Goal: Task Accomplishment & Management: Complete application form

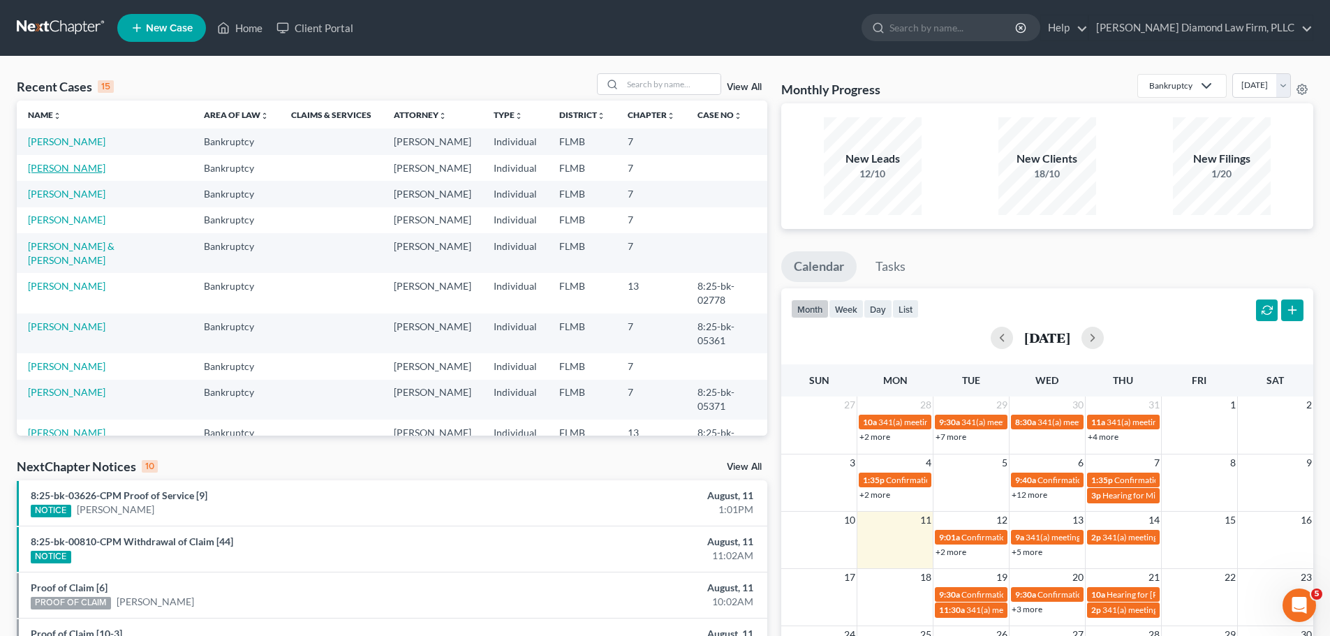
click at [80, 163] on link "Rolston, Janice" at bounding box center [66, 168] width 77 height 12
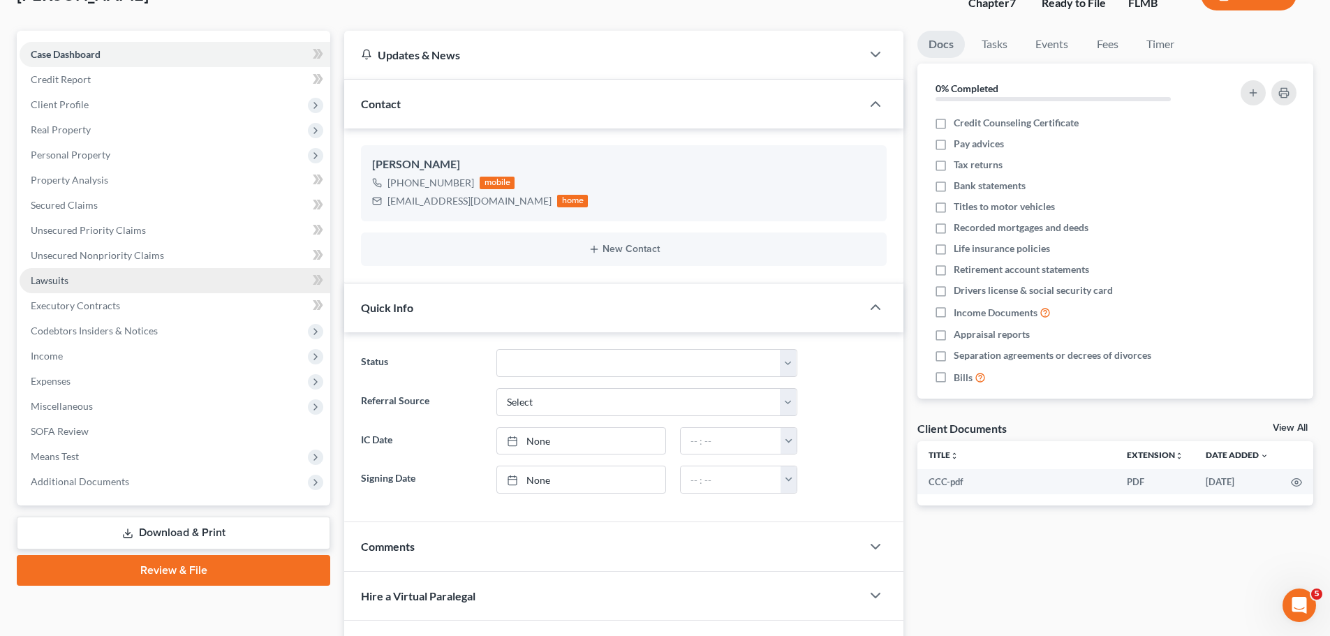
scroll to position [140, 0]
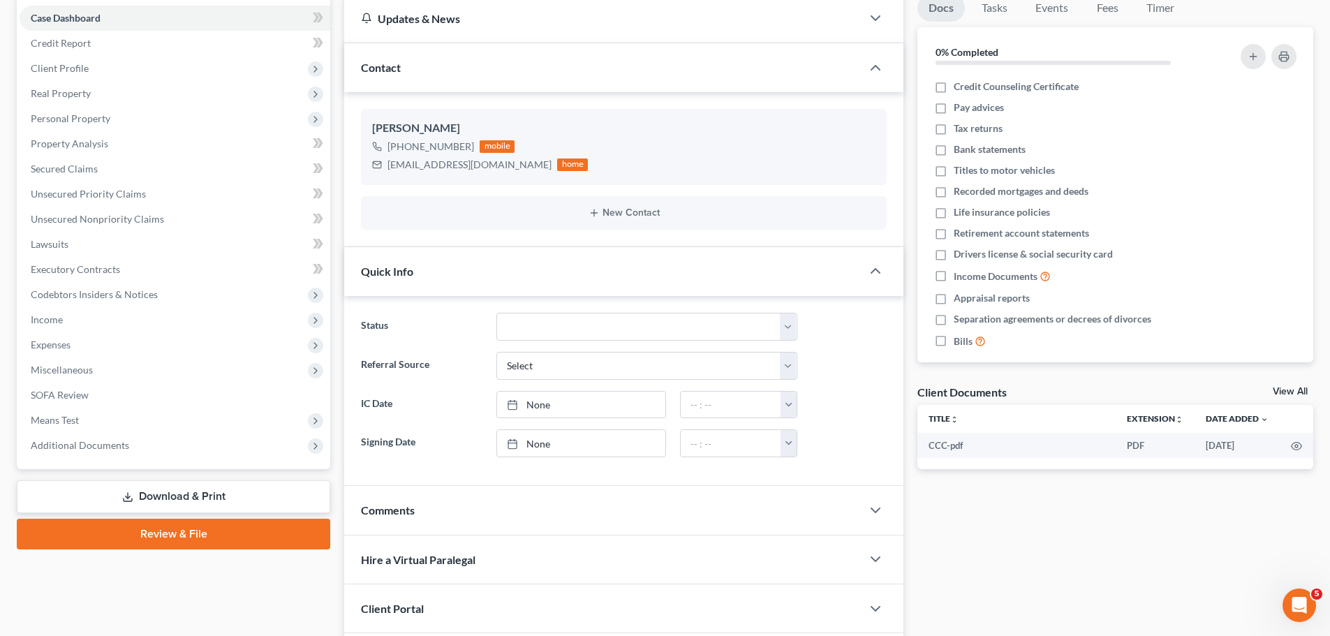
click at [124, 498] on icon at bounding box center [127, 496] width 11 height 11
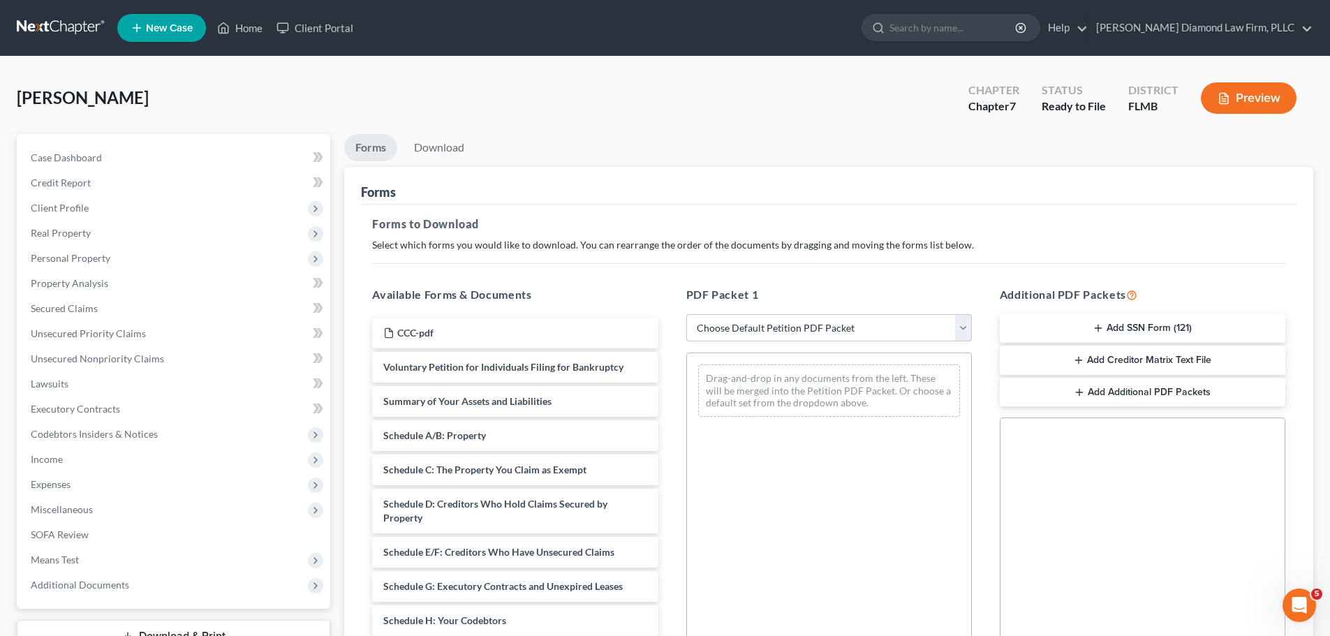
click at [752, 330] on select "Choose Default Petition PDF Packet Complete Bankruptcy Petition (all forms and …" at bounding box center [828, 328] width 285 height 28
select select "0"
click at [686, 314] on select "Choose Default Petition PDF Packet Complete Bankruptcy Petition (all forms and …" at bounding box center [828, 328] width 285 height 28
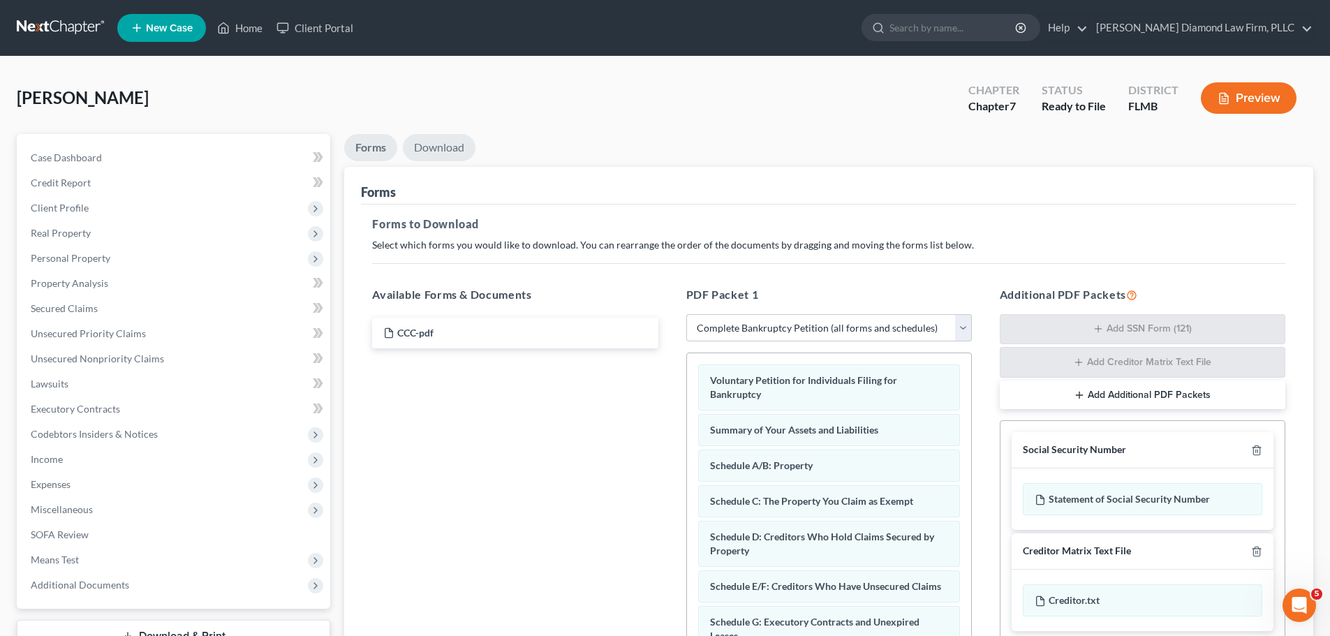
click at [440, 152] on link "Download" at bounding box center [439, 147] width 73 height 27
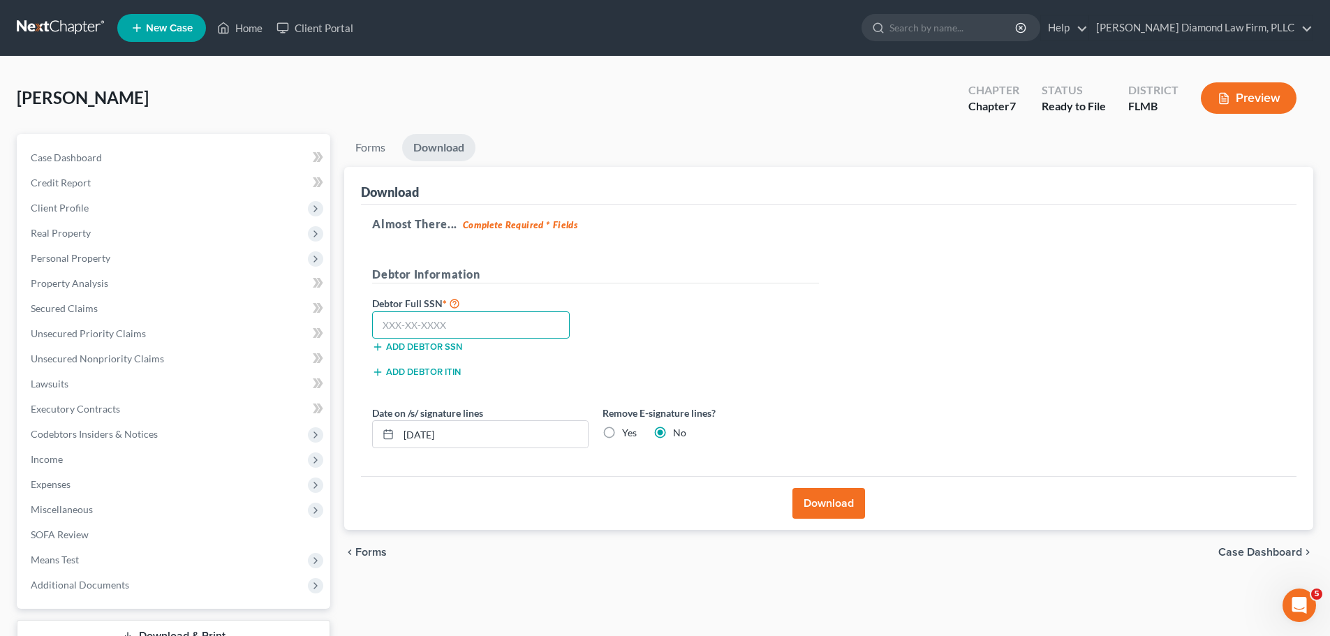
click at [456, 324] on input "text" at bounding box center [471, 325] width 198 height 28
type input "262-90-0747"
click at [824, 504] on button "Download" at bounding box center [828, 503] width 73 height 31
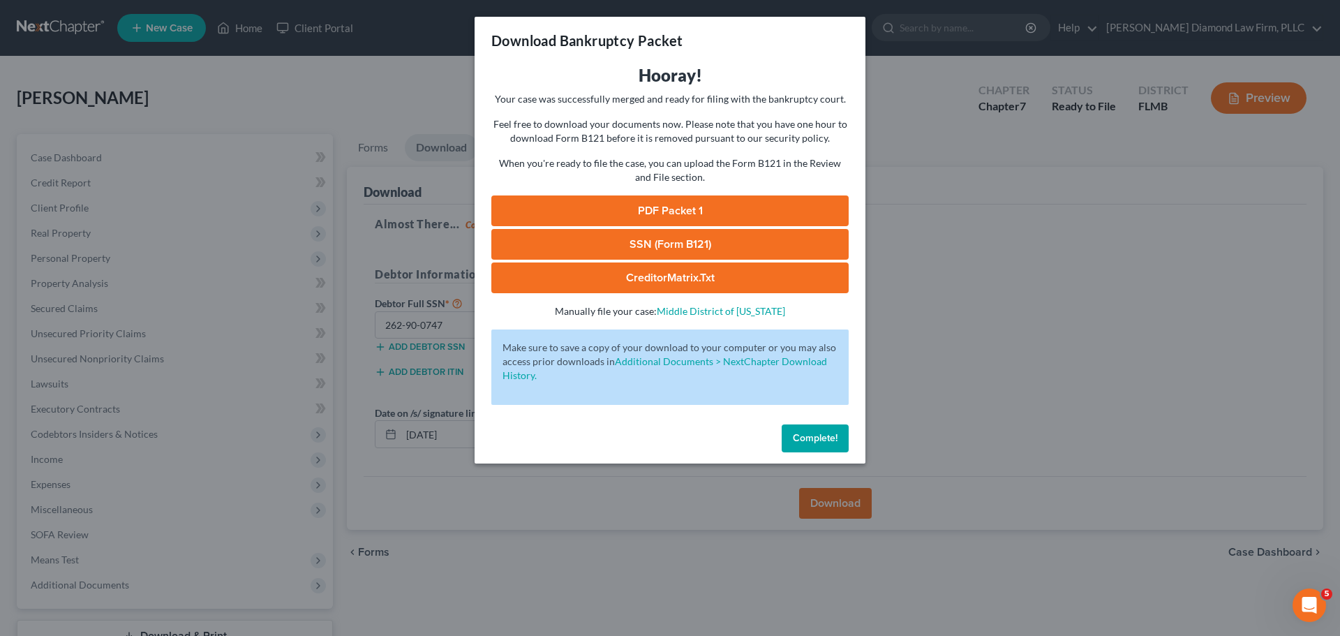
drag, startPoint x: 787, startPoint y: 440, endPoint x: 392, endPoint y: 441, distance: 395.1
click at [787, 440] on button "Complete!" at bounding box center [815, 438] width 67 height 28
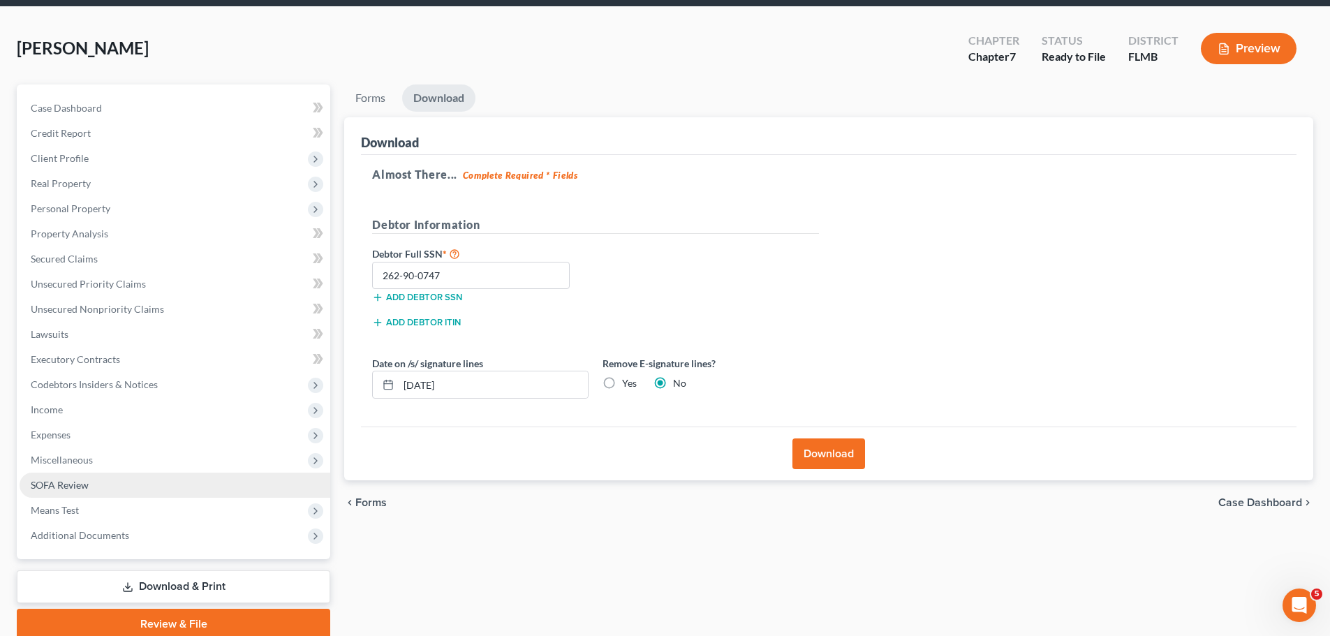
scroll to position [106, 0]
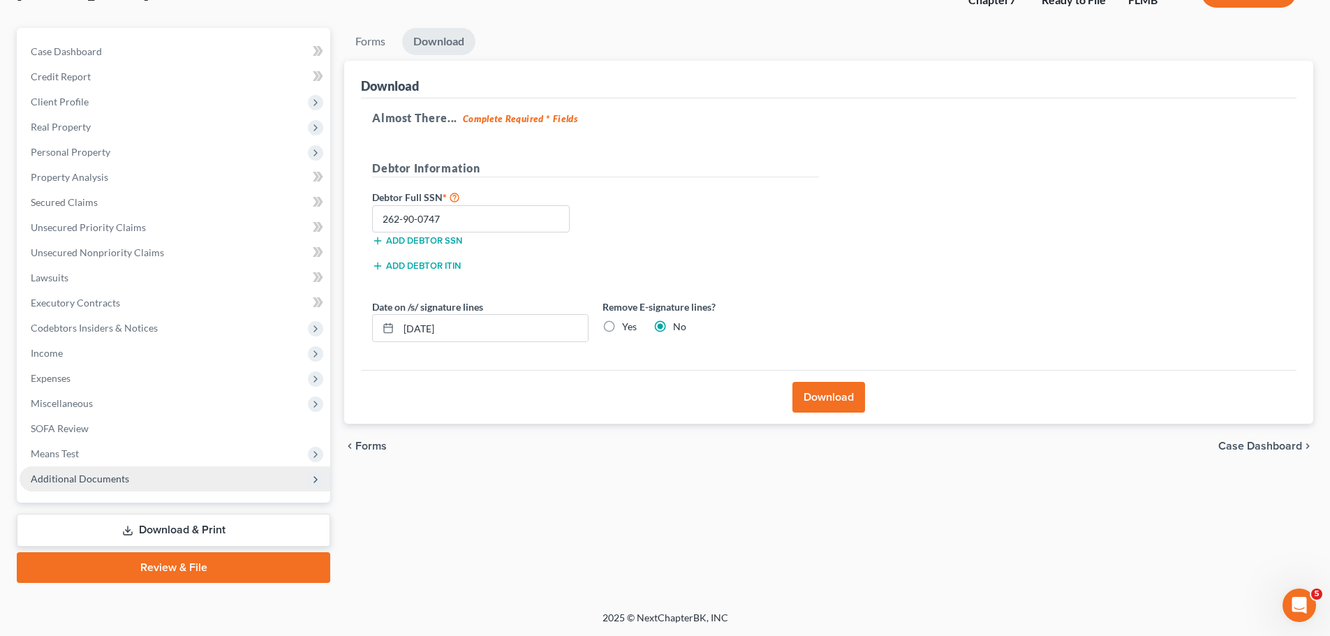
click at [106, 484] on span "Additional Documents" at bounding box center [80, 479] width 98 height 12
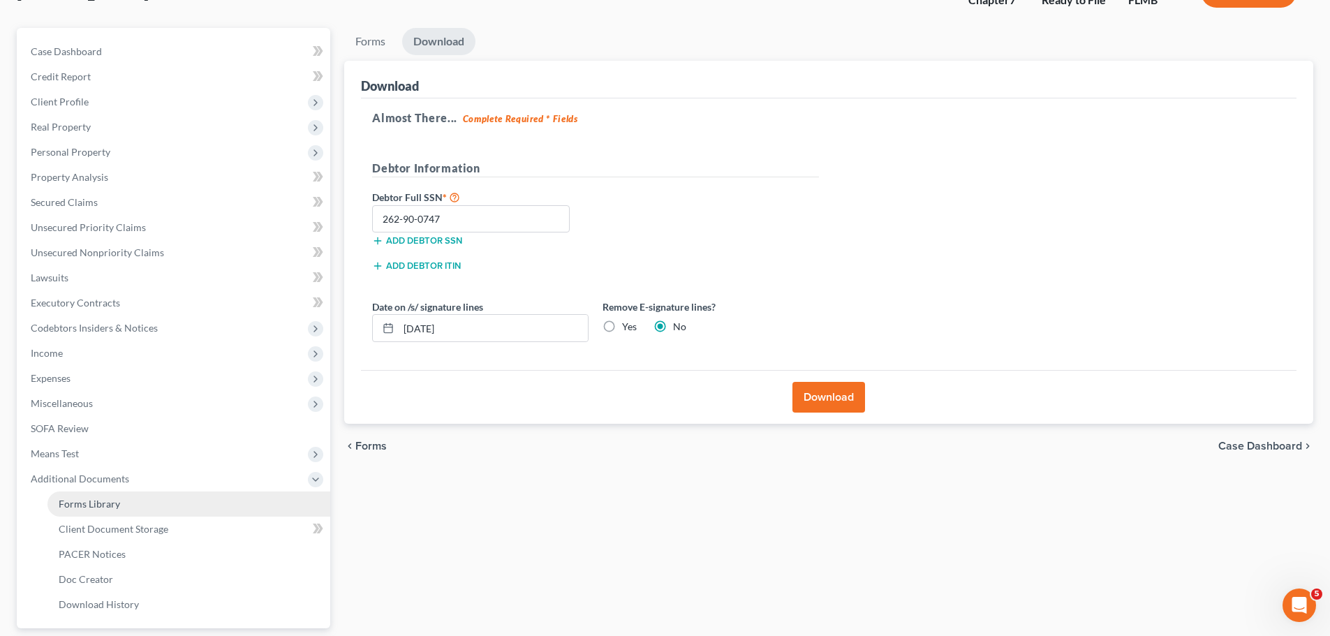
click at [101, 498] on span "Forms Library" at bounding box center [89, 504] width 61 height 12
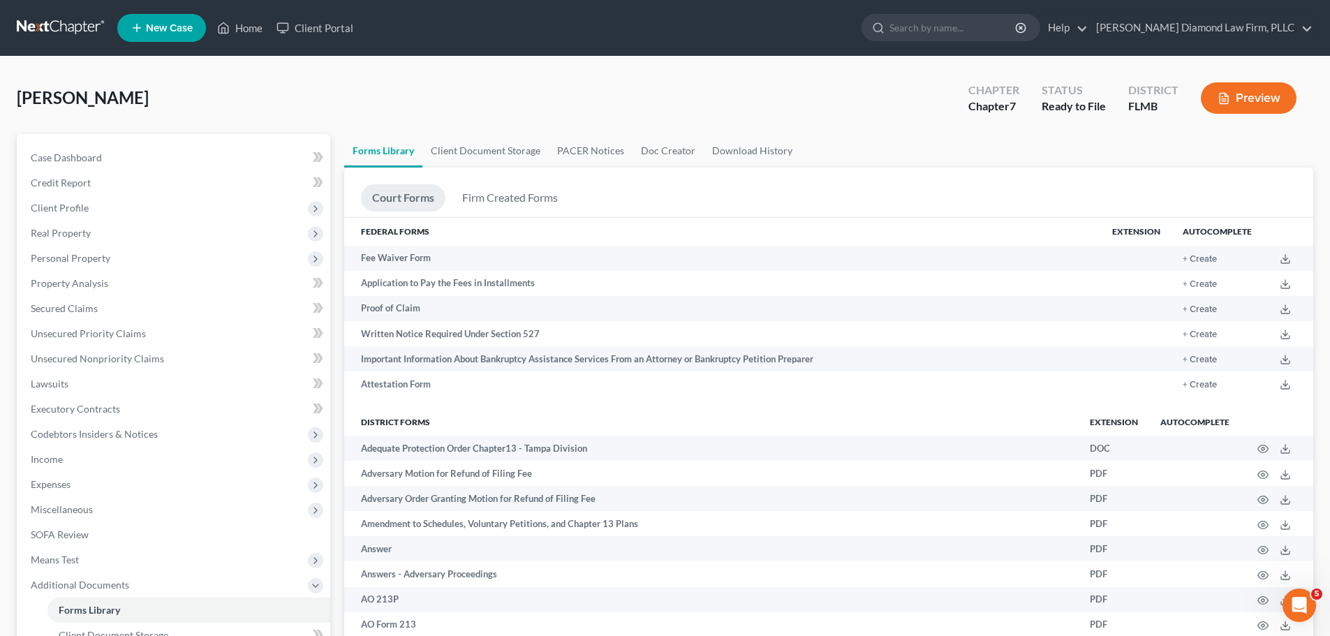
scroll to position [209, 0]
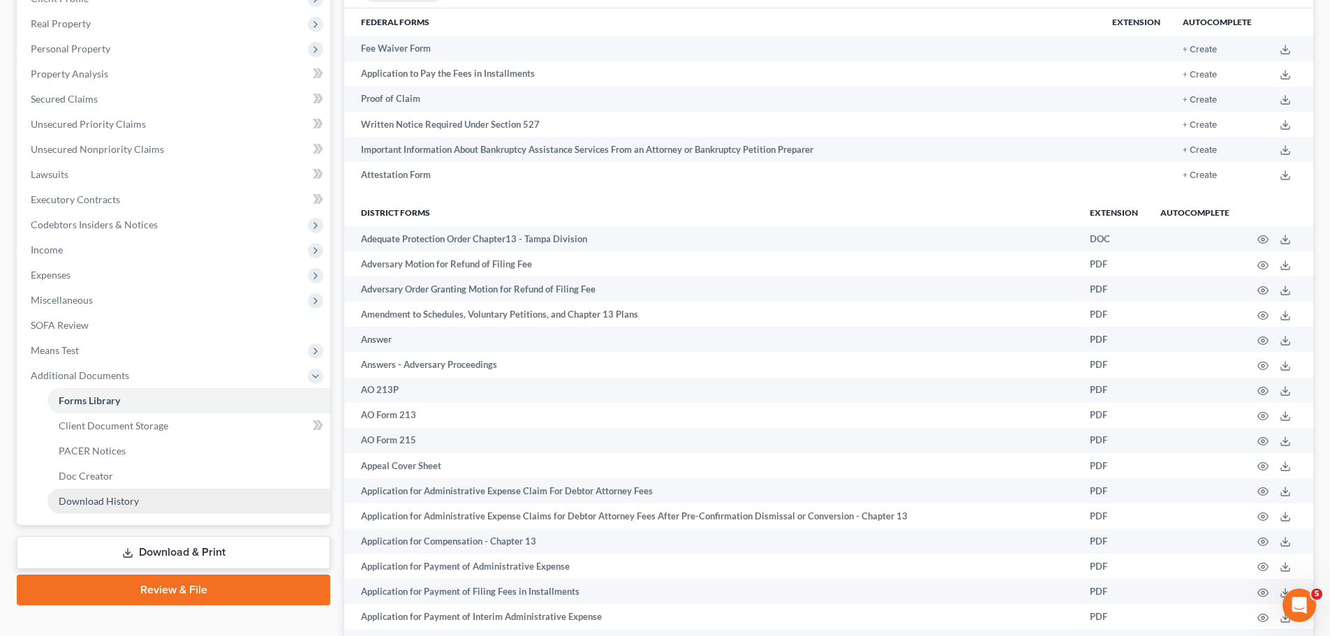
click at [158, 496] on link "Download History" at bounding box center [188, 501] width 283 height 25
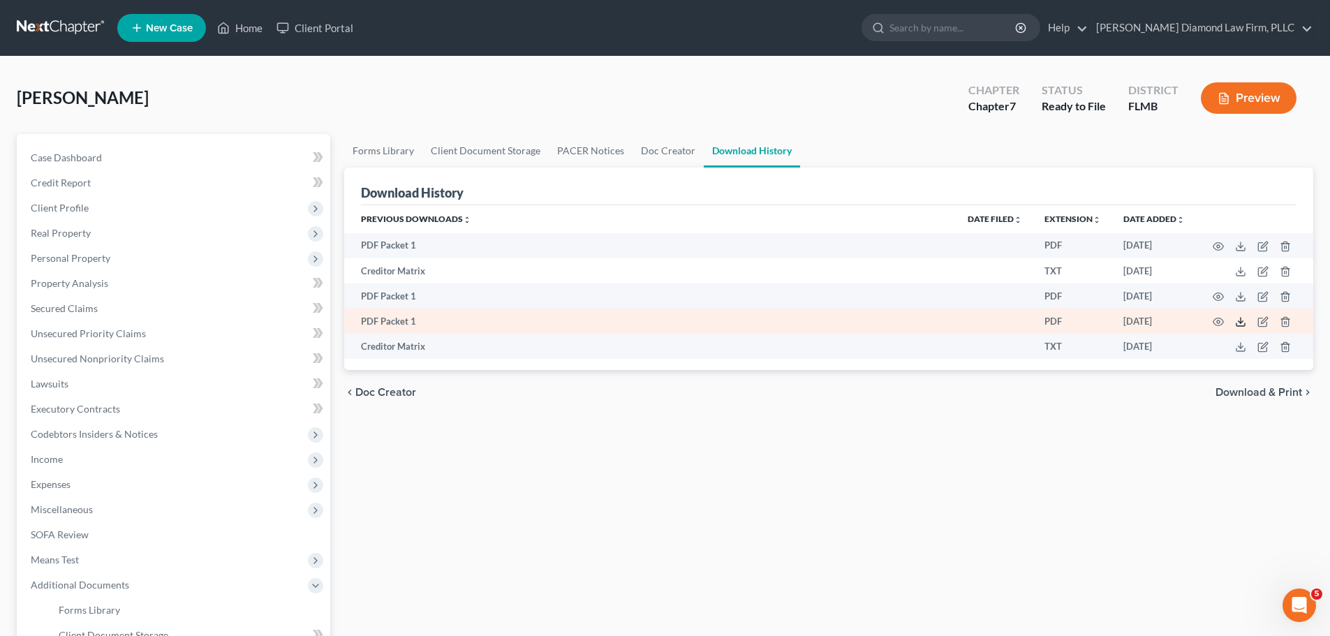
click at [1235, 322] on icon at bounding box center [1240, 321] width 11 height 11
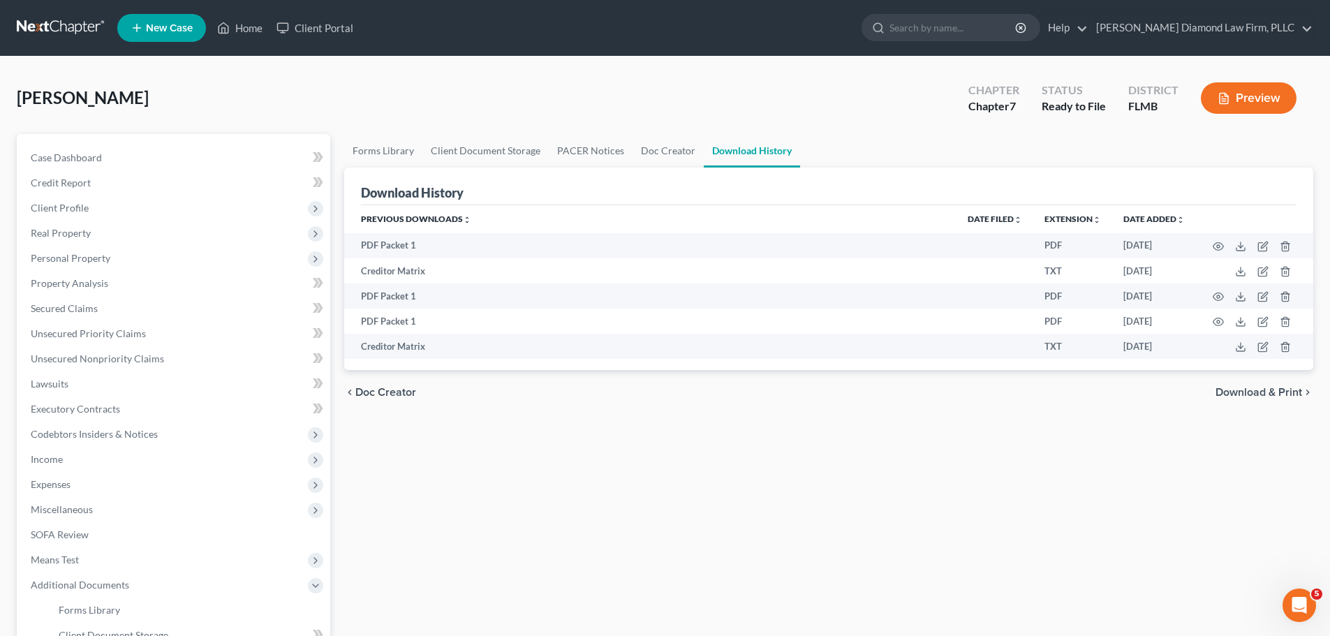
click at [61, 29] on link at bounding box center [61, 27] width 89 height 25
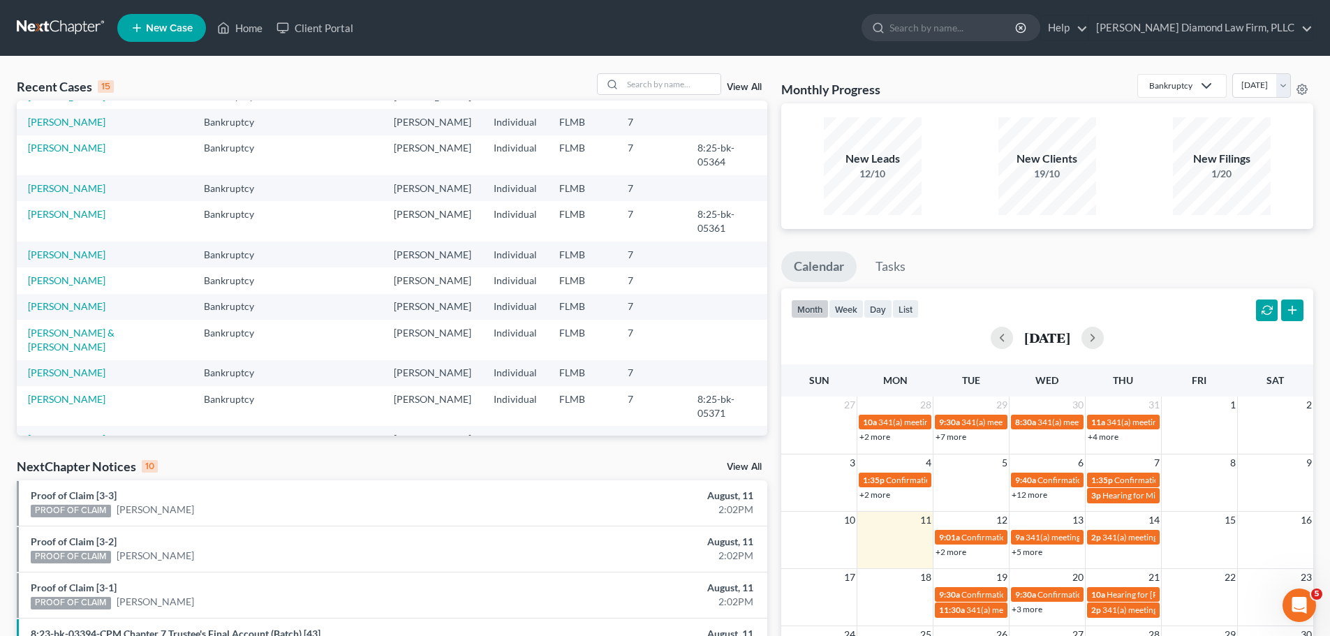
scroll to position [96, 0]
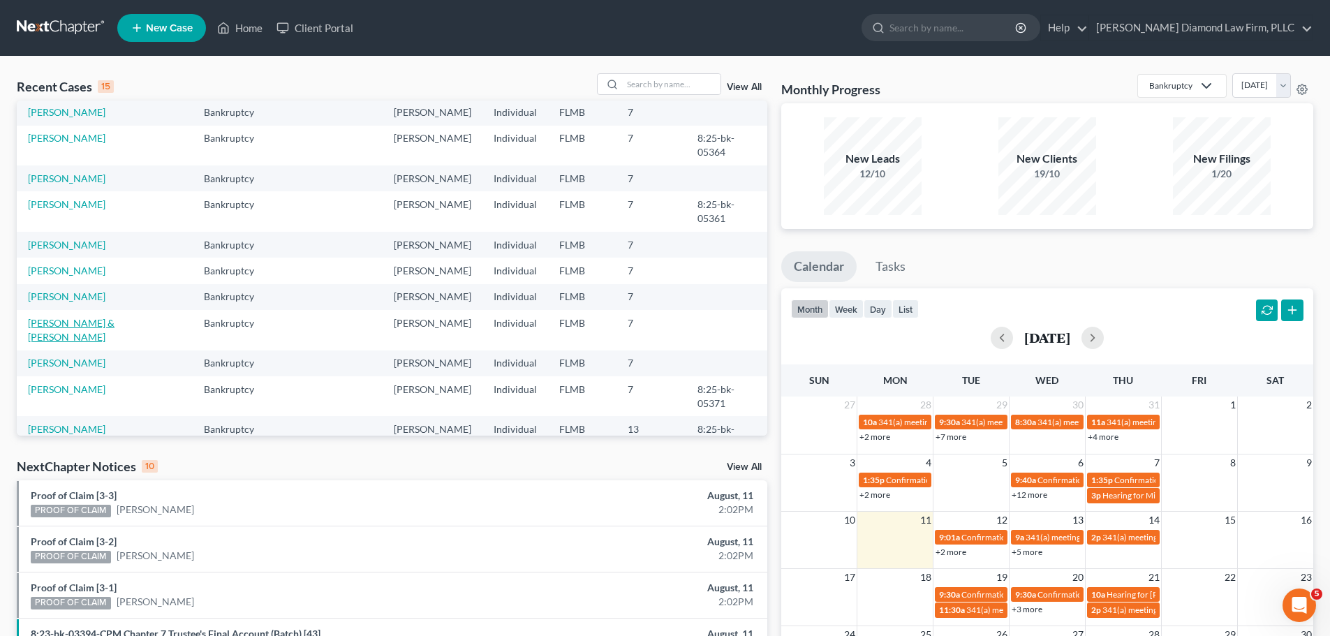
click at [114, 317] on link "[PERSON_NAME] & [PERSON_NAME]" at bounding box center [71, 330] width 87 height 26
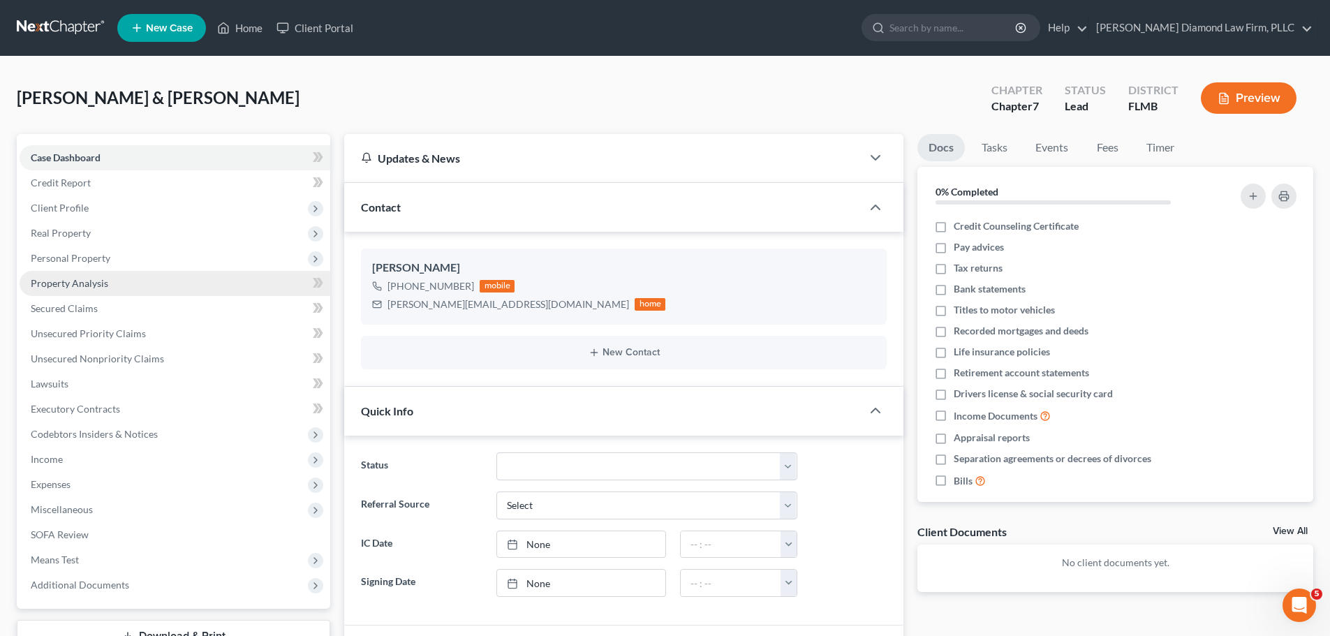
click at [96, 291] on link "Property Analysis" at bounding box center [175, 283] width 311 height 25
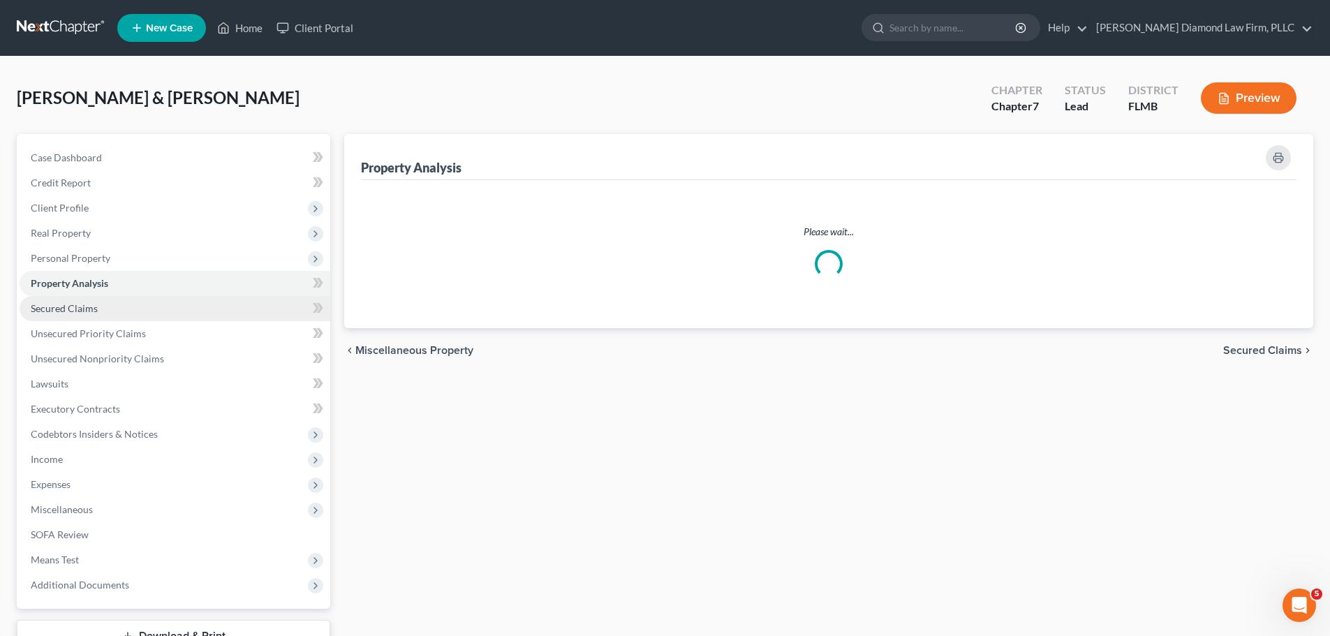
click at [79, 304] on span "Secured Claims" at bounding box center [64, 308] width 67 height 12
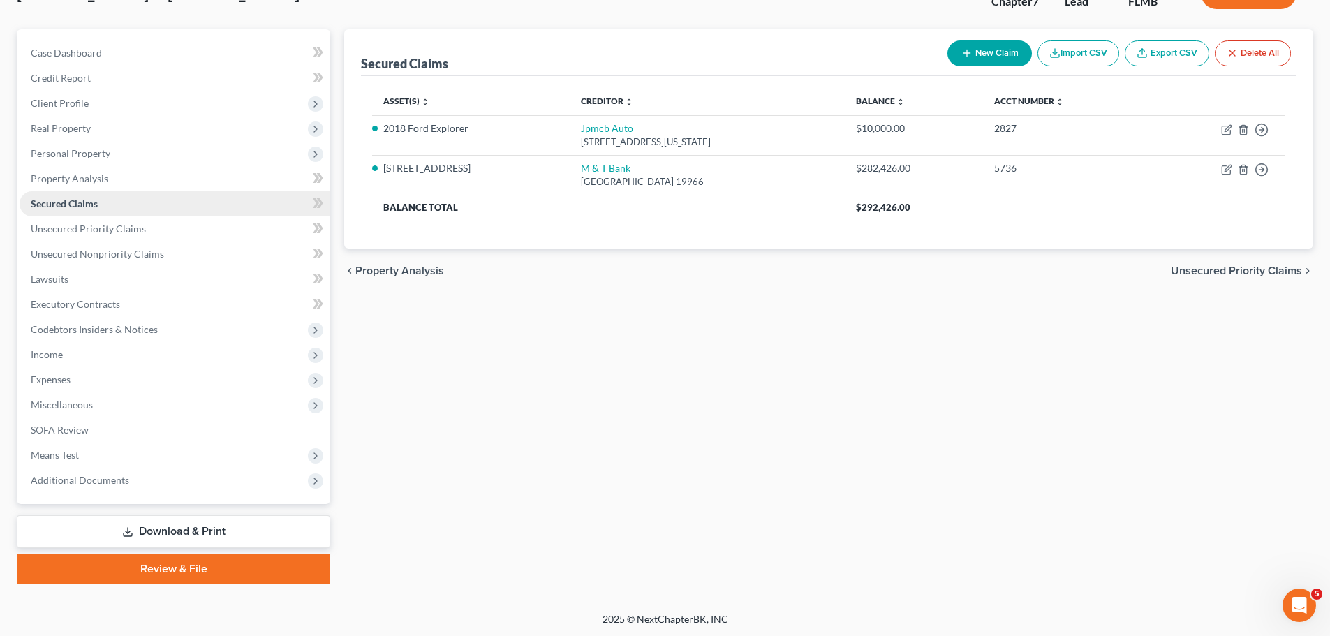
scroll to position [106, 0]
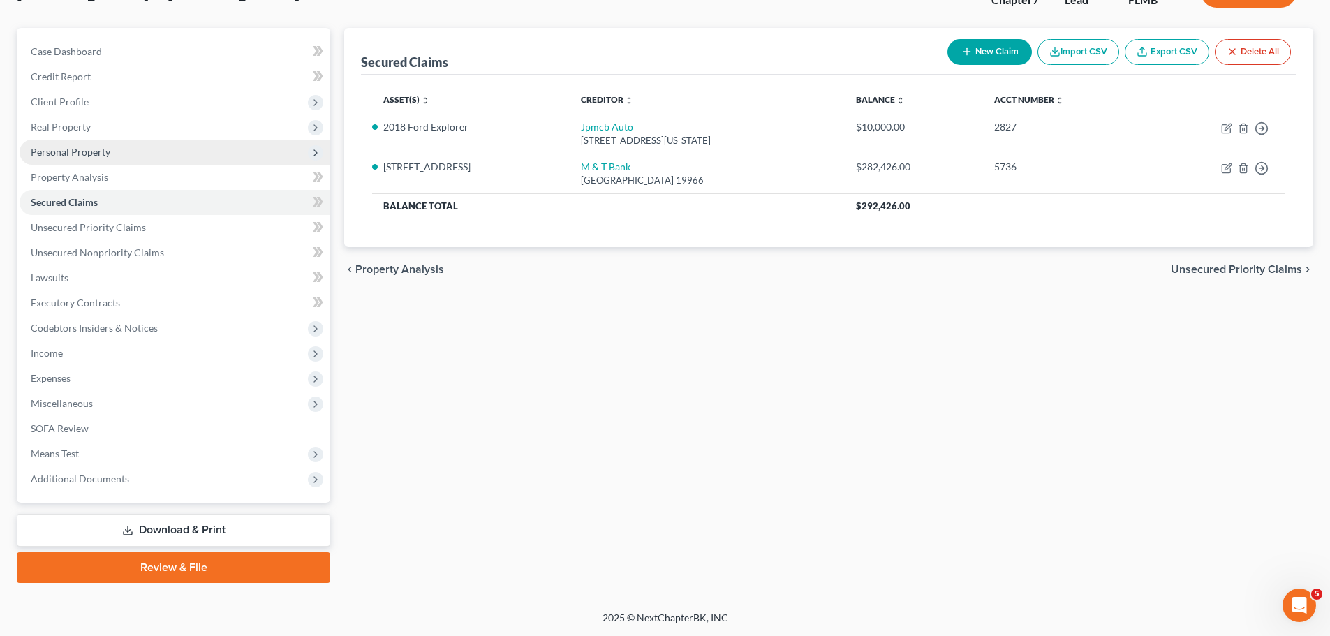
click at [109, 154] on span "Personal Property" at bounding box center [175, 152] width 311 height 25
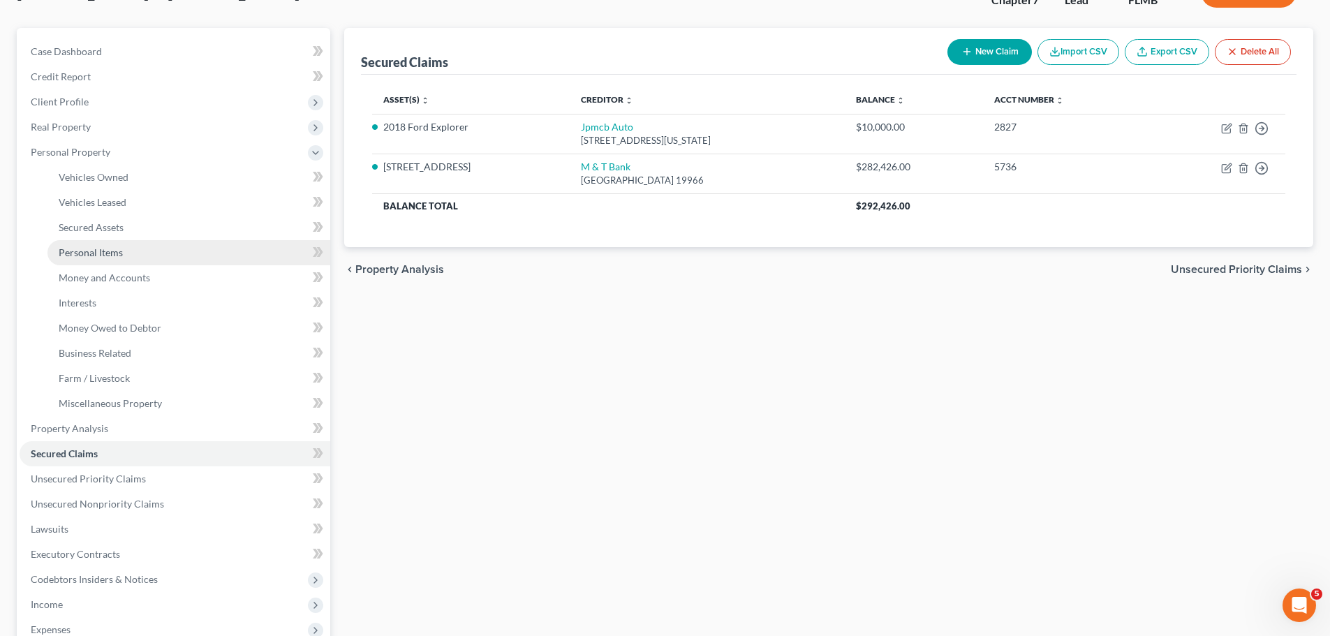
click at [103, 243] on link "Personal Items" at bounding box center [188, 252] width 283 height 25
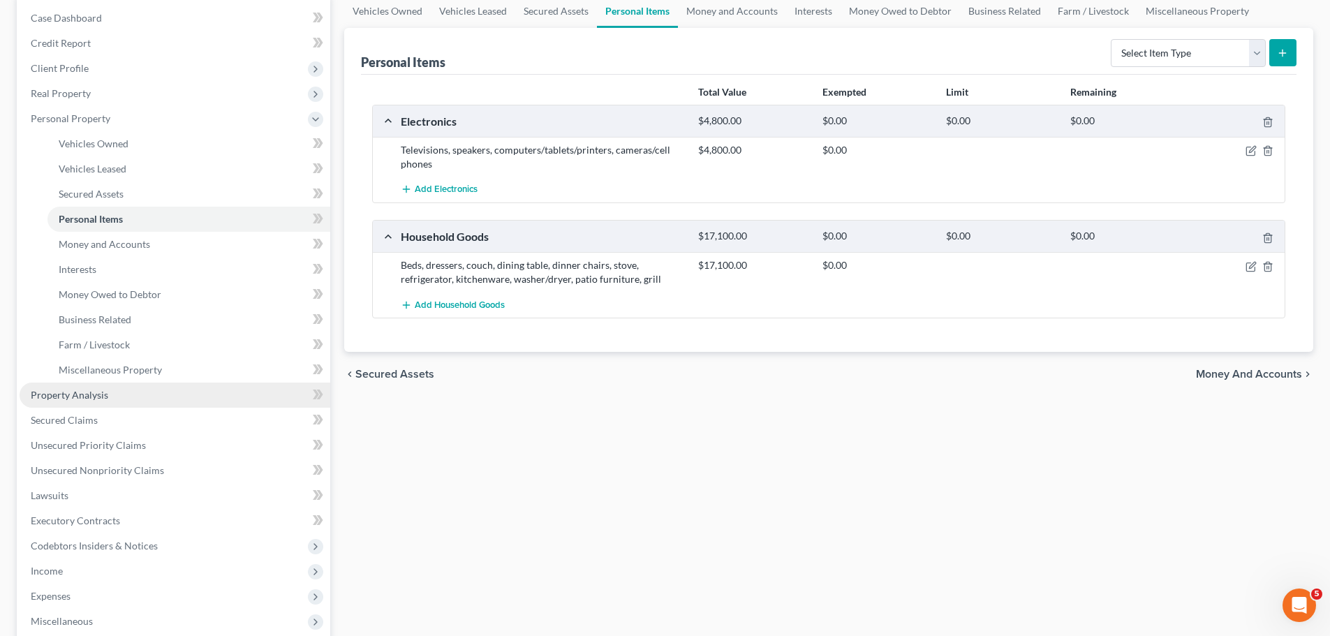
click at [81, 385] on link "Property Analysis" at bounding box center [175, 394] width 311 height 25
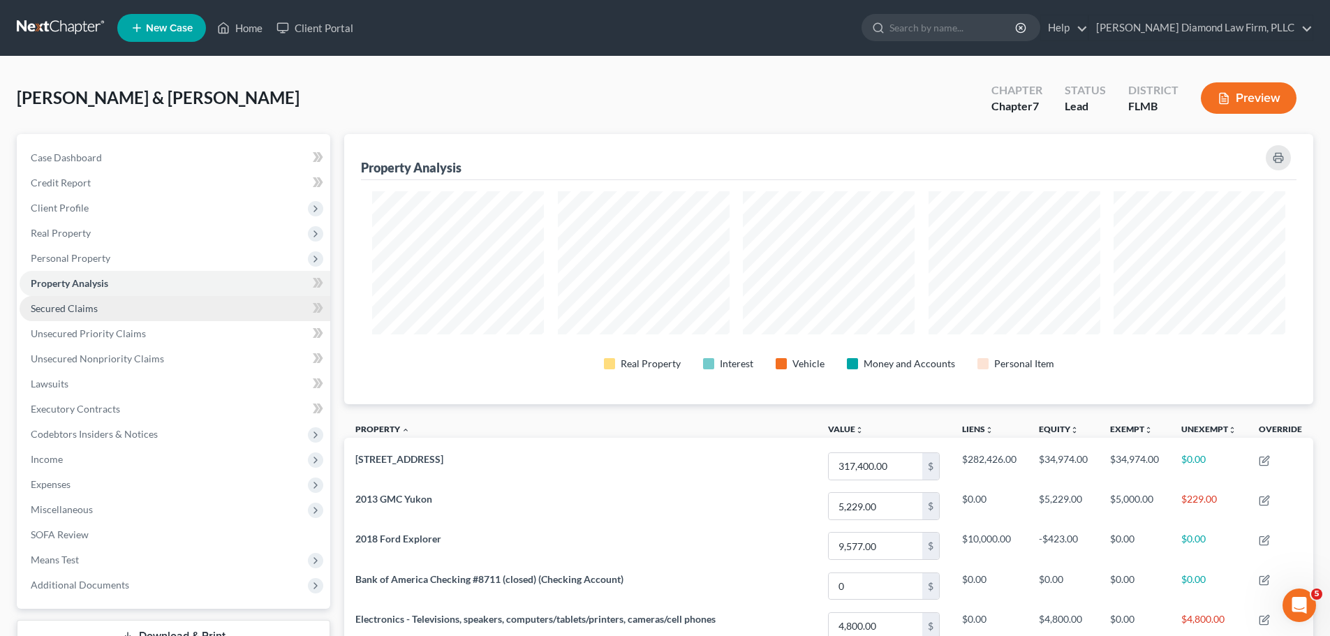
click at [87, 307] on span "Secured Claims" at bounding box center [64, 308] width 67 height 12
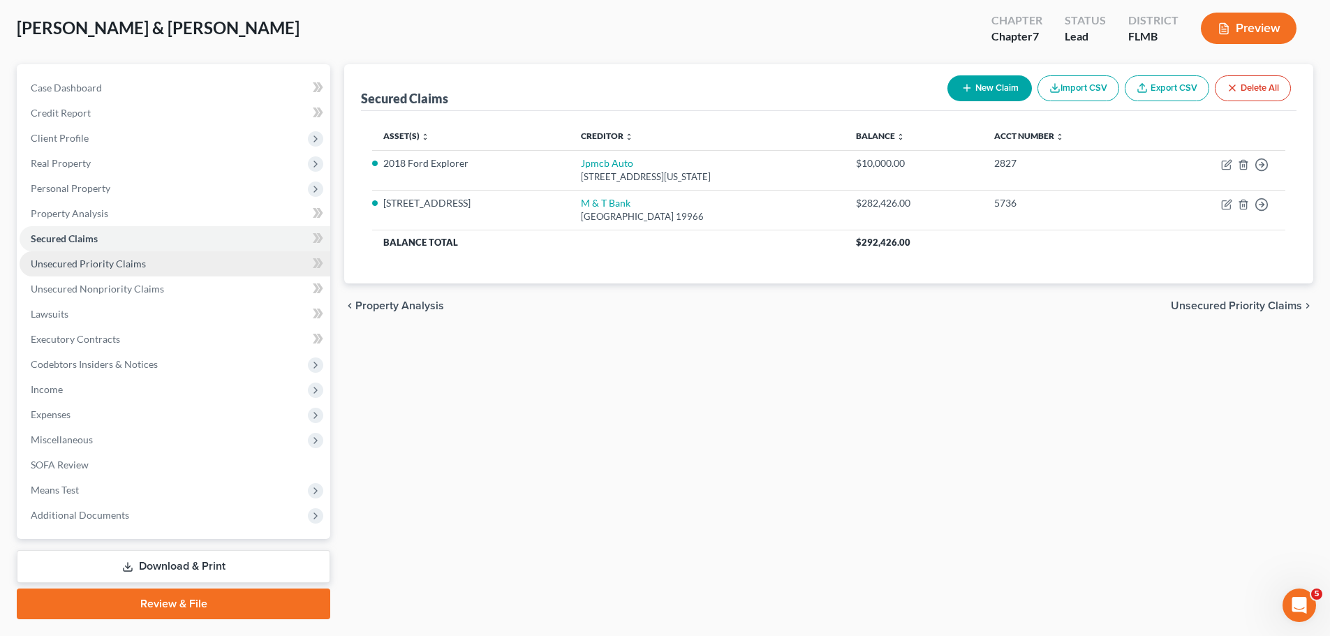
click at [85, 260] on span "Unsecured Priority Claims" at bounding box center [88, 264] width 115 height 12
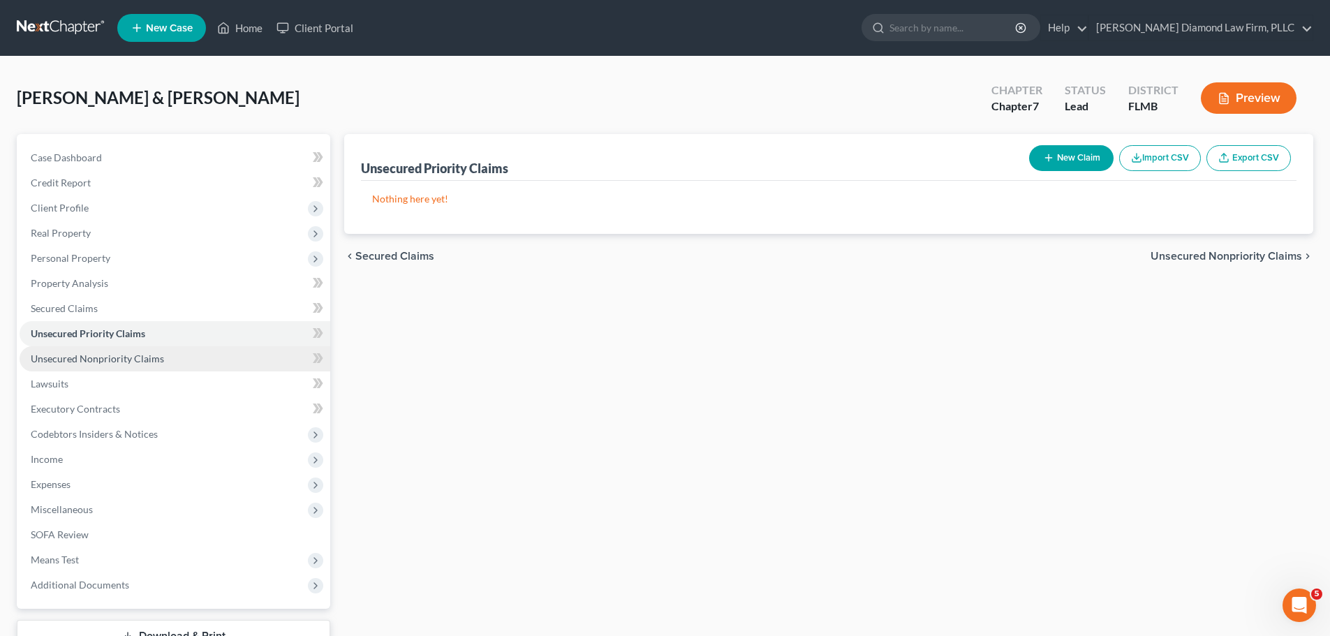
click at [75, 352] on span "Unsecured Nonpriority Claims" at bounding box center [97, 358] width 133 height 12
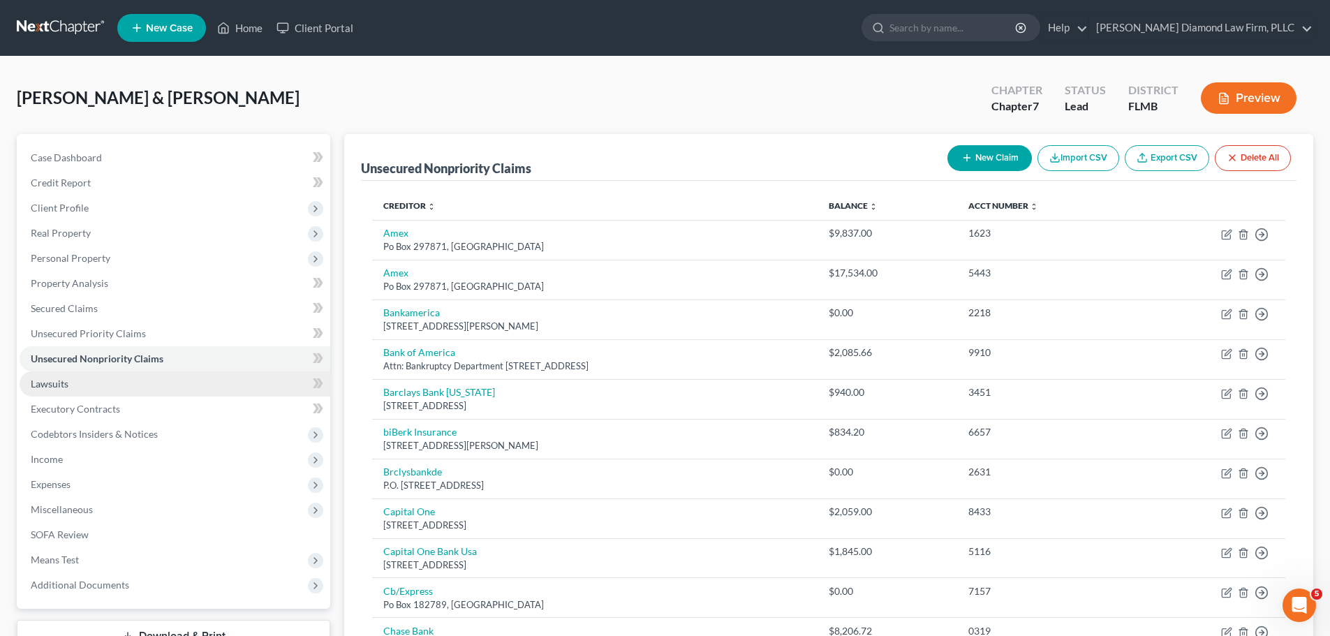
click at [128, 387] on link "Lawsuits" at bounding box center [175, 383] width 311 height 25
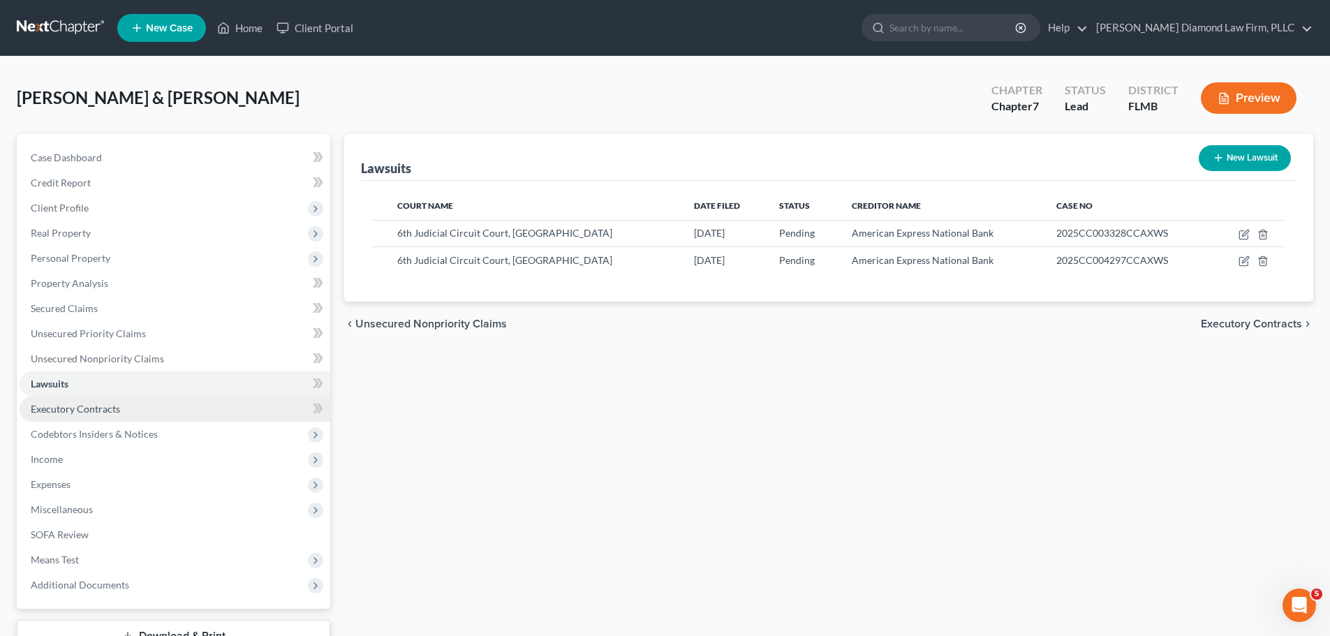
click at [123, 410] on link "Executory Contracts" at bounding box center [175, 408] width 311 height 25
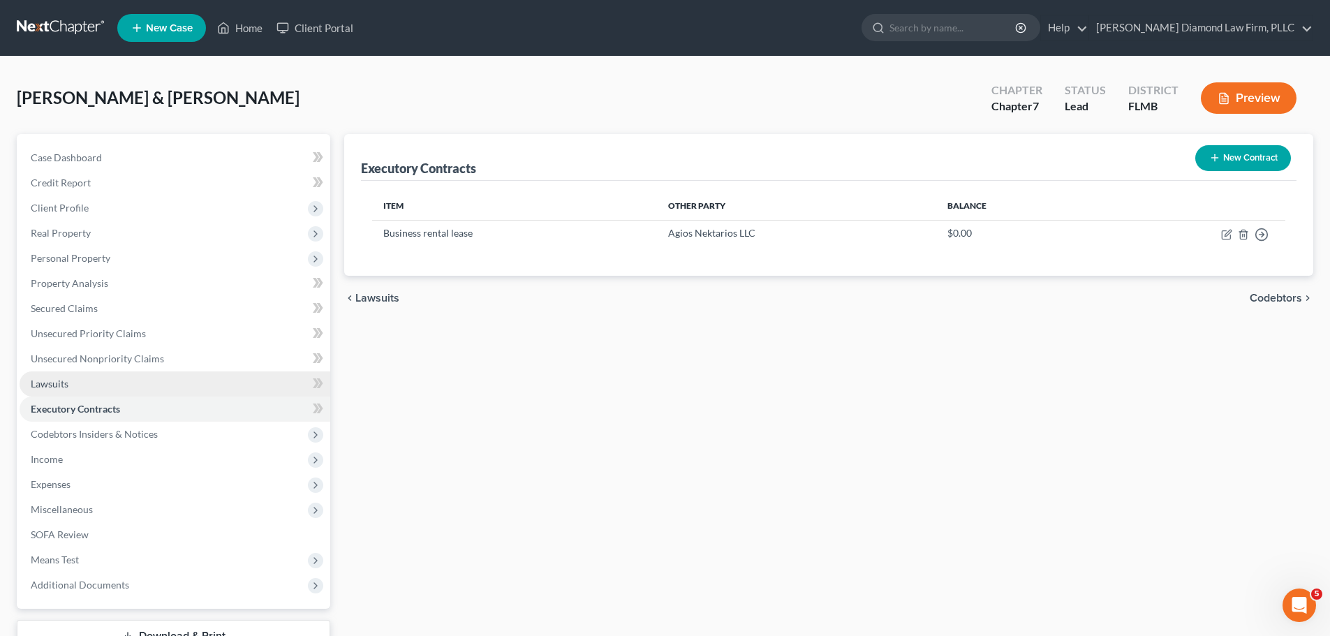
scroll to position [70, 0]
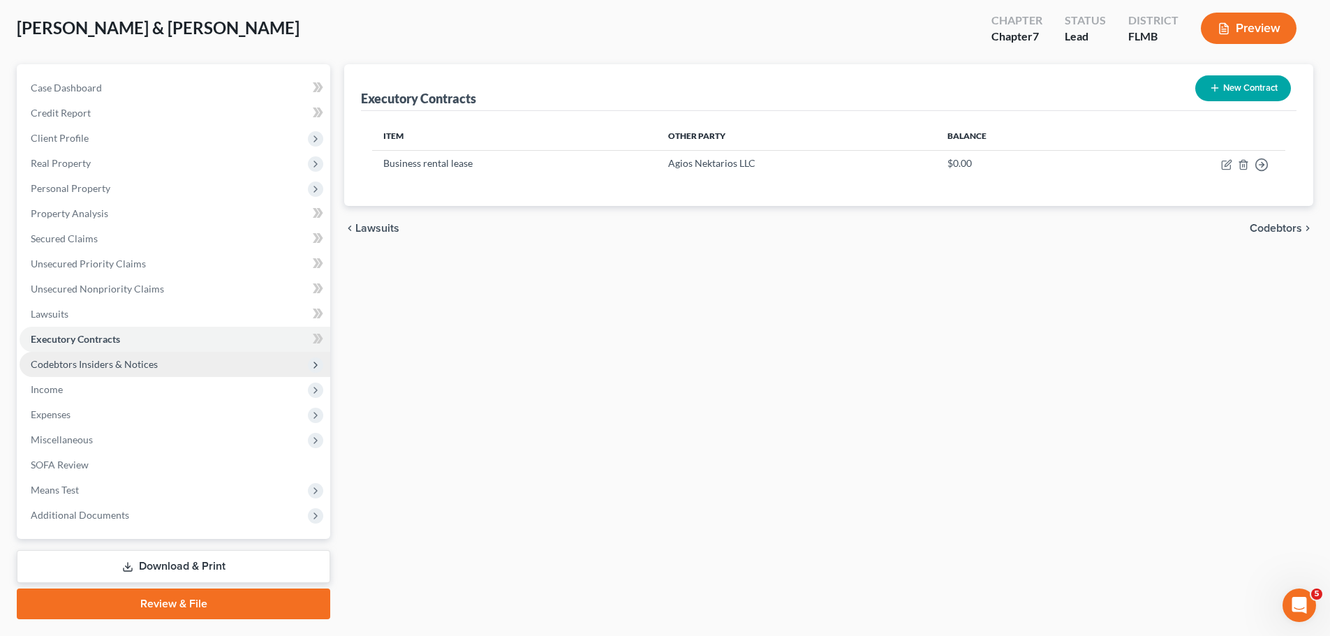
click at [114, 368] on span "Codebtors Insiders & Notices" at bounding box center [94, 364] width 127 height 12
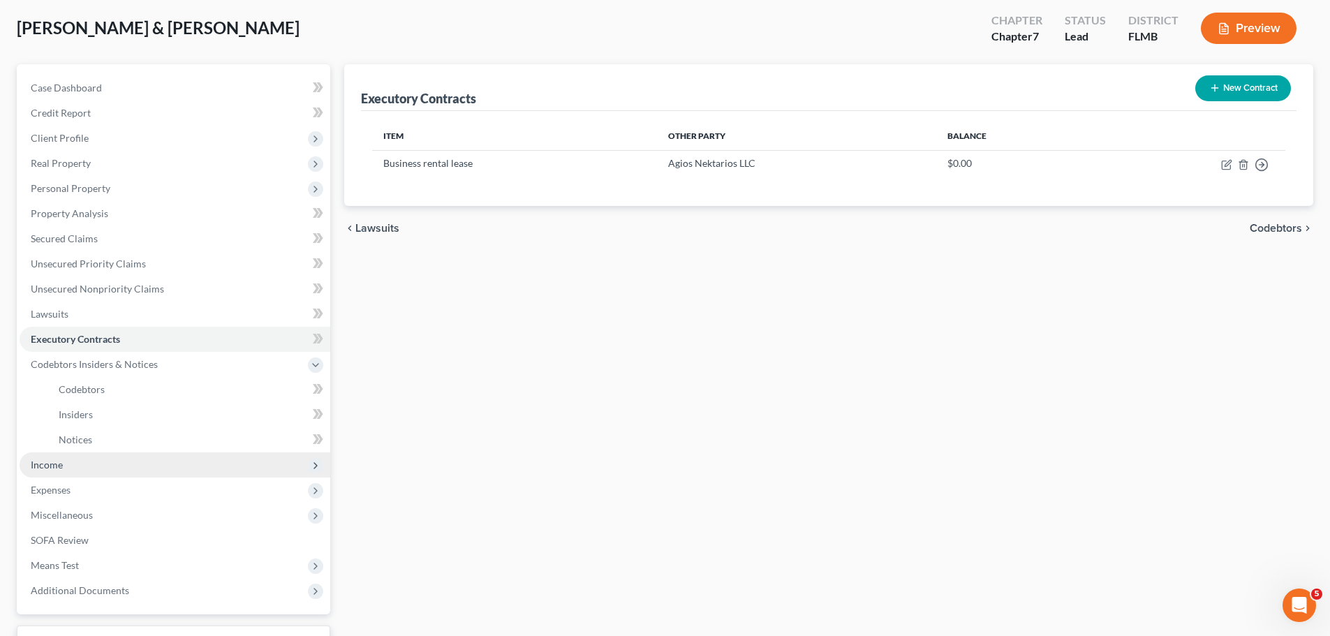
click at [98, 458] on span "Income" at bounding box center [175, 464] width 311 height 25
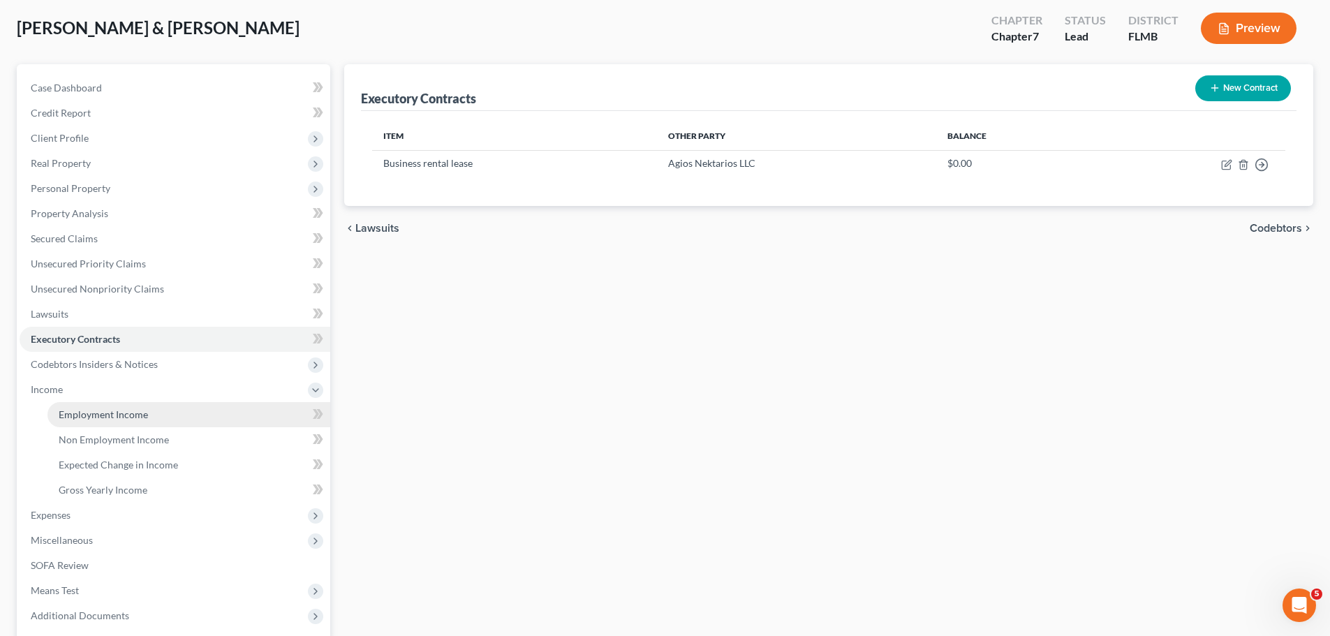
click at [100, 412] on span "Employment Income" at bounding box center [103, 414] width 89 height 12
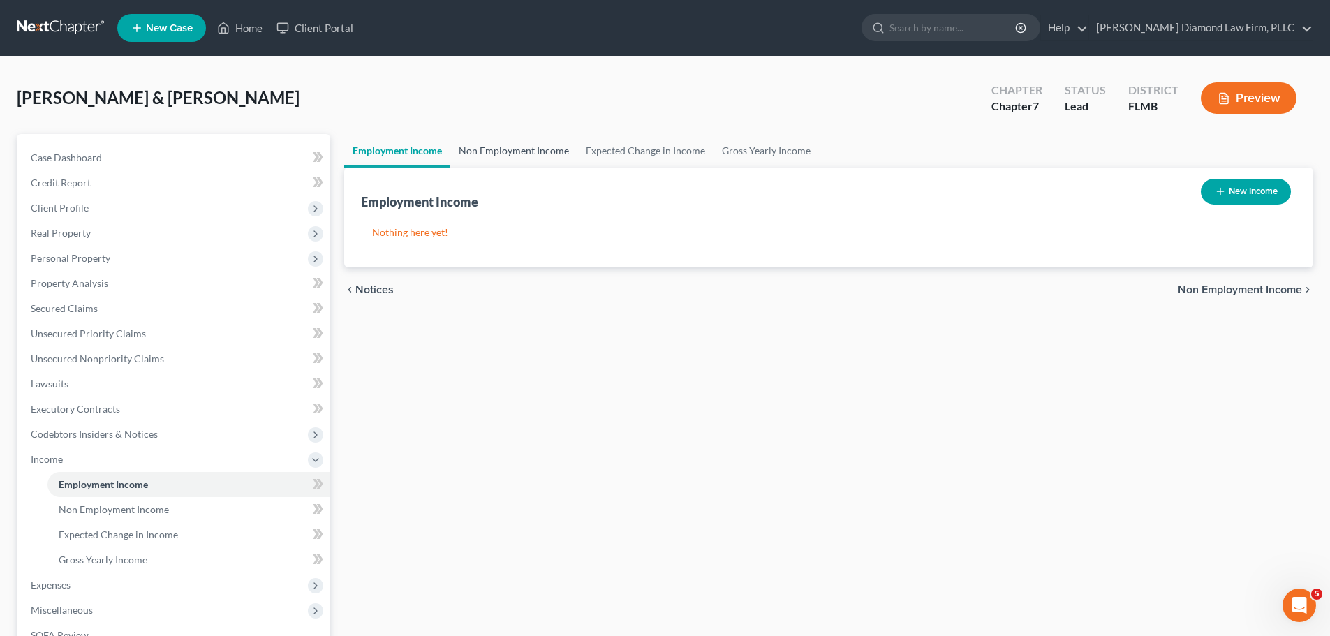
click at [527, 154] on link "Non Employment Income" at bounding box center [513, 151] width 127 height 34
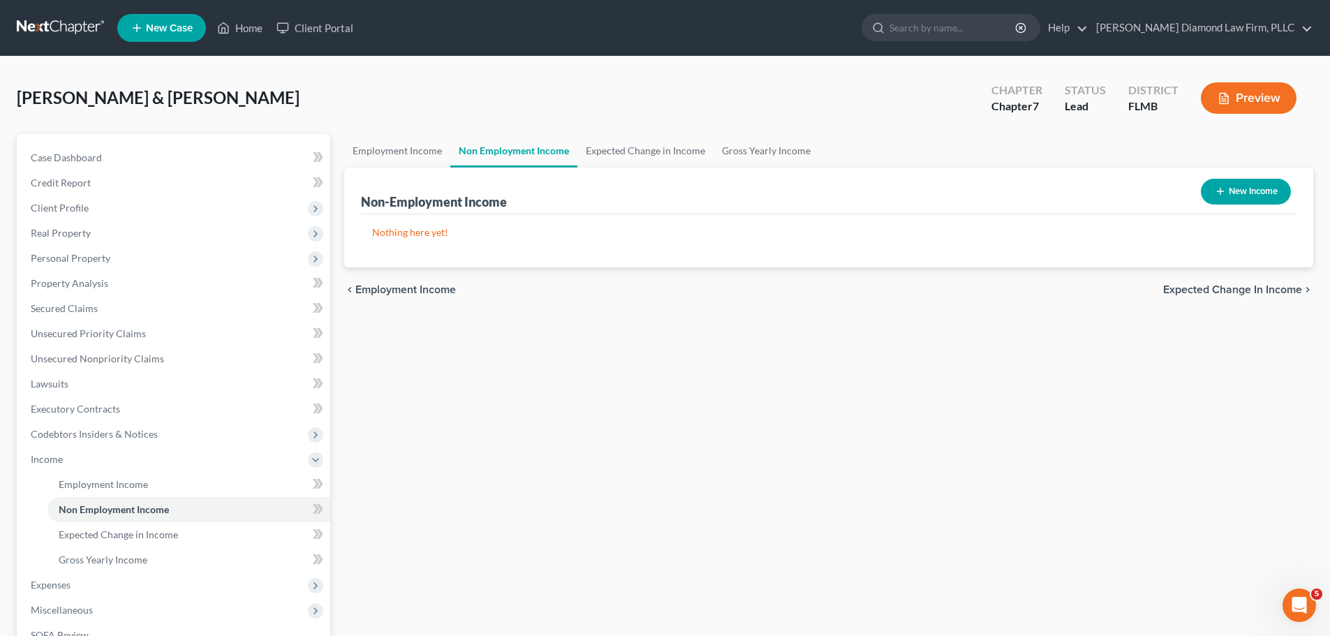
click at [1247, 194] on button "New Income" at bounding box center [1246, 192] width 90 height 26
select select "0"
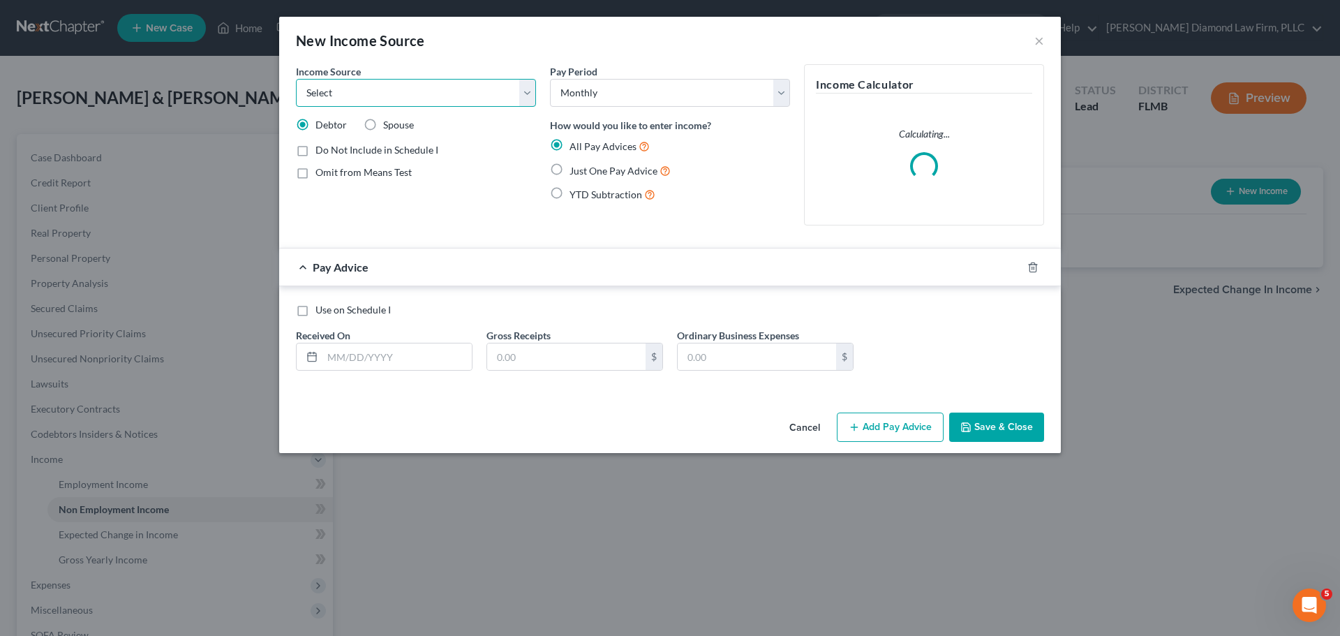
click at [438, 105] on select "Select Unemployment Disability (from employer) Pension Retirement Social Securi…" at bounding box center [416, 93] width 240 height 28
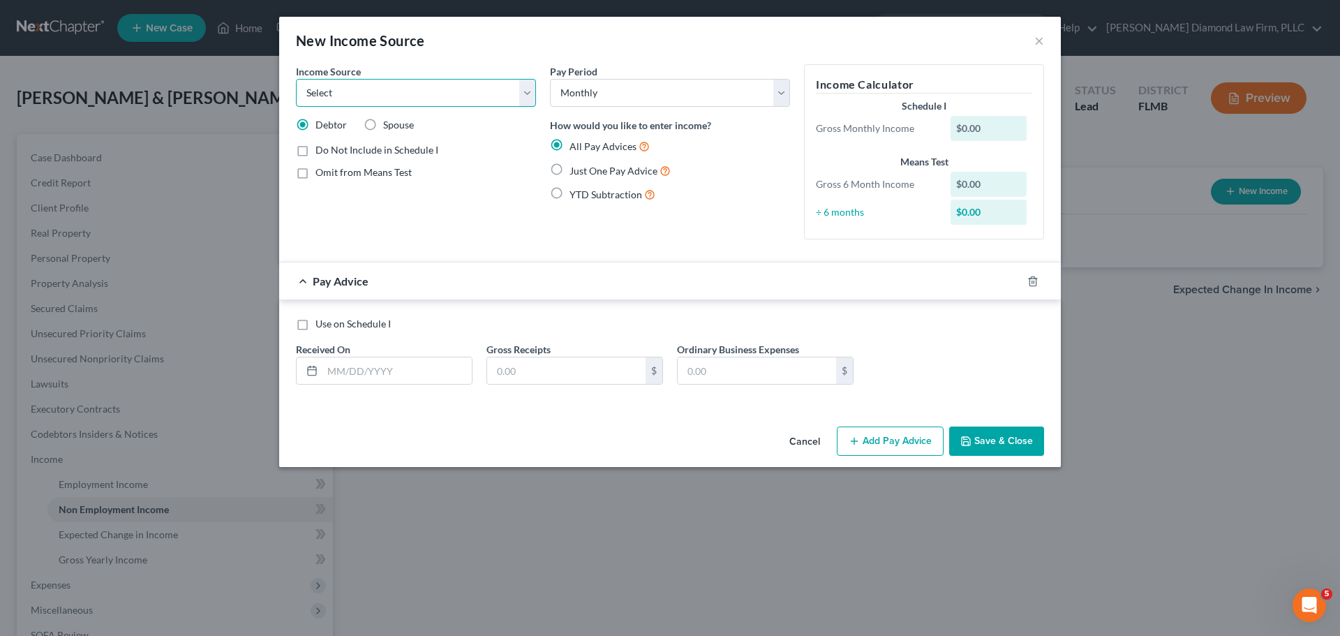
click at [438, 105] on select "Select Unemployment Disability (from employer) Pension Retirement Social Securi…" at bounding box center [416, 93] width 240 height 28
click at [1038, 33] on button "×" at bounding box center [1039, 40] width 10 height 17
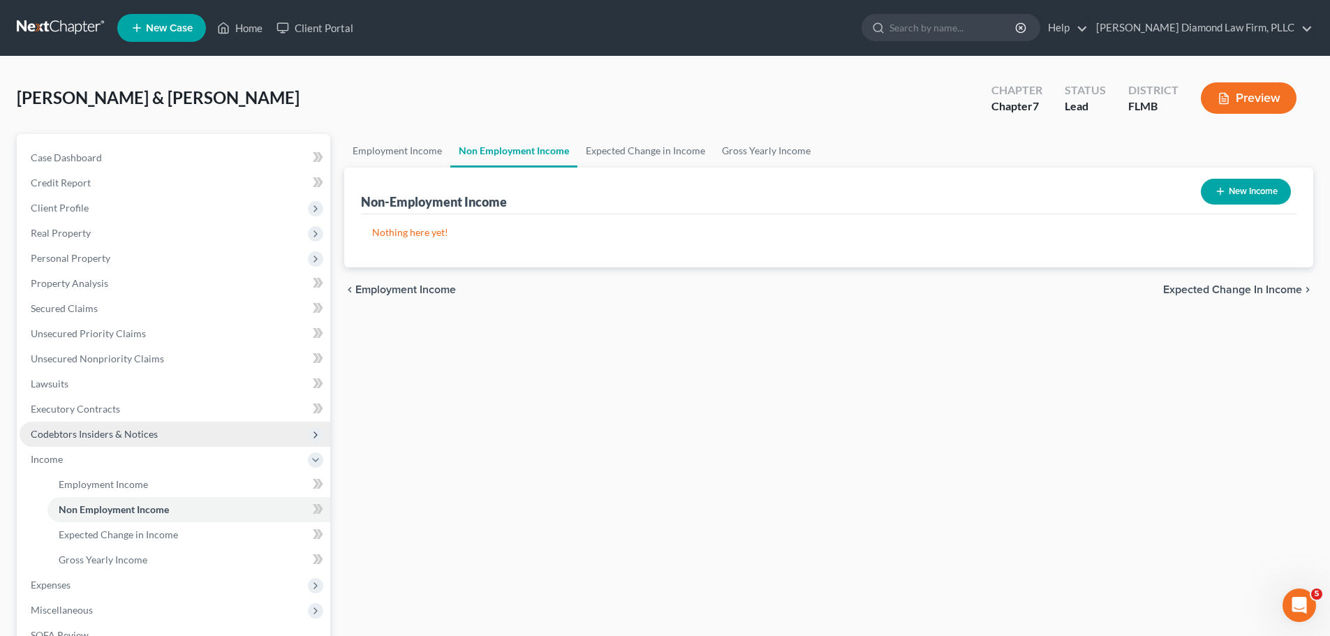
scroll to position [70, 0]
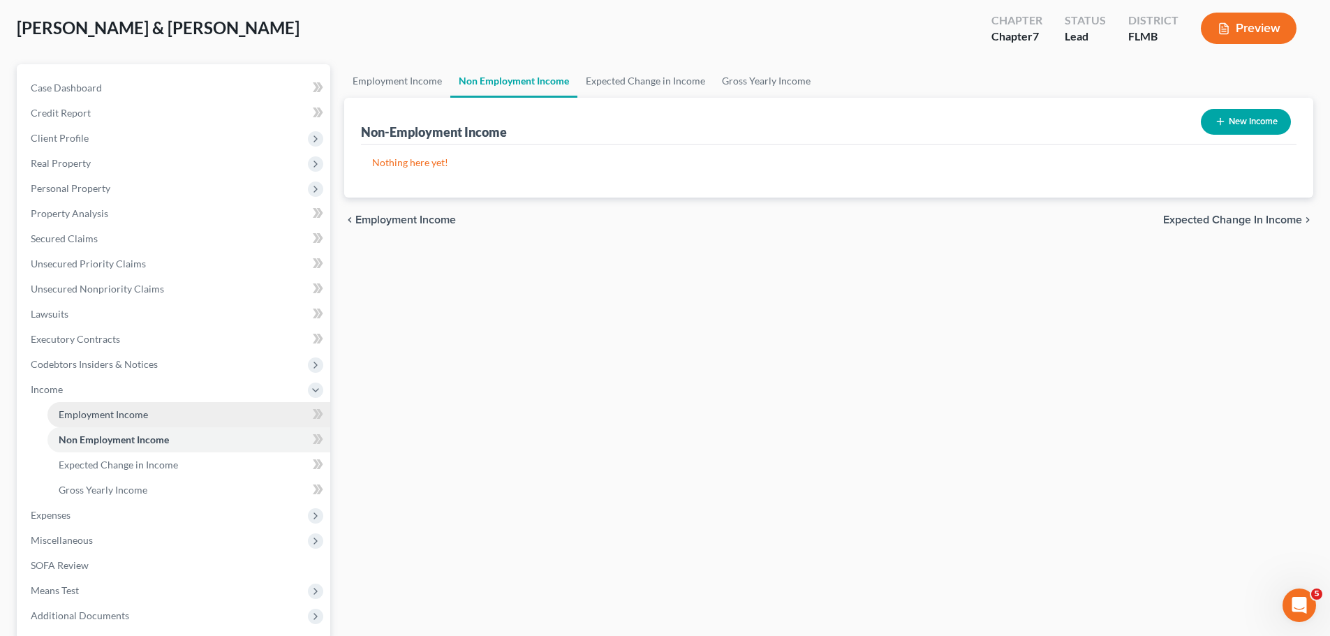
click at [131, 419] on link "Employment Income" at bounding box center [188, 414] width 283 height 25
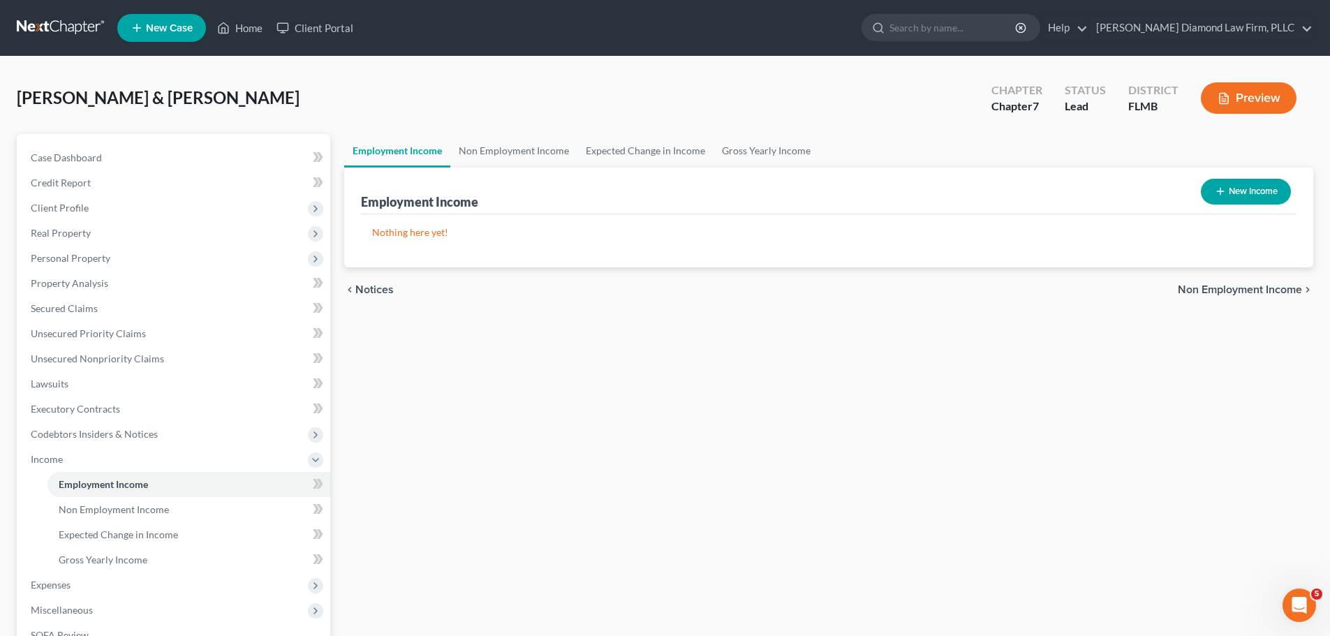
click at [1240, 193] on button "New Income" at bounding box center [1246, 192] width 90 height 26
select select "0"
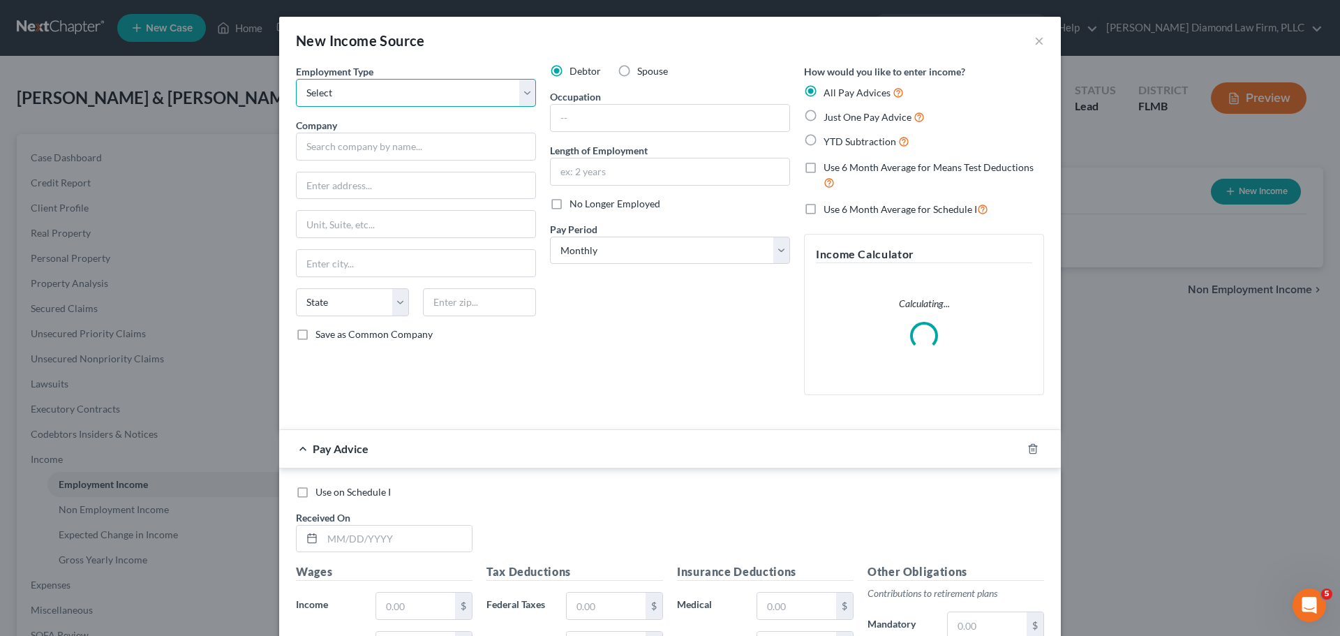
click at [380, 92] on select "Select Full or Part Time Employment Self Employment" at bounding box center [416, 93] width 240 height 28
select select "0"
click at [296, 79] on select "Select Full or Part Time Employment Self Employment" at bounding box center [416, 93] width 240 height 28
click at [377, 138] on input "text" at bounding box center [416, 147] width 240 height 28
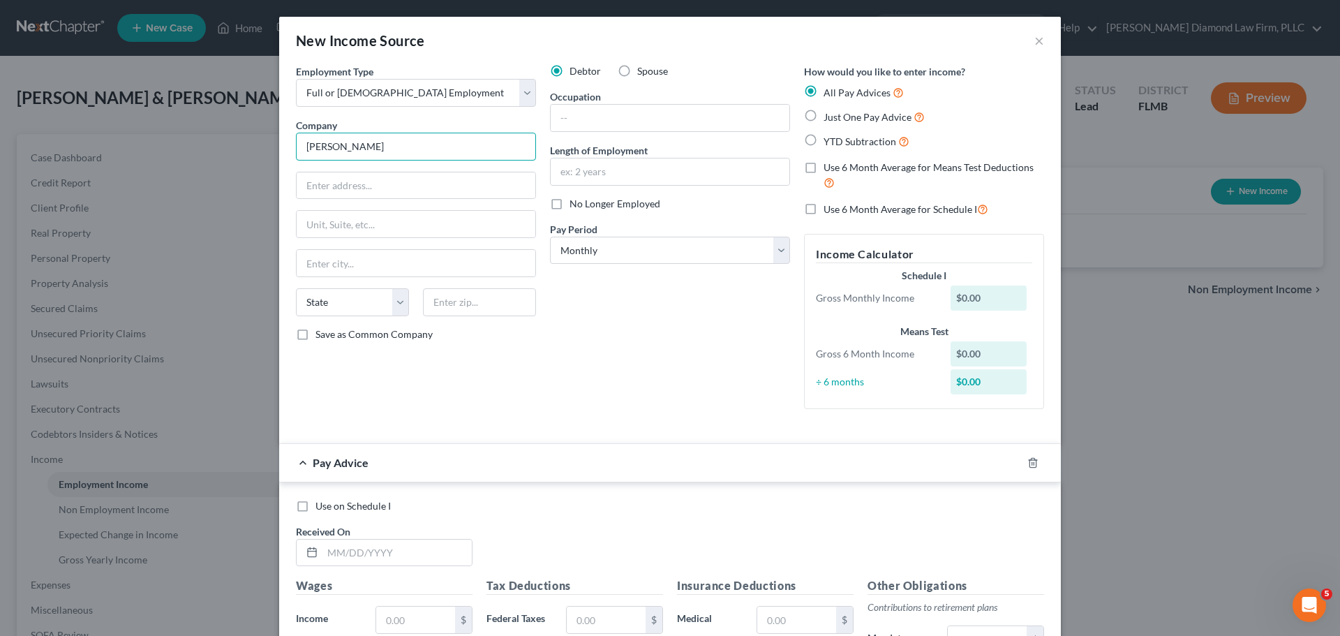
click at [434, 152] on input "Kirk Willams" at bounding box center [416, 147] width 240 height 28
type input "Kirk Willams Company Inc"
type input "2"
type input "2734 Home Road"
type input "Grove City"
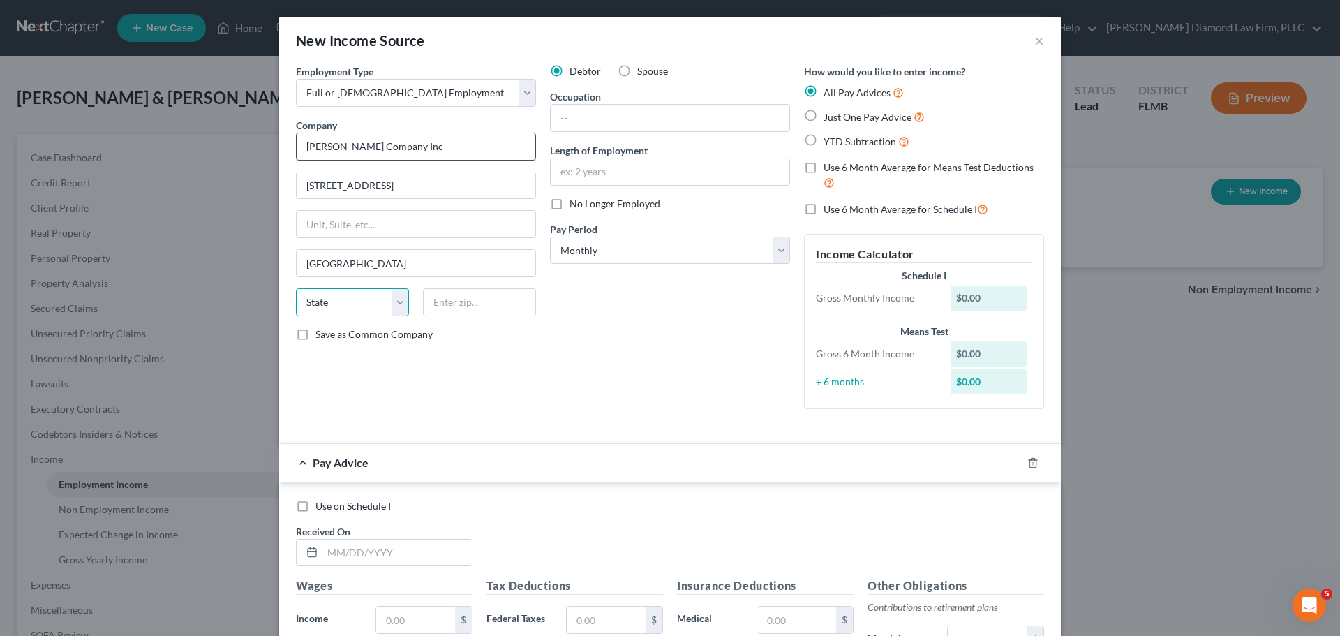
select select "36"
type input "43123"
click at [604, 128] on input "text" at bounding box center [670, 118] width 239 height 27
click at [650, 118] on input "Sheetmetal" at bounding box center [670, 118] width 239 height 27
type input "Sheetmetal Worker"
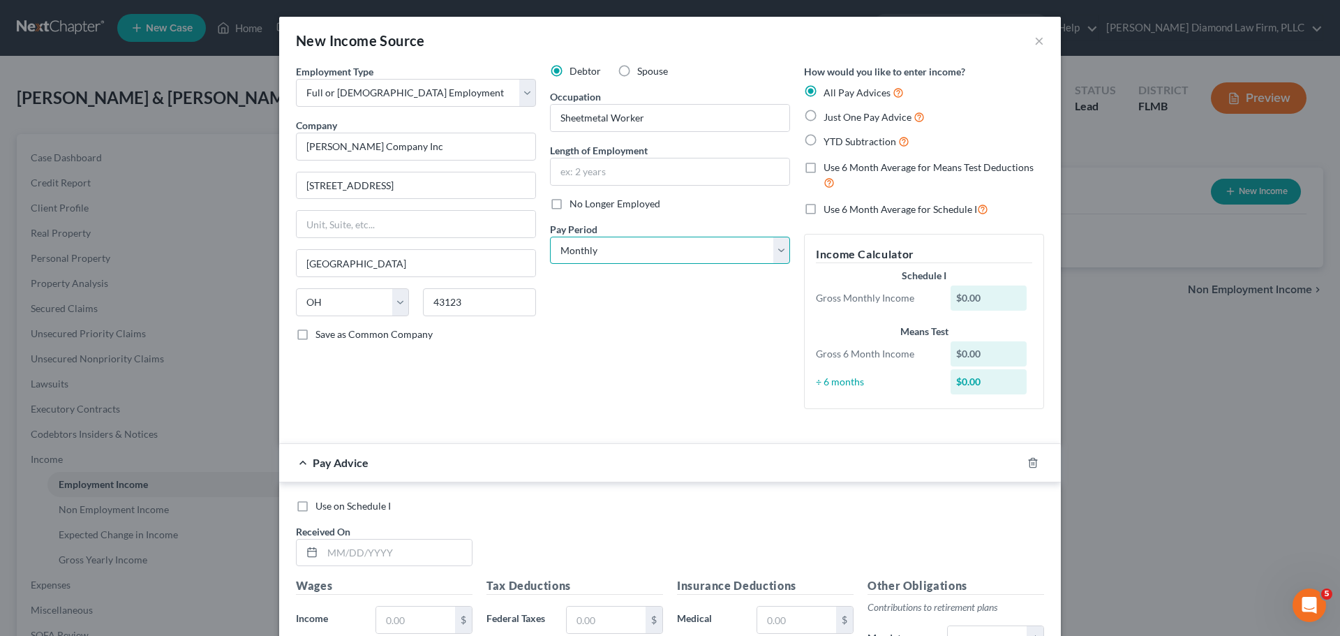
click at [636, 250] on select "Select Monthly Twice Monthly Every Other Week Weekly" at bounding box center [670, 251] width 240 height 28
select select "3"
click at [550, 237] on select "Select Monthly Twice Monthly Every Other Week Weekly" at bounding box center [670, 251] width 240 height 28
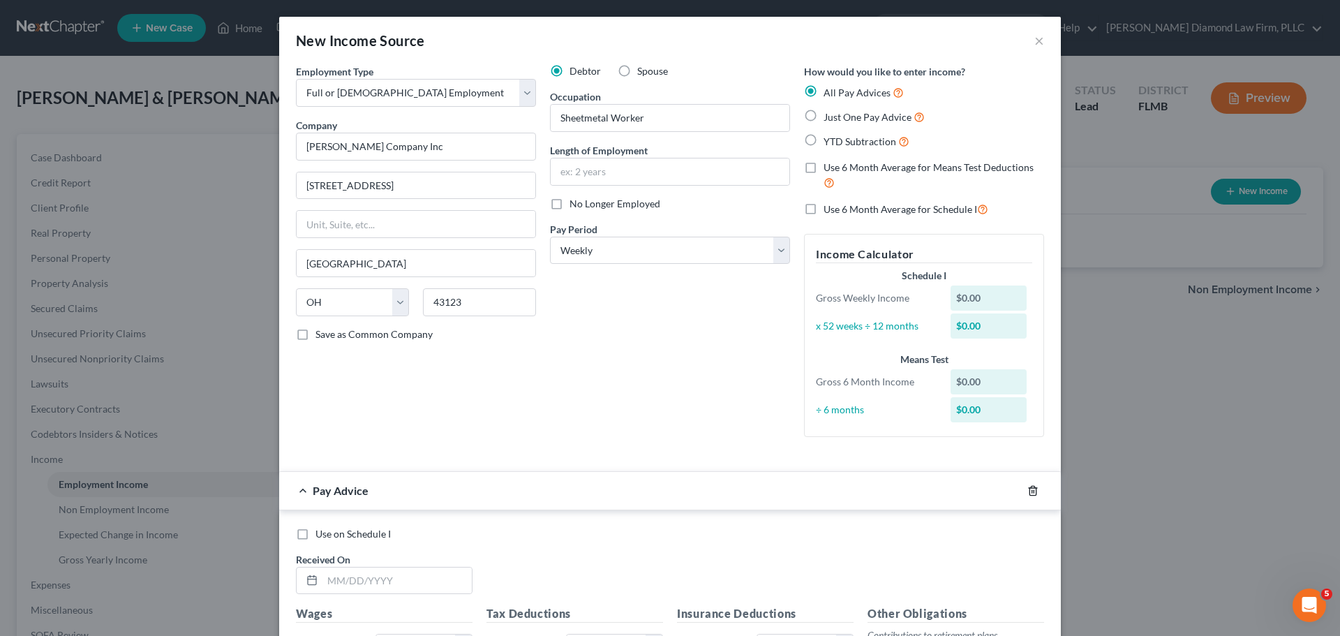
click at [1027, 465] on form "Employment Type * Select Full or Part Time Employment Self Employment Company *…" at bounding box center [670, 497] width 748 height 866
click at [1030, 480] on div at bounding box center [1041, 491] width 39 height 22
click at [1027, 489] on icon "button" at bounding box center [1032, 490] width 11 height 11
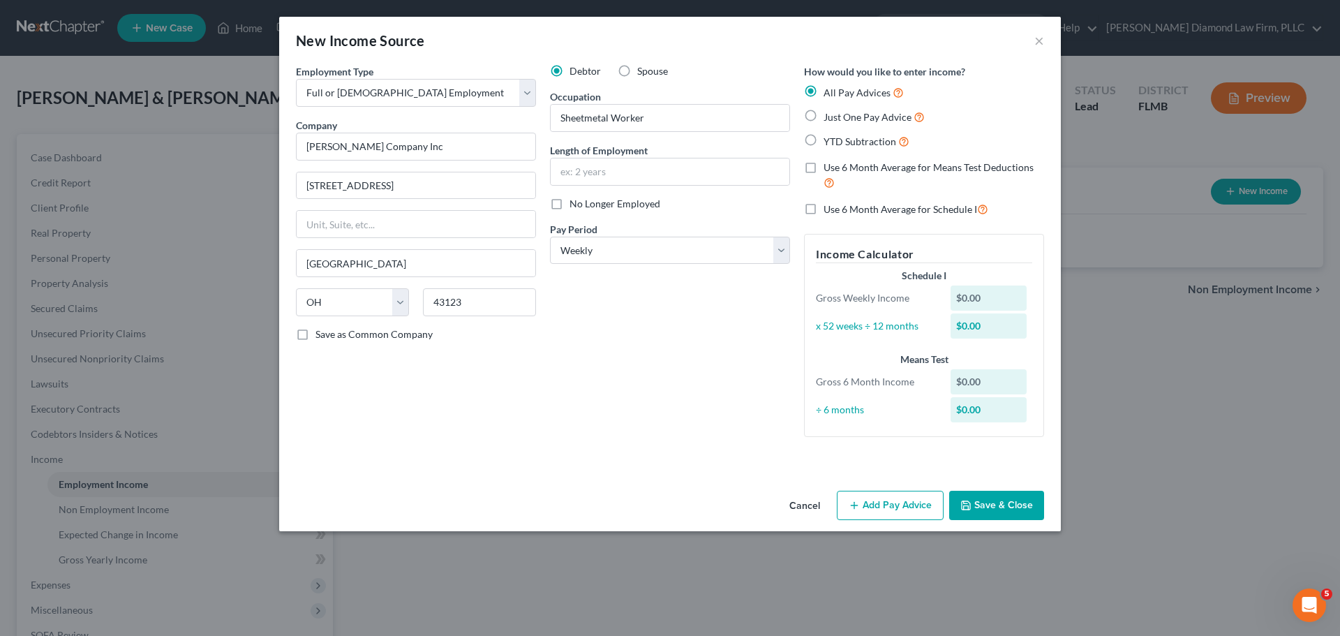
click at [993, 524] on div "Cancel Add Pay Advice Save & Close" at bounding box center [670, 508] width 782 height 46
click at [991, 511] on button "Save & Close" at bounding box center [996, 505] width 95 height 29
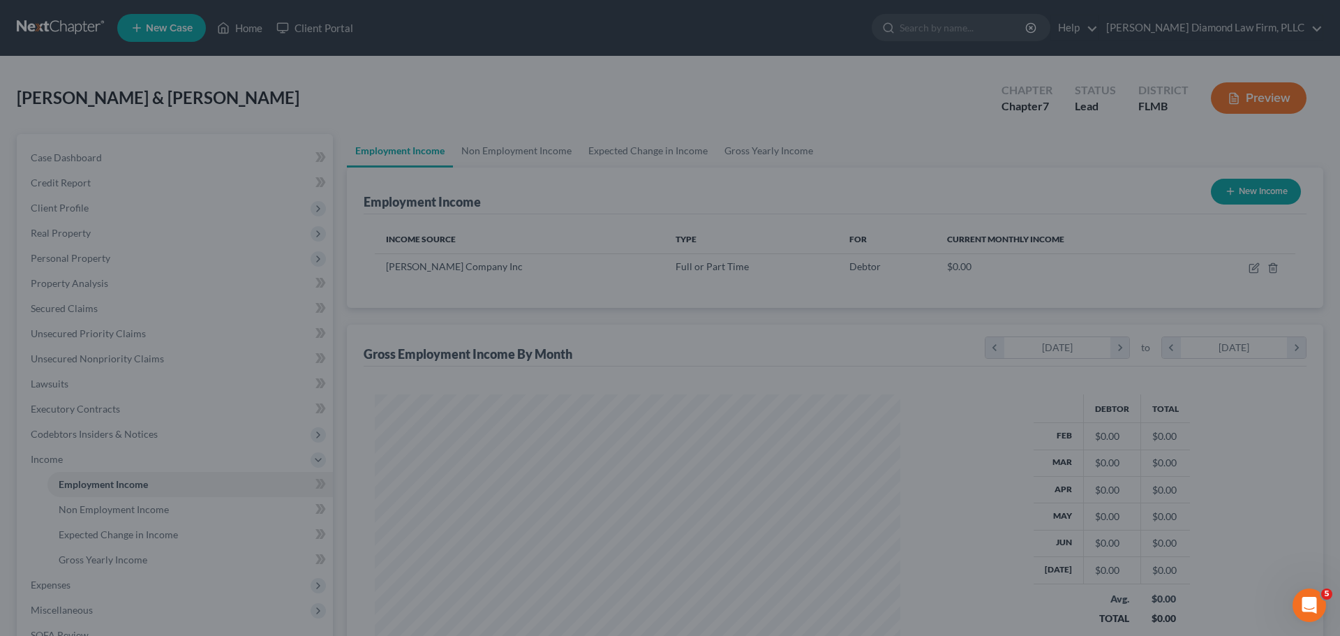
scroll to position [260, 549]
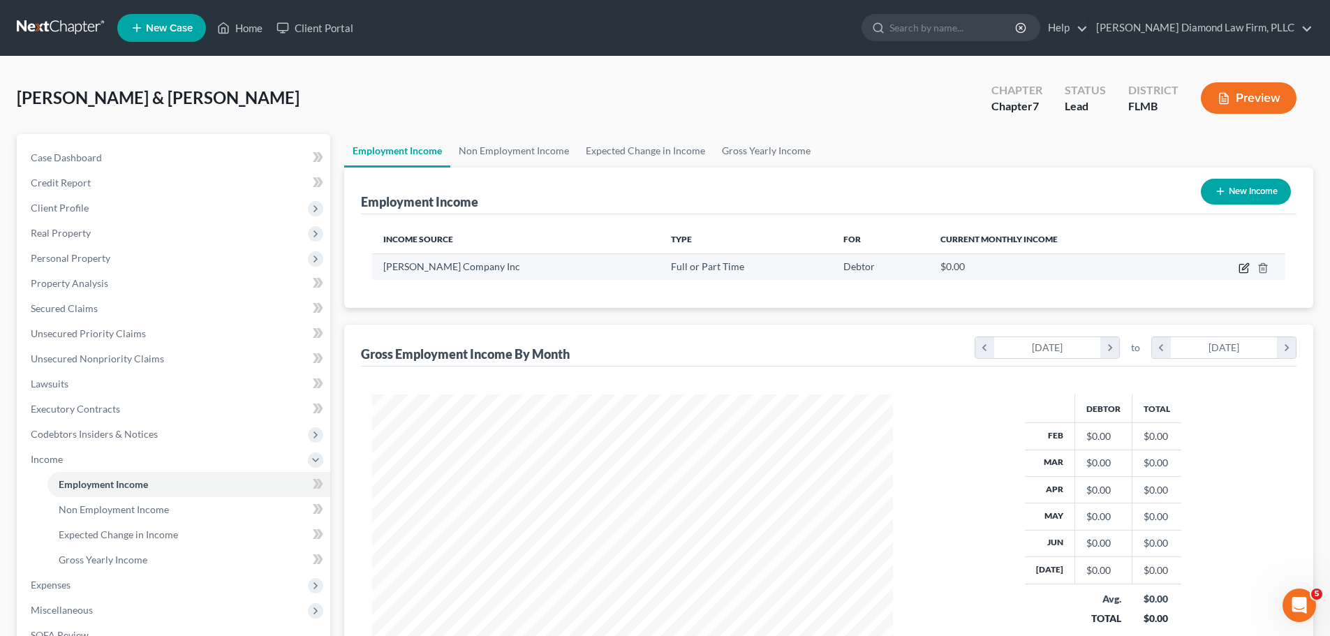
click at [1245, 264] on icon "button" at bounding box center [1243, 267] width 11 height 11
select select "0"
select select "36"
select select "3"
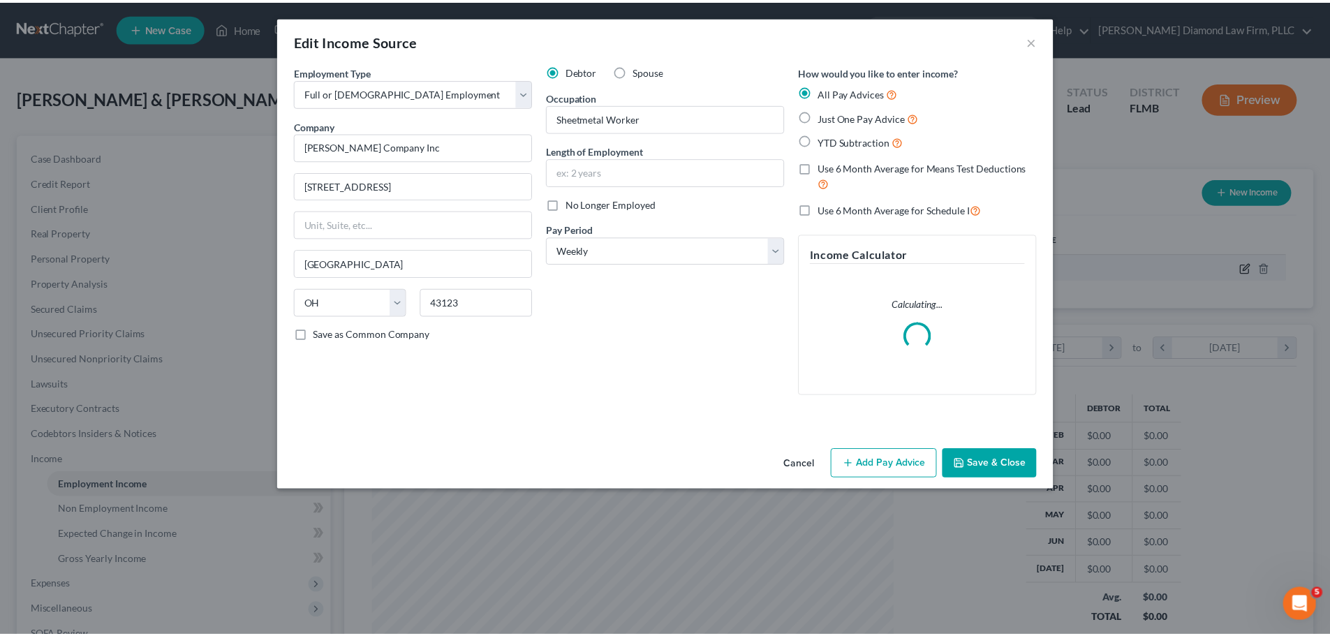
scroll to position [262, 554]
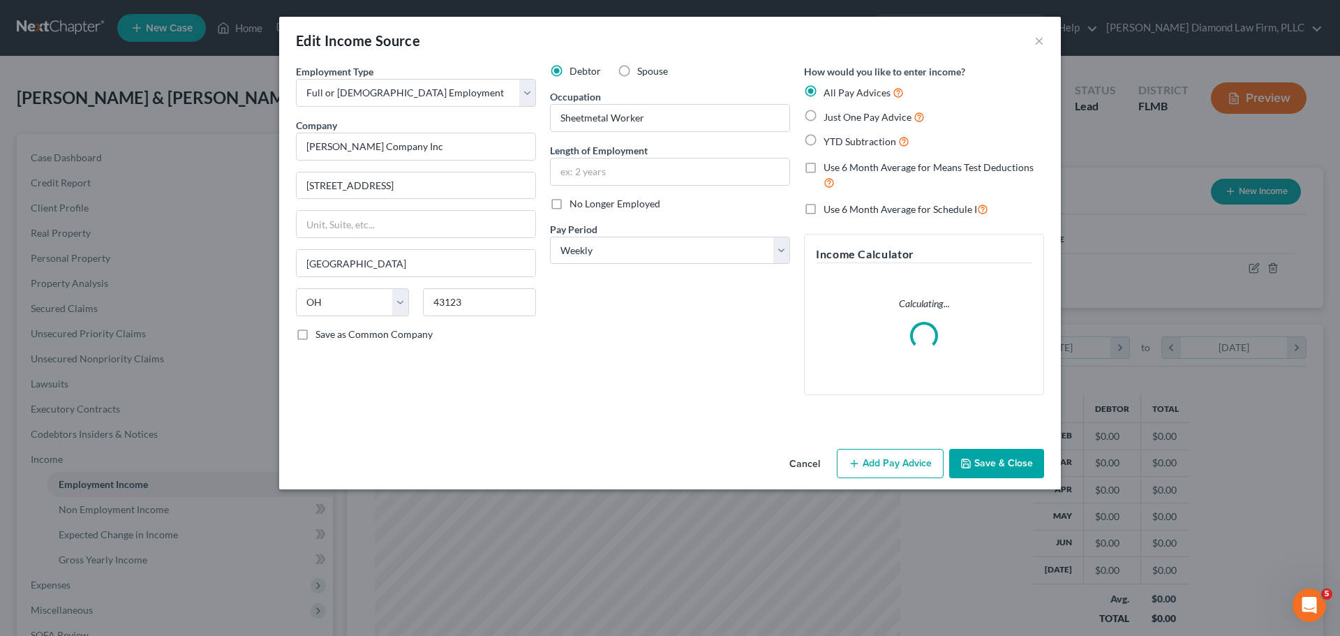
click at [577, 202] on span "No Longer Employed" at bounding box center [615, 204] width 91 height 12
click at [577, 202] on input "No Longer Employed" at bounding box center [579, 201] width 9 height 9
checkbox input "true"
click at [994, 462] on button "Save & Close" at bounding box center [996, 463] width 95 height 29
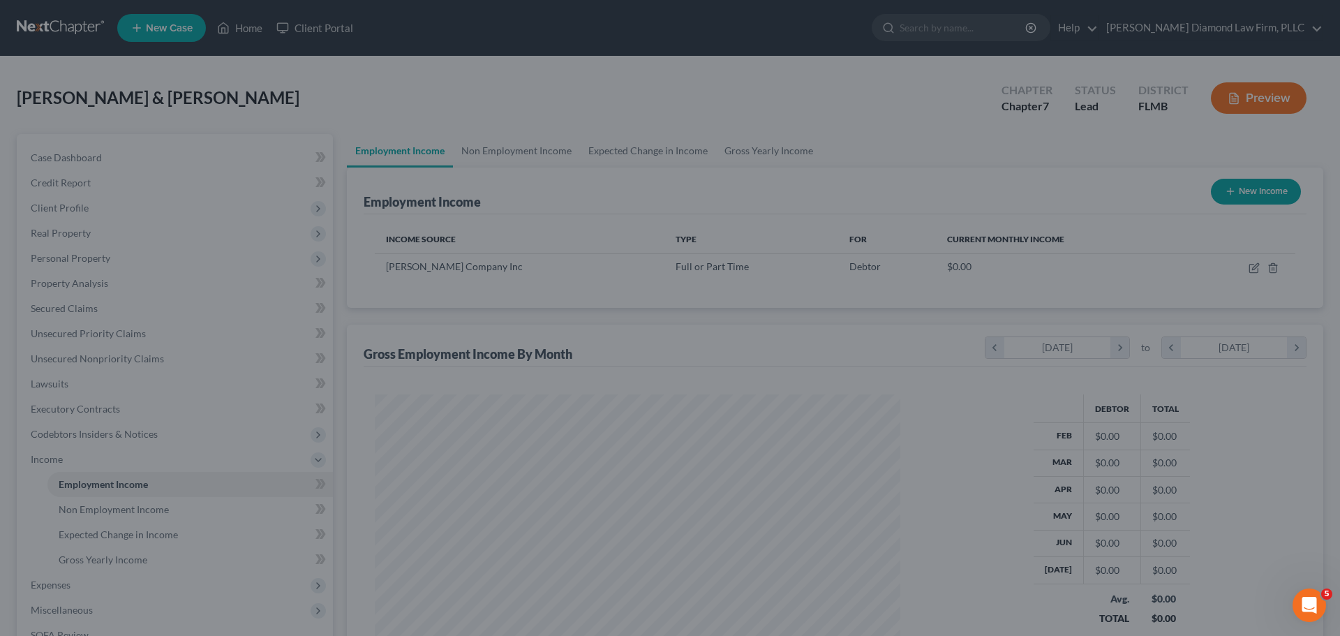
scroll to position [697728, 697440]
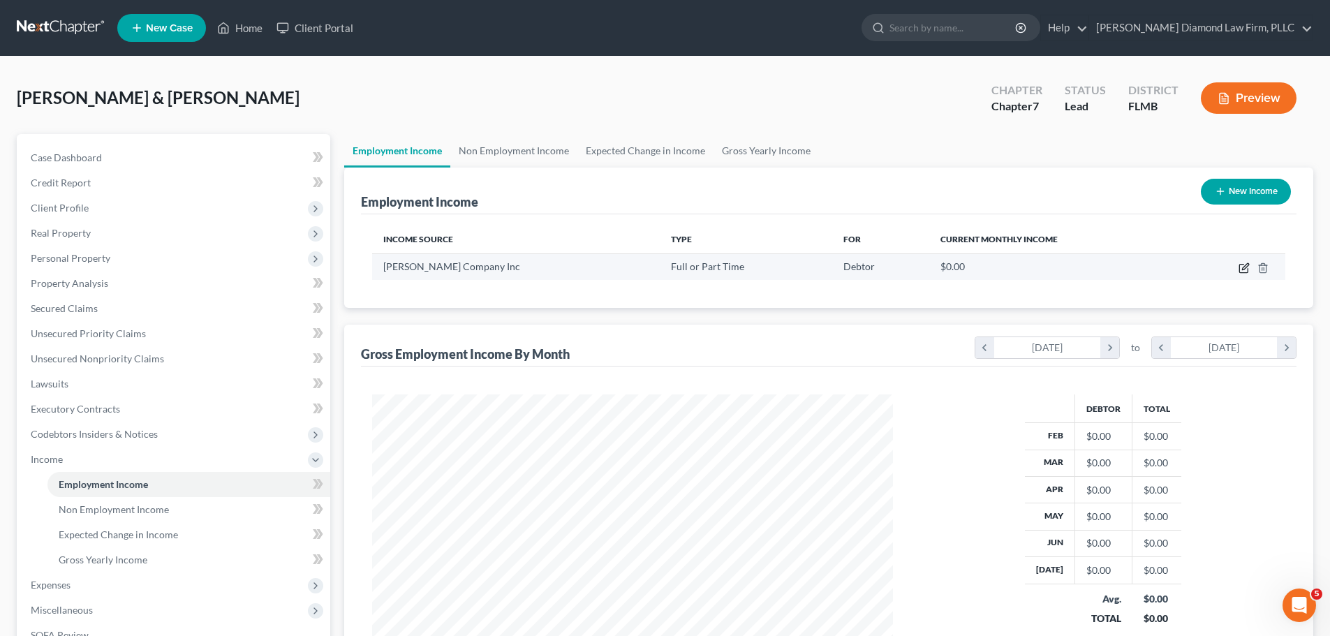
click at [1246, 268] on icon "button" at bounding box center [1245, 266] width 6 height 6
select select "0"
select select "36"
select select "3"
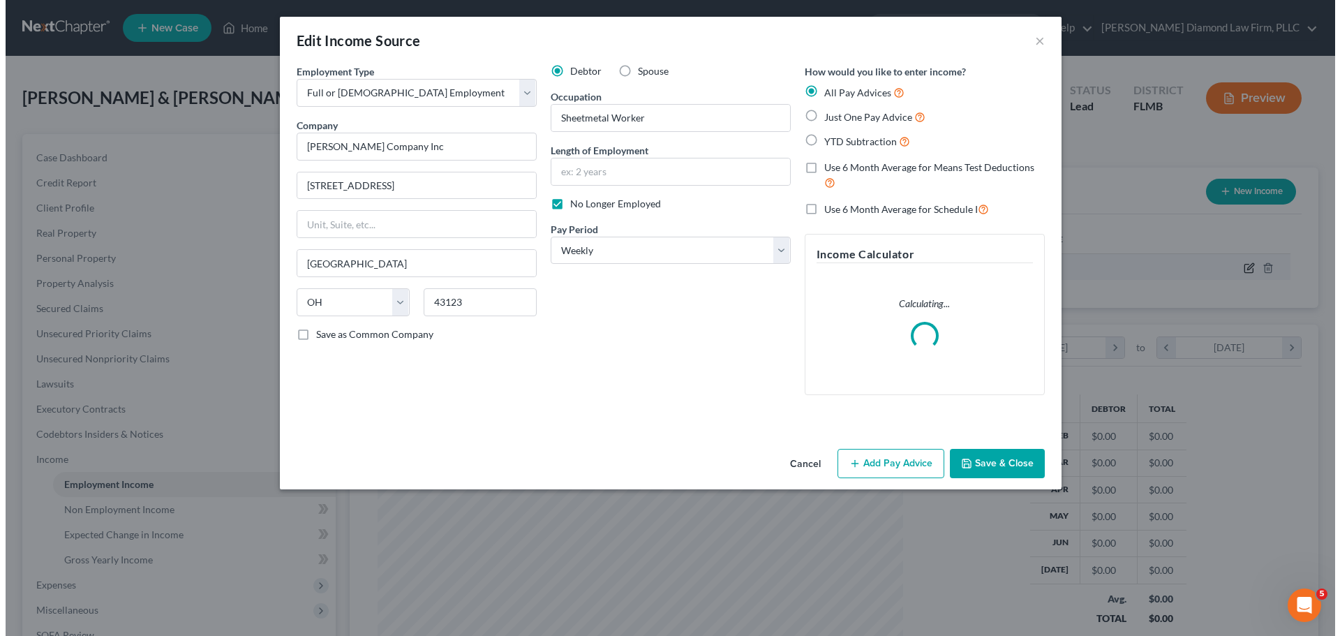
scroll to position [262, 554]
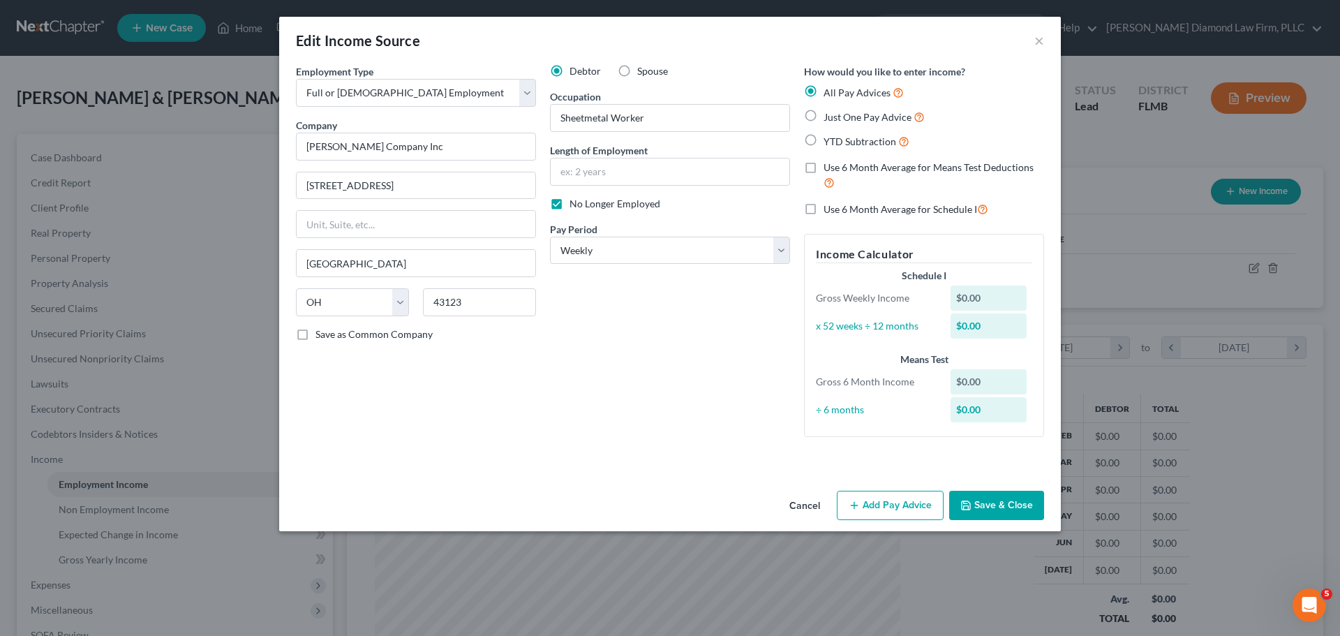
click at [868, 505] on button "Add Pay Advice" at bounding box center [890, 505] width 107 height 29
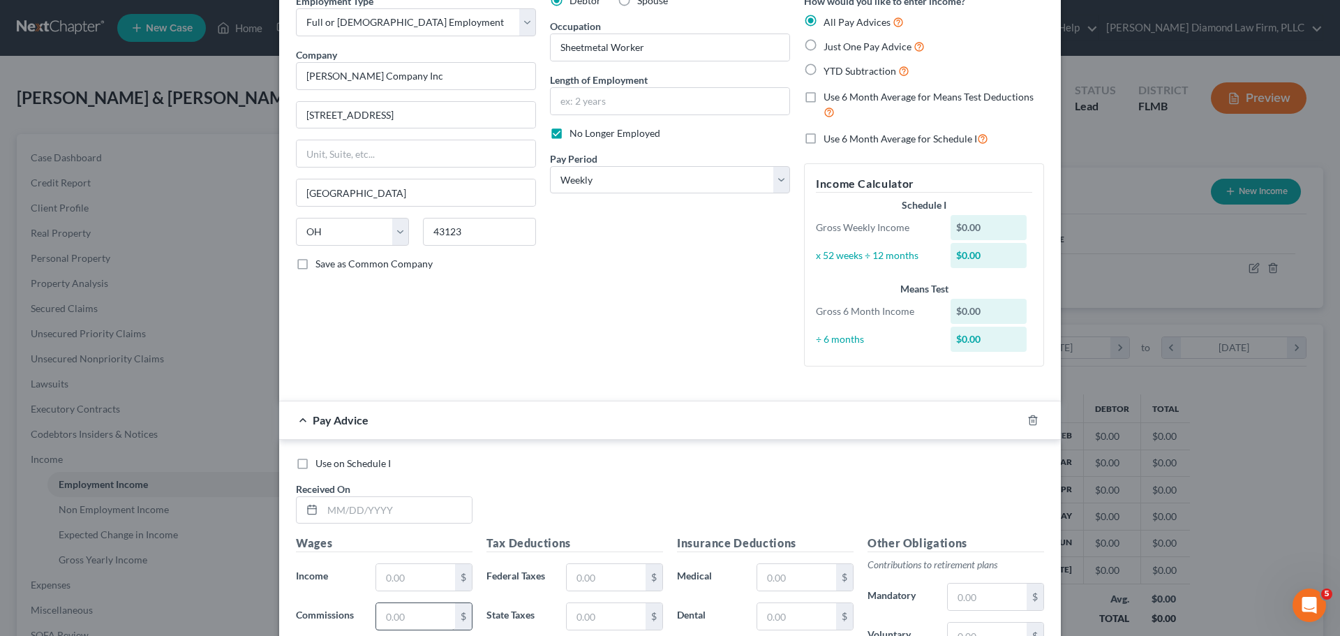
scroll to position [209, 0]
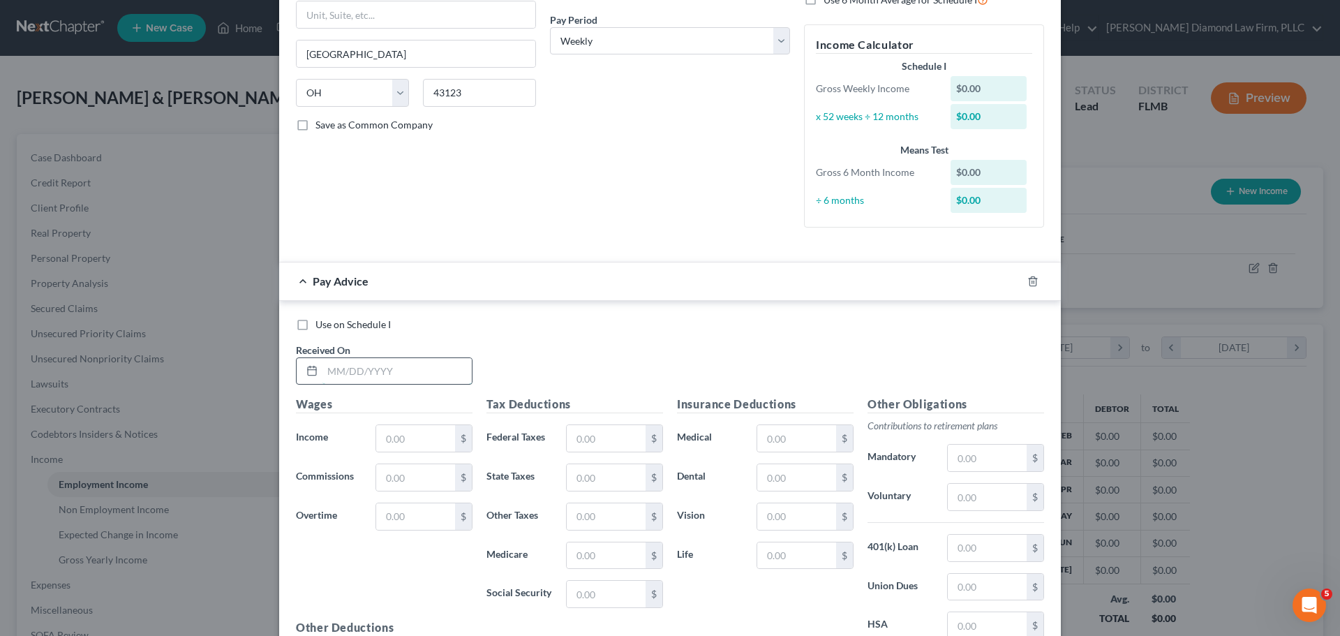
click at [339, 378] on input "text" at bounding box center [396, 371] width 149 height 27
type input "02/05/2025"
type input "1,040.41"
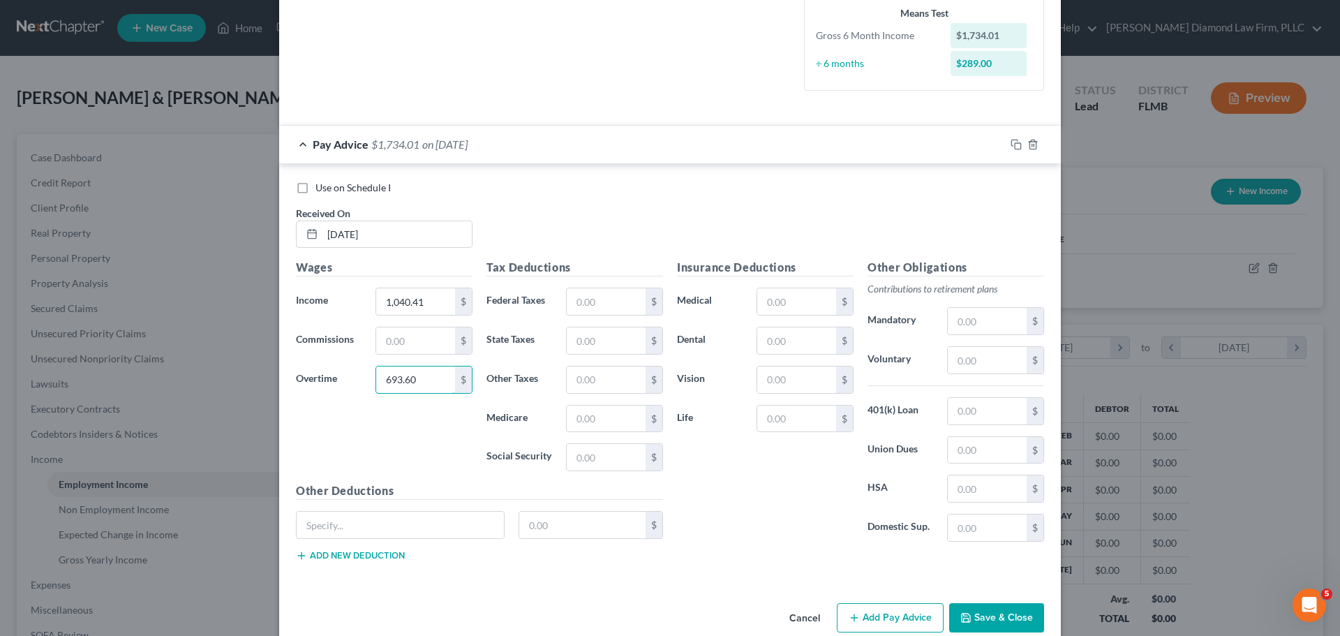
scroll to position [371, 0]
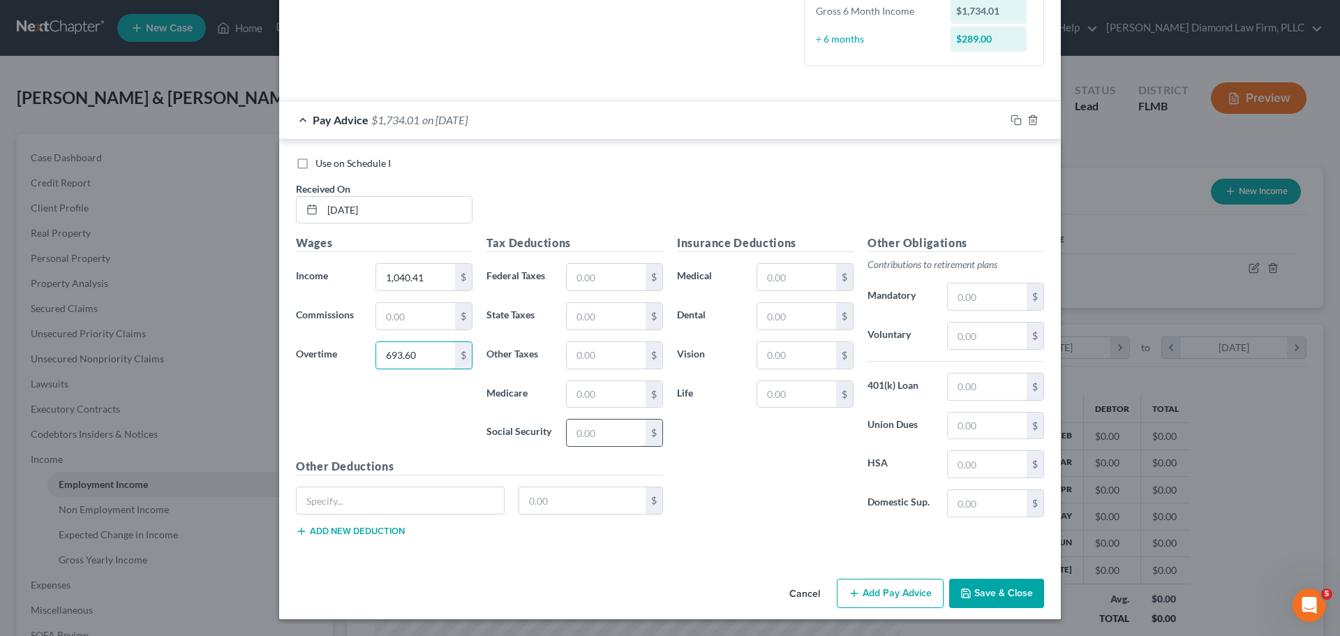
type input "693.60"
click at [595, 441] on input "text" at bounding box center [606, 432] width 79 height 27
type input "104.51"
click at [627, 392] on input "text" at bounding box center [606, 394] width 79 height 27
type input "25.14"
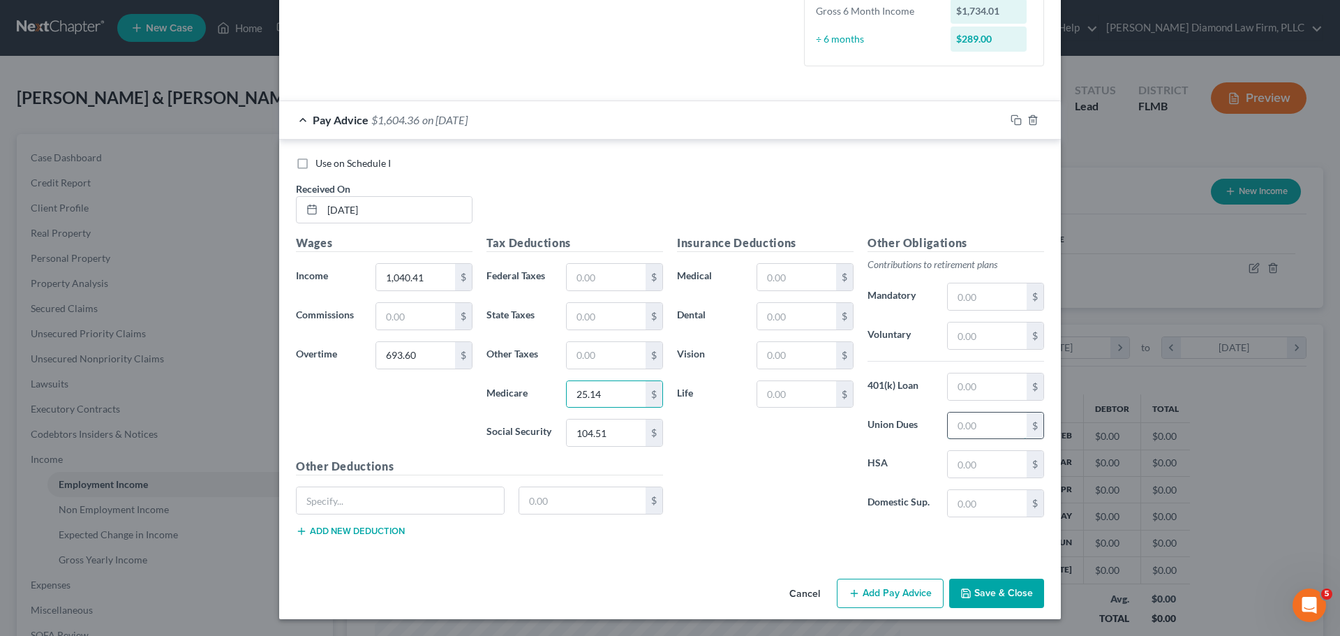
click at [974, 419] on input "text" at bounding box center [987, 426] width 79 height 27
type input "65.26"
click at [371, 504] on input "text" at bounding box center [400, 500] width 207 height 27
type input "Other"
type input "22.73"
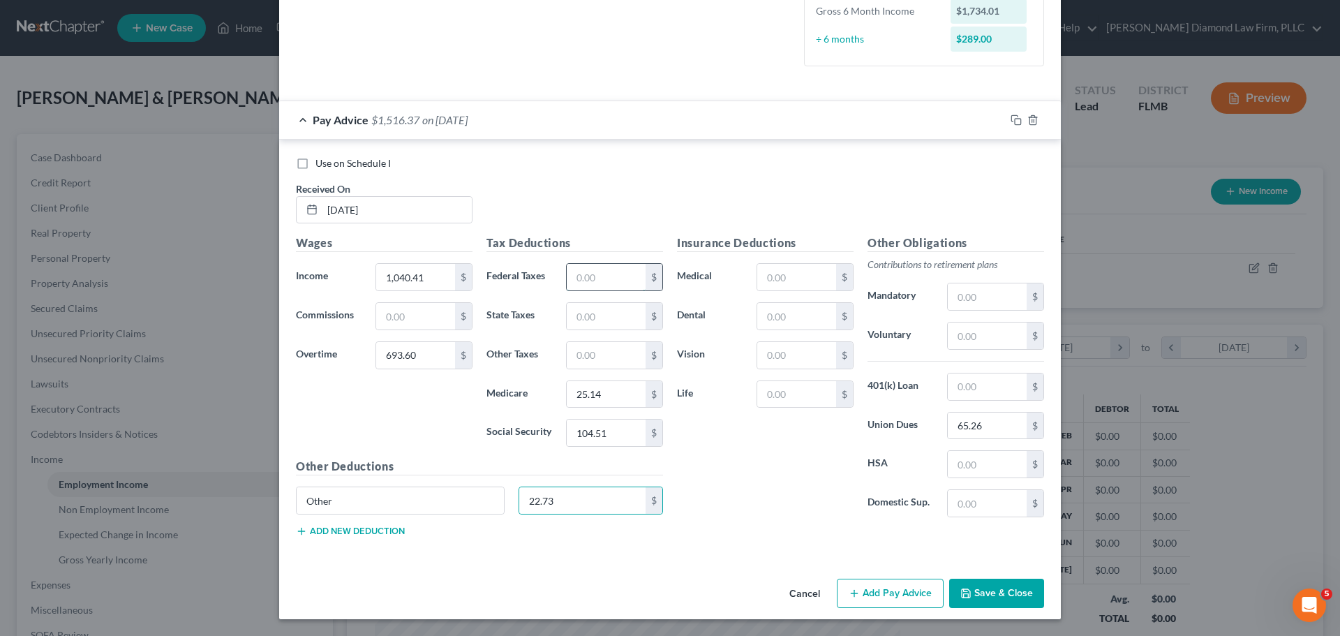
click at [603, 281] on input "text" at bounding box center [606, 277] width 79 height 27
type input "3"
click at [581, 360] on input "text" at bounding box center [606, 355] width 79 height 27
type input "79.56"
click at [997, 419] on input "65.26" at bounding box center [987, 426] width 79 height 27
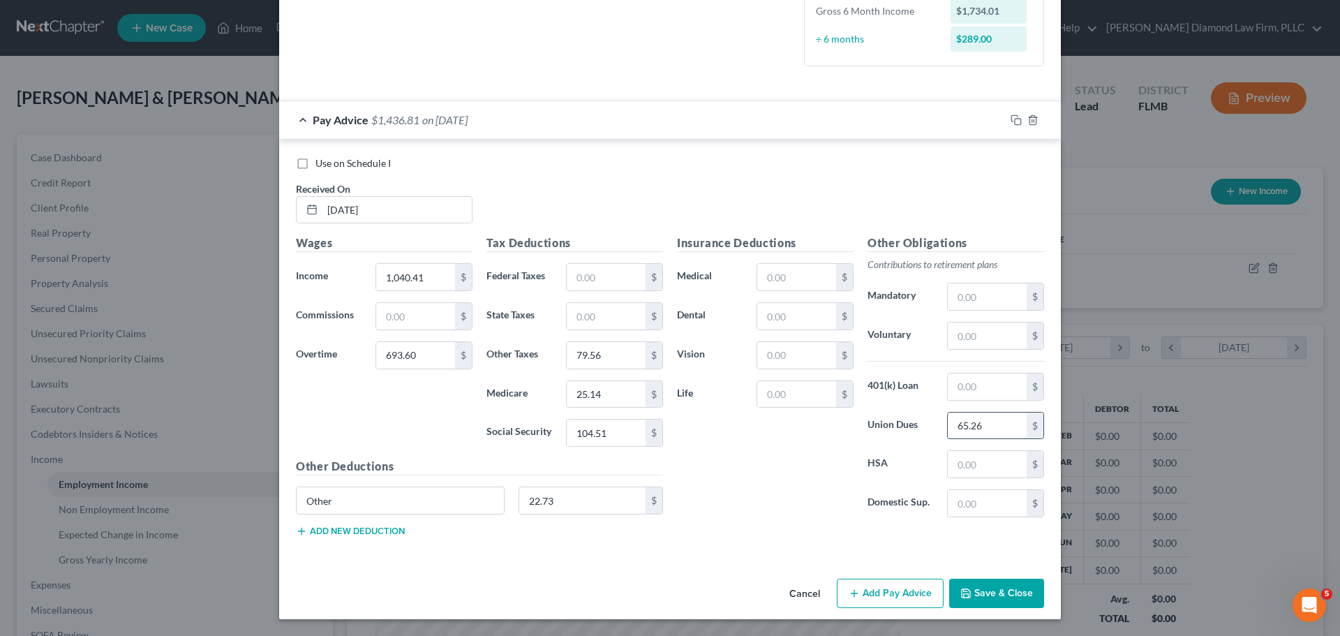
click at [997, 419] on input "65.26" at bounding box center [987, 426] width 79 height 27
click at [983, 424] on input "65.26" at bounding box center [987, 426] width 79 height 27
type input "65.28"
click at [1011, 121] on icon "button" at bounding box center [1014, 118] width 6 height 6
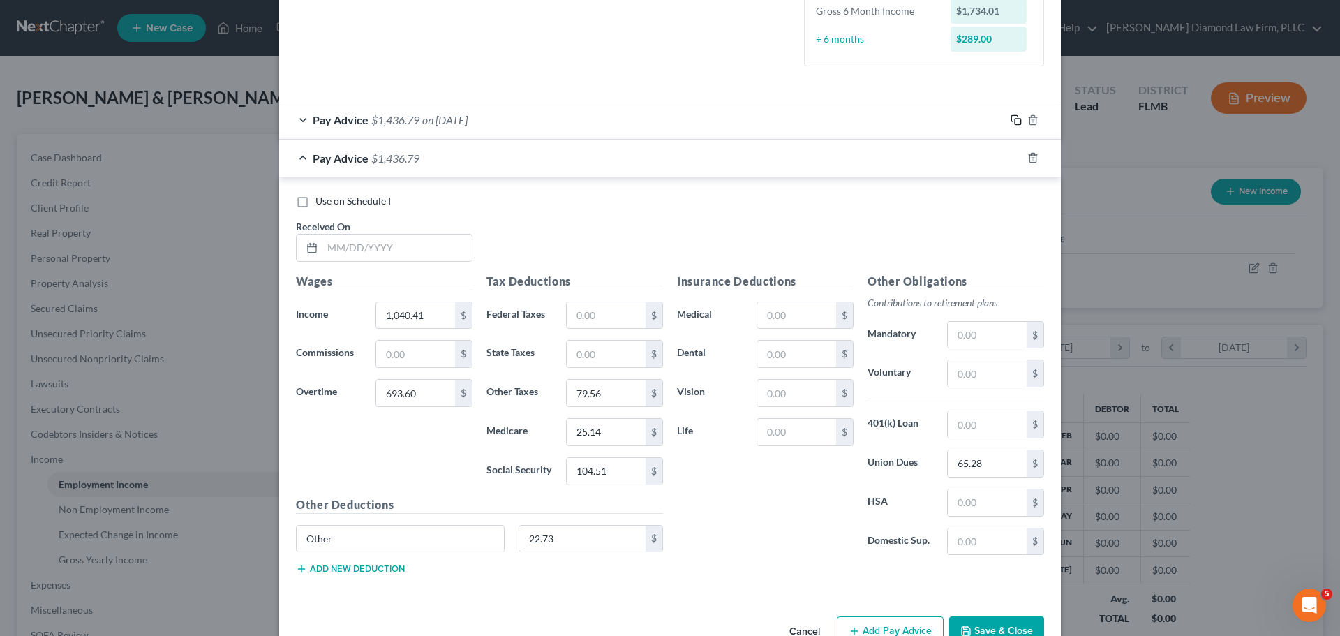
scroll to position [408, 0]
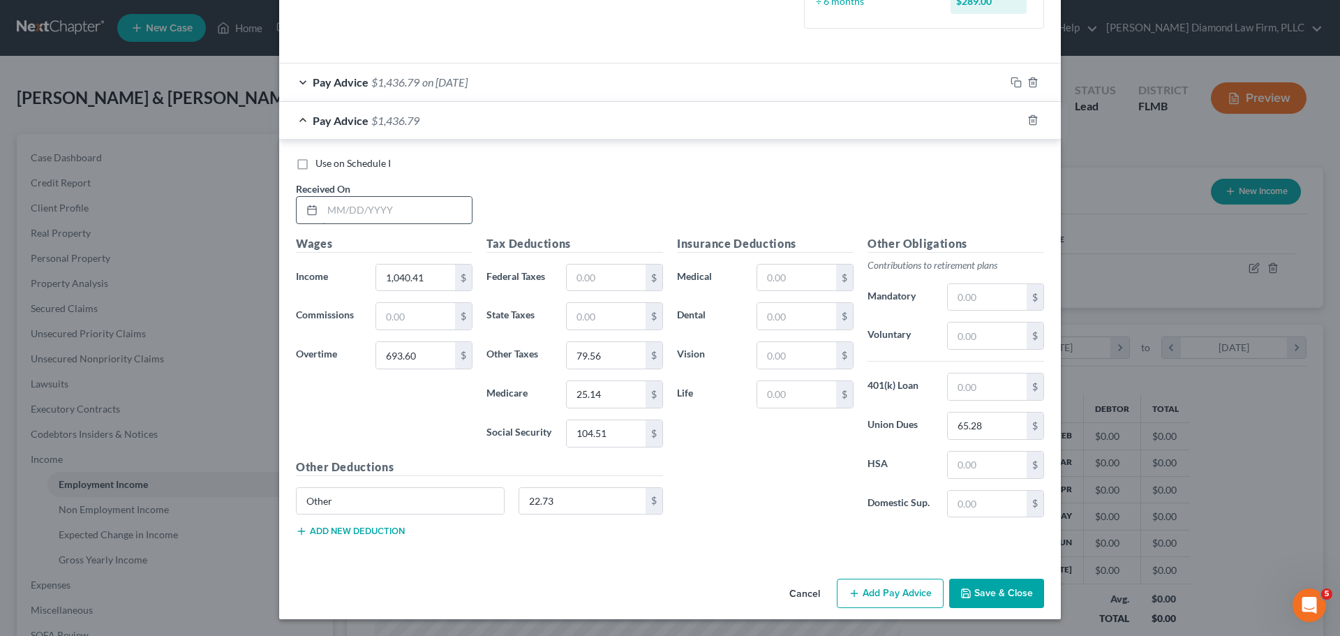
click at [364, 217] on input "text" at bounding box center [396, 210] width 149 height 27
type input "02/12/2025"
type input "1,387.20"
click at [603, 355] on input "79.56" at bounding box center [606, 355] width 79 height 27
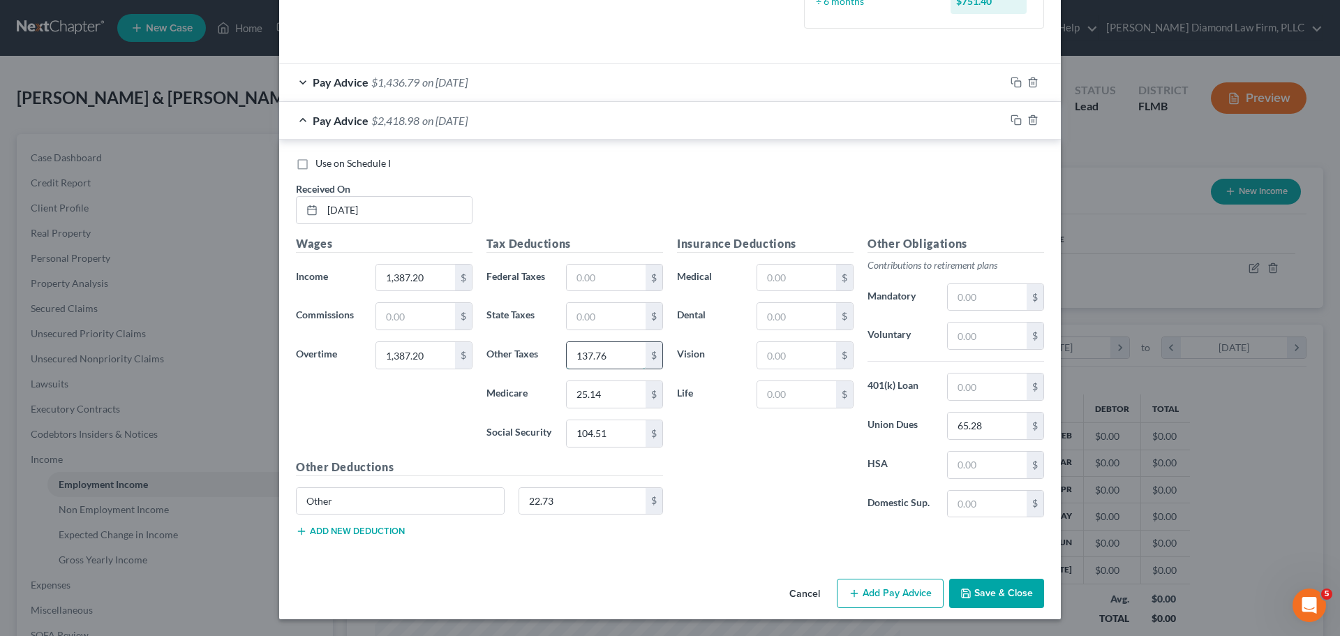
type input "137.76"
type input "40.23"
type input "172.02"
click at [1006, 431] on input "65.28" at bounding box center [987, 426] width 79 height 27
type input "97.92"
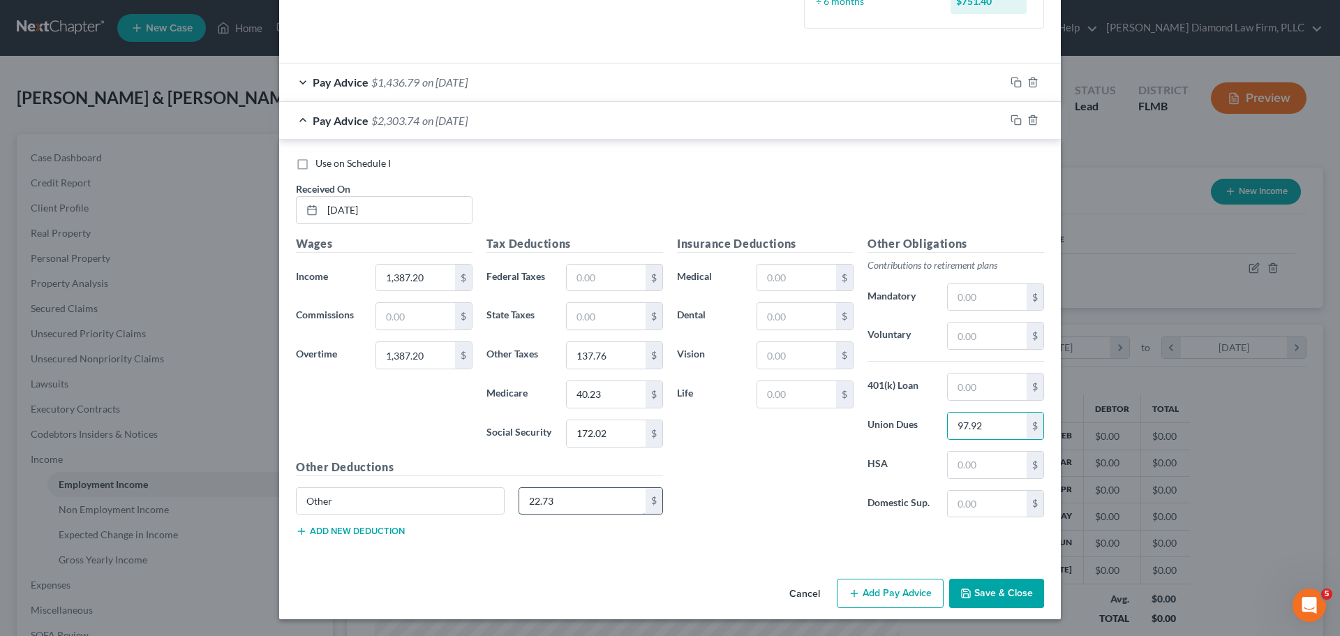
click at [582, 499] on input "22.73" at bounding box center [582, 501] width 127 height 27
type input "34.08"
click at [1011, 119] on icon "button" at bounding box center [1016, 119] width 11 height 11
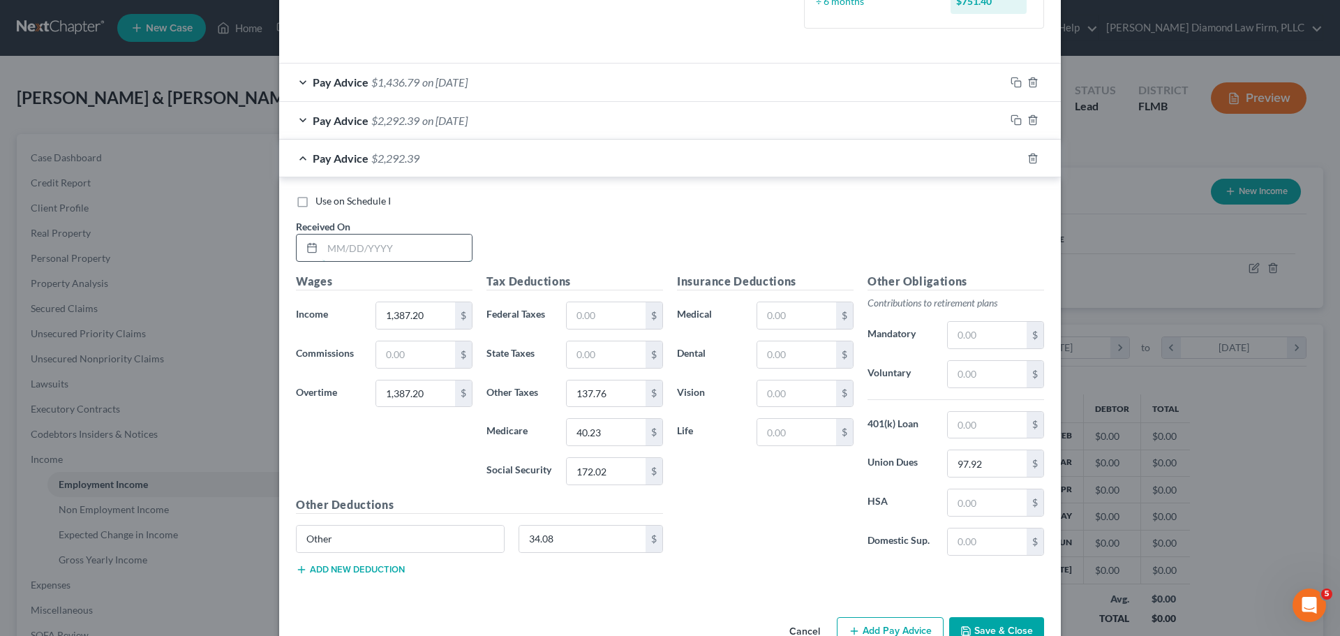
click at [432, 241] on input "text" at bounding box center [396, 248] width 149 height 27
type input "02/19/2025"
type input "1"
type input "1,734.01"
type input "1,560.60"
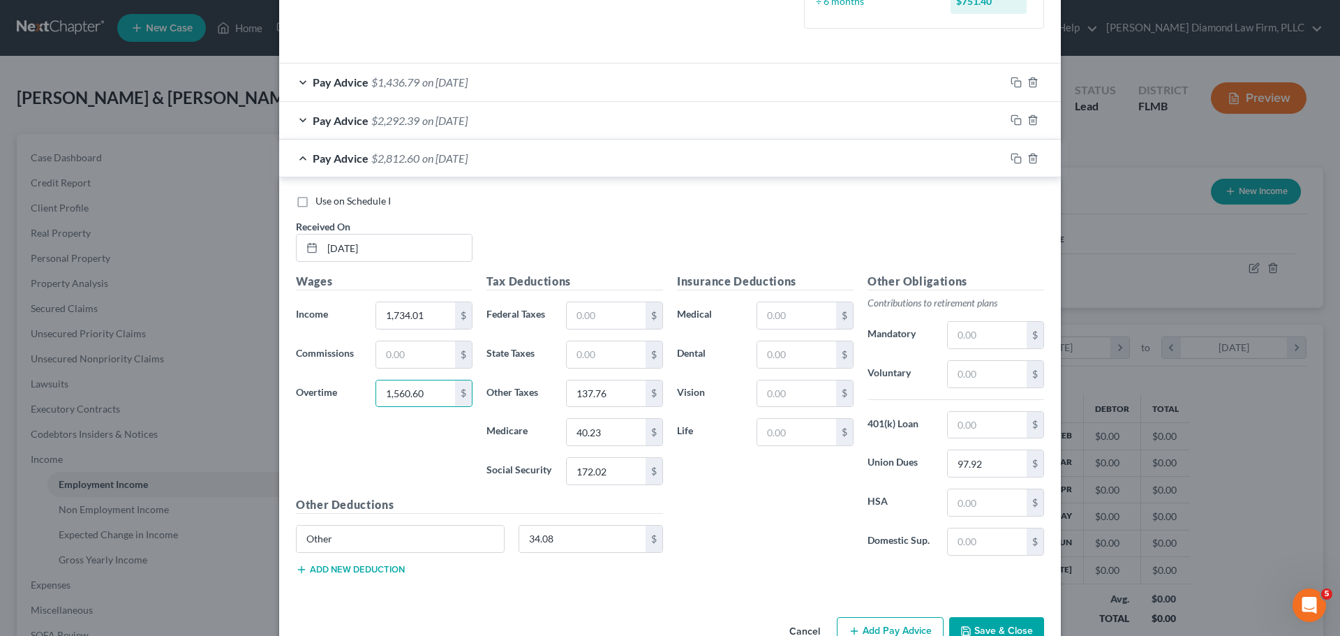
click at [425, 123] on span "on 02/12/2025" at bounding box center [444, 120] width 45 height 13
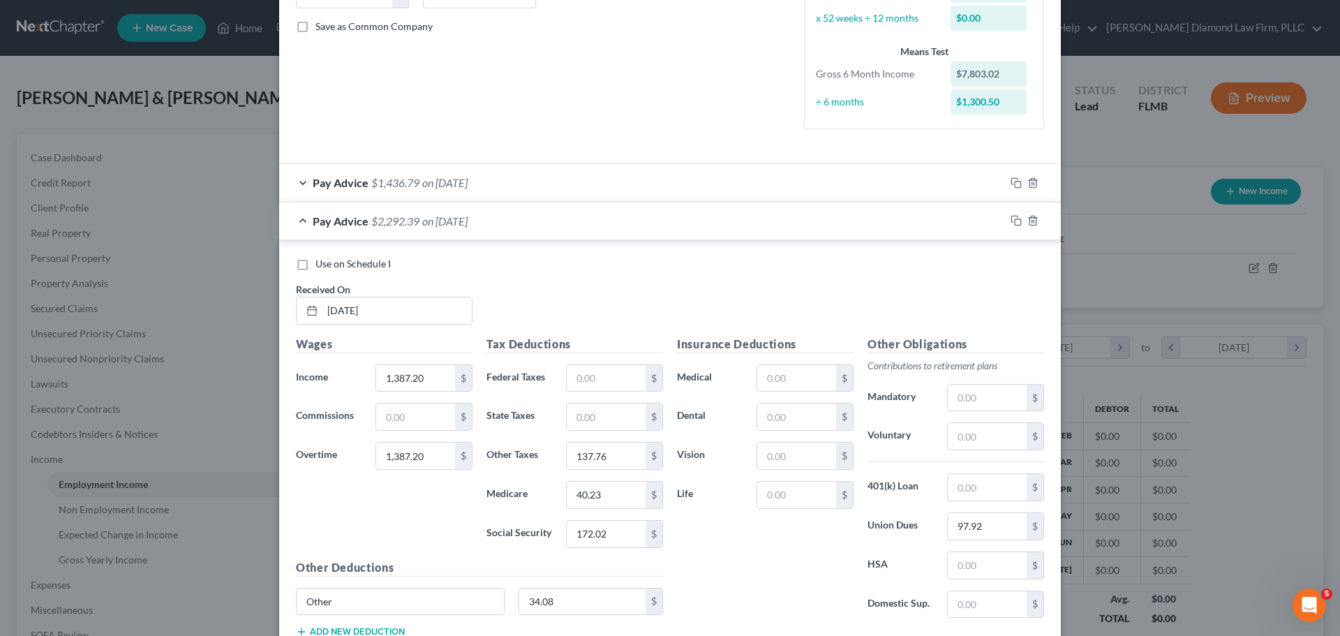
scroll to position [129, 0]
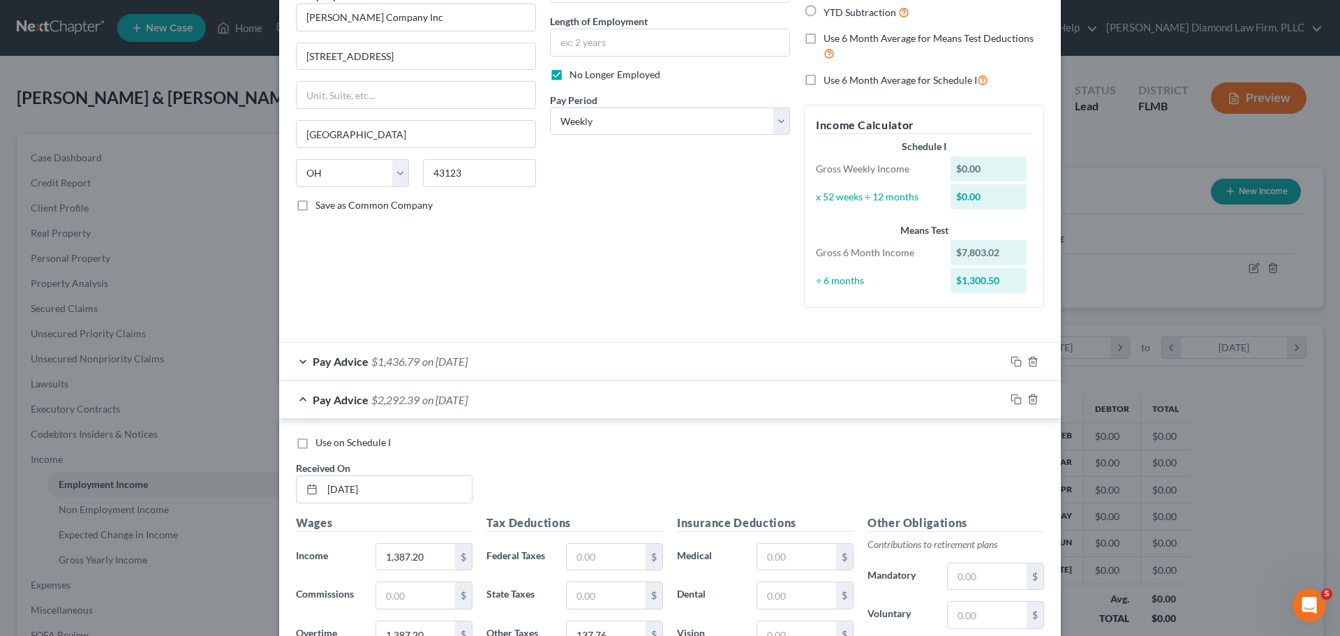
click at [389, 412] on div "Pay Advice $2,292.39 on 02/12/2025" at bounding box center [642, 399] width 726 height 37
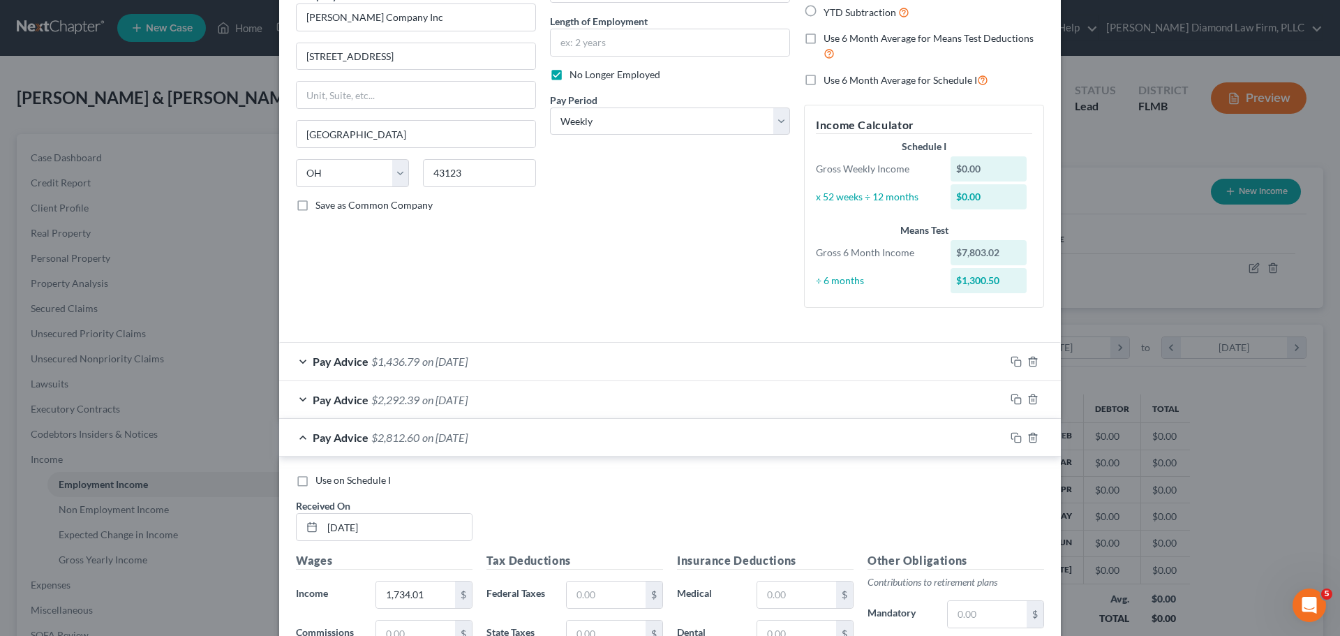
click at [395, 364] on span "$1,436.79" at bounding box center [395, 361] width 48 height 13
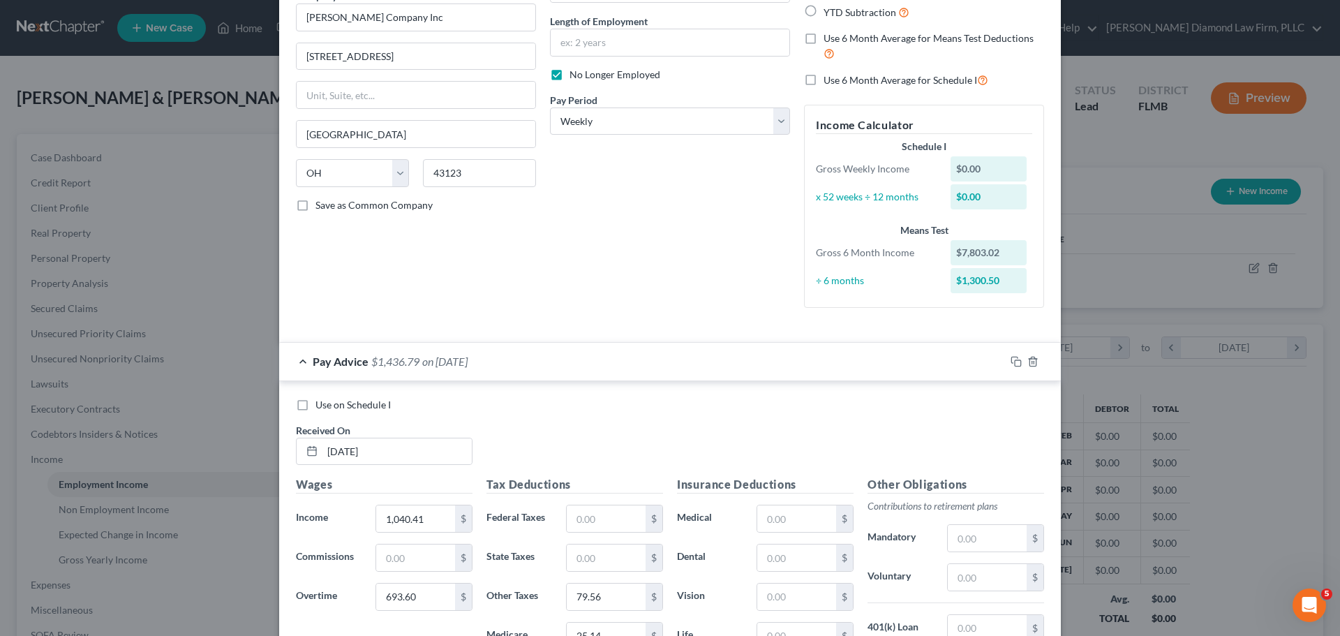
click at [395, 364] on span "$1,436.79" at bounding box center [395, 361] width 48 height 13
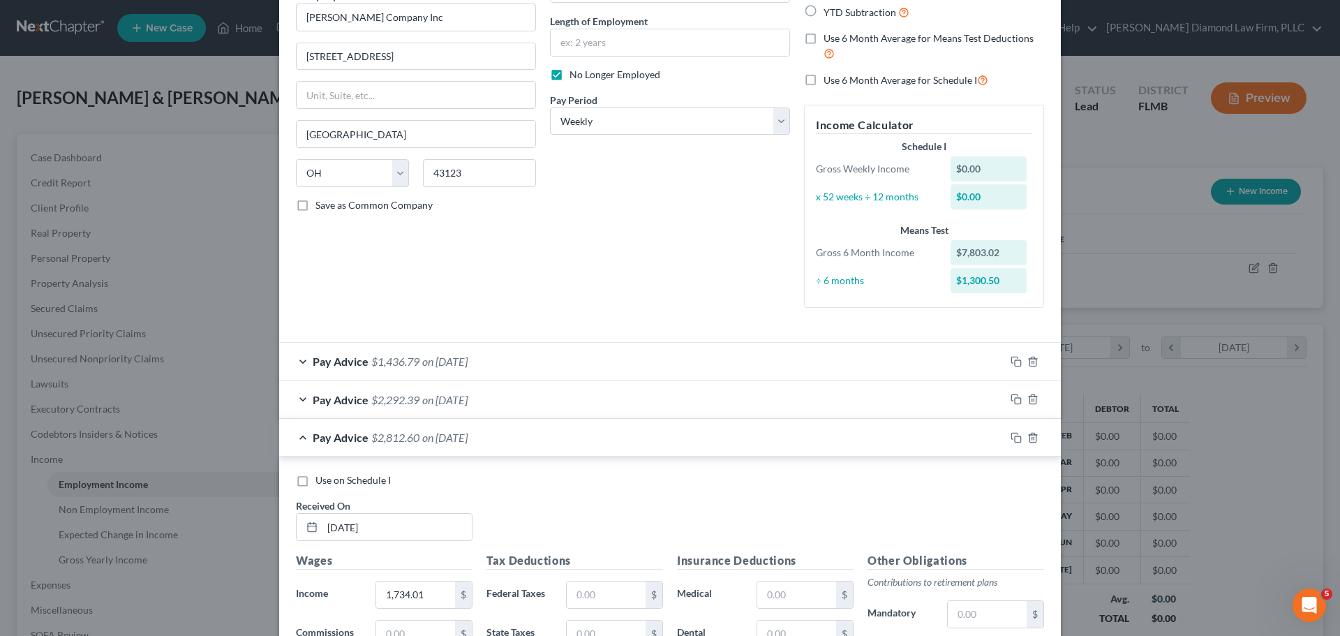
scroll to position [446, 0]
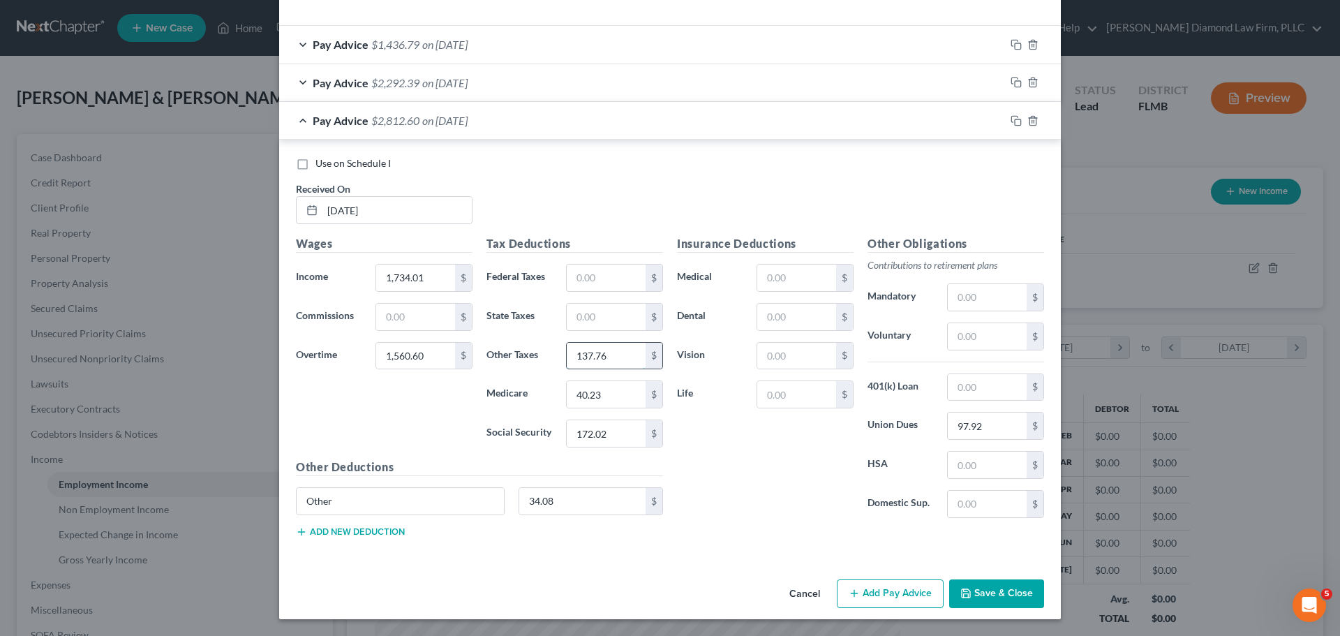
click at [630, 361] on input "137.76" at bounding box center [606, 356] width 79 height 27
type input "167.66"
type input "47.77"
type input "204.26"
click at [980, 430] on input "97.92" at bounding box center [987, 426] width 79 height 27
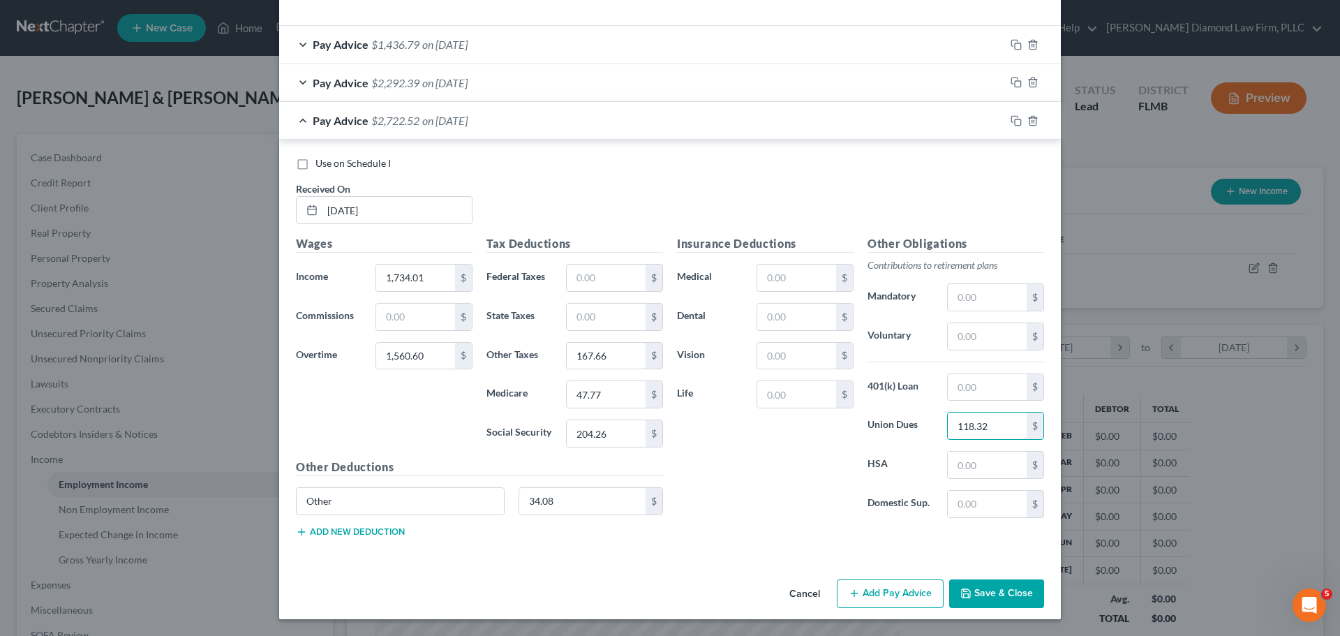
type input "118.32"
click at [541, 496] on input "34.08" at bounding box center [582, 501] width 127 height 27
type input "41.19"
click at [1011, 121] on icon "button" at bounding box center [1016, 120] width 11 height 11
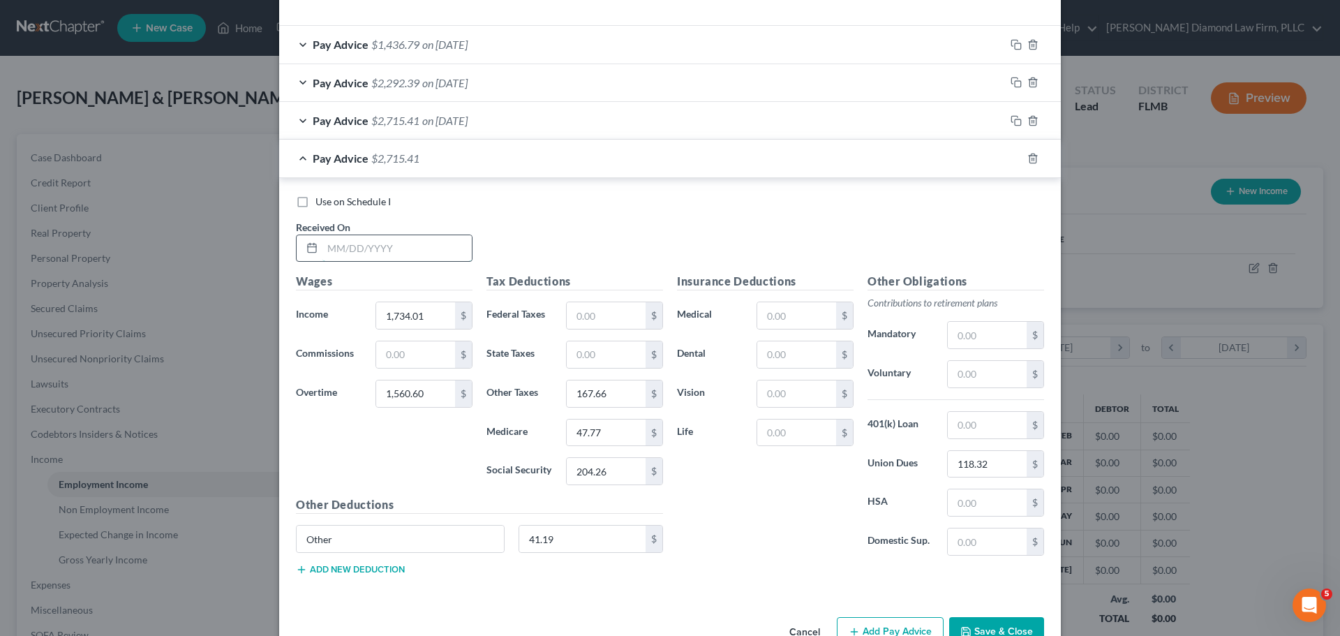
click at [426, 251] on input "text" at bounding box center [396, 248] width 149 height 27
type input "02/26/2025"
click at [423, 313] on input "1,734.01" at bounding box center [415, 315] width 79 height 27
click at [595, 424] on input "47.77" at bounding box center [606, 432] width 79 height 27
type input "47.78"
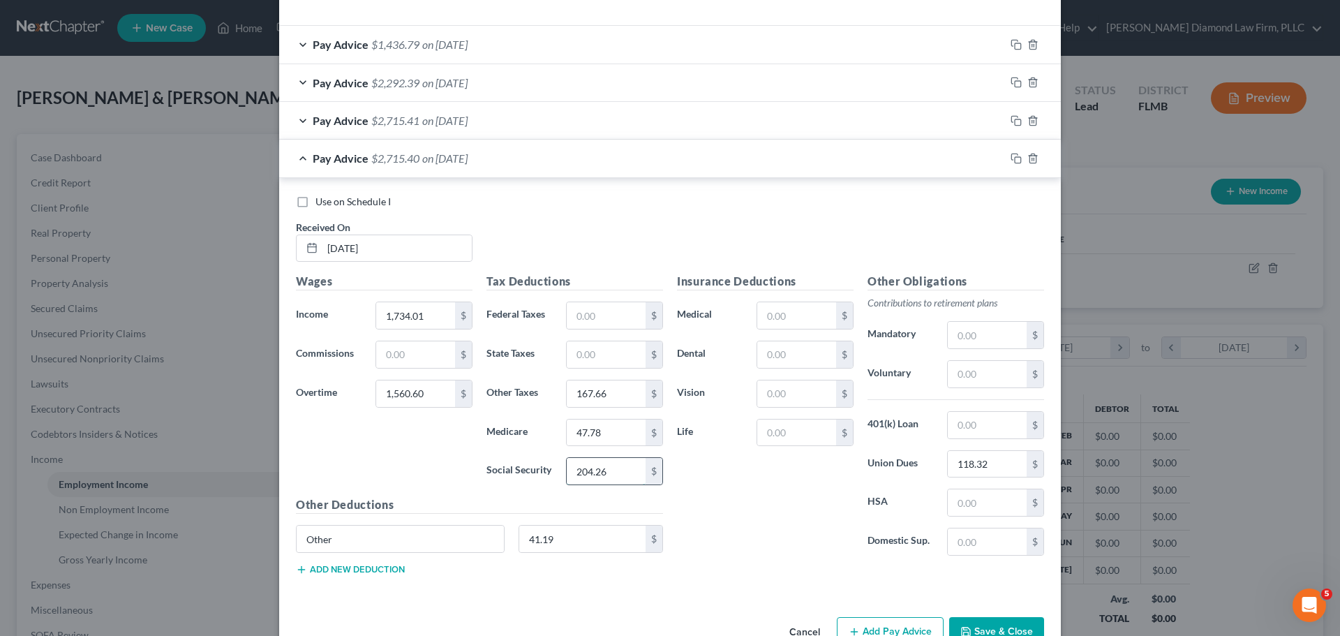
click at [604, 477] on input "204.26" at bounding box center [606, 471] width 79 height 27
type input "204.27"
click at [1011, 158] on icon "button" at bounding box center [1016, 158] width 11 height 11
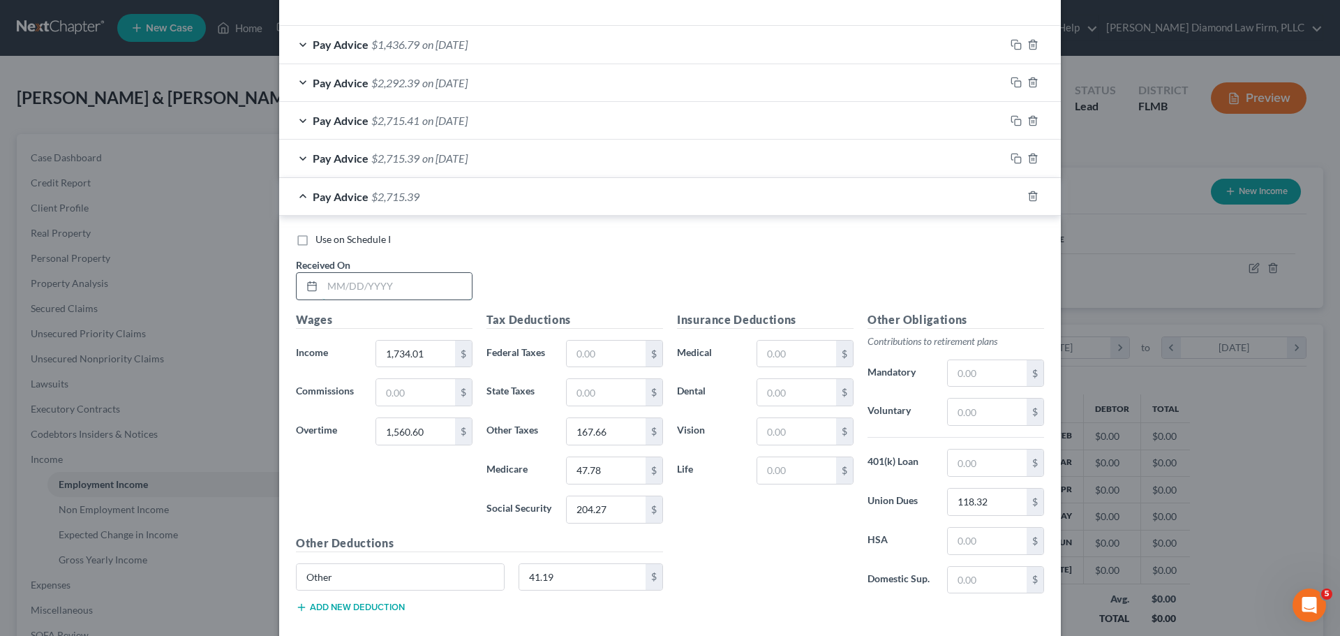
click at [443, 283] on input "text" at bounding box center [396, 286] width 149 height 27
type input "03/05/2025"
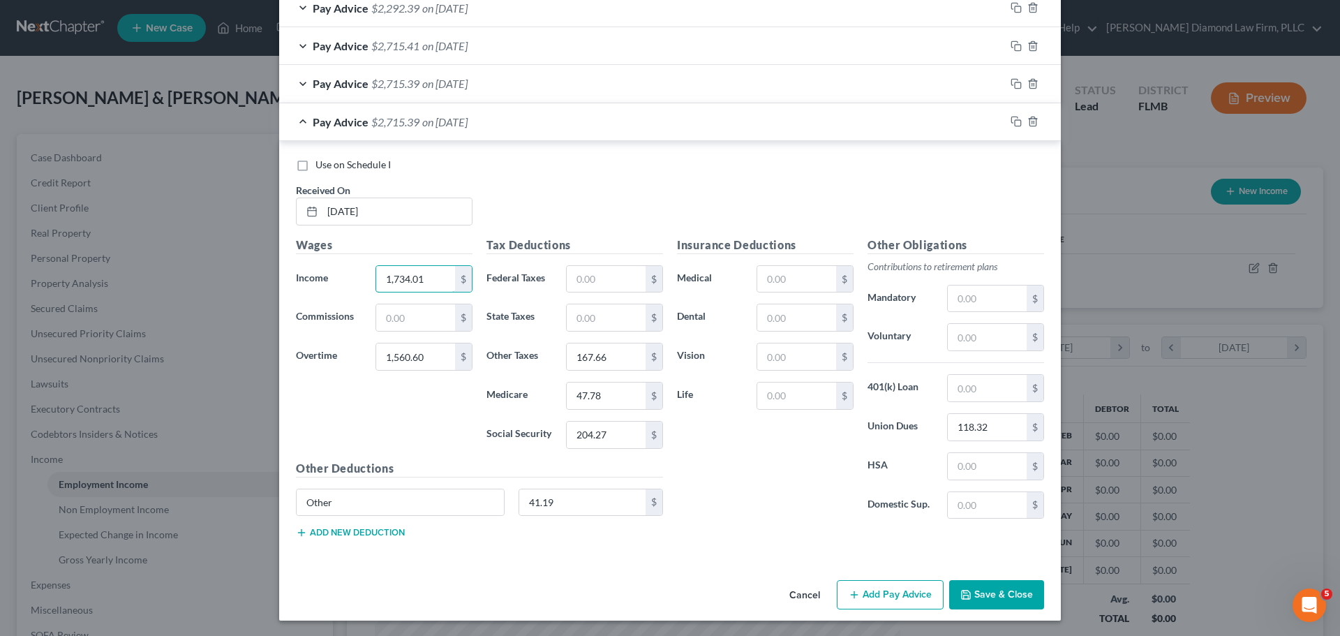
scroll to position [522, 0]
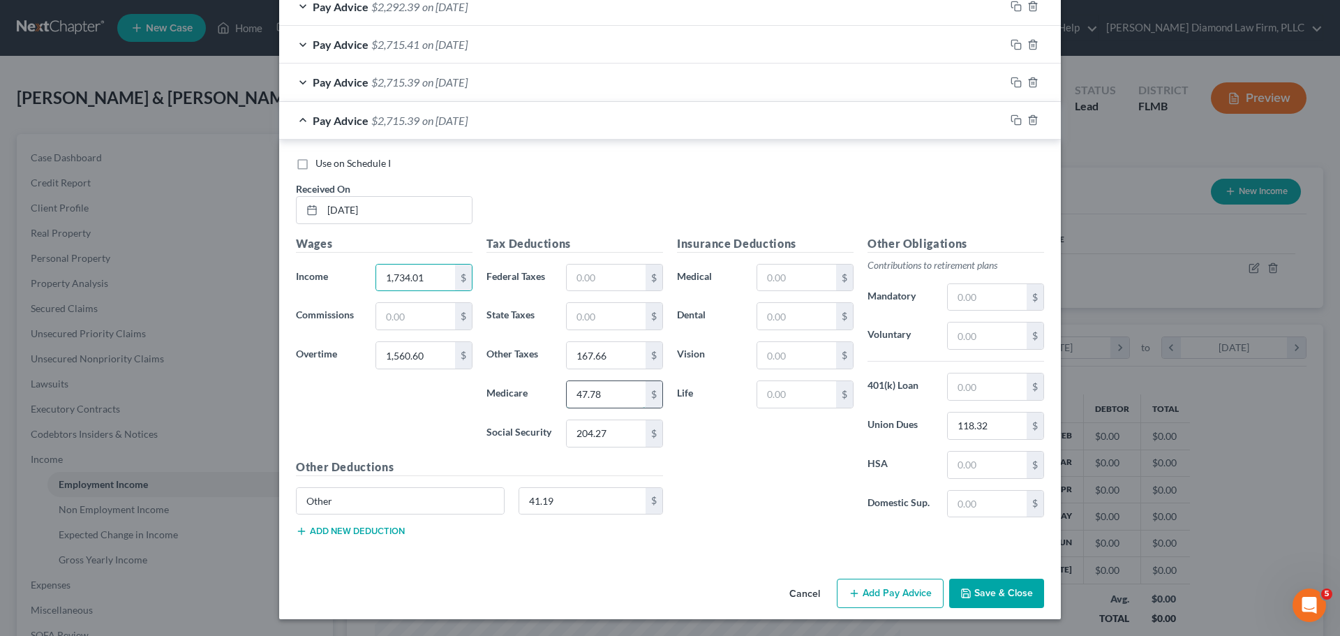
click at [615, 390] on input "47.78" at bounding box center [606, 394] width 79 height 27
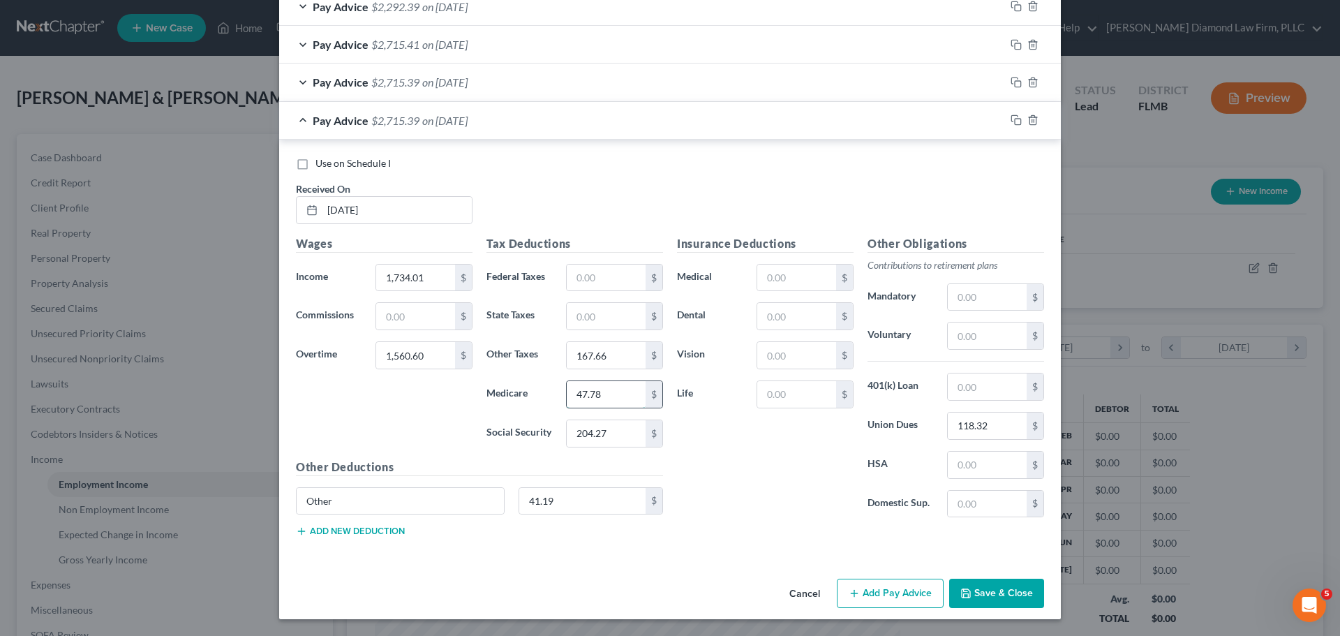
click at [608, 395] on input "47.78" at bounding box center [606, 394] width 79 height 27
click at [595, 396] on input "47.78" at bounding box center [606, 394] width 79 height 27
type input "47.77"
click at [626, 424] on input "204.27" at bounding box center [606, 433] width 79 height 27
click at [625, 431] on input "204.27" at bounding box center [606, 433] width 79 height 27
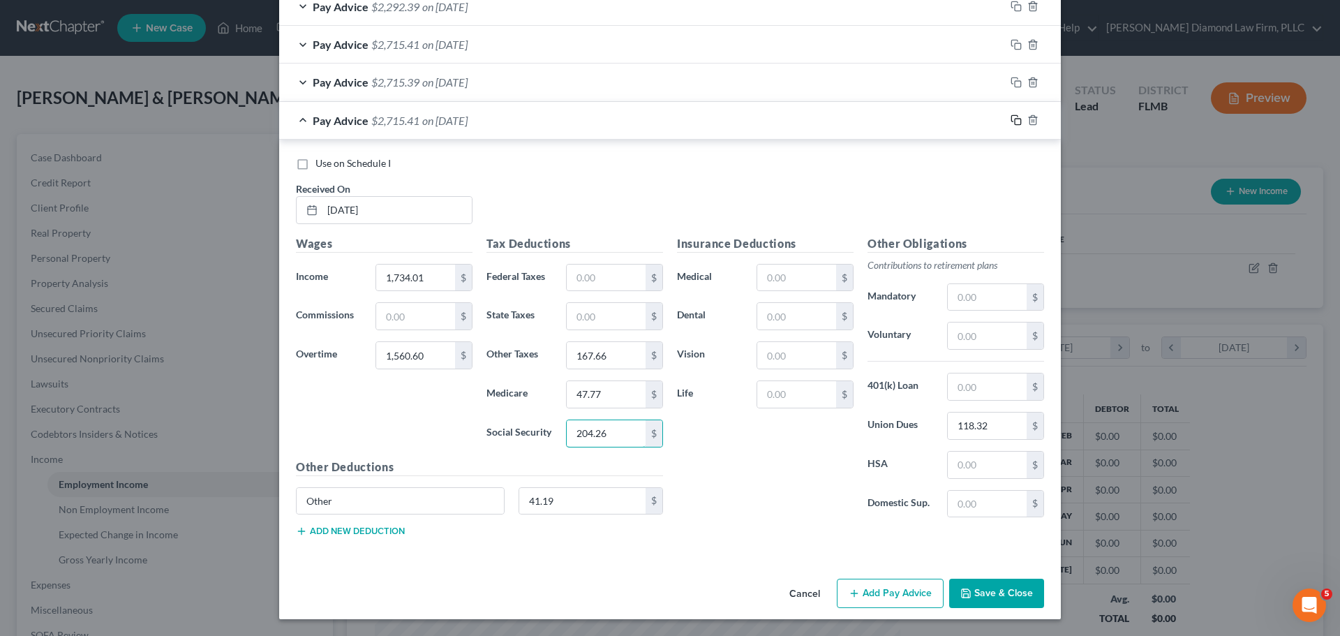
type input "204.26"
click at [1011, 123] on icon "button" at bounding box center [1016, 119] width 11 height 11
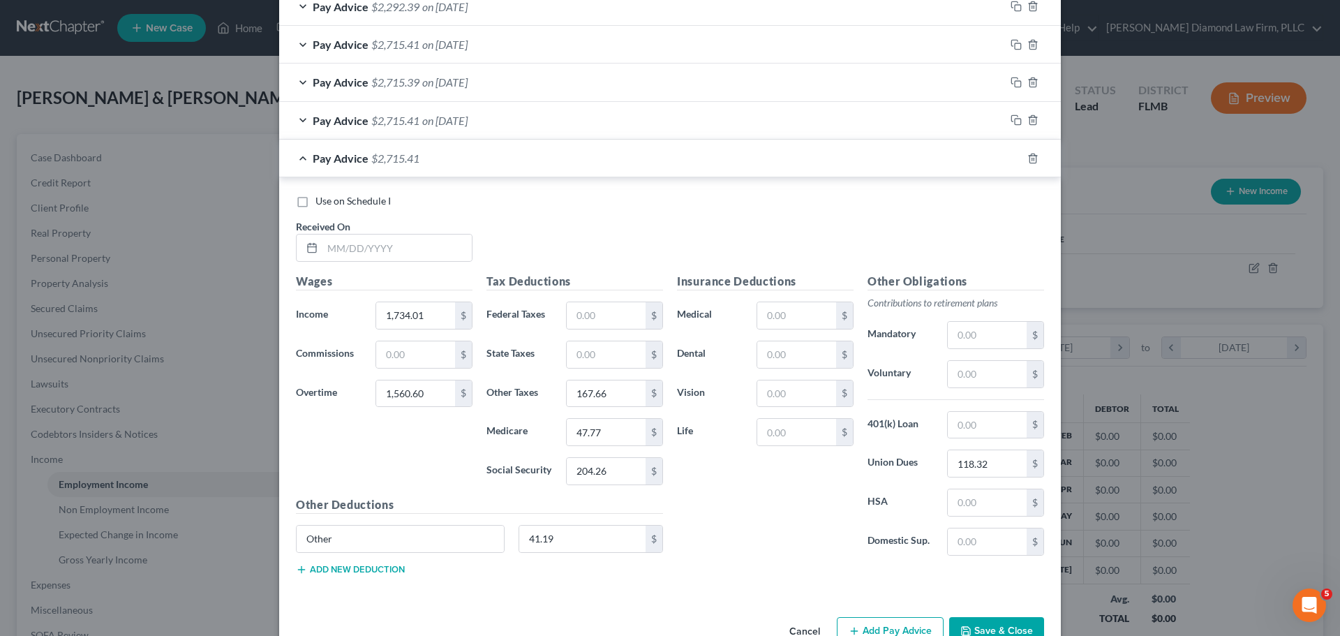
click at [404, 265] on div "Use on Schedule I Received On *" at bounding box center [670, 233] width 762 height 79
click at [405, 260] on input "text" at bounding box center [396, 248] width 149 height 27
type input "03/19/2025"
type input "1,554"
type input "1,076.04"
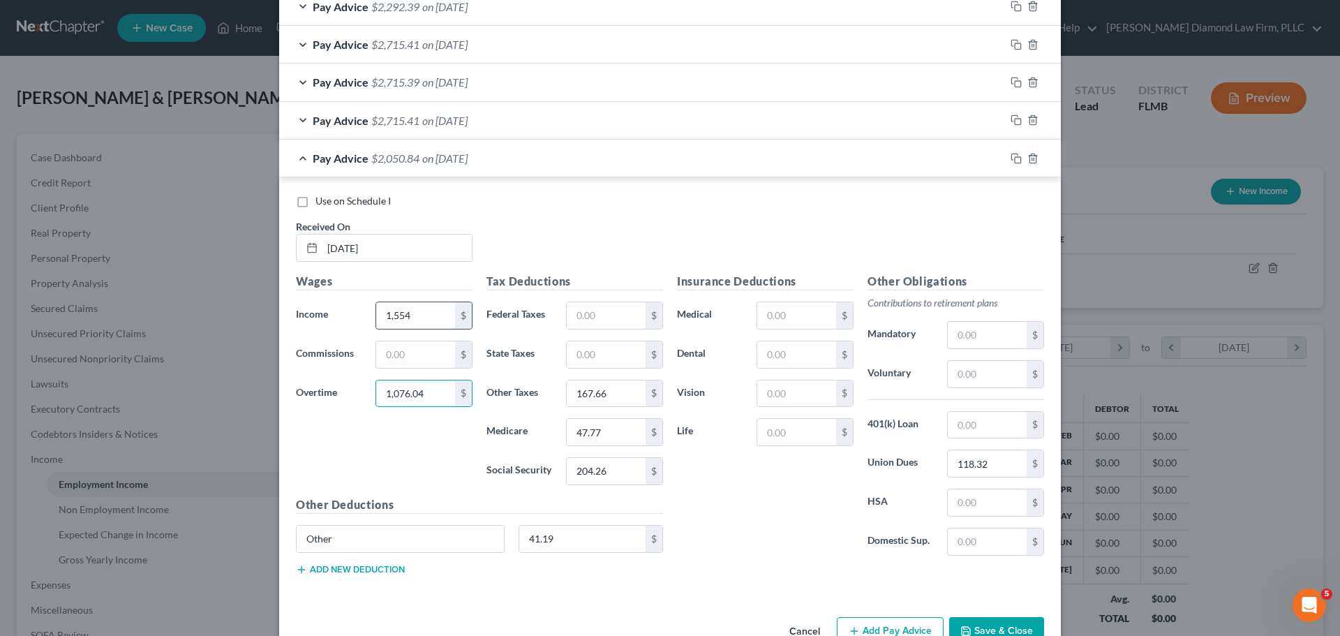
click at [409, 318] on input "1,554" at bounding box center [415, 315] width 79 height 27
click at [410, 318] on input "1,554" at bounding box center [415, 315] width 79 height 27
click at [410, 313] on input "1,554" at bounding box center [415, 315] width 79 height 27
type input "1,554.01"
click at [595, 390] on input "167.66" at bounding box center [606, 393] width 79 height 27
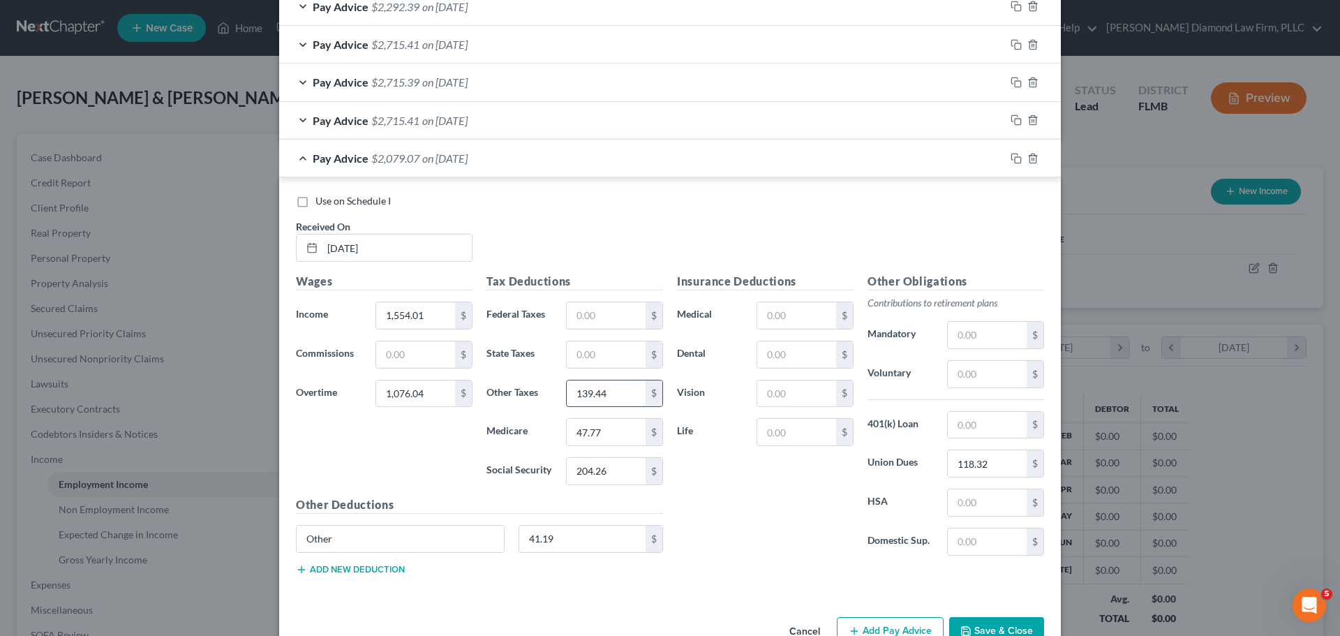
type input "139.44"
type input "40.66"
type input "173.85"
click at [567, 551] on input "41.19" at bounding box center [582, 539] width 127 height 27
type input "41.2"
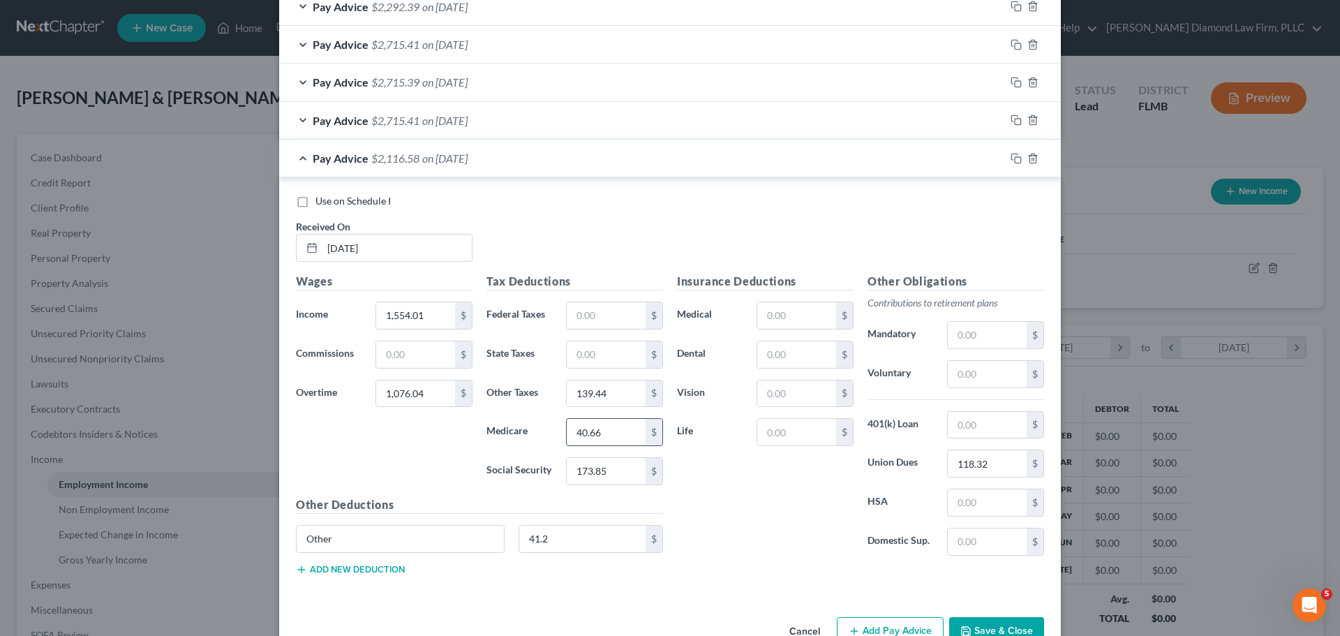
click at [583, 420] on input "40.66" at bounding box center [606, 432] width 79 height 27
click at [615, 473] on input "173.85" at bounding box center [606, 471] width 79 height 27
click at [627, 392] on input "139.44" at bounding box center [606, 393] width 79 height 27
click at [622, 394] on input "139.44" at bounding box center [606, 393] width 79 height 27
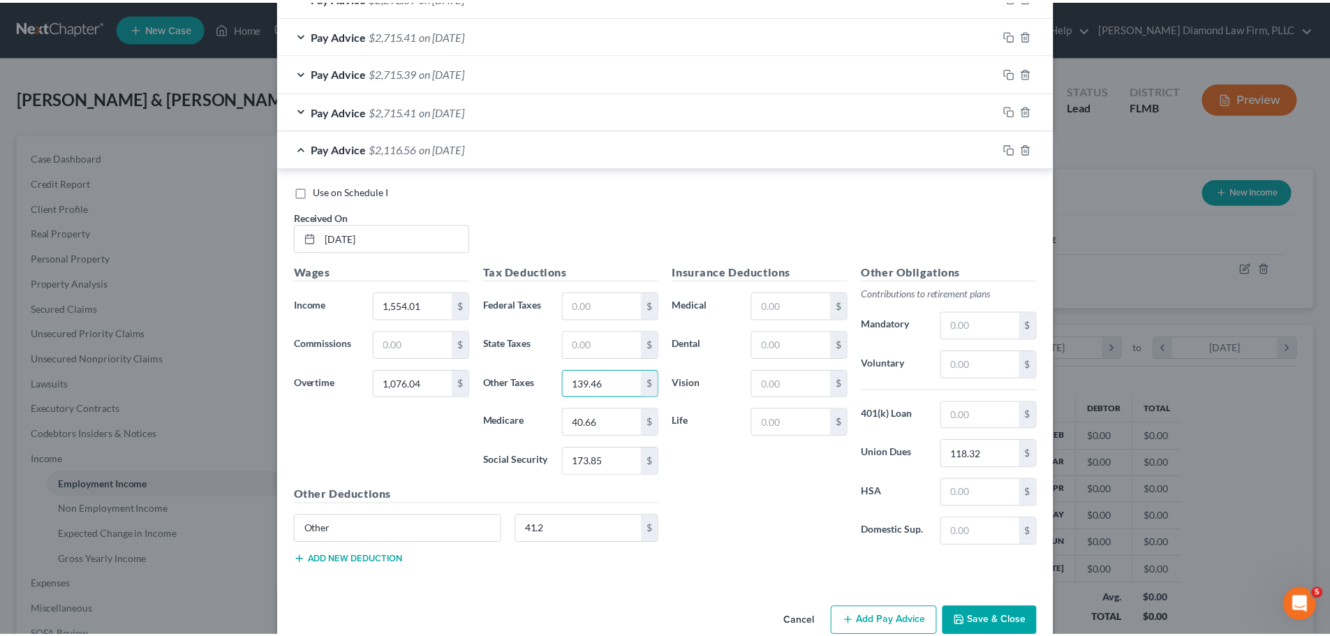
scroll to position [560, 0]
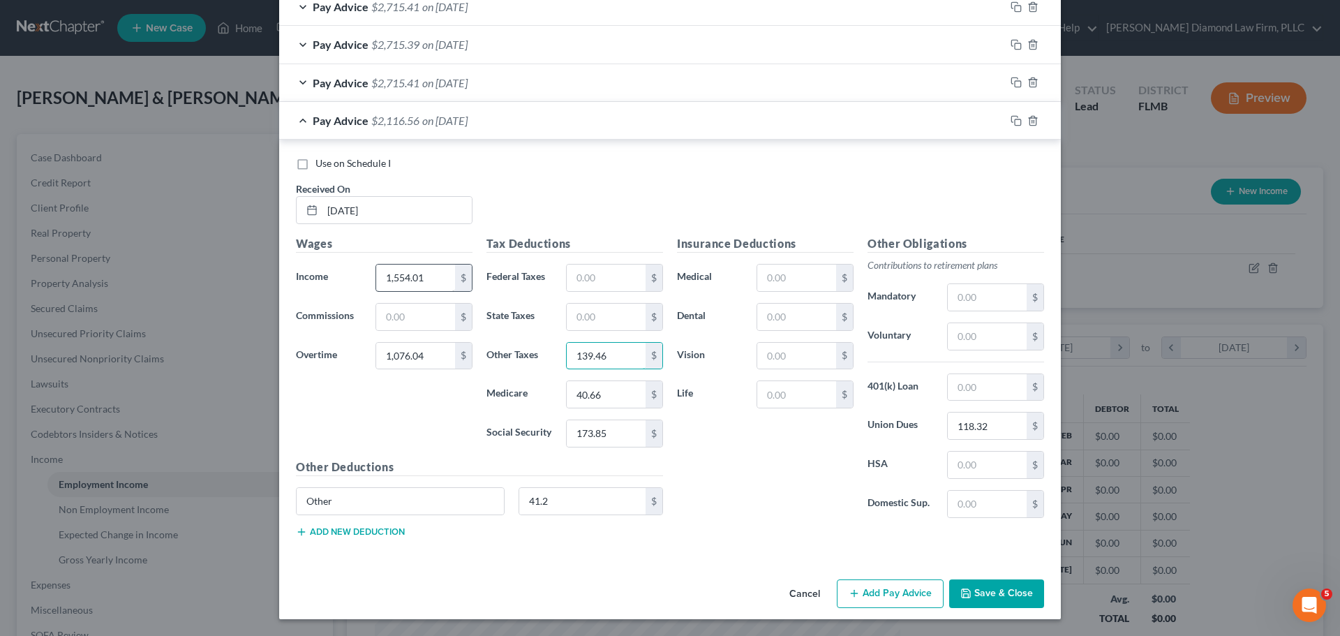
type input "139.46"
click at [417, 274] on input "1,554.01" at bounding box center [415, 278] width 79 height 27
type input "1,554.01"
click at [441, 359] on input "1,076.04" at bounding box center [415, 356] width 79 height 27
type input "1,076.04"
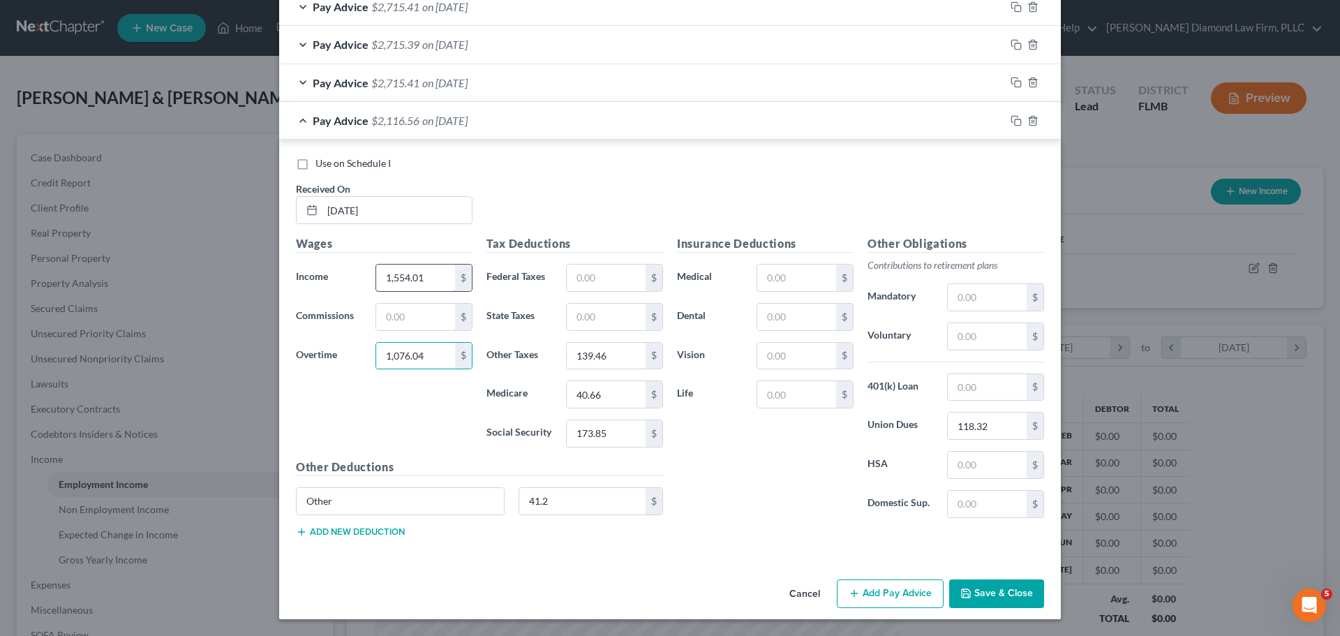
click at [430, 276] on input "1,554.01" at bounding box center [415, 278] width 79 height 27
type input "1,728.01"
click at [1023, 586] on button "Save & Close" at bounding box center [996, 593] width 95 height 29
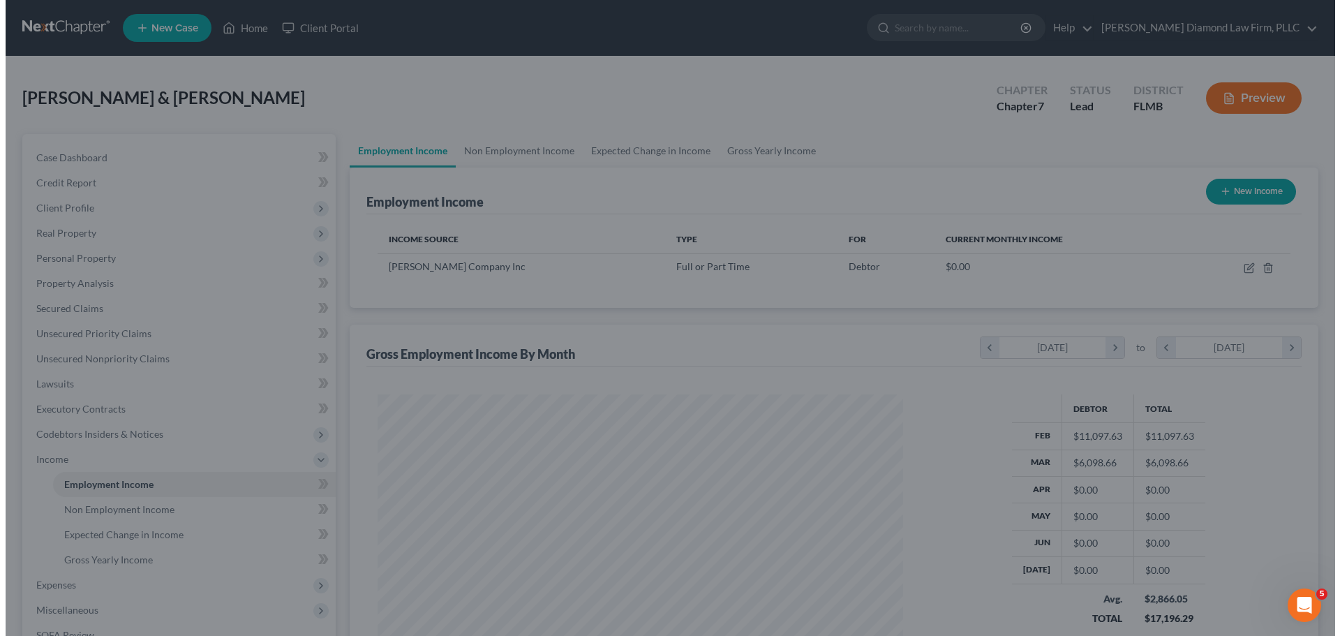
scroll to position [697728, 697440]
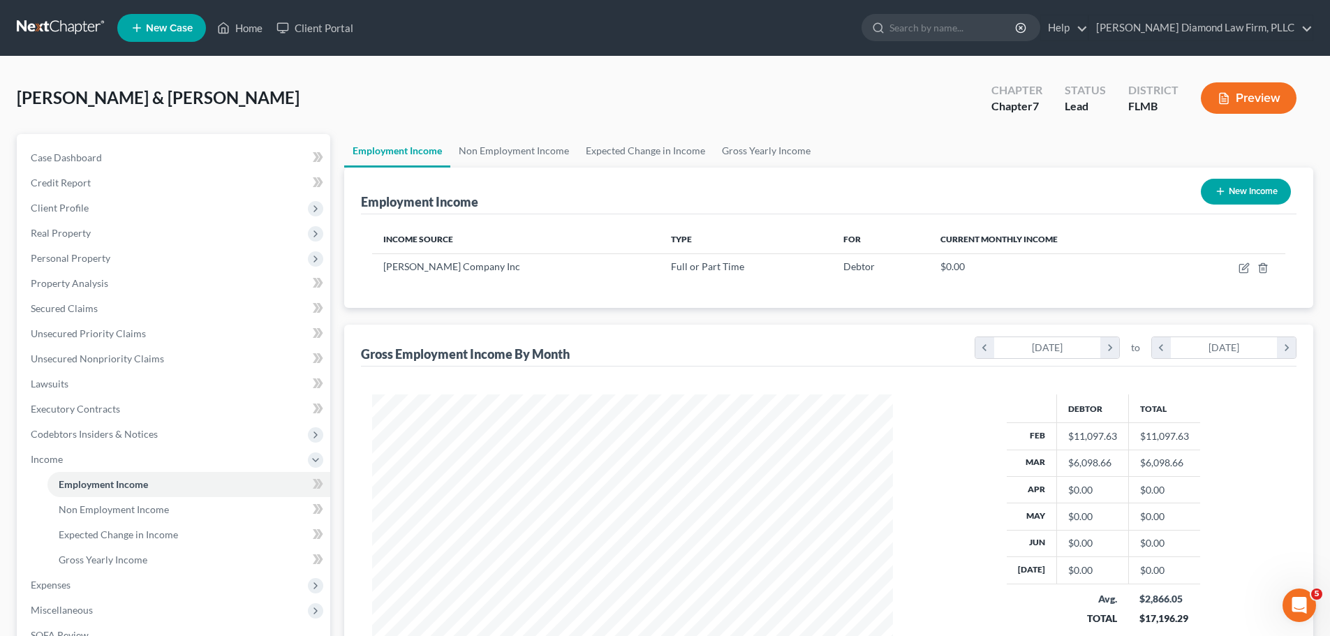
click at [1226, 184] on button "New Income" at bounding box center [1246, 192] width 90 height 26
select select "0"
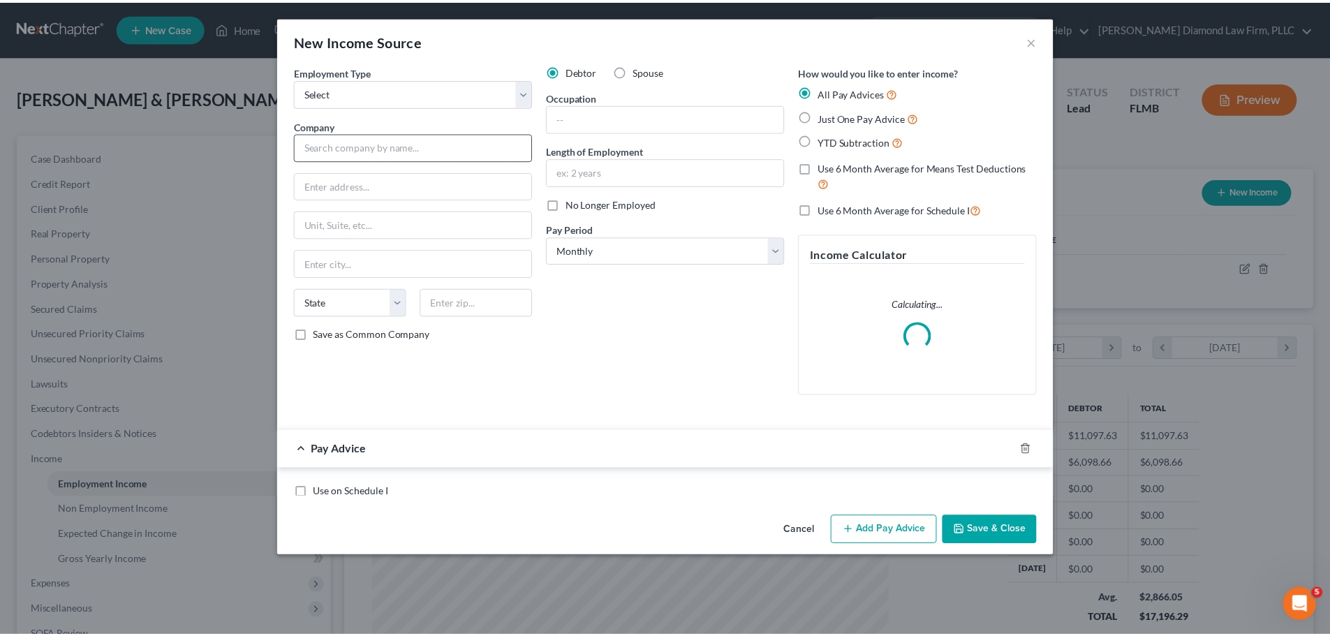
scroll to position [262, 554]
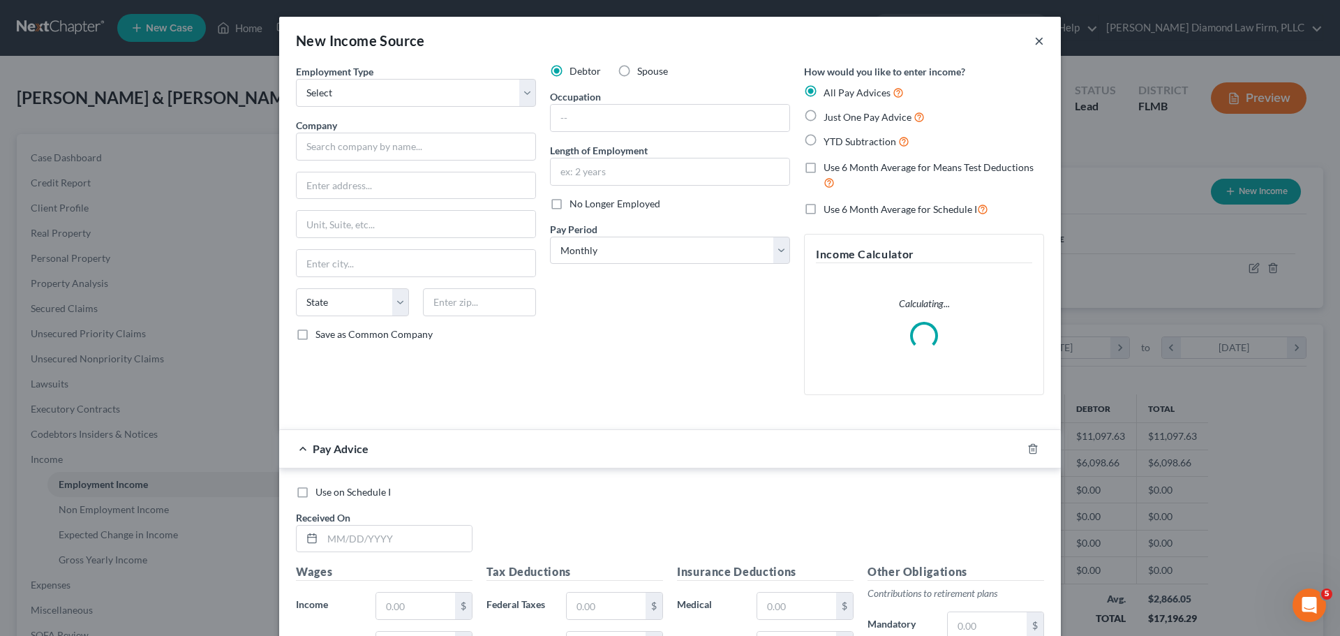
click at [1034, 42] on button "×" at bounding box center [1039, 40] width 10 height 17
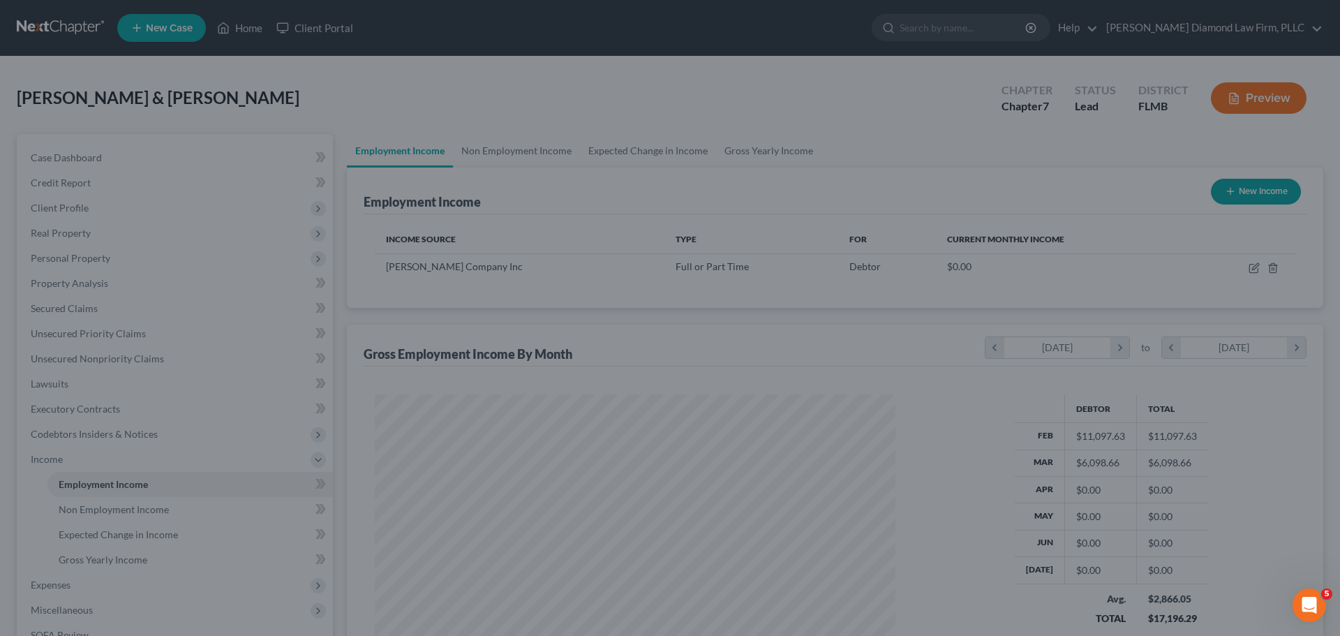
scroll to position [697728, 697440]
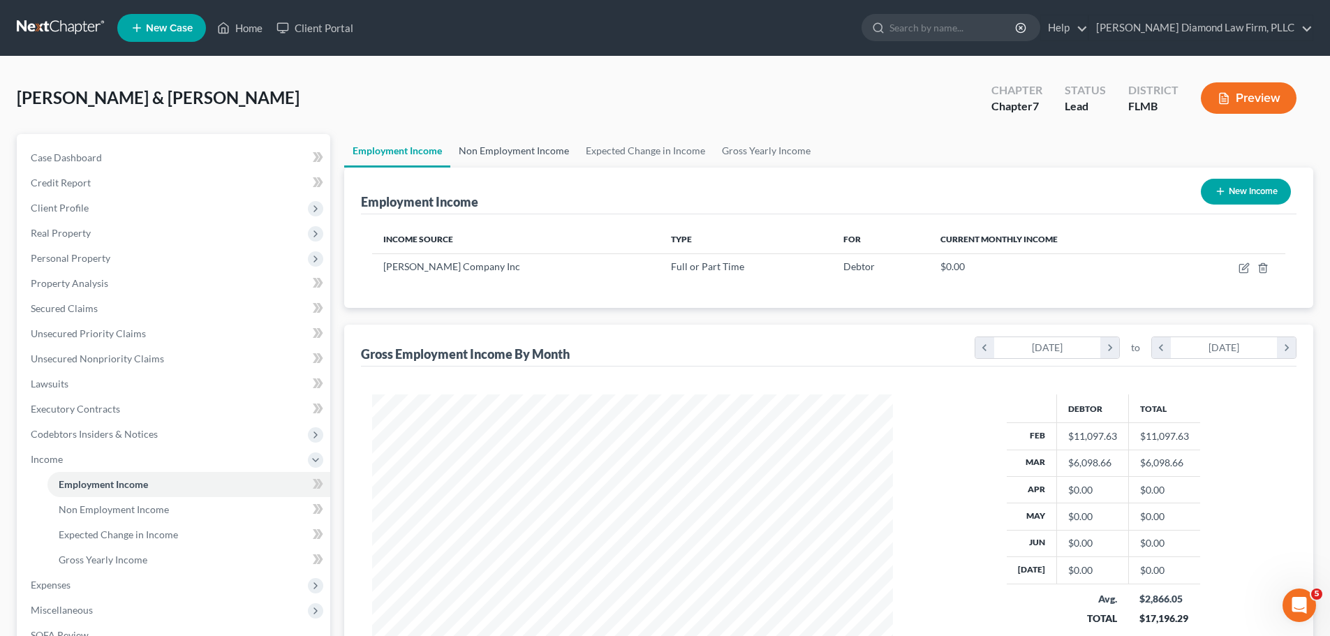
click at [508, 156] on link "Non Employment Income" at bounding box center [513, 151] width 127 height 34
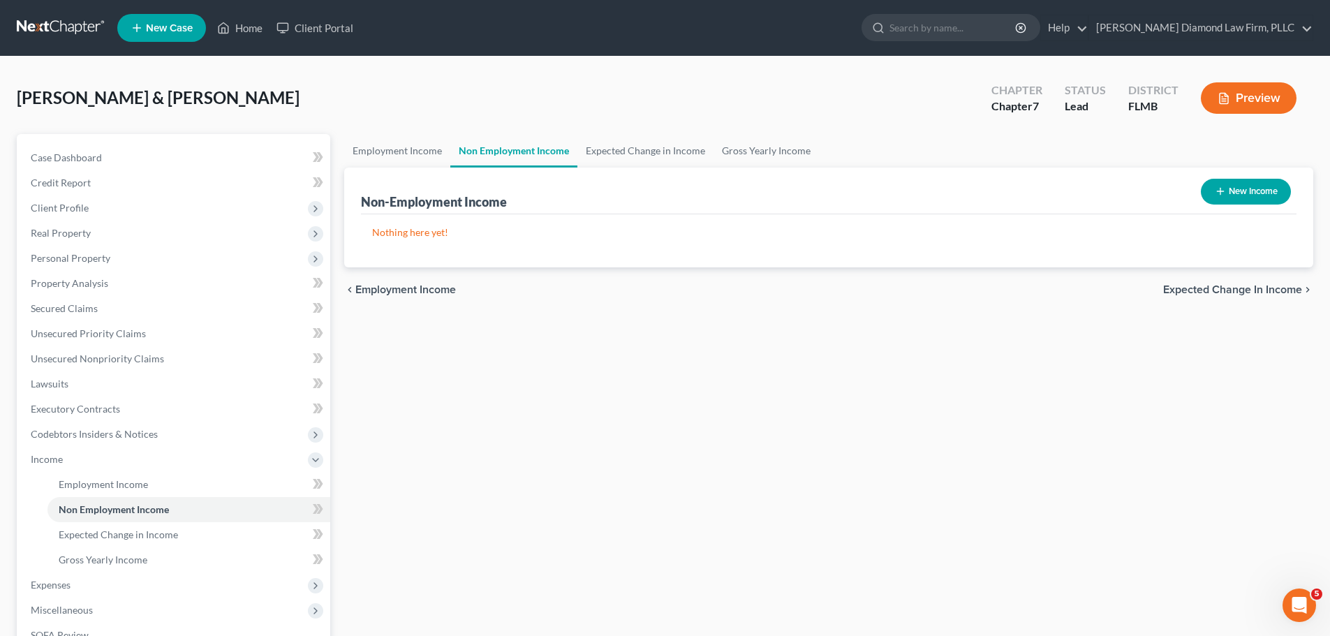
click at [1256, 193] on button "New Income" at bounding box center [1246, 192] width 90 height 26
select select "0"
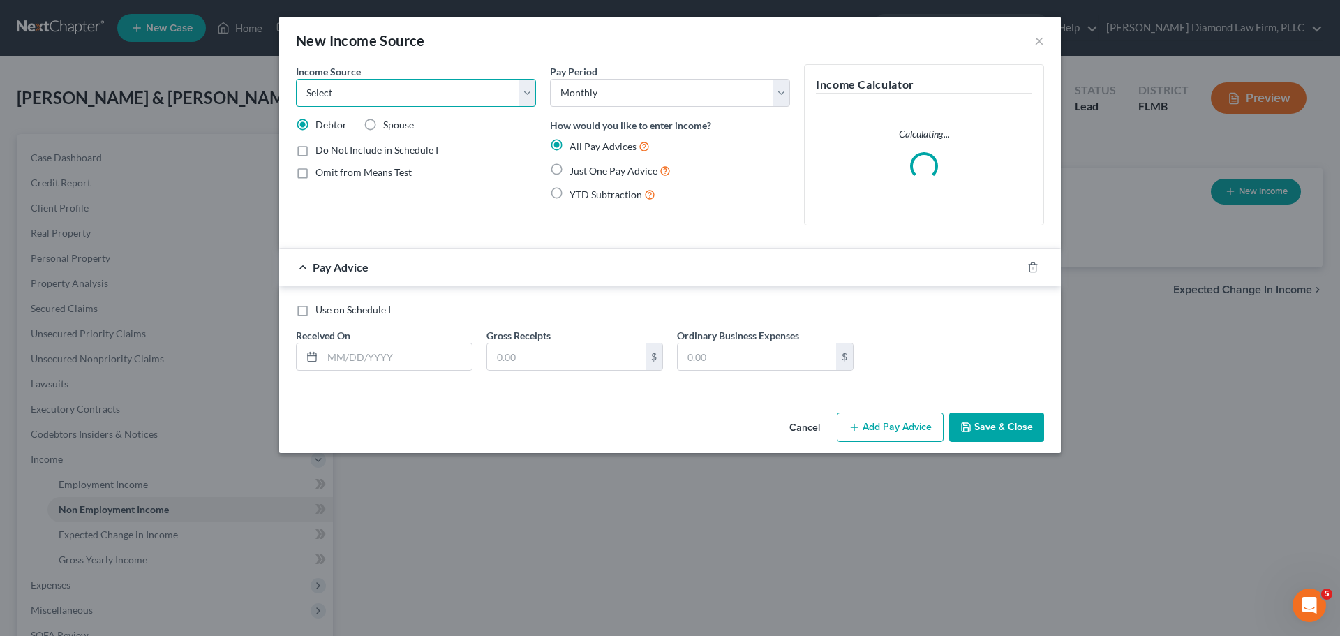
click at [403, 97] on select "Select Unemployment Disability (from employer) Pension Retirement Social Securi…" at bounding box center [416, 93] width 240 height 28
select select "0"
click at [296, 79] on select "Select Unemployment Disability (from employer) Pension Retirement Social Securi…" at bounding box center [416, 93] width 240 height 28
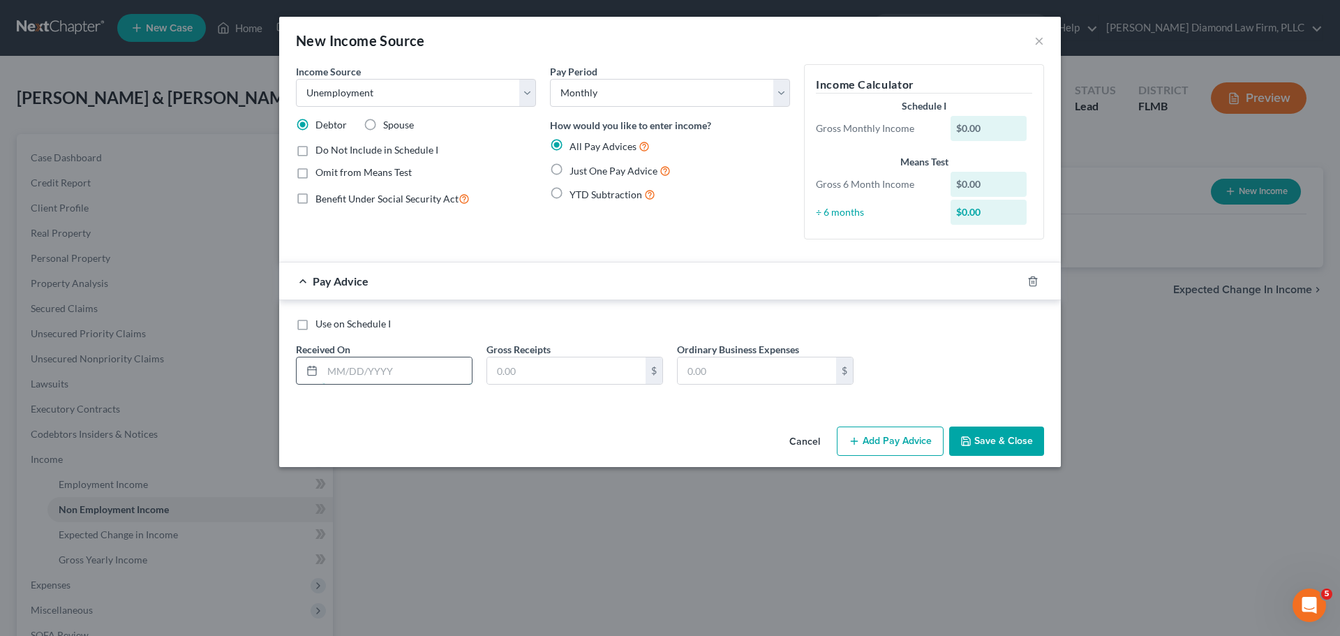
click at [380, 376] on input "text" at bounding box center [396, 370] width 149 height 27
type input "04/21/2025"
type input "810"
click at [1016, 286] on icon "button" at bounding box center [1016, 281] width 11 height 11
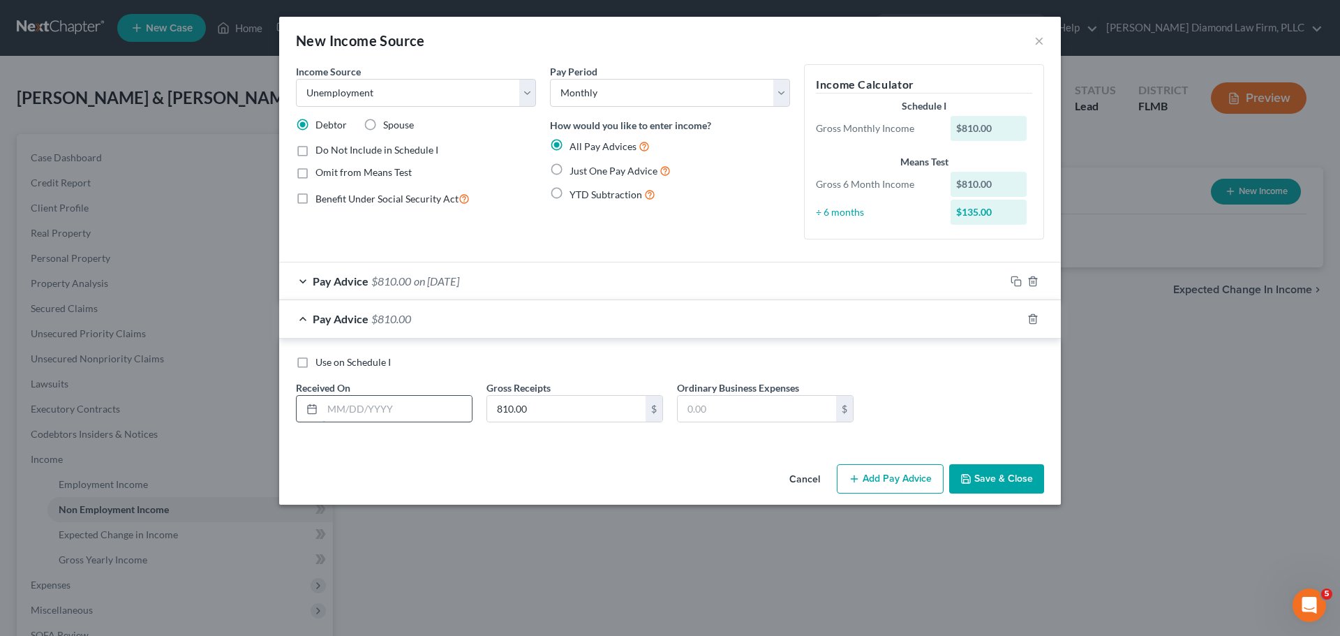
click at [422, 413] on input "text" at bounding box center [396, 409] width 149 height 27
type input "04/28/2025"
click at [1012, 315] on icon "button" at bounding box center [1014, 317] width 6 height 6
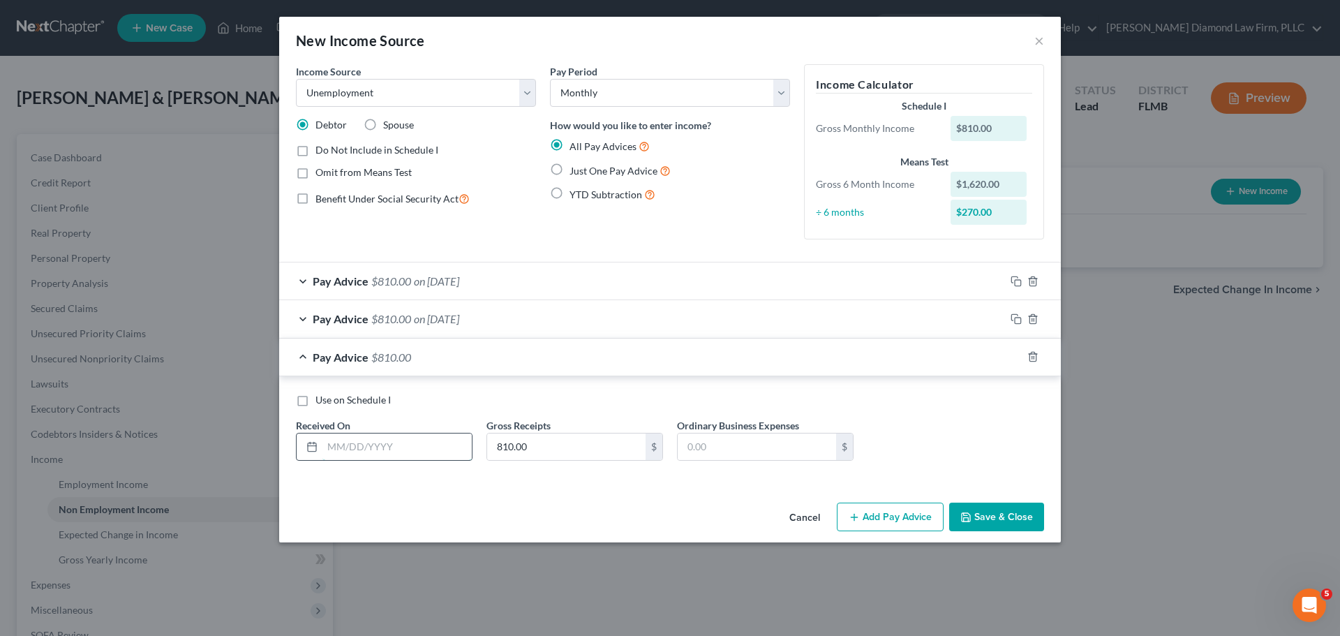
click at [424, 444] on input "text" at bounding box center [396, 446] width 149 height 27
type input "05/05/2025"
click at [1015, 353] on icon "button" at bounding box center [1016, 356] width 11 height 11
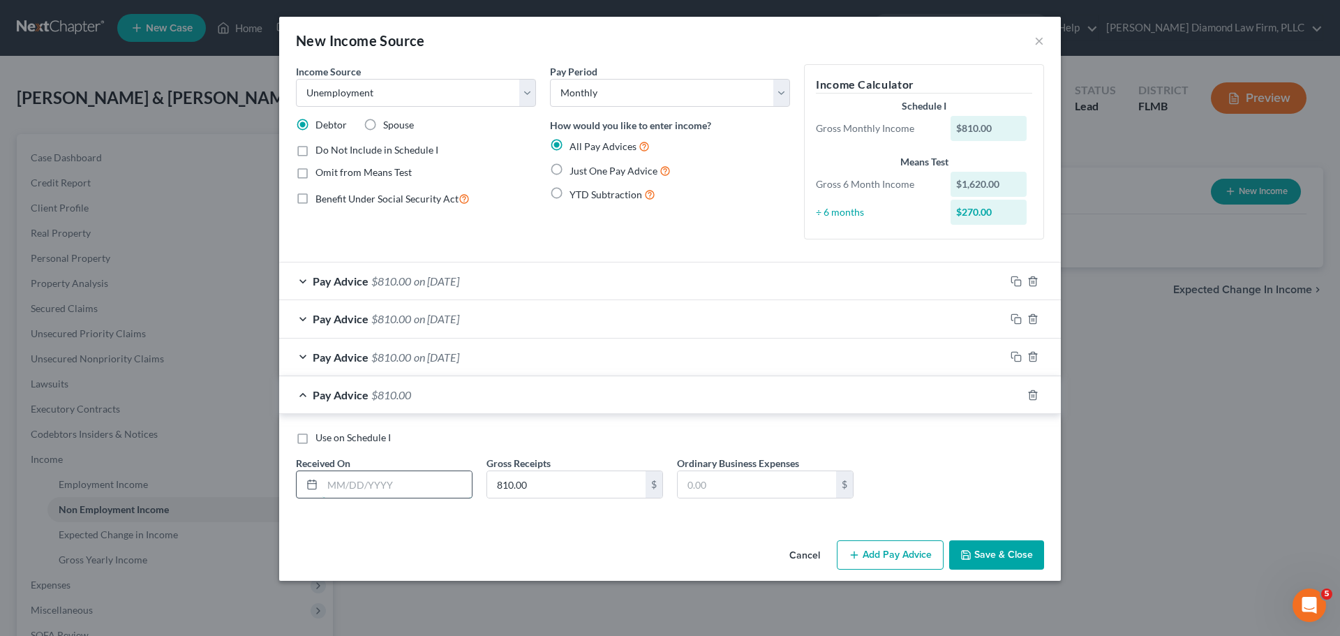
click at [333, 485] on input "text" at bounding box center [396, 484] width 149 height 27
type input "05/12/2025"
click at [1018, 396] on icon "button" at bounding box center [1016, 394] width 11 height 11
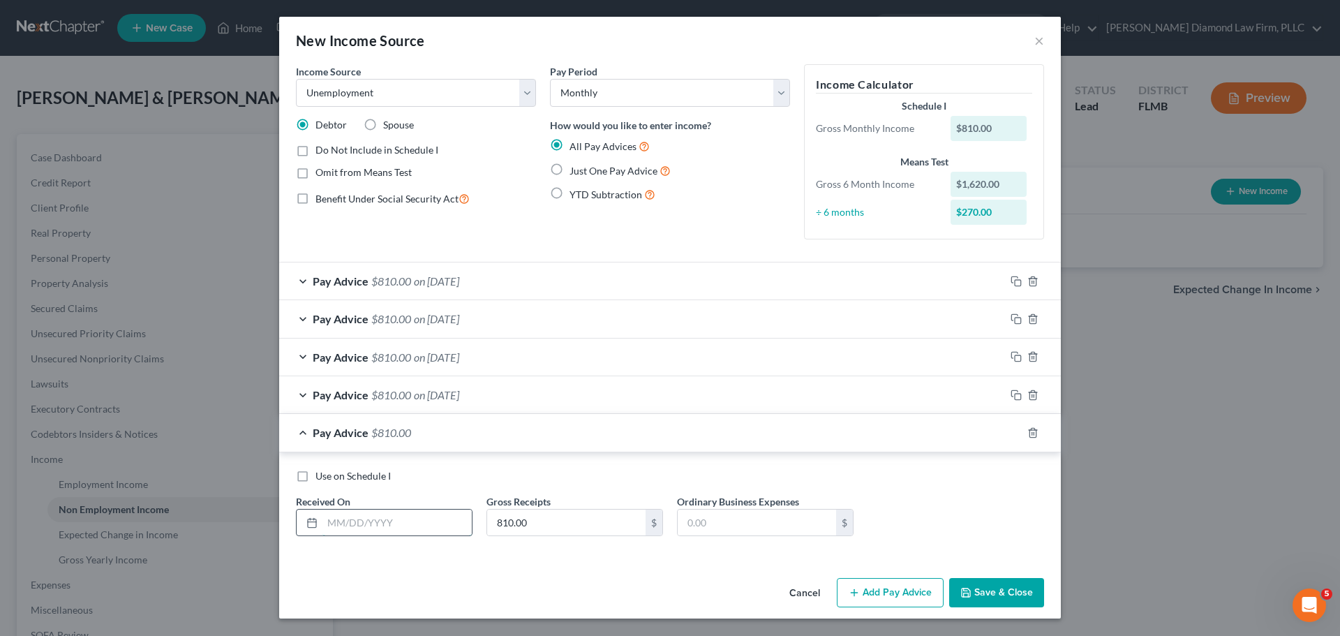
click at [399, 521] on input "text" at bounding box center [396, 523] width 149 height 27
type input "05/19/2025"
drag, startPoint x: 1020, startPoint y: 431, endPoint x: 976, endPoint y: 436, distance: 43.6
click at [1019, 431] on icon "button" at bounding box center [1016, 432] width 11 height 11
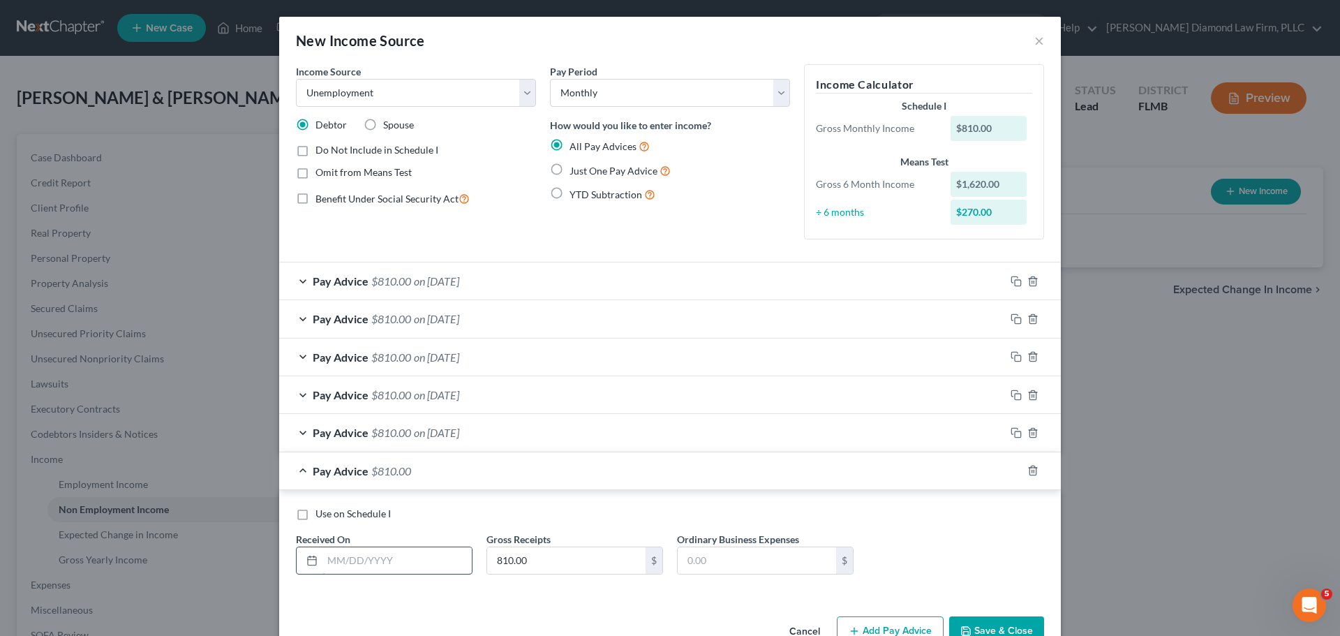
click at [373, 549] on input "text" at bounding box center [396, 560] width 149 height 27
type input "05/27/2025"
click at [1015, 470] on rect "button" at bounding box center [1018, 472] width 6 height 6
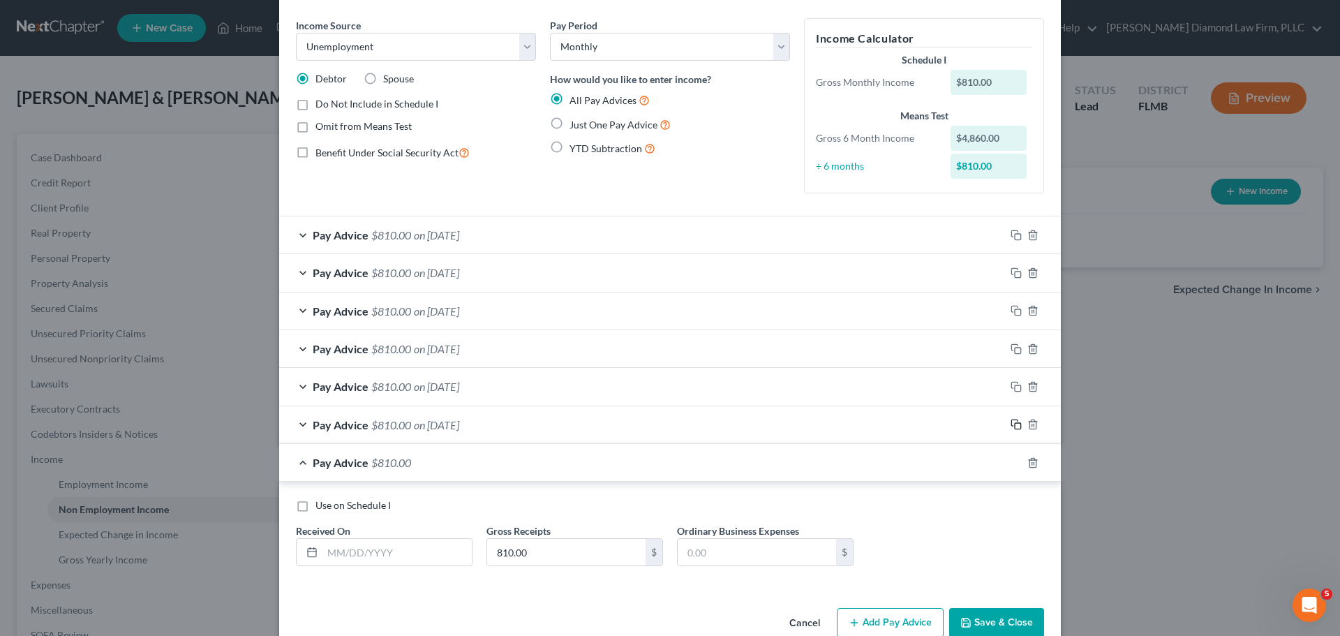
scroll to position [75, 0]
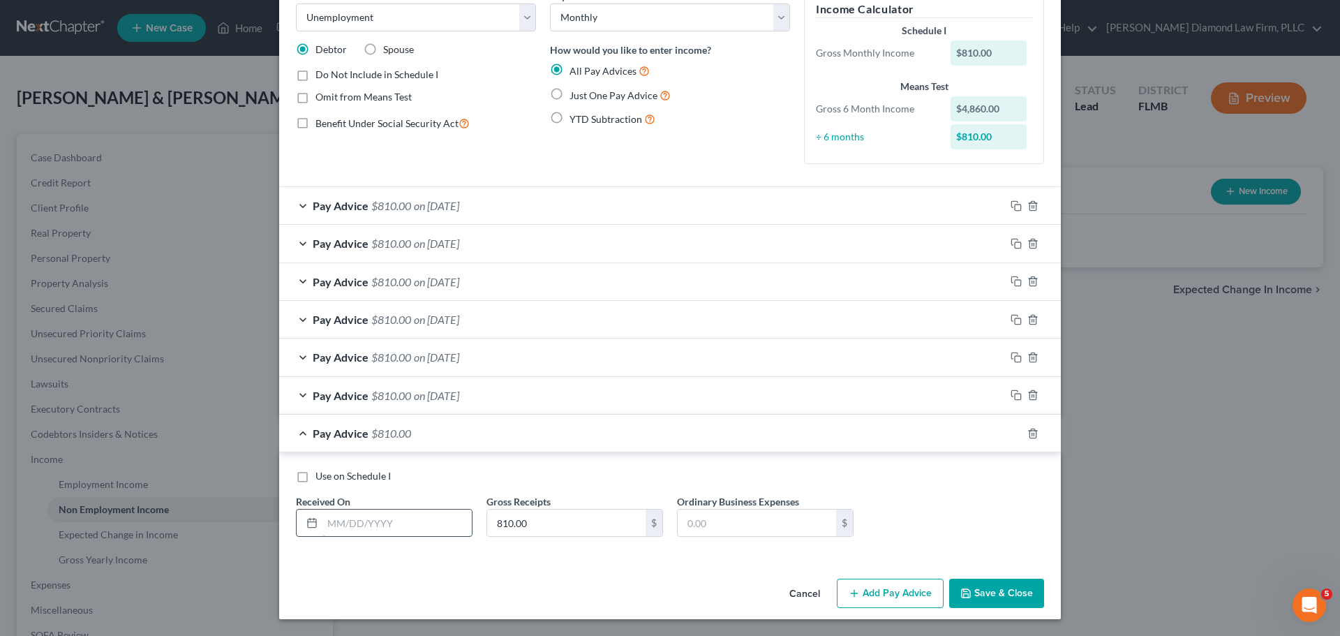
click at [407, 521] on input "text" at bounding box center [396, 523] width 149 height 27
type input "06/02/2025"
click at [1011, 431] on icon "button" at bounding box center [1016, 433] width 11 height 11
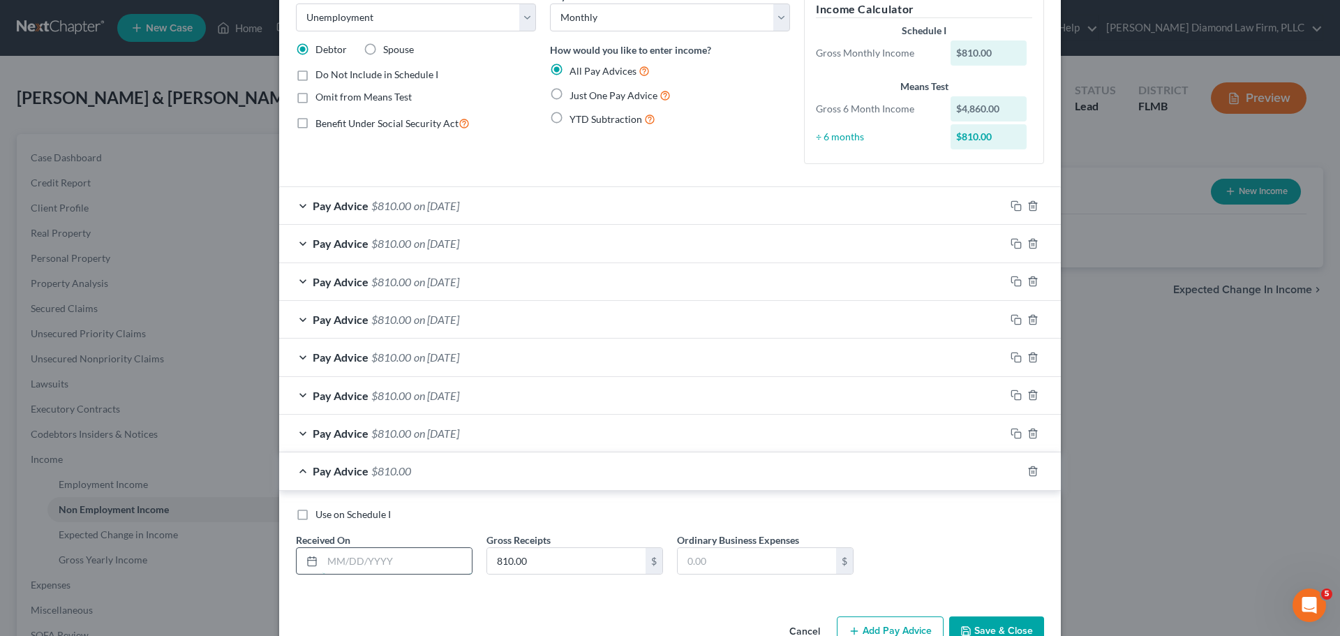
click at [387, 559] on input "text" at bounding box center [396, 561] width 149 height 27
type input "06/09/2025"
click at [1011, 468] on icon "button" at bounding box center [1016, 471] width 11 height 11
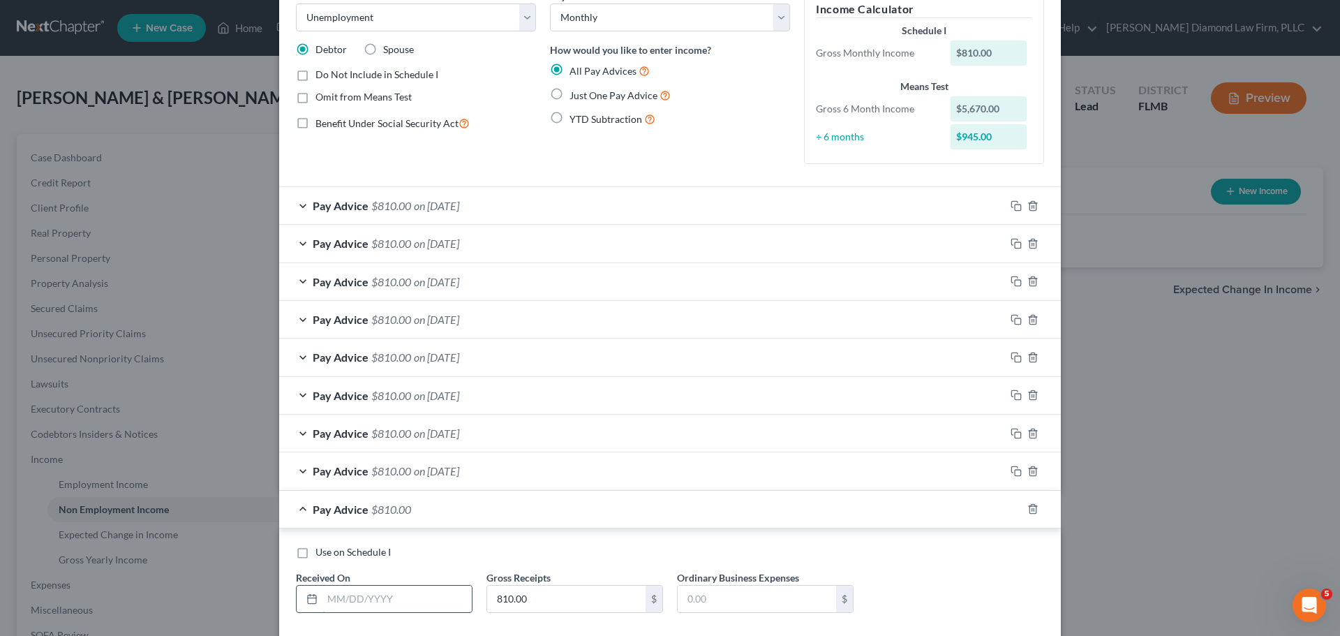
click at [374, 597] on input "text" at bounding box center [396, 599] width 149 height 27
type input "06/17/2025"
click at [1011, 509] on icon "button" at bounding box center [1016, 508] width 11 height 11
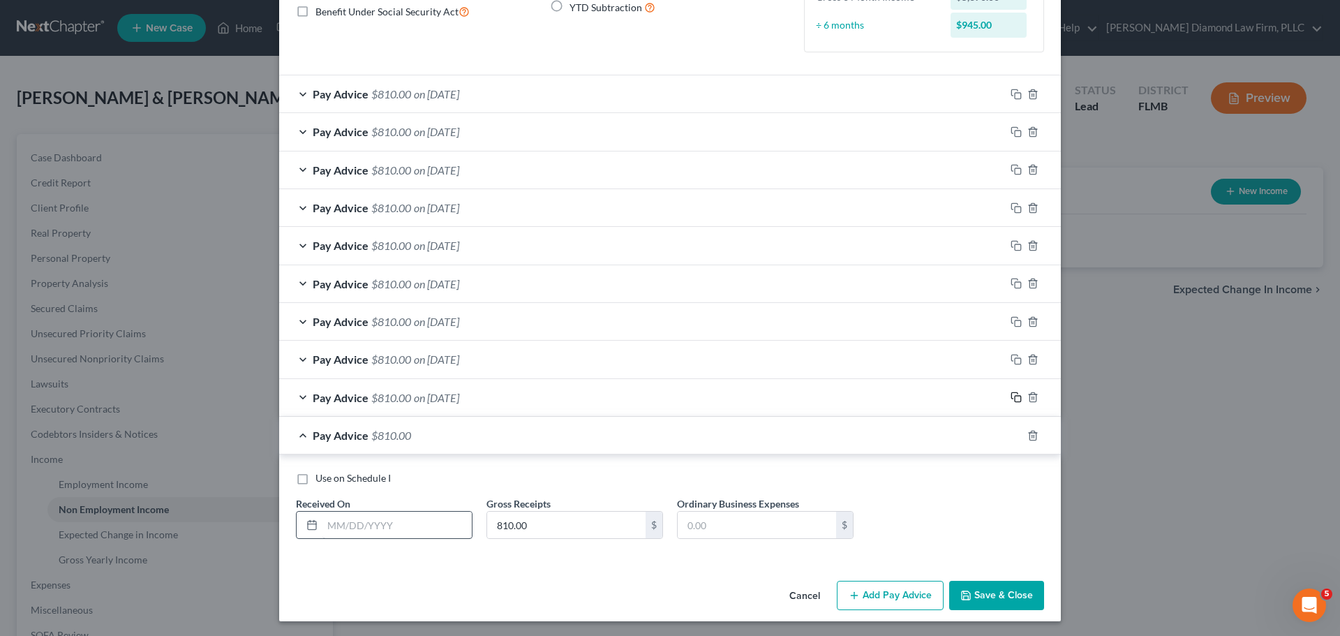
scroll to position [189, 0]
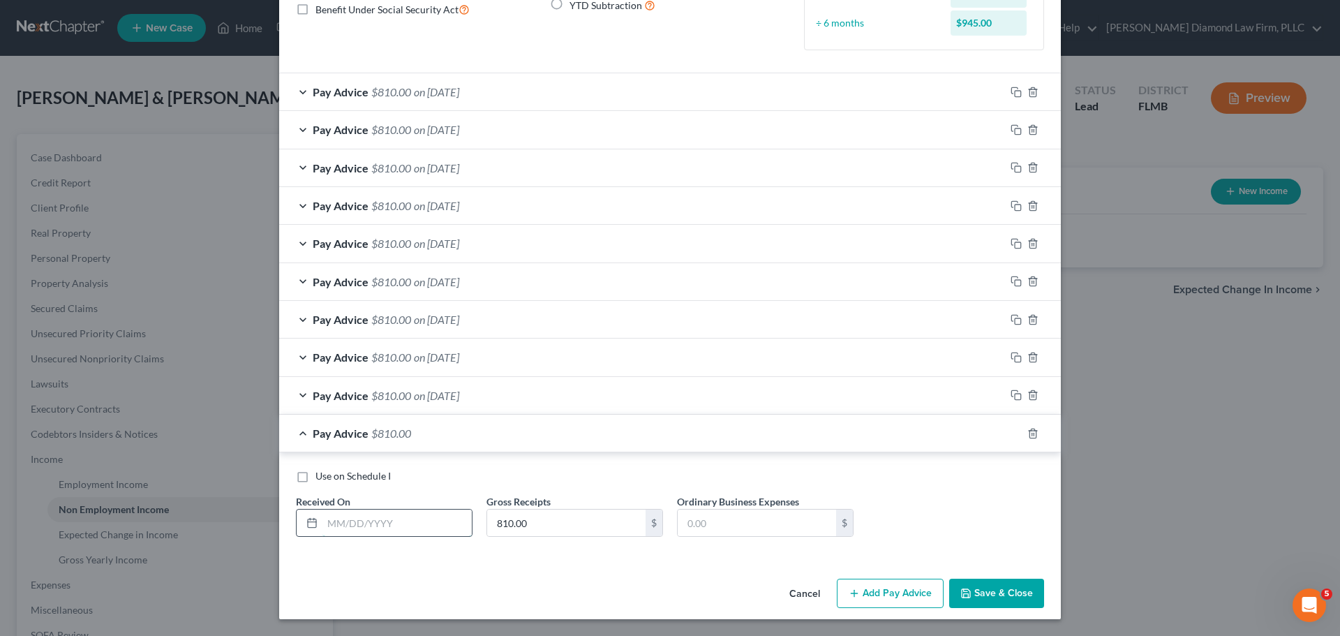
click at [371, 528] on input "text" at bounding box center [396, 523] width 149 height 27
type input "06/23/2025"
click at [1011, 431] on icon "button" at bounding box center [1016, 433] width 11 height 11
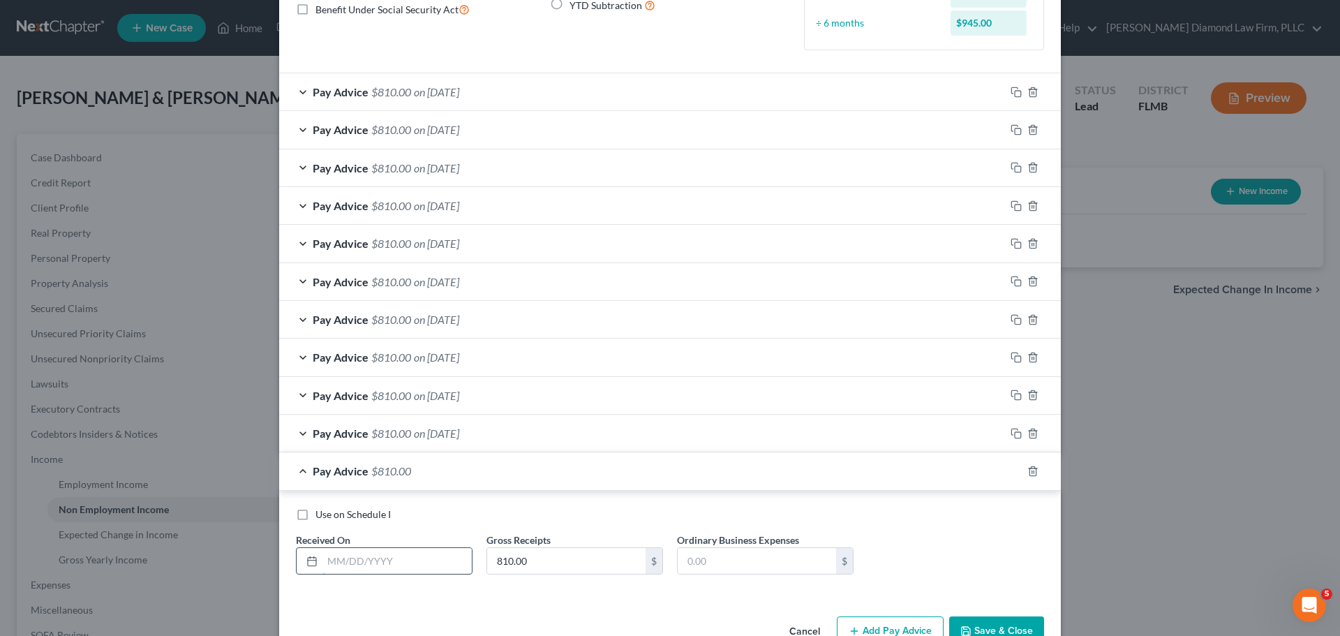
click at [383, 560] on input "text" at bounding box center [396, 561] width 149 height 27
type input "06/30/2025"
click at [1016, 470] on rect "button" at bounding box center [1018, 473] width 6 height 6
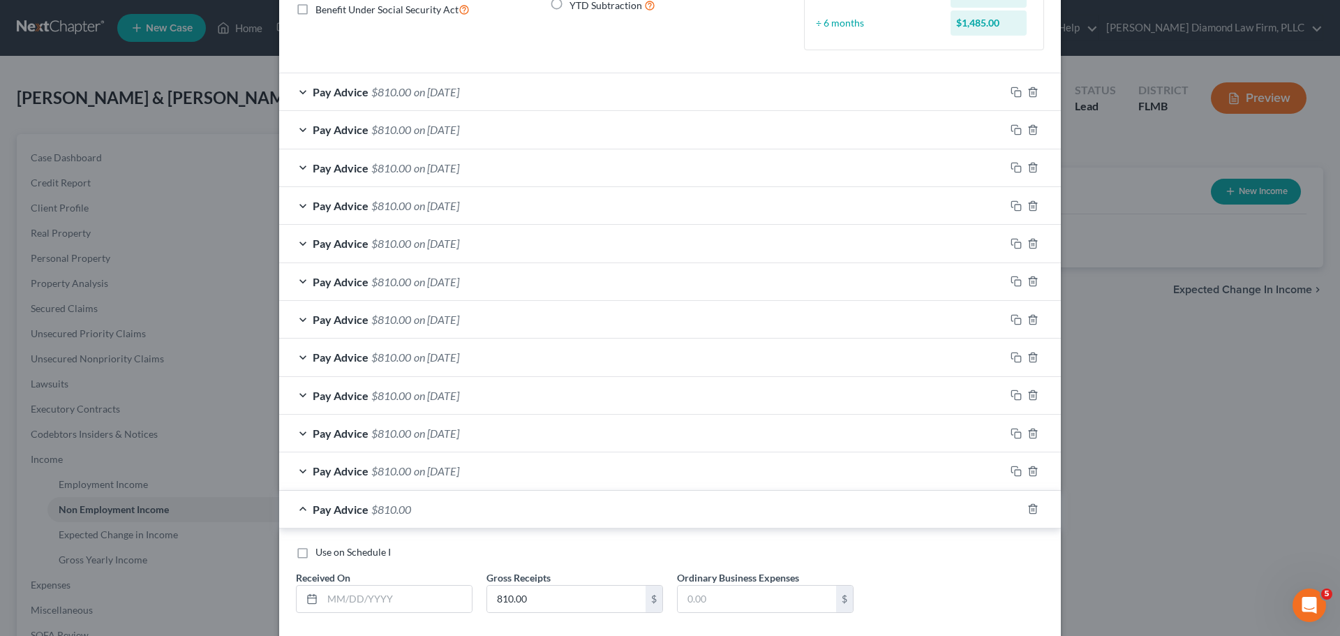
scroll to position [265, 0]
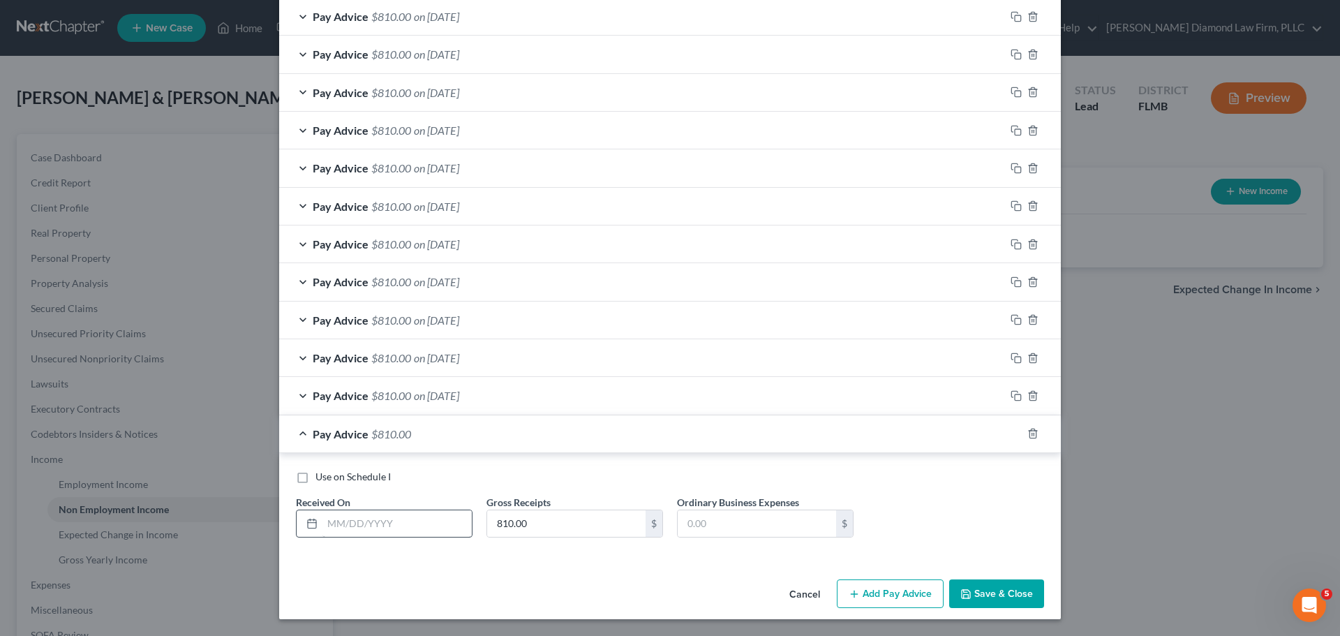
click at [376, 510] on div at bounding box center [384, 524] width 177 height 28
click at [377, 522] on input "text" at bounding box center [396, 523] width 149 height 27
click at [1011, 433] on icon "button" at bounding box center [1016, 433] width 11 height 11
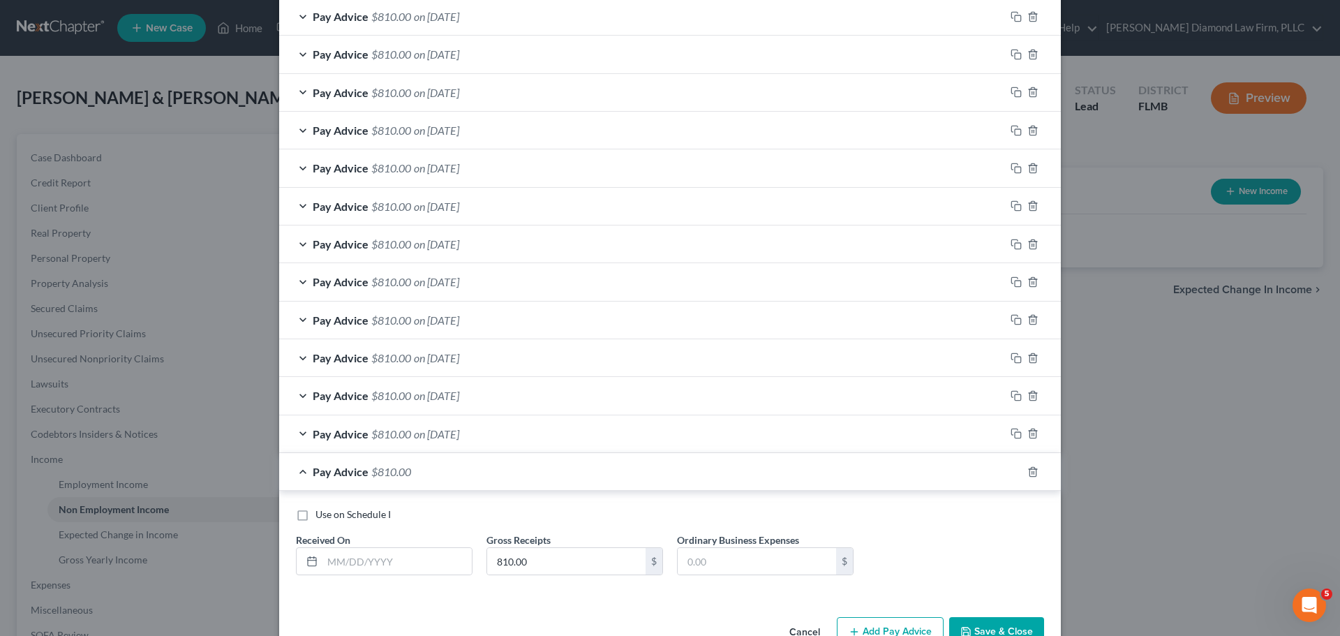
click at [418, 430] on span "on 07/08/2025" at bounding box center [436, 433] width 45 height 13
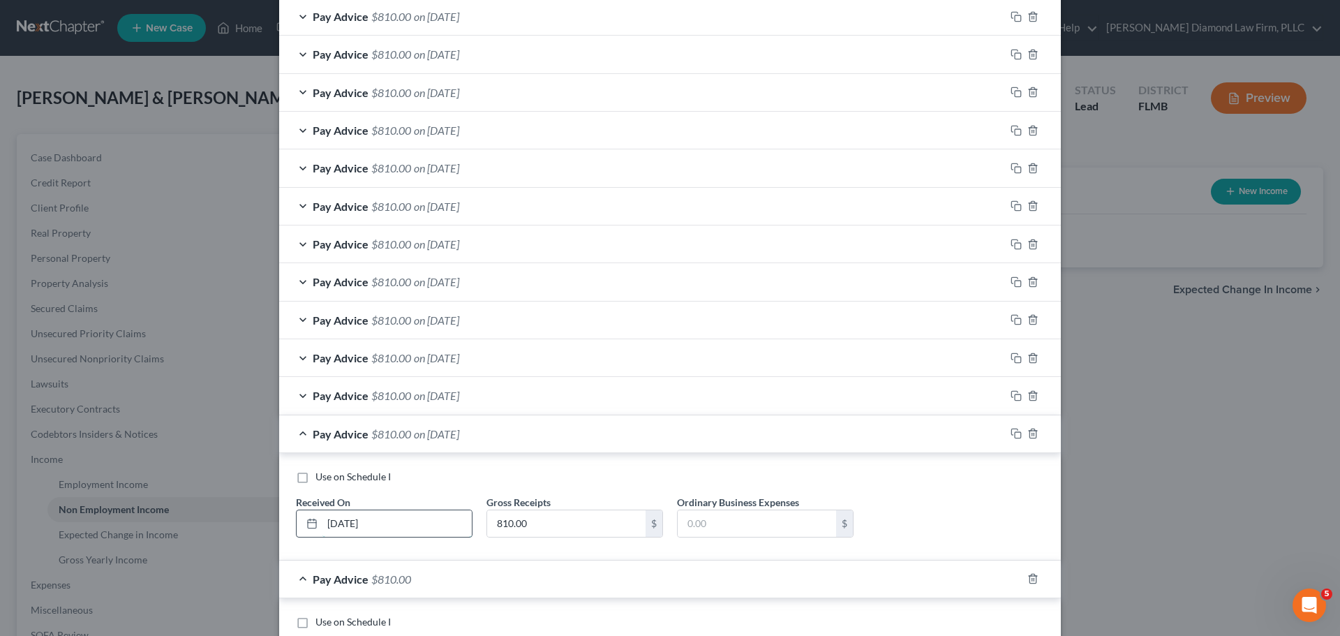
click at [346, 526] on input "07/08/2025" at bounding box center [396, 523] width 149 height 27
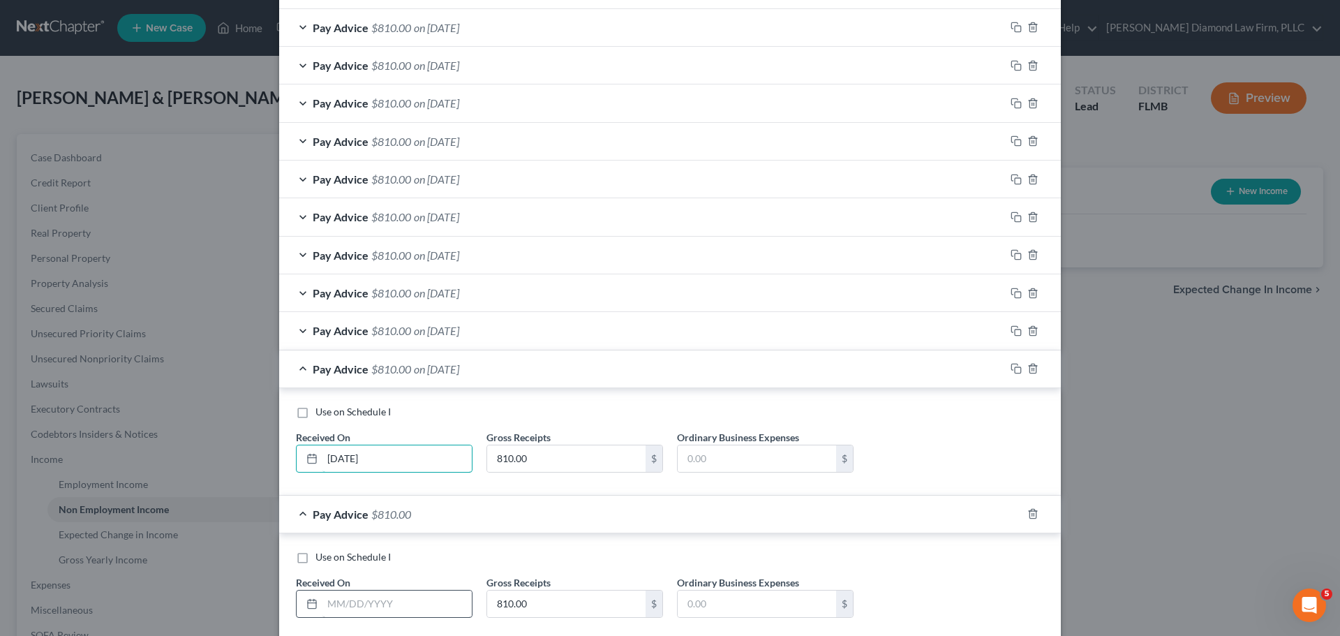
scroll to position [410, 0]
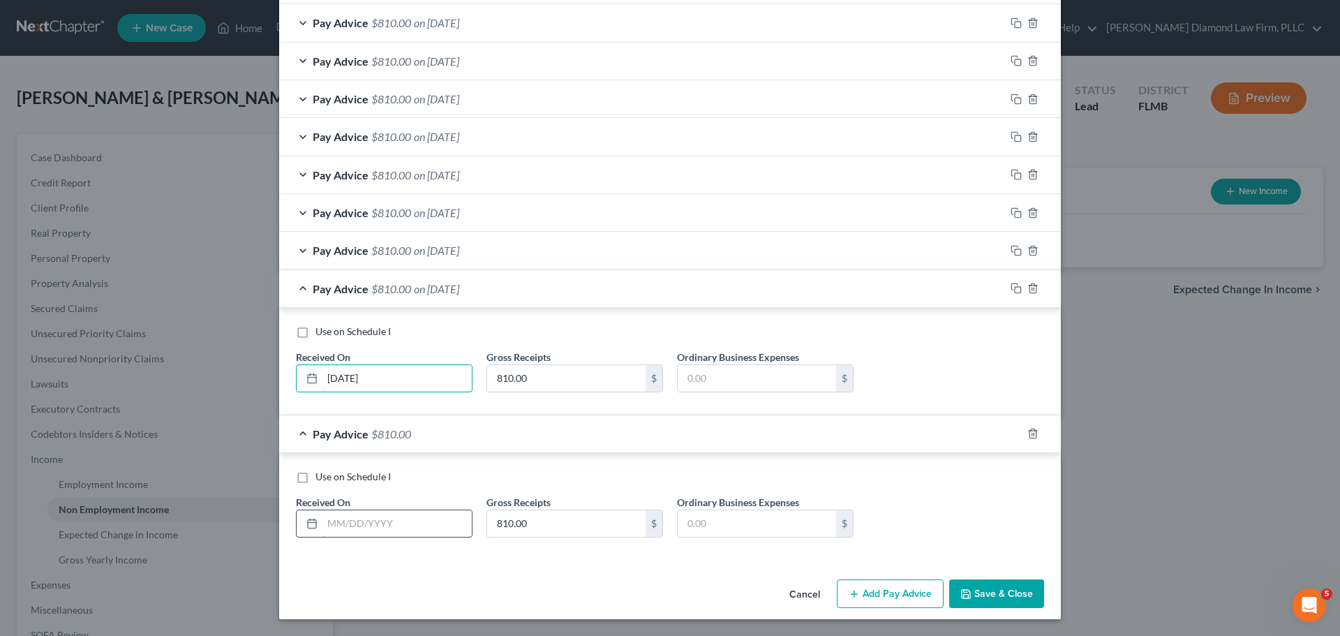
type input "07/05/2025"
click at [372, 528] on input "text" at bounding box center [396, 523] width 149 height 27
type input "07/12/2025"
click at [325, 289] on span "Pay Advice" at bounding box center [341, 288] width 56 height 13
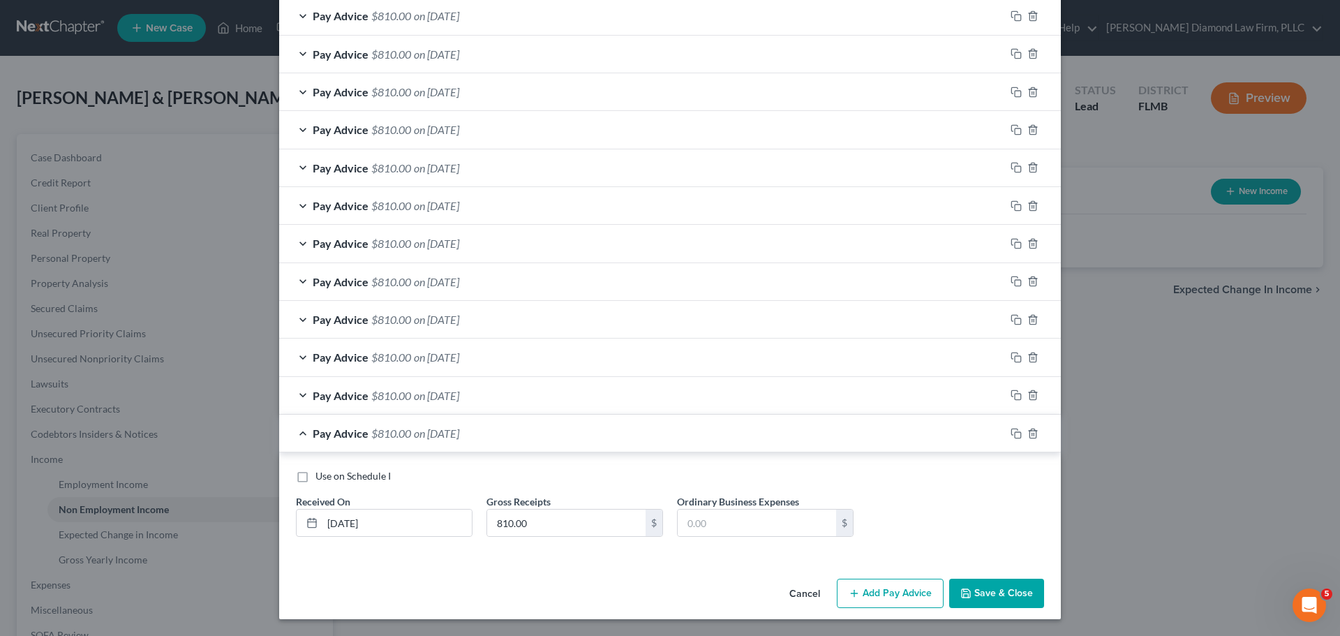
scroll to position [303, 0]
click at [1015, 434] on rect "button" at bounding box center [1018, 435] width 6 height 6
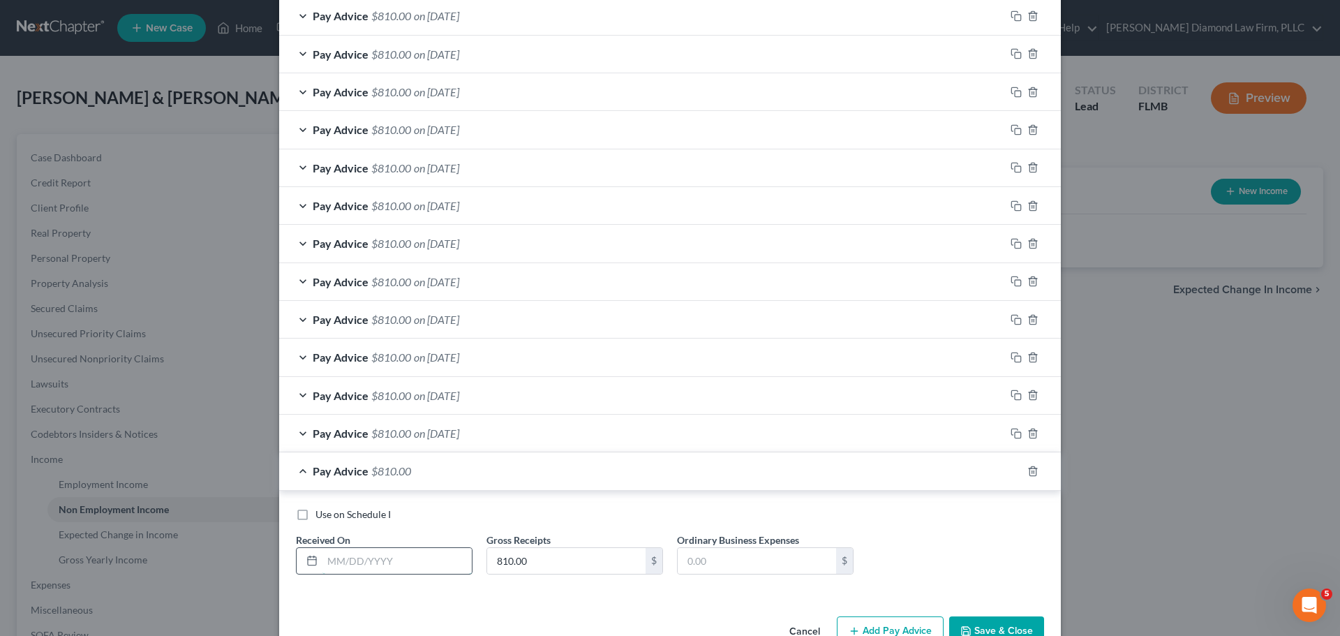
click at [365, 554] on input "text" at bounding box center [396, 561] width 149 height 27
type input "07/19/2025"
click at [1016, 470] on rect "button" at bounding box center [1018, 473] width 6 height 6
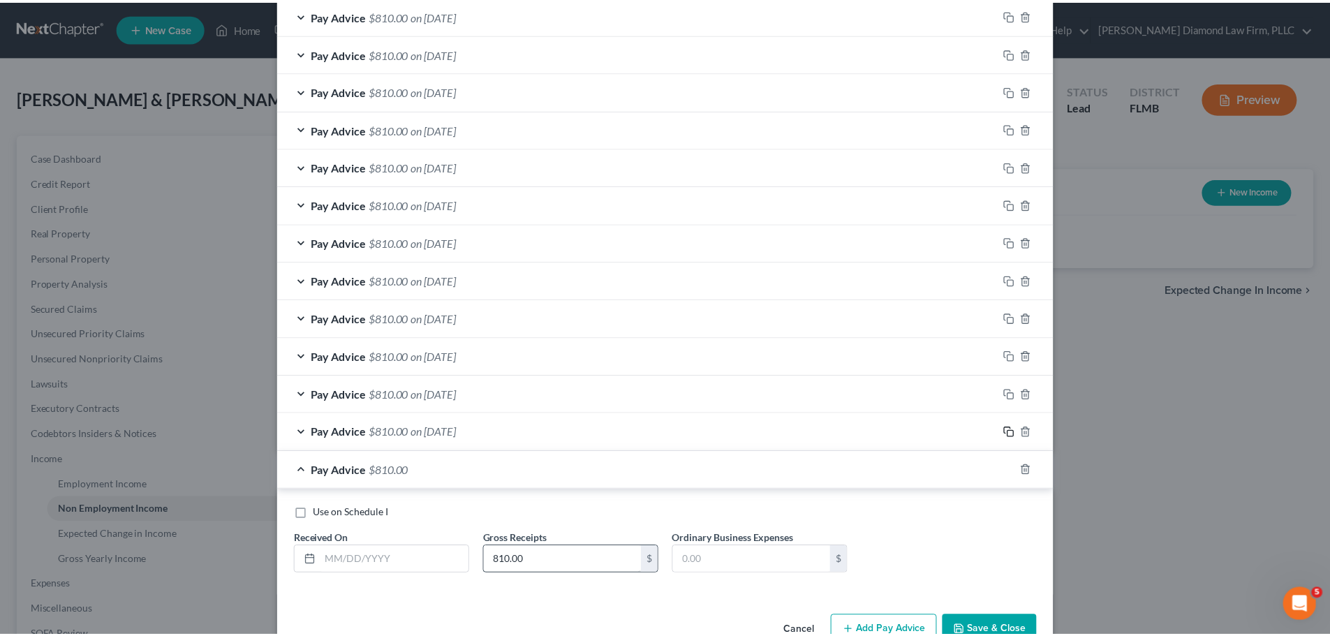
scroll to position [378, 0]
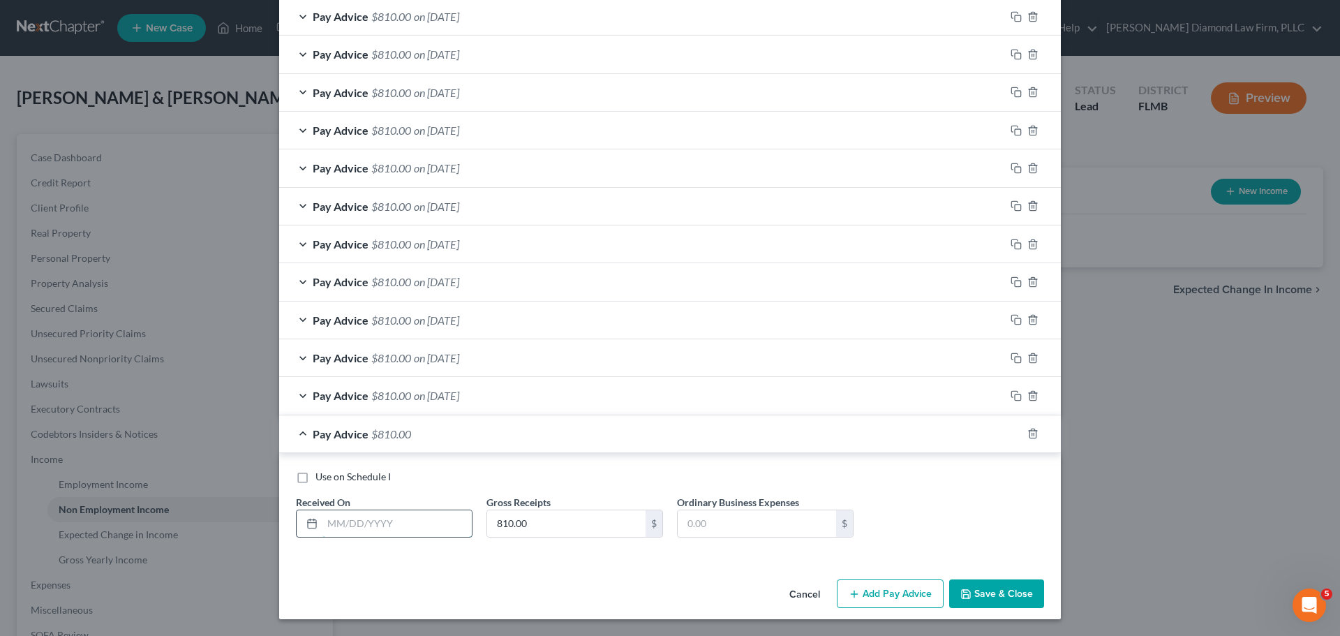
click at [406, 529] on input "text" at bounding box center [396, 523] width 149 height 27
type input "07/26/2025"
click at [970, 595] on button "Save & Close" at bounding box center [996, 593] width 95 height 29
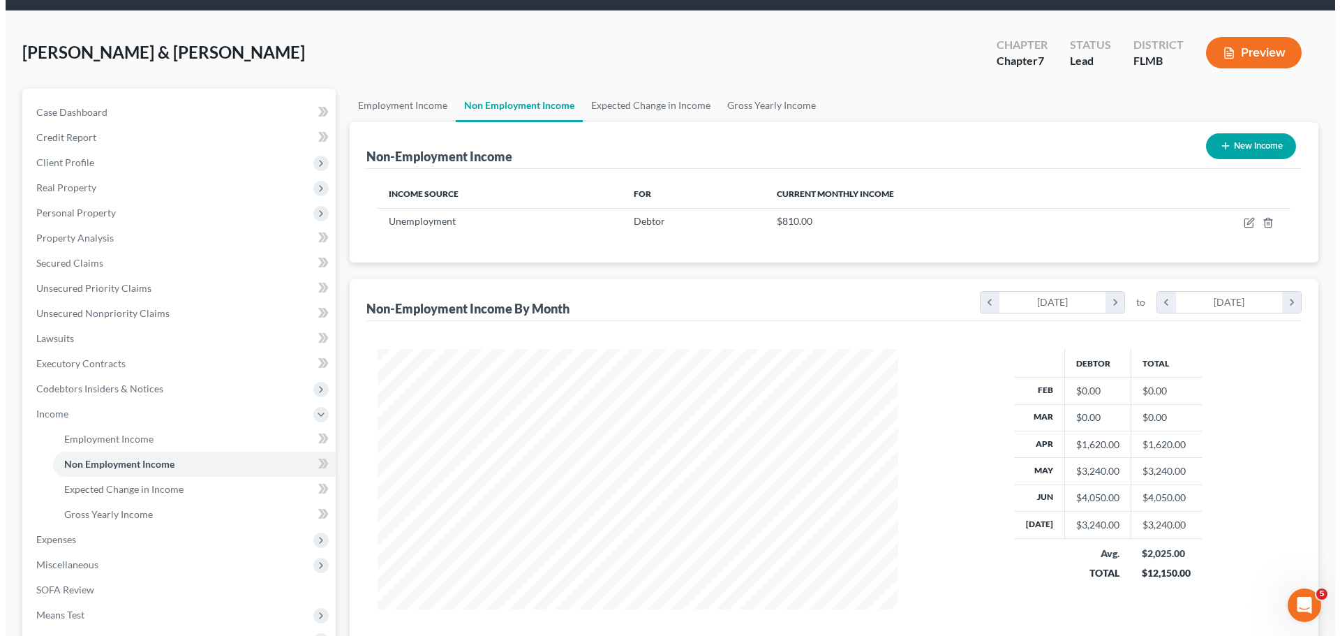
scroll to position [70, 0]
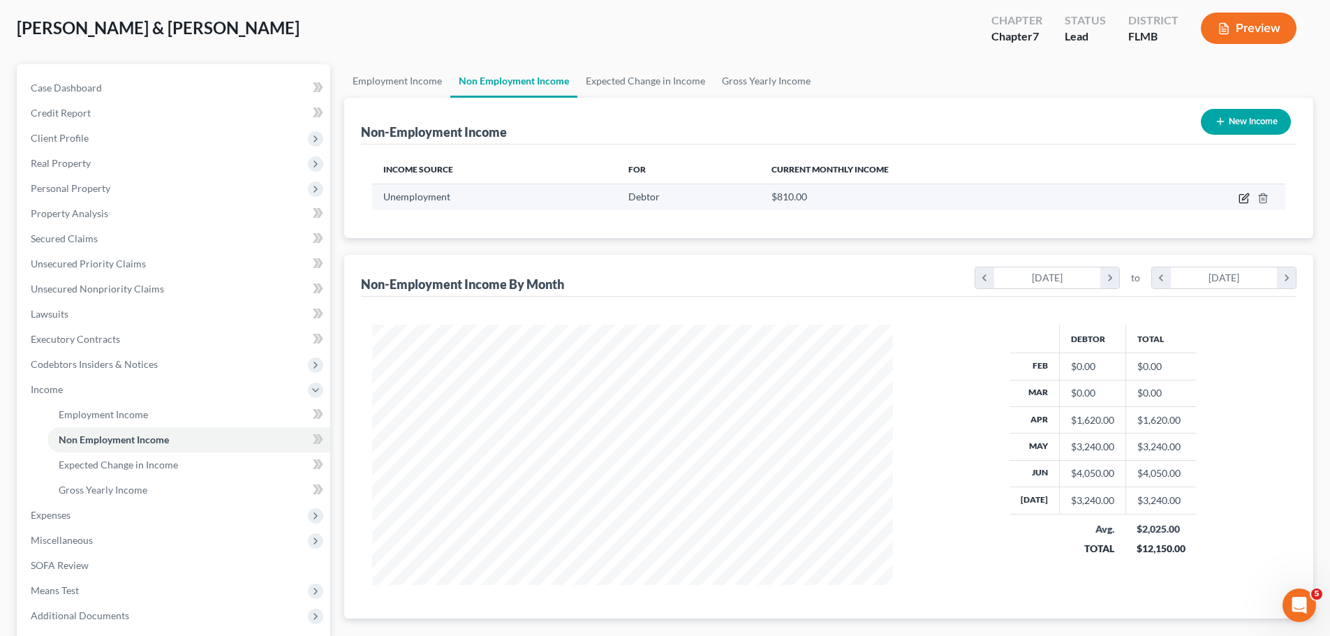
click at [1244, 196] on icon "button" at bounding box center [1243, 198] width 11 height 11
select select "0"
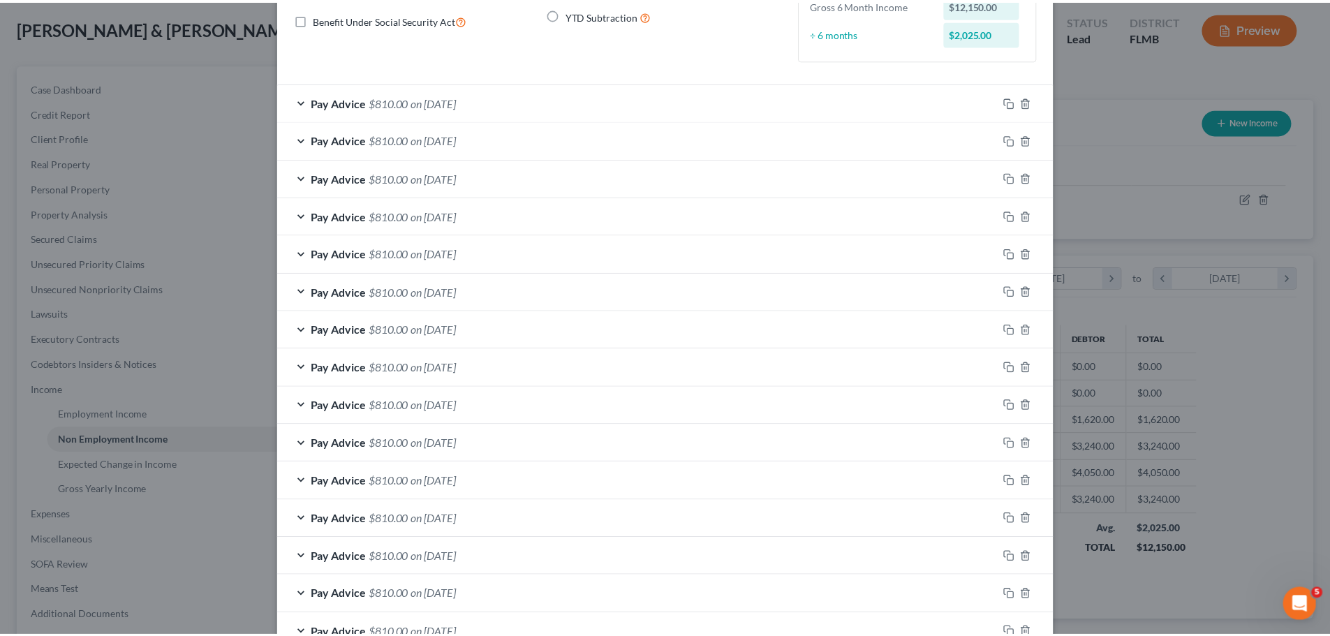
scroll to position [272, 0]
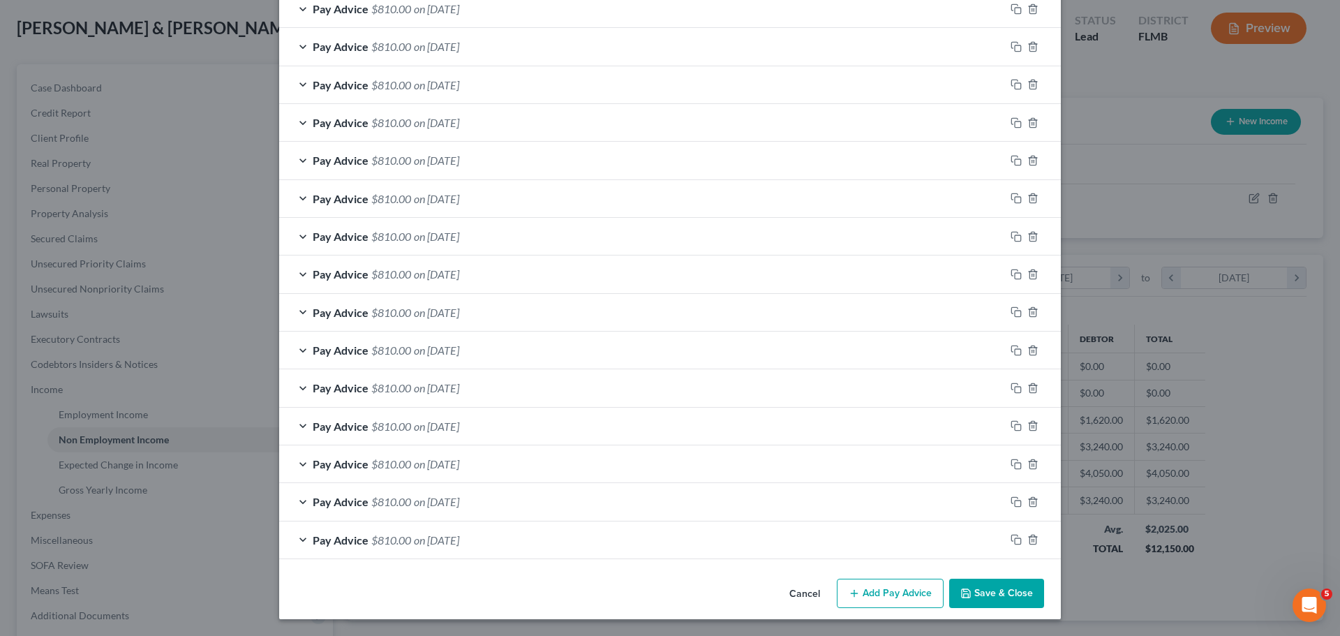
click at [1001, 602] on button "Save & Close" at bounding box center [996, 593] width 95 height 29
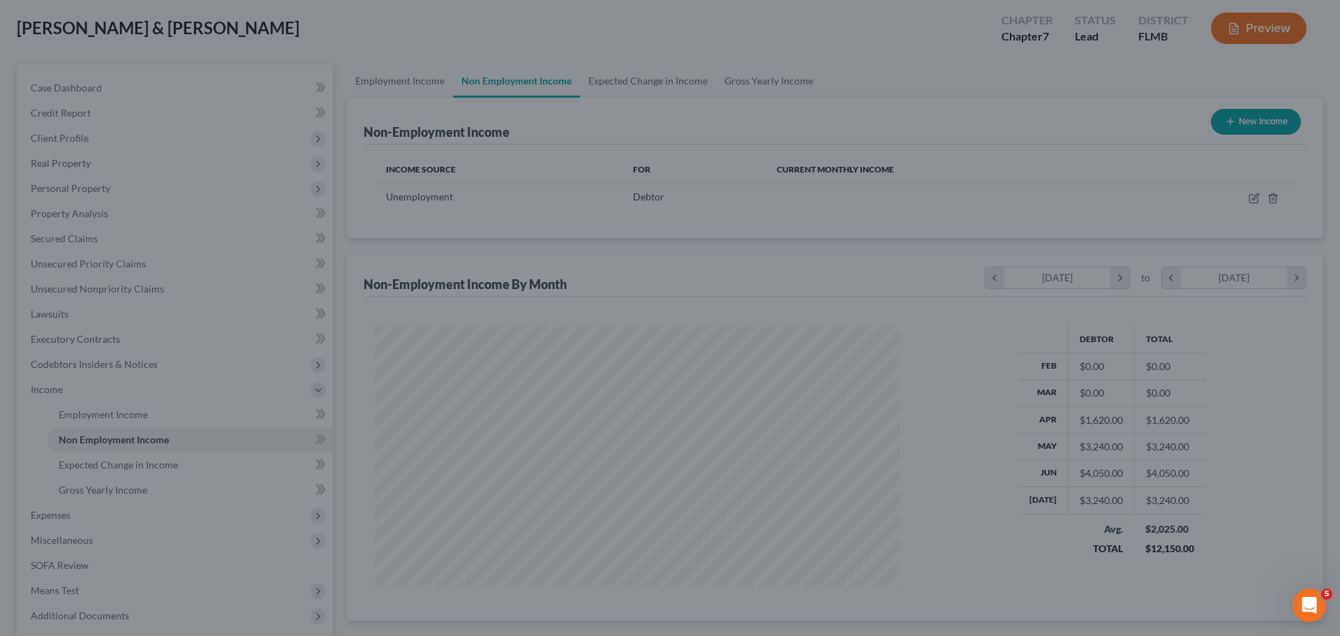
click at [1001, 593] on div "Edit Income Source × Income Source * Select Unemployment Disability (from emplo…" at bounding box center [670, 318] width 1340 height 636
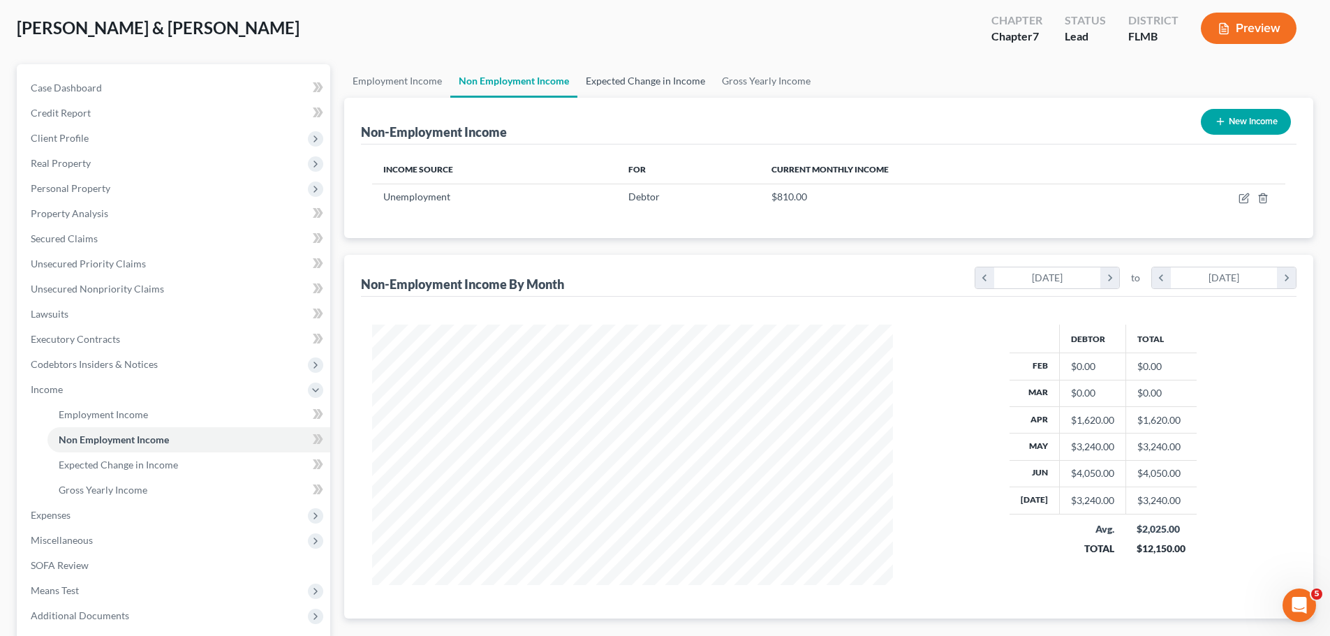
click at [630, 86] on link "Expected Change in Income" at bounding box center [645, 81] width 136 height 34
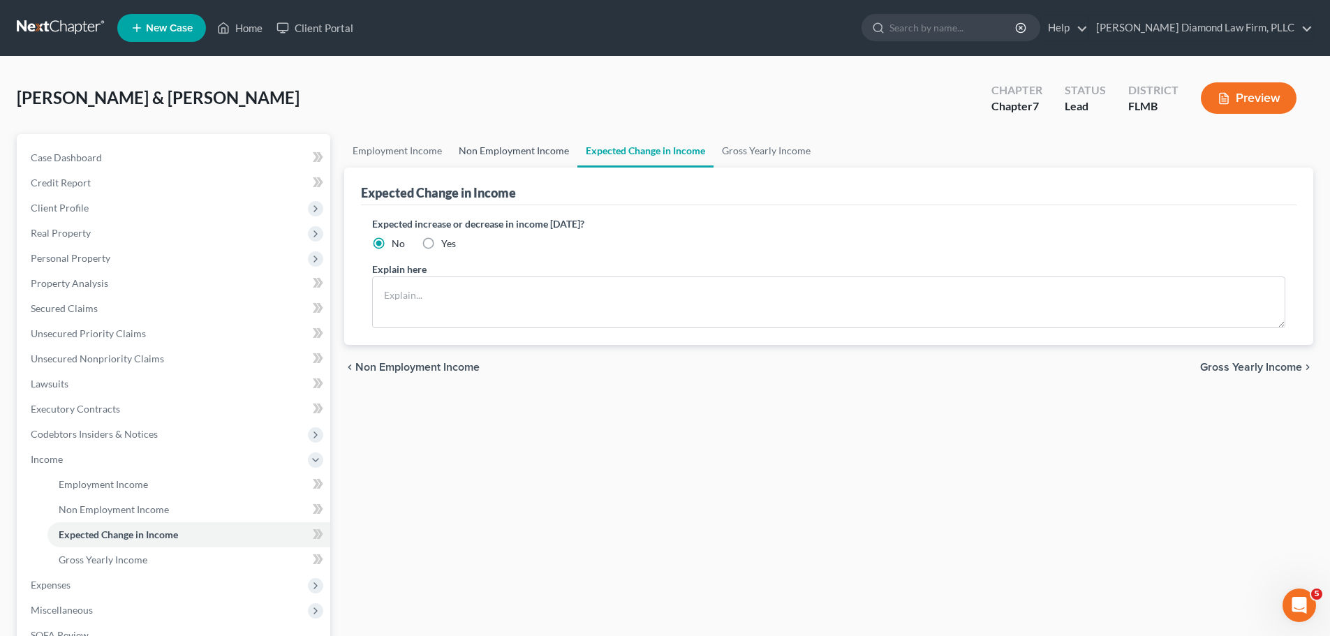
click at [490, 152] on link "Non Employment Income" at bounding box center [513, 151] width 127 height 34
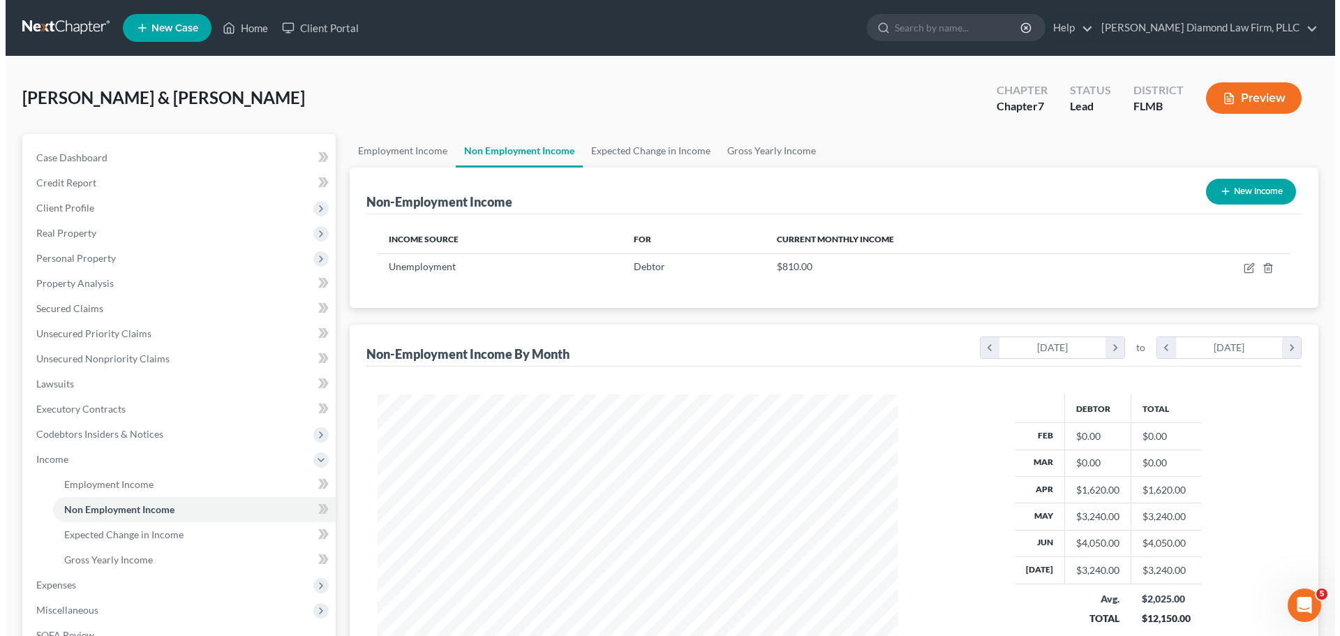
scroll to position [260, 549]
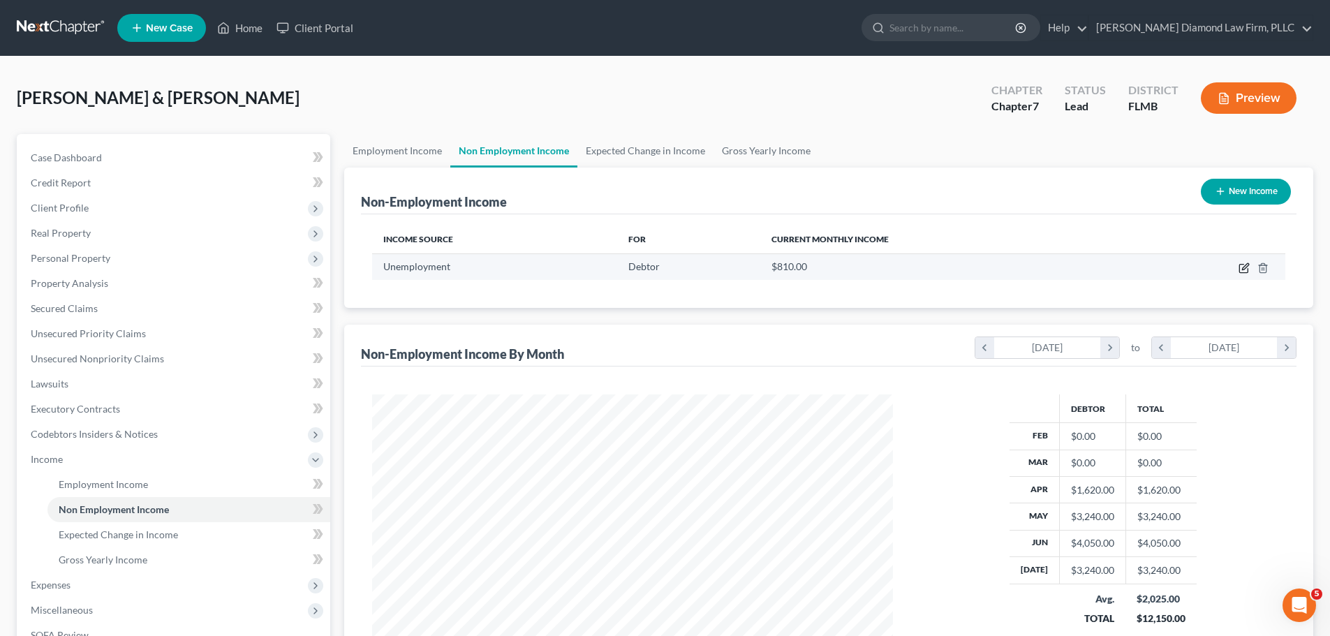
click at [1241, 268] on icon "button" at bounding box center [1243, 267] width 11 height 11
select select "0"
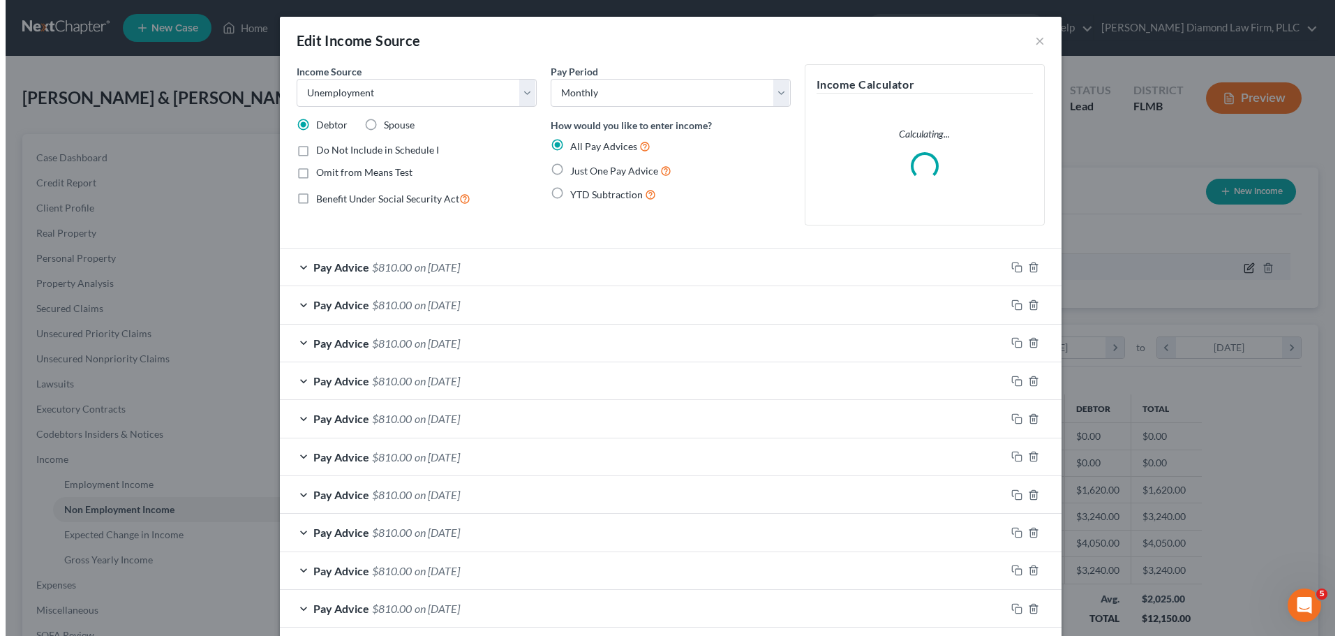
scroll to position [262, 554]
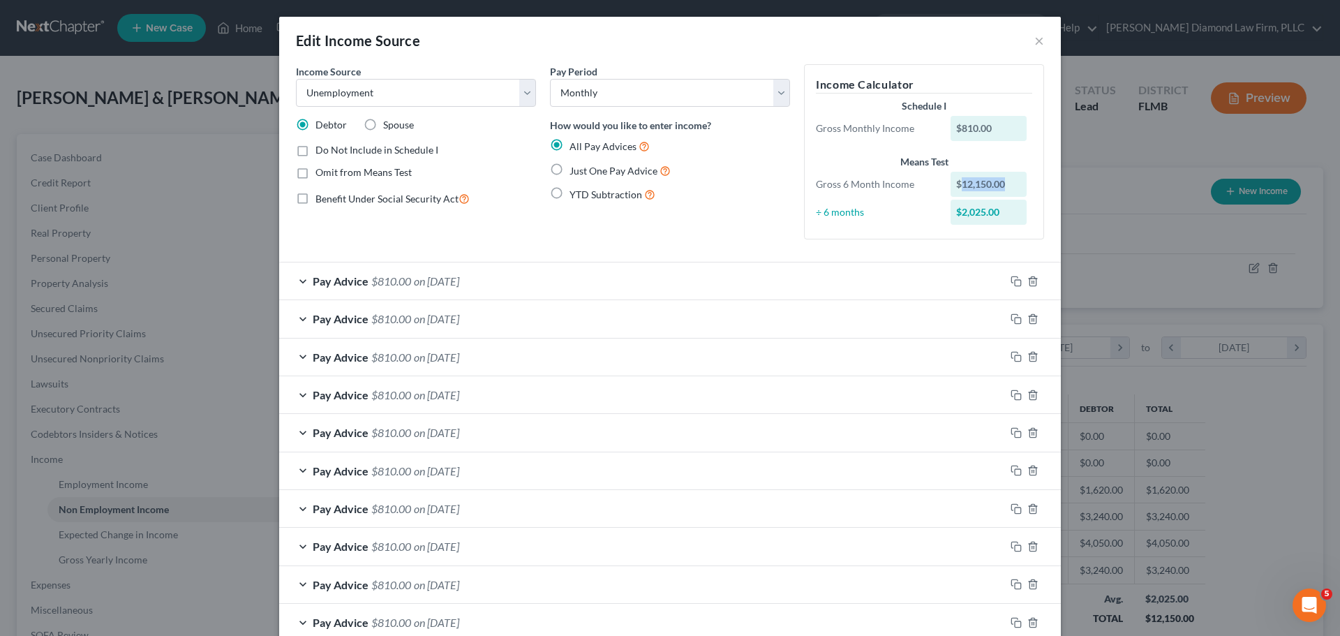
drag, startPoint x: 1006, startPoint y: 184, endPoint x: 957, endPoint y: 192, distance: 49.6
click at [957, 192] on div "$12,150.00" at bounding box center [989, 184] width 77 height 25
copy div "12,150.00"
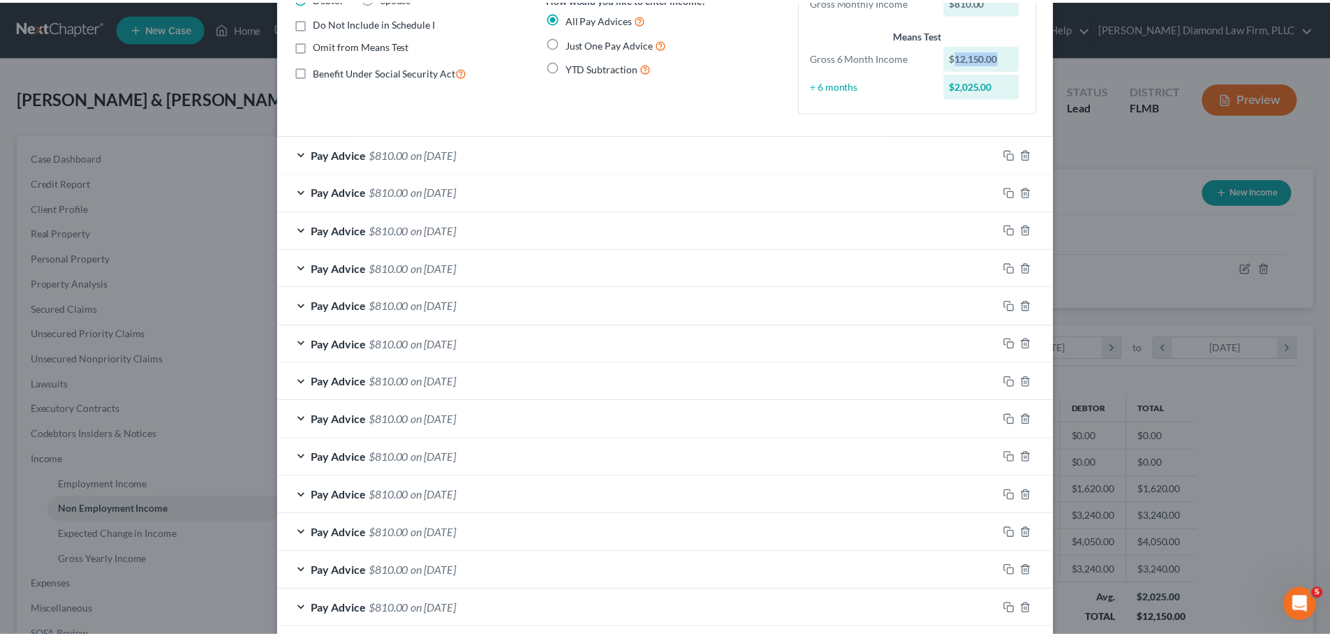
scroll to position [272, 0]
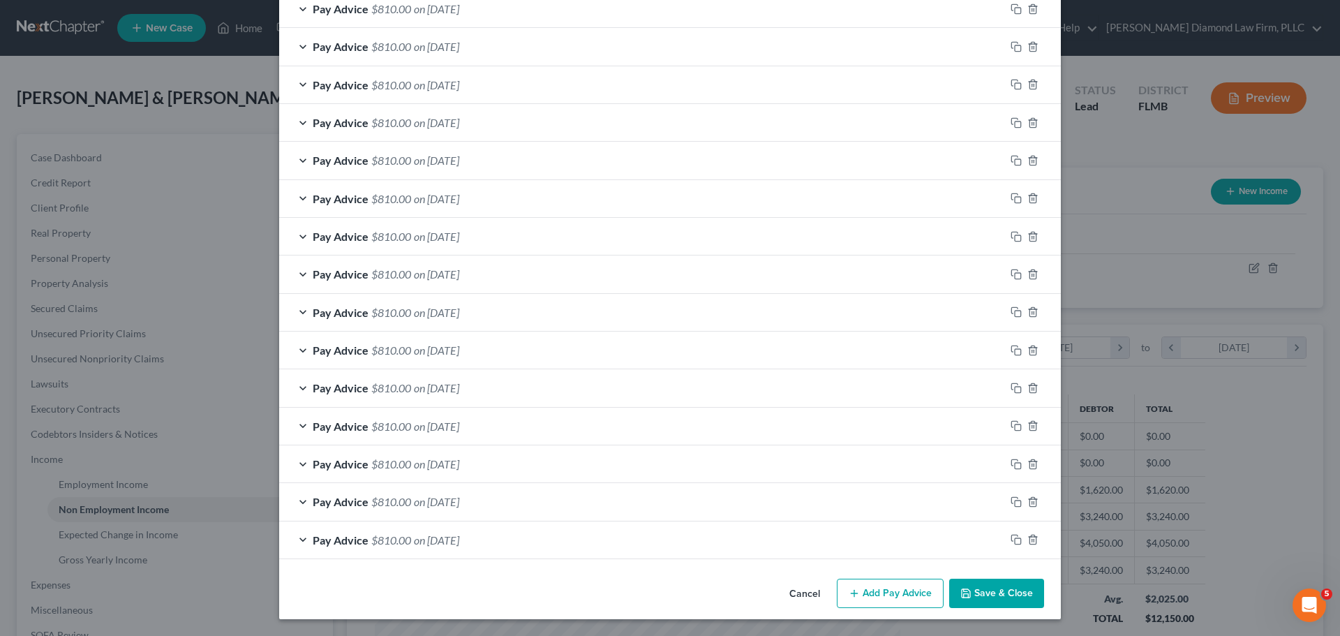
click at [987, 581] on button "Save & Close" at bounding box center [996, 593] width 95 height 29
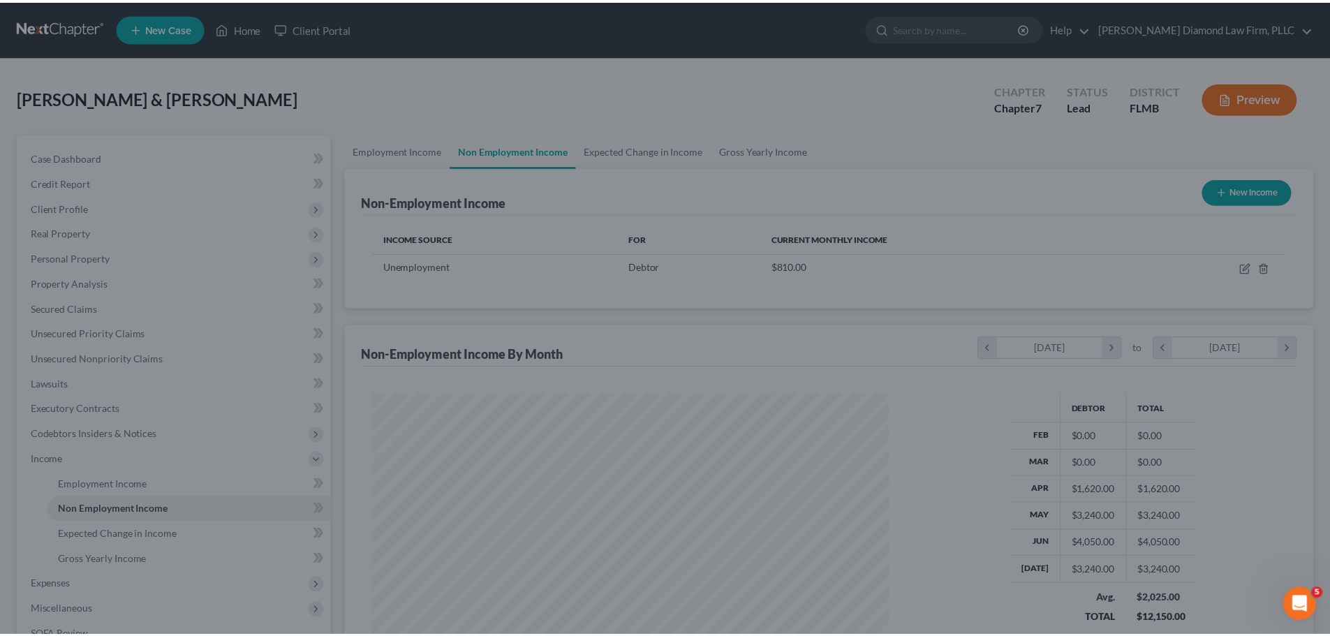
scroll to position [697728, 697440]
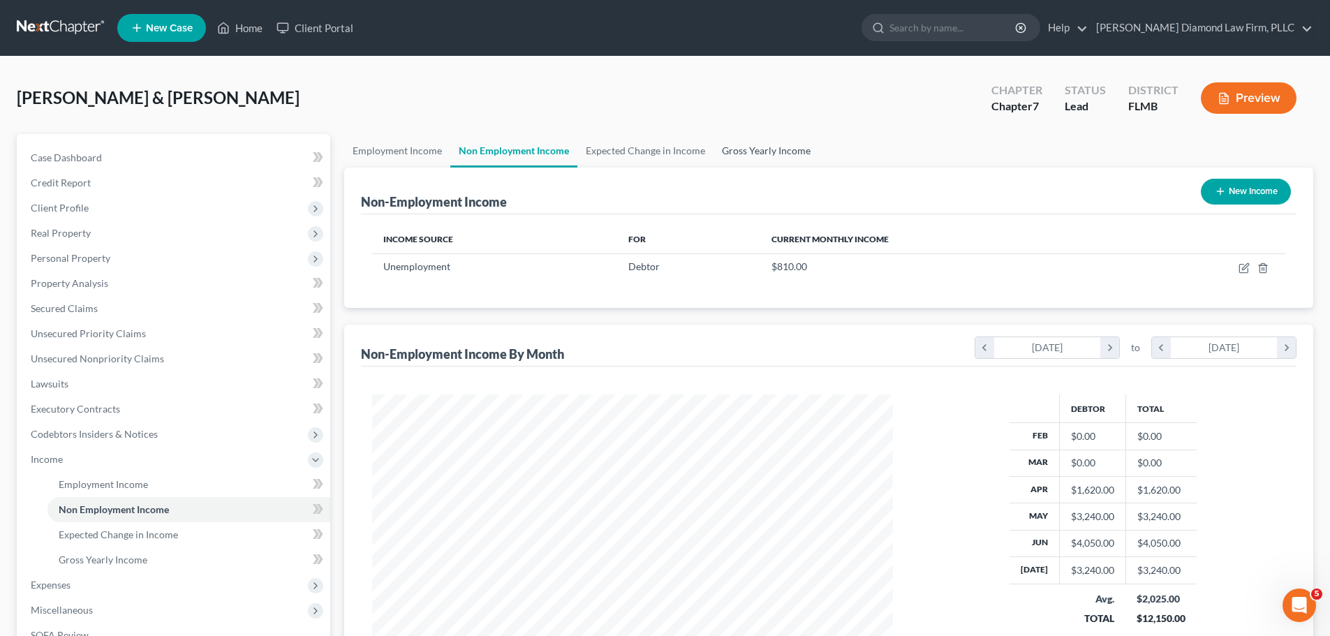
click at [771, 139] on link "Gross Yearly Income" at bounding box center [765, 151] width 105 height 34
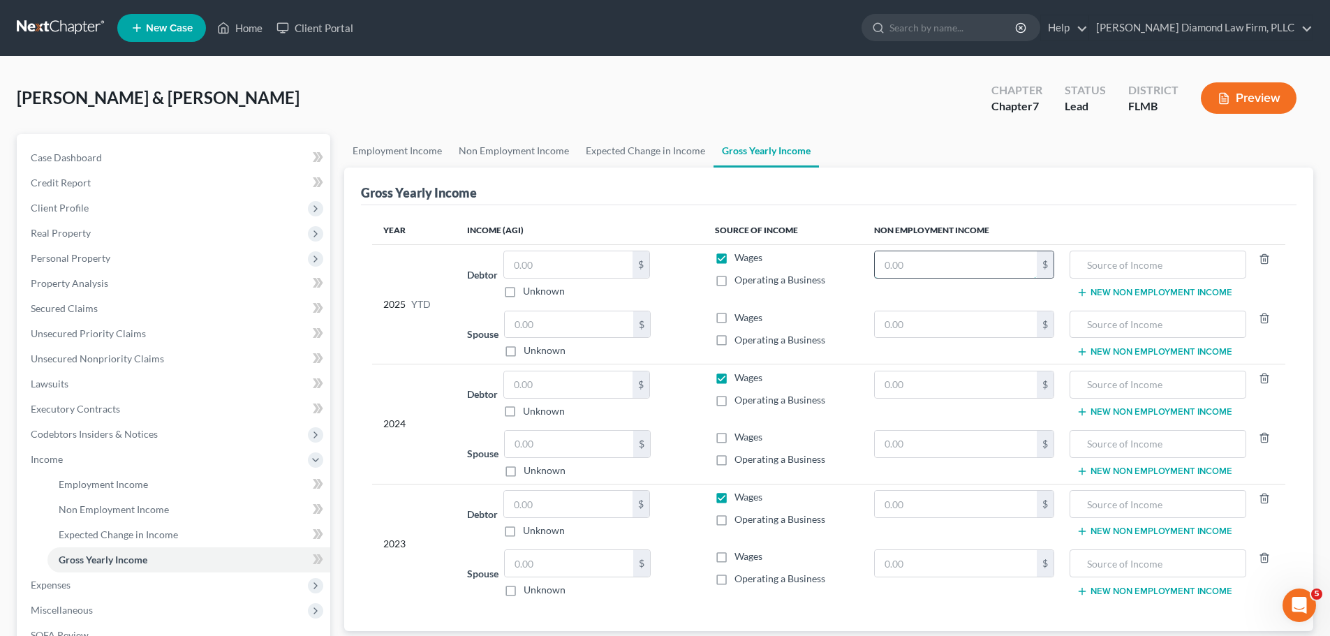
click at [944, 262] on input "text" at bounding box center [956, 264] width 163 height 27
paste input "12,150.00"
type input "12,150.00"
click at [1118, 262] on input "text" at bounding box center [1157, 264] width 161 height 27
type input "Unemployment"
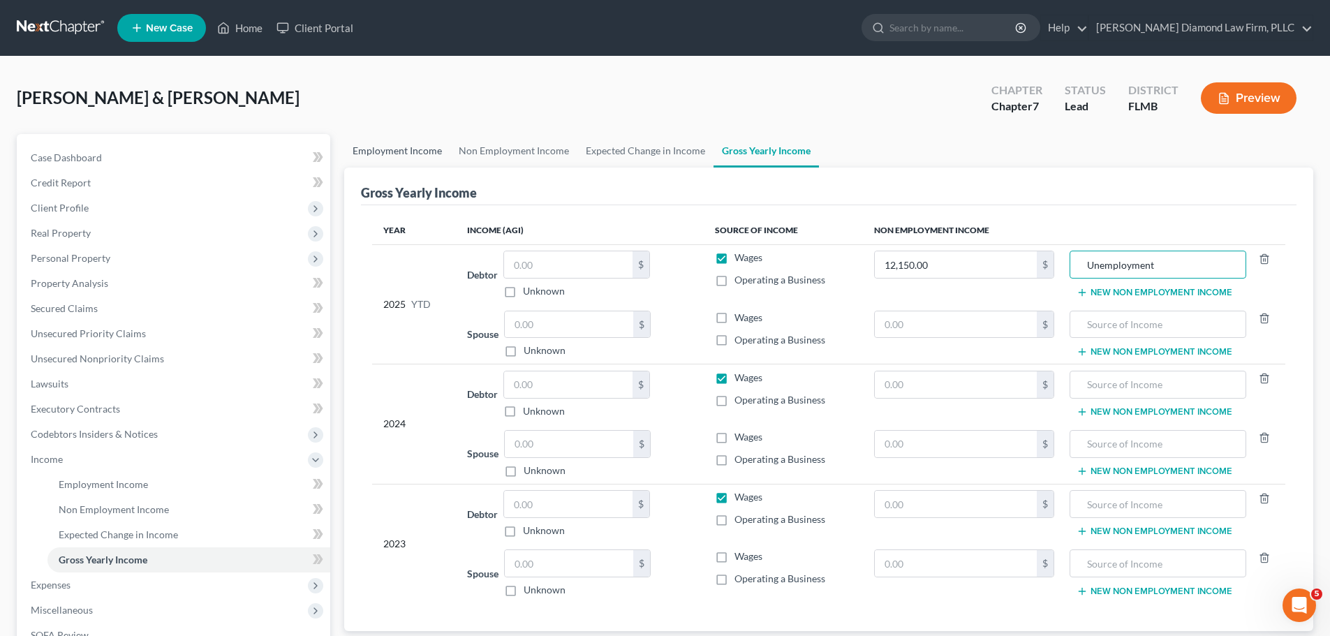
click at [428, 152] on link "Employment Income" at bounding box center [397, 151] width 106 height 34
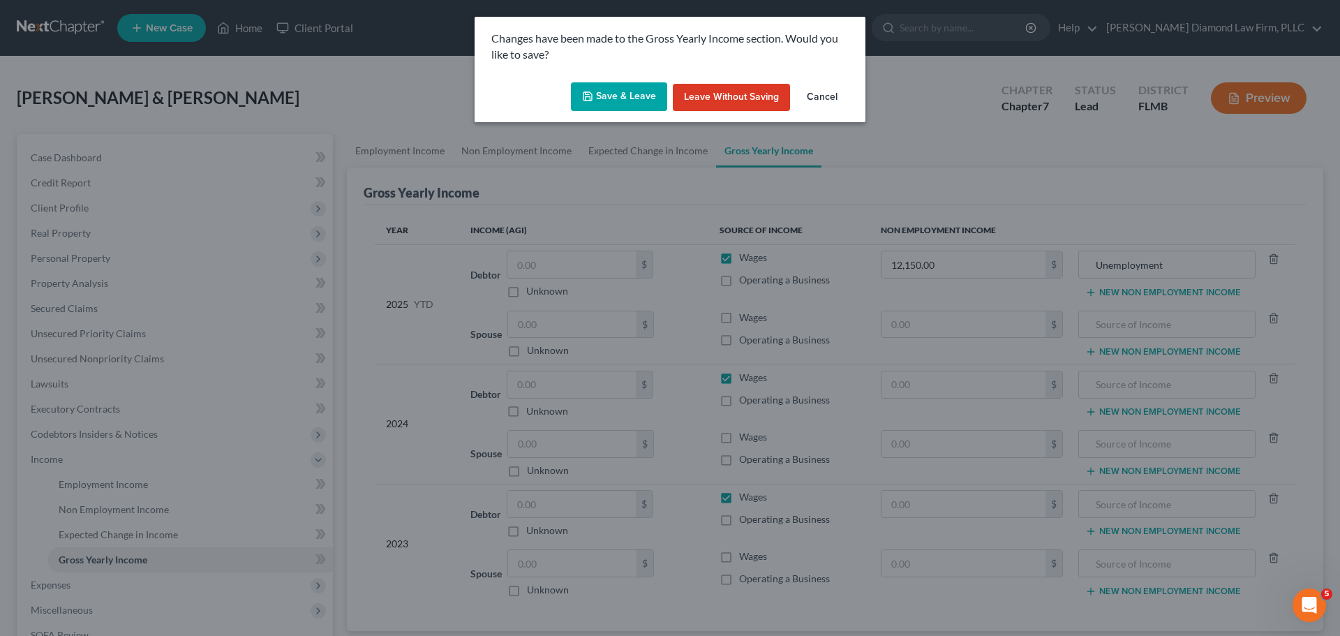
click at [632, 105] on button "Save & Leave" at bounding box center [619, 96] width 96 height 29
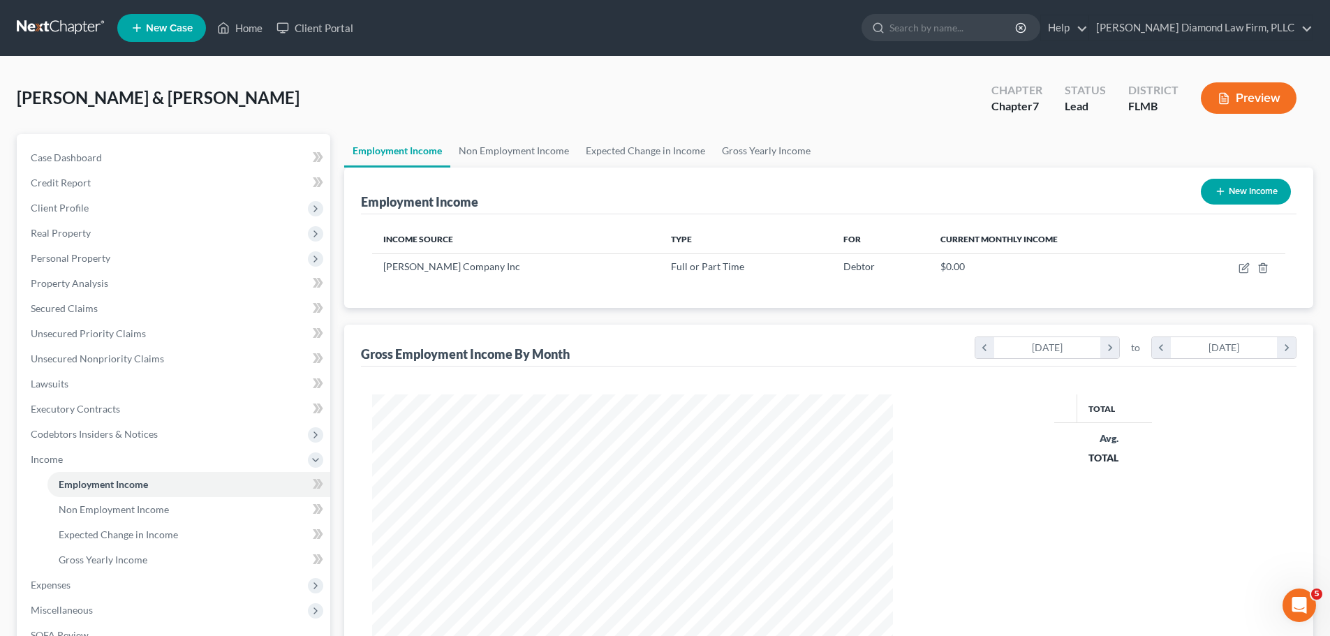
scroll to position [260, 549]
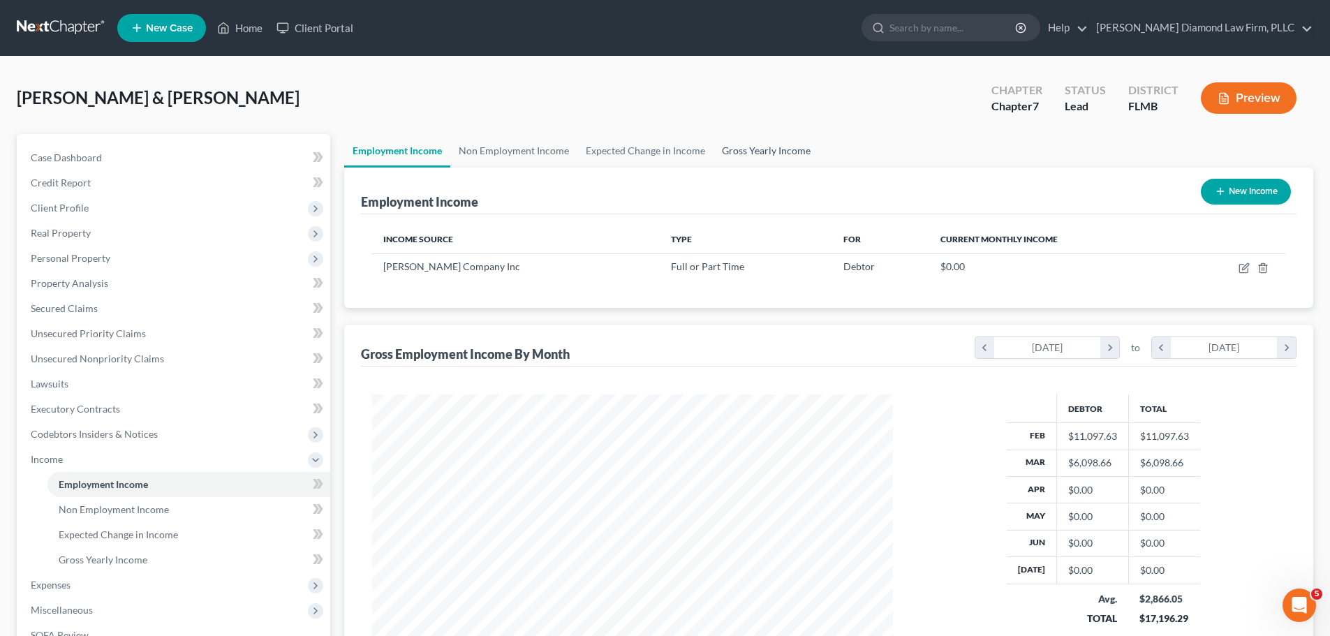
click at [785, 153] on link "Gross Yearly Income" at bounding box center [765, 151] width 105 height 34
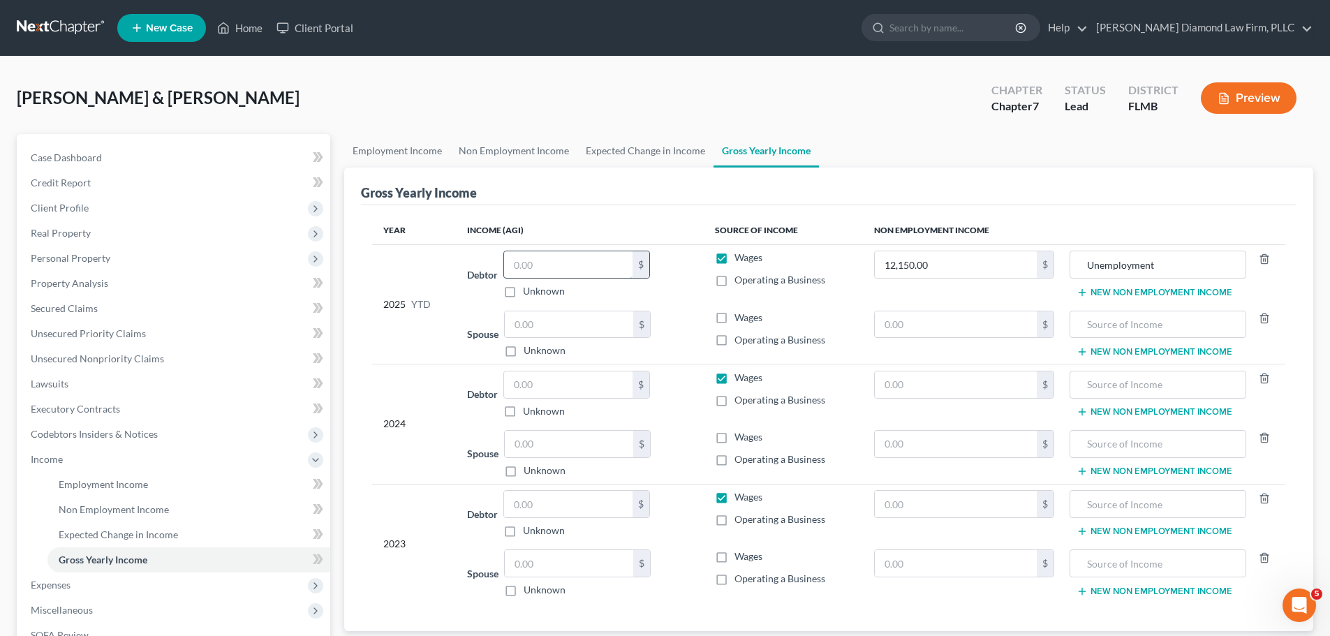
click at [579, 272] on input "text" at bounding box center [568, 264] width 128 height 27
type input "23,691.12"
click at [607, 153] on link "Expected Change in Income" at bounding box center [645, 151] width 136 height 34
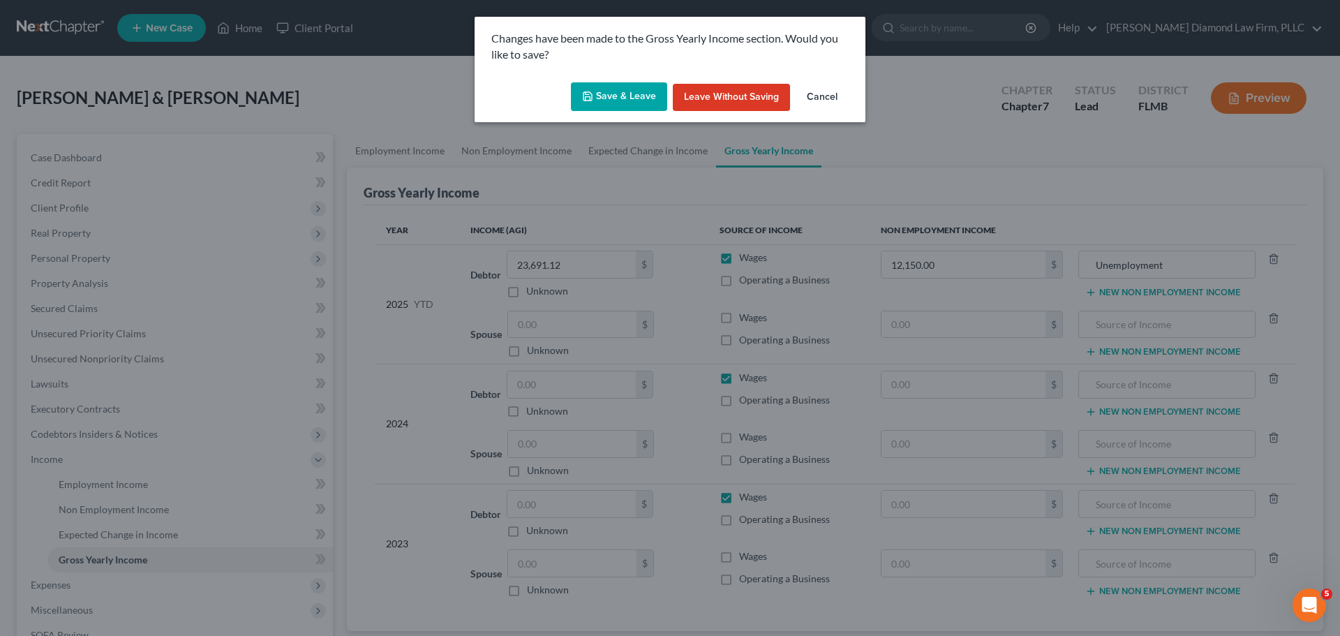
click at [609, 100] on button "Save & Leave" at bounding box center [619, 96] width 96 height 29
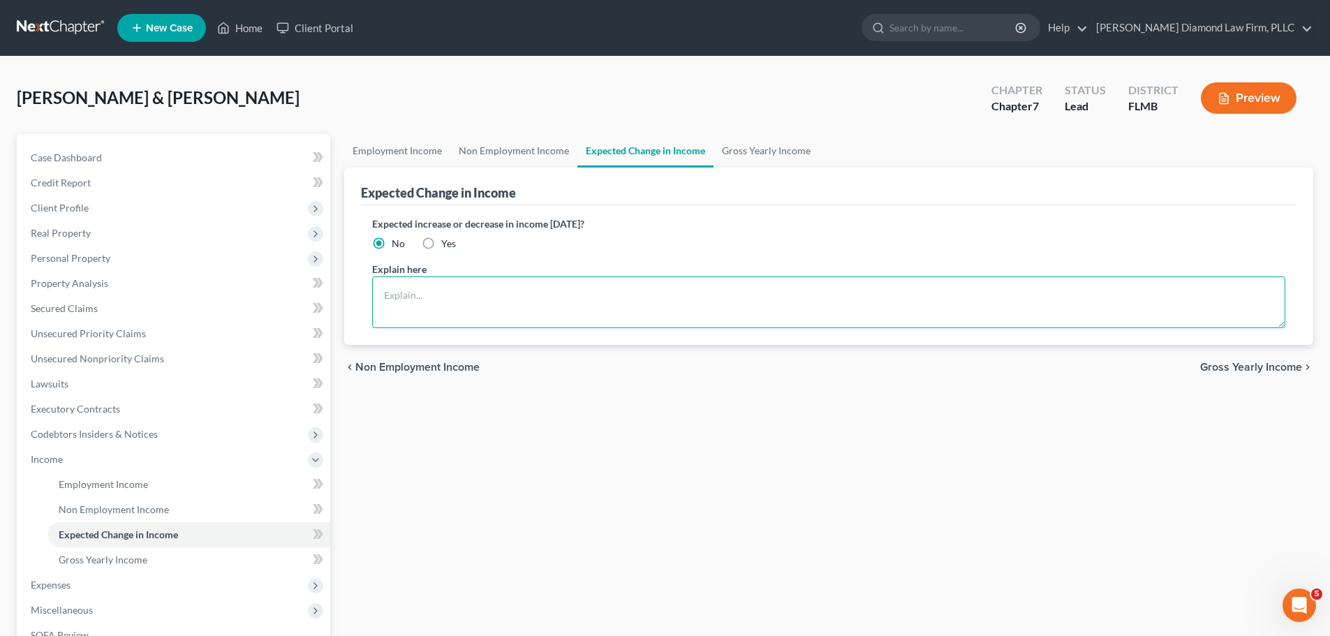
click at [685, 294] on textarea at bounding box center [828, 302] width 913 height 52
type textarea "Income will decrease once unemployment benefits end."
click at [736, 157] on link "Gross Yearly Income" at bounding box center [765, 151] width 105 height 34
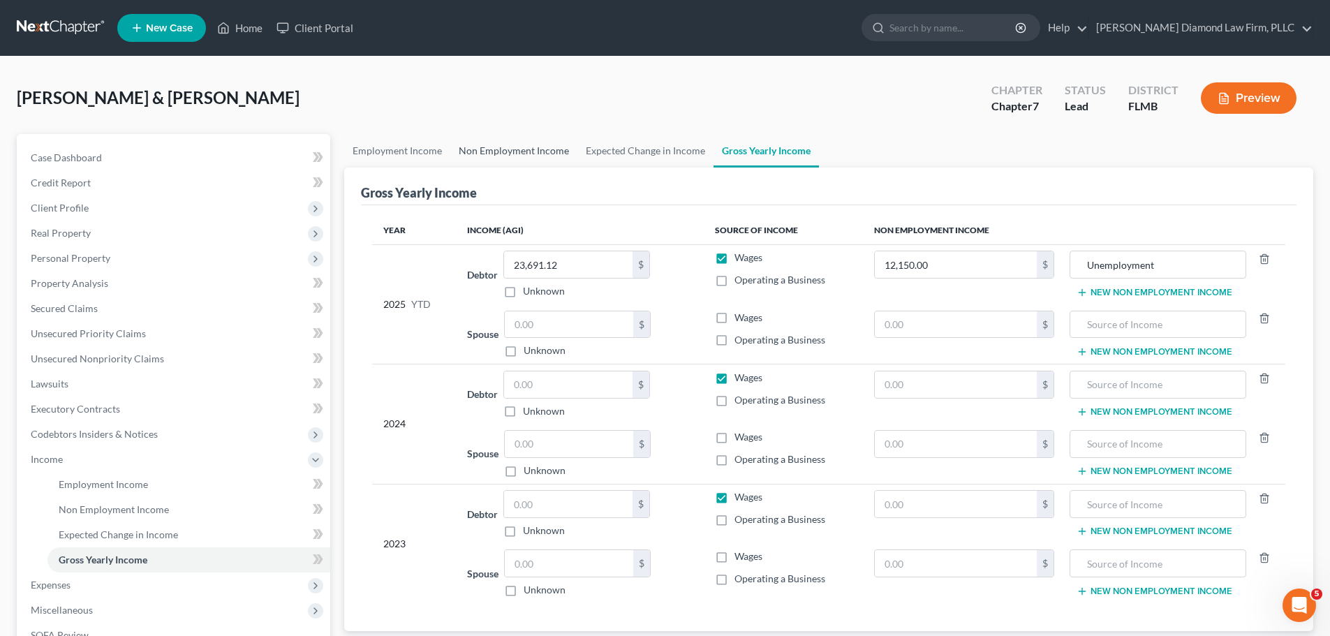
click at [506, 149] on link "Non Employment Income" at bounding box center [513, 151] width 127 height 34
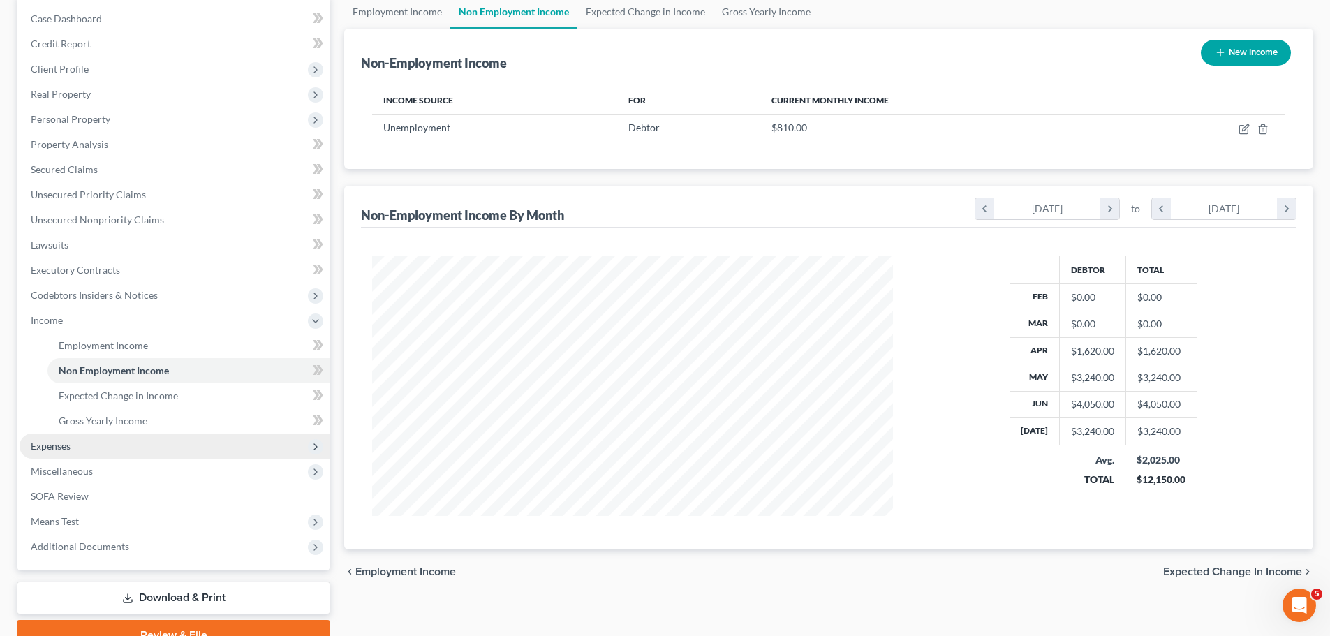
scroll to position [140, 0]
click at [95, 446] on span "Expenses" at bounding box center [175, 445] width 311 height 25
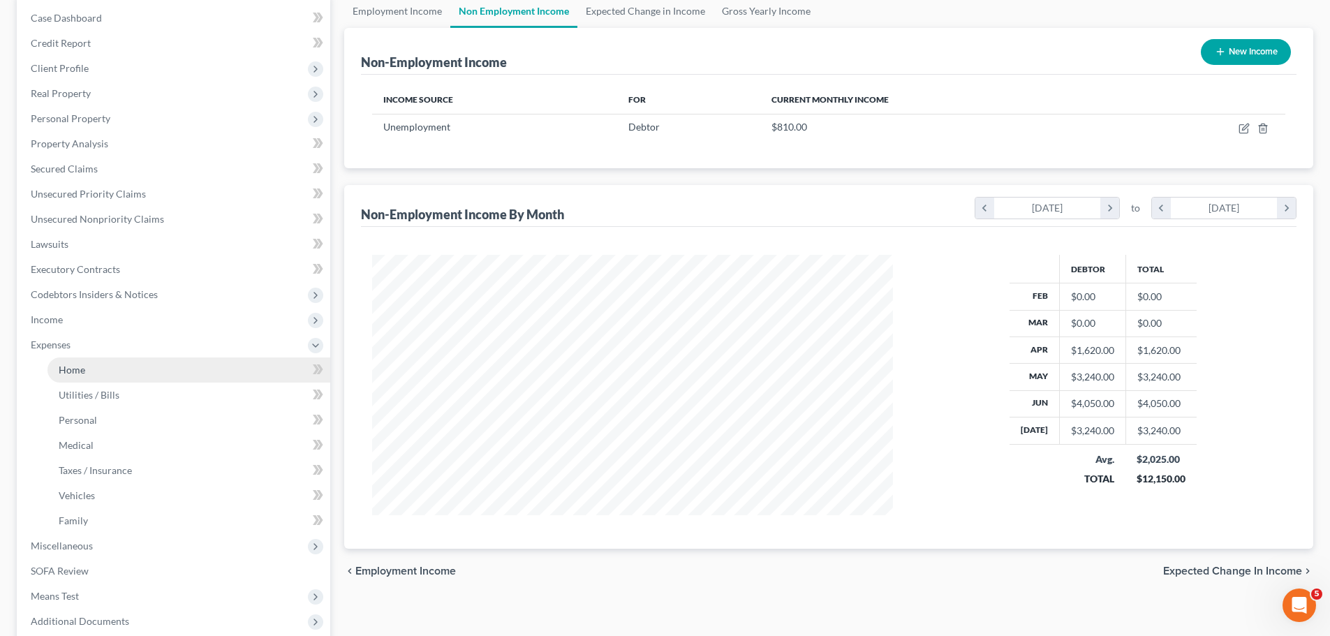
click at [124, 374] on link "Home" at bounding box center [188, 369] width 283 height 25
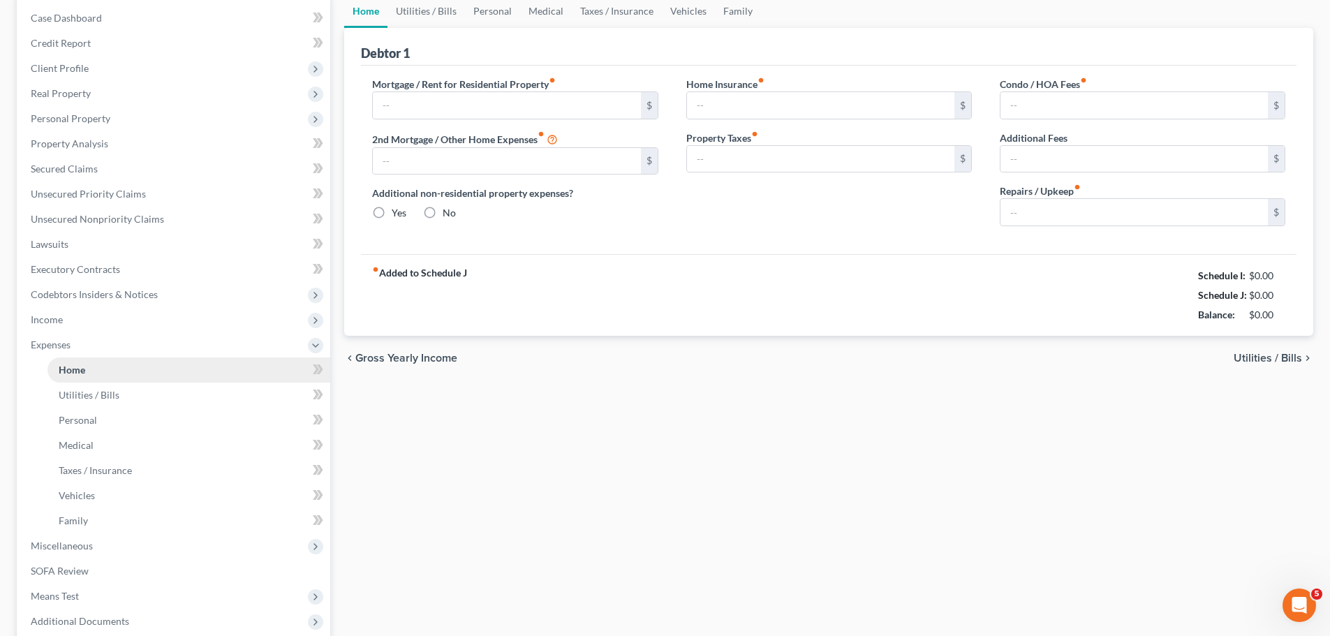
scroll to position [20, 0]
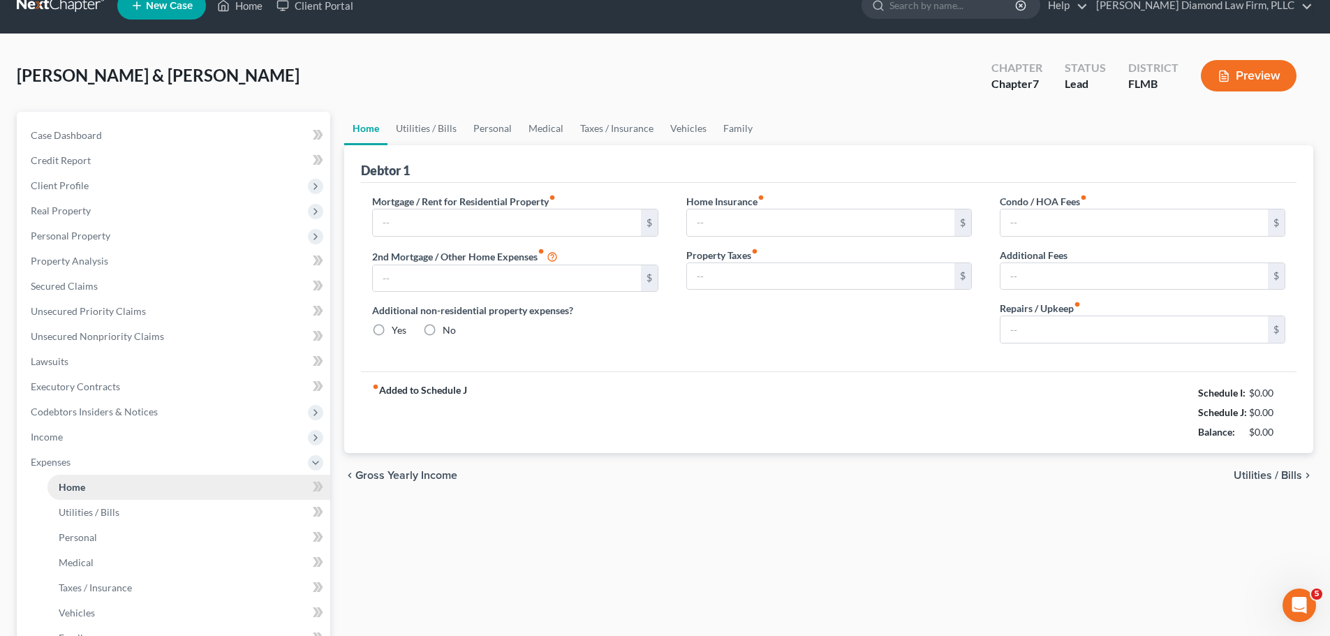
type input "0.00"
radio input "true"
type input "0.00"
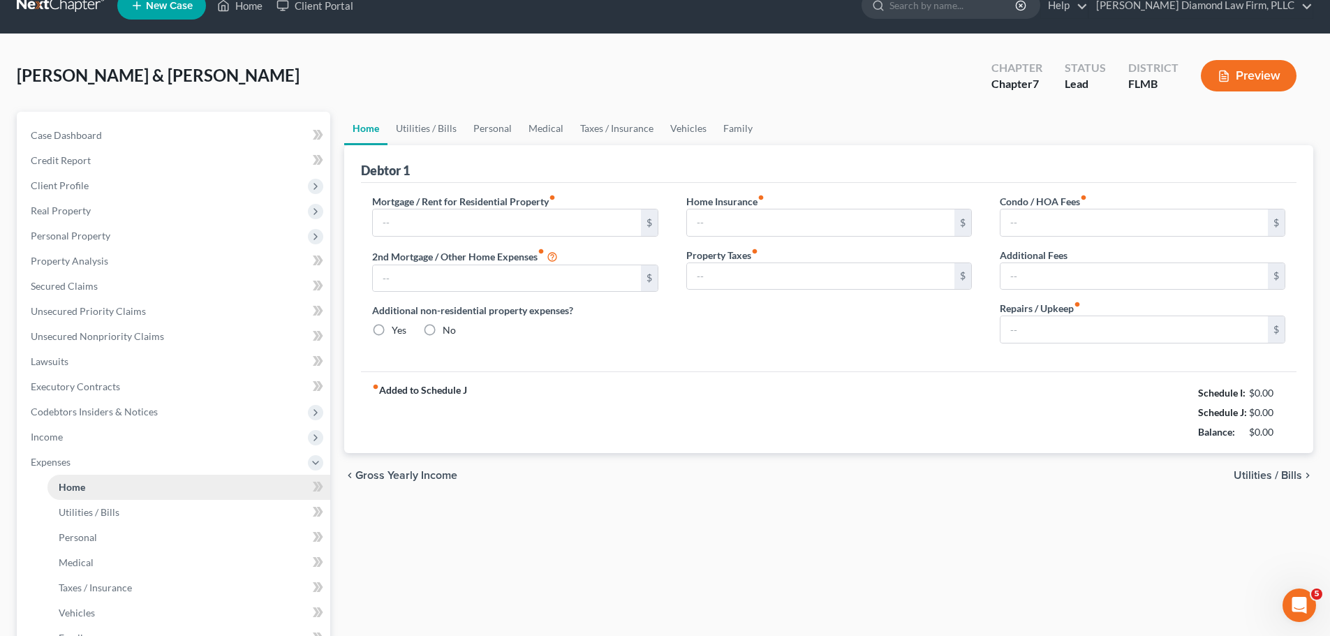
type input "0.00"
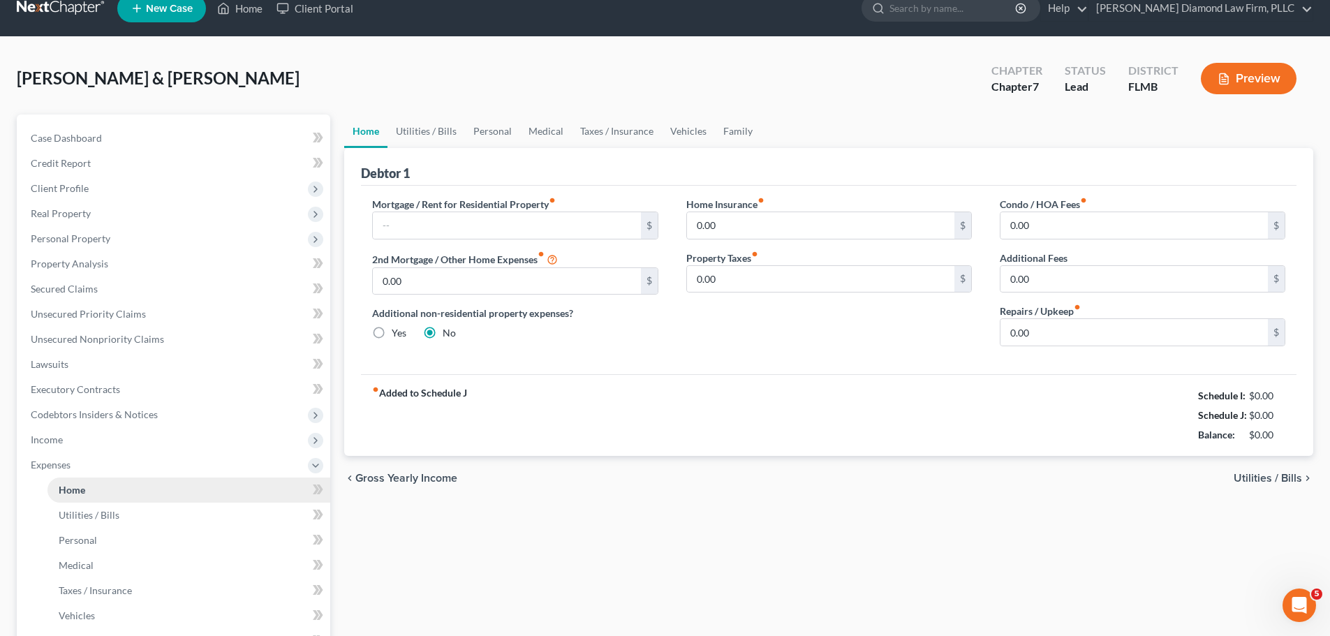
scroll to position [0, 0]
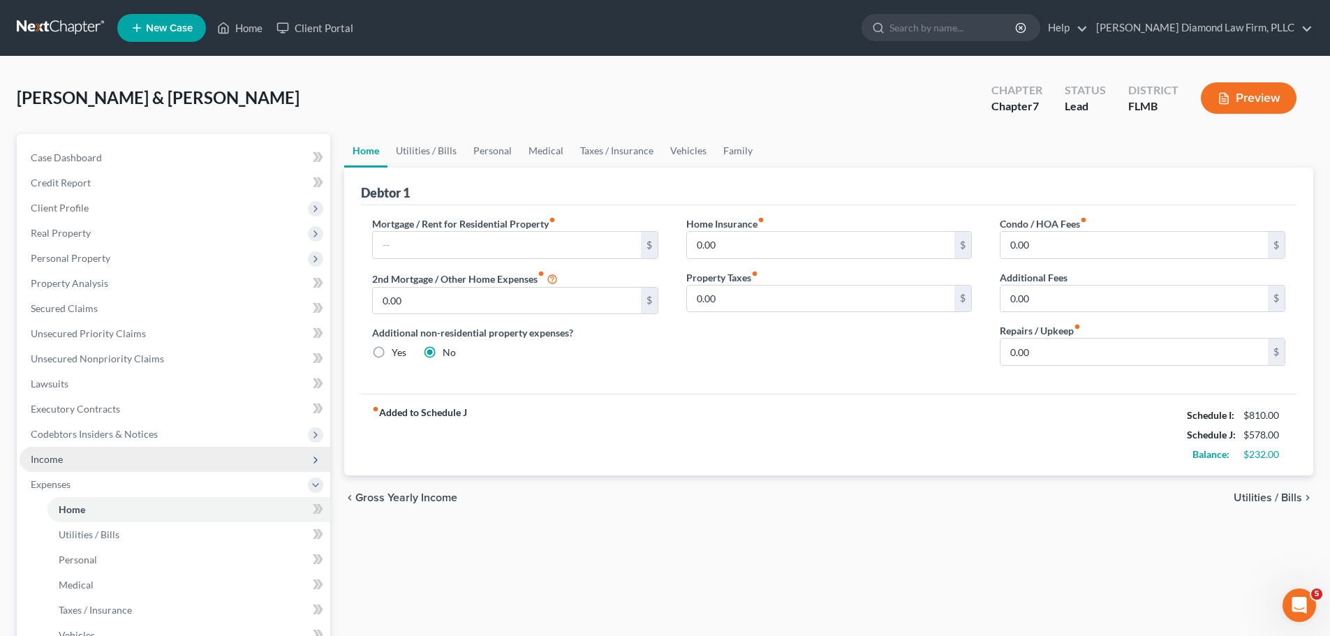
click at [55, 461] on span "Income" at bounding box center [47, 459] width 32 height 12
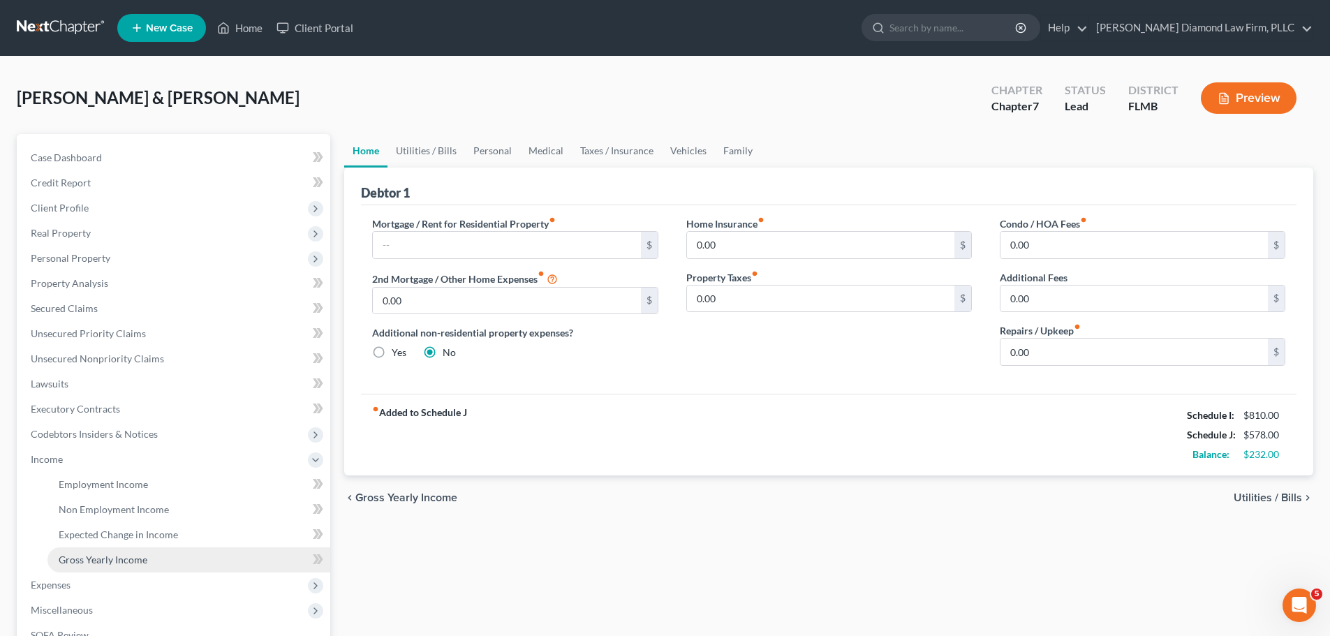
click at [96, 552] on link "Gross Yearly Income" at bounding box center [188, 559] width 283 height 25
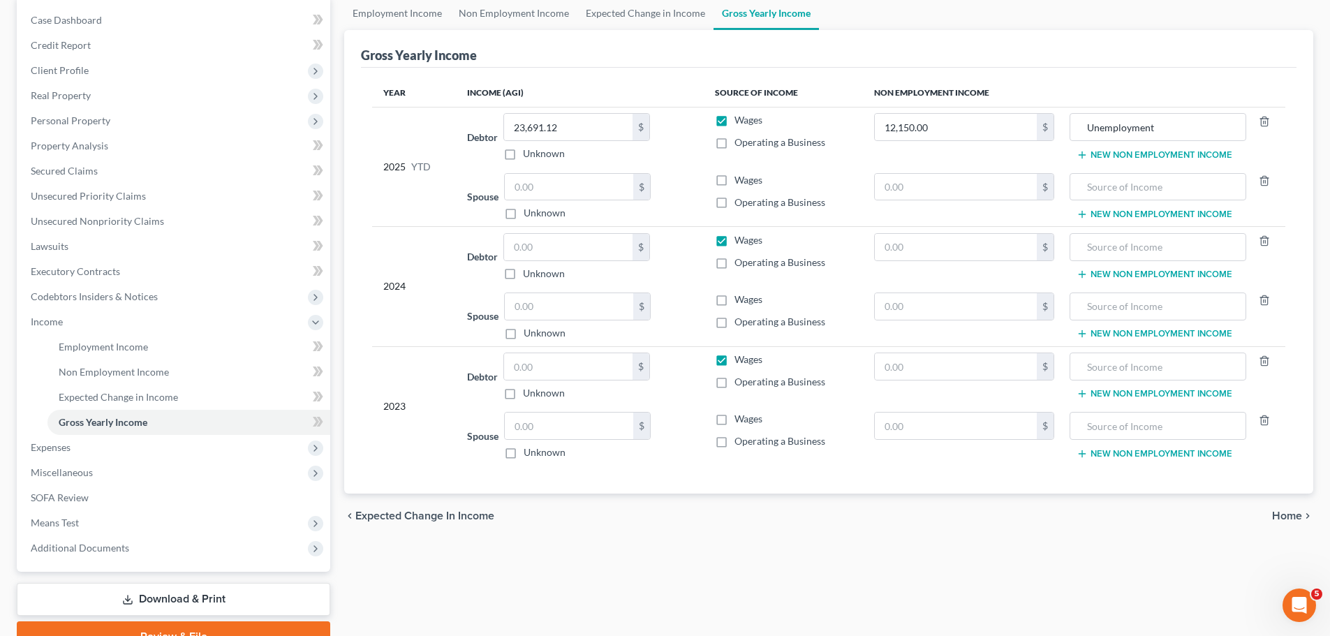
scroll to position [140, 0]
click at [581, 253] on input "text" at bounding box center [568, 245] width 128 height 27
click at [898, 260] on td "$" at bounding box center [964, 255] width 203 height 60
click at [901, 246] on input "text" at bounding box center [956, 245] width 163 height 27
click at [599, 125] on input "23,691.12" at bounding box center [568, 125] width 128 height 27
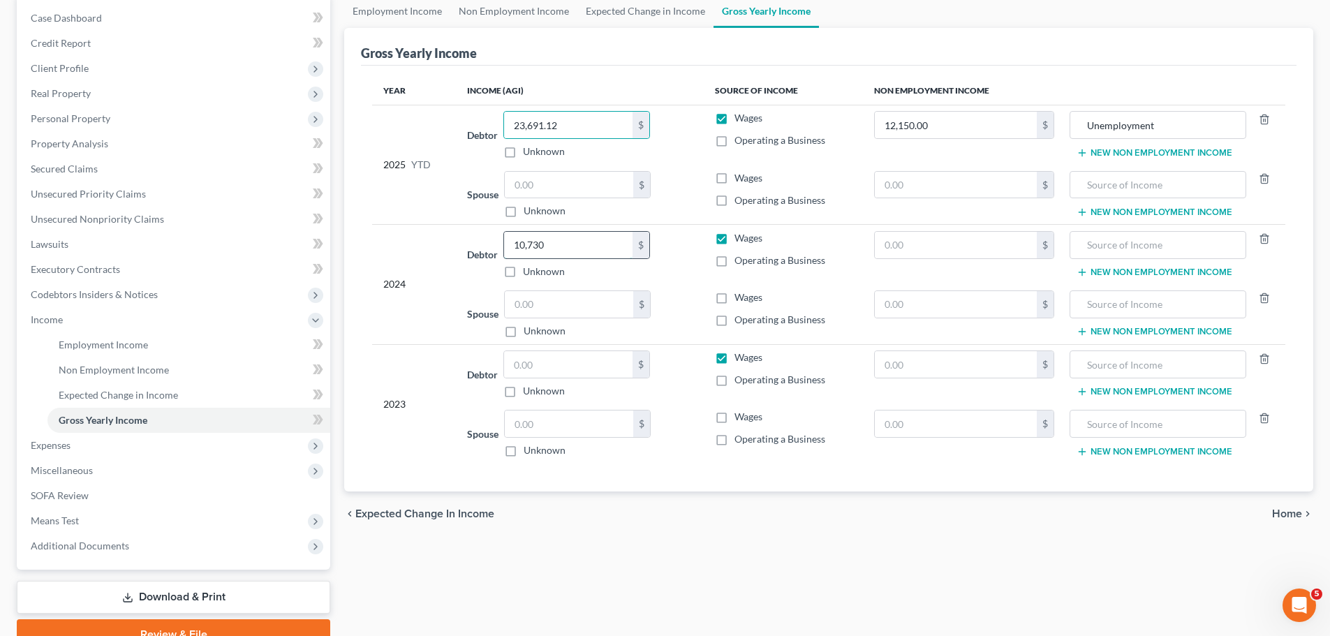
click at [581, 246] on input "10,730" at bounding box center [568, 245] width 128 height 27
type input "3"
type input "47,415"
click at [734, 256] on label "Operating a Business" at bounding box center [779, 260] width 91 height 14
click at [734, 260] on label "Operating a Business" at bounding box center [779, 260] width 91 height 14
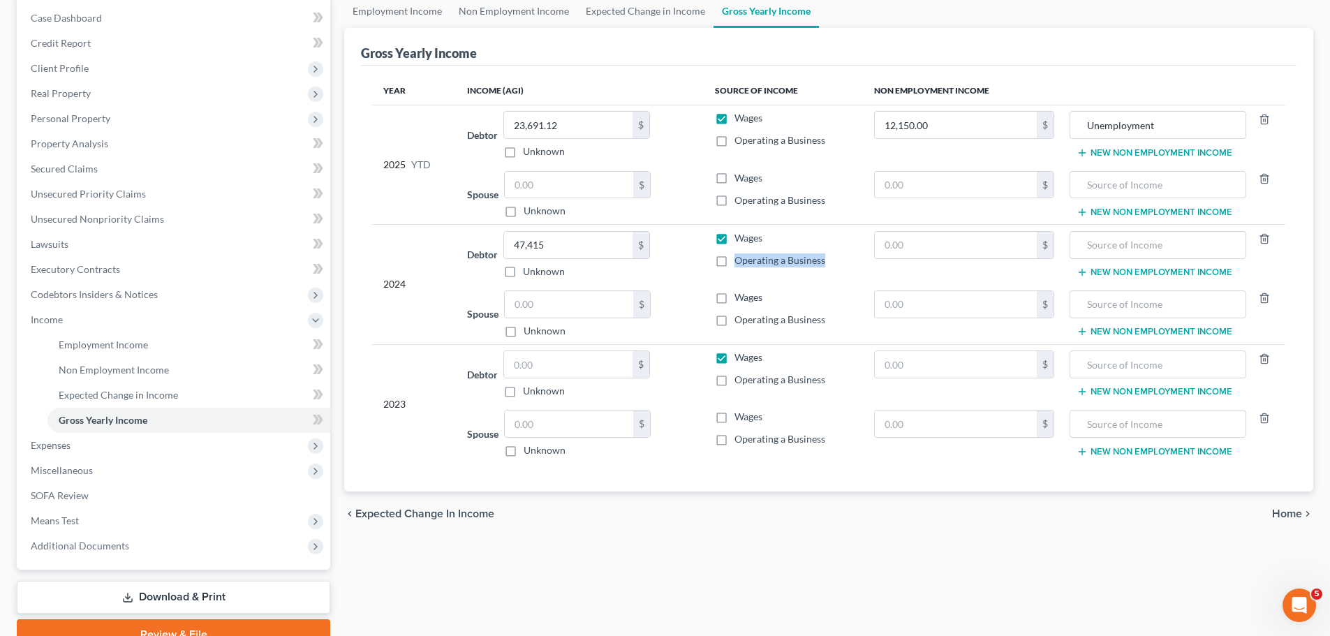
click at [740, 260] on input "Operating a Business" at bounding box center [744, 257] width 9 height 9
checkbox input "true"
click at [574, 242] on input "47,415" at bounding box center [568, 245] width 128 height 27
click at [566, 366] on input "text" at bounding box center [568, 364] width 128 height 27
paste input "47,415"
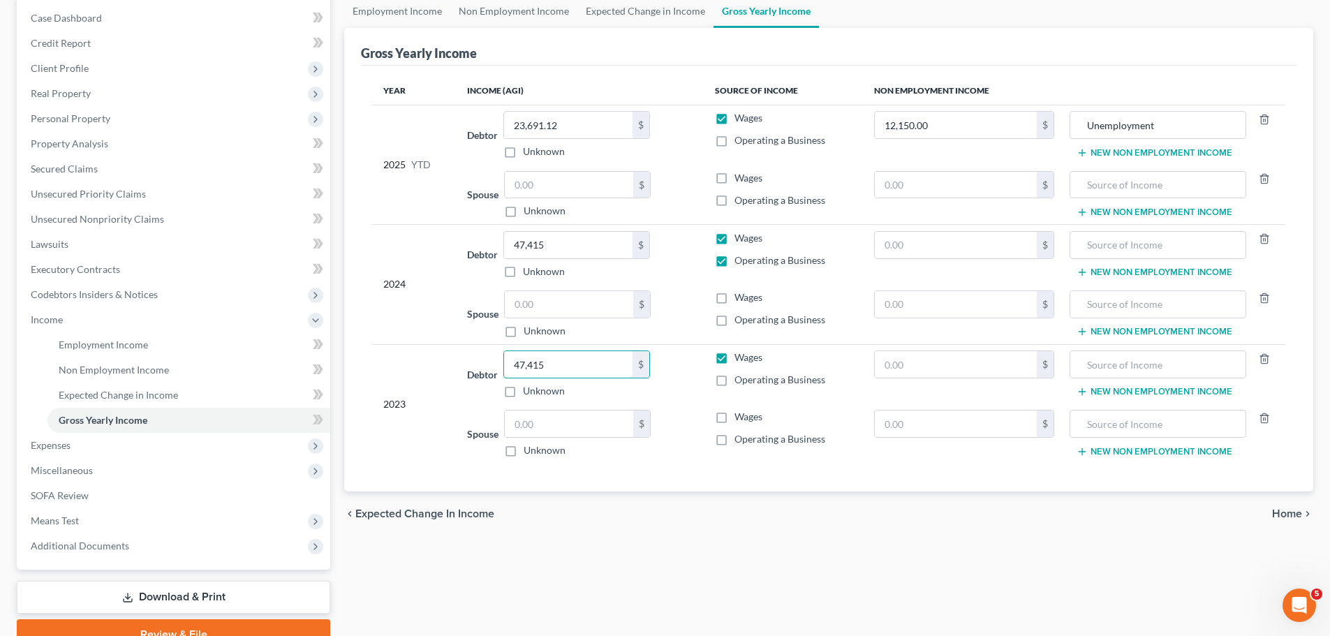
type input "47,415"
click at [734, 239] on label "Wages" at bounding box center [748, 238] width 28 height 14
click at [740, 239] on input "Wages" at bounding box center [744, 235] width 9 height 9
checkbox input "false"
click at [734, 256] on label "Operating a Business" at bounding box center [779, 260] width 91 height 14
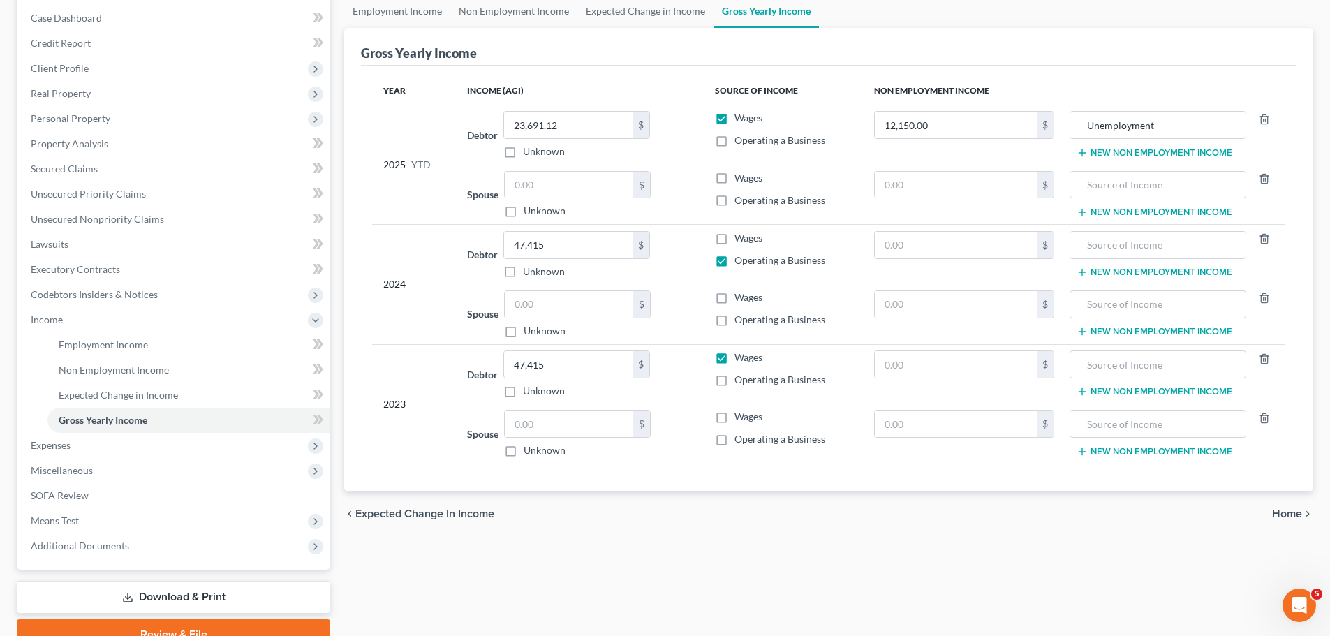
click at [740, 256] on input "Operating a Business" at bounding box center [744, 257] width 9 height 9
checkbox input "false"
click at [734, 354] on label "Wages" at bounding box center [748, 357] width 28 height 14
click at [740, 354] on input "Wages" at bounding box center [744, 354] width 9 height 9
click at [734, 353] on label "Wages" at bounding box center [748, 357] width 28 height 14
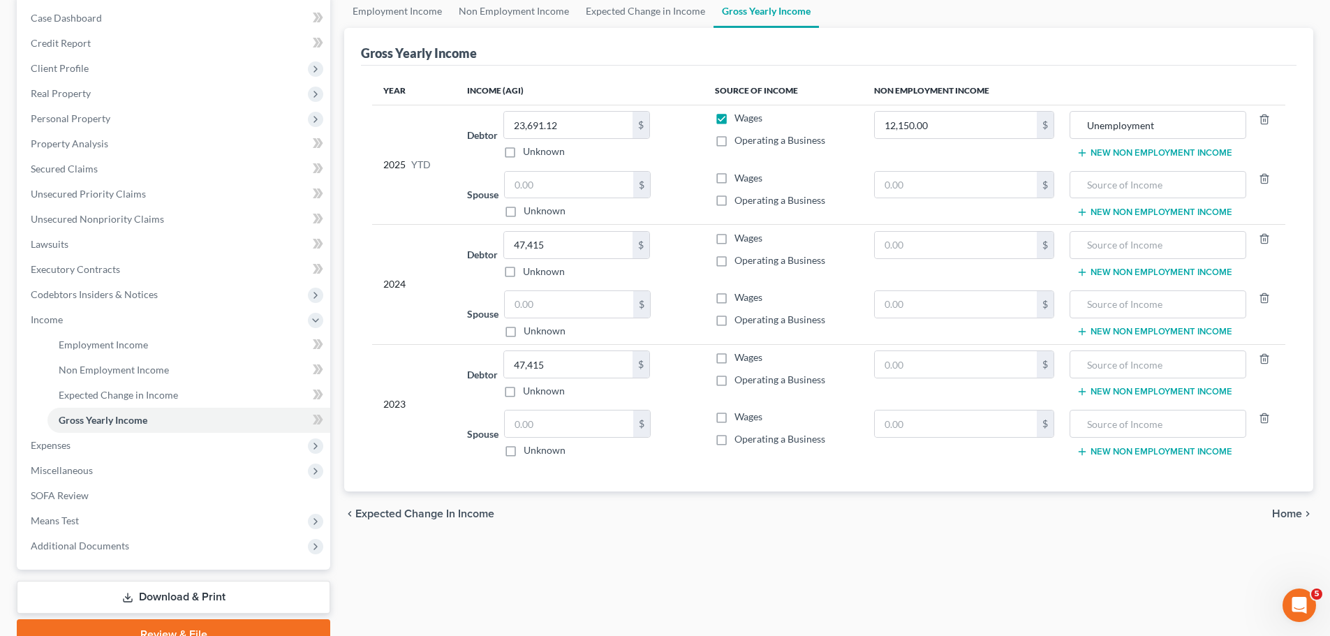
click at [740, 353] on input "Wages" at bounding box center [744, 354] width 9 height 9
checkbox input "true"
click at [734, 378] on label "Operating a Business" at bounding box center [779, 380] width 91 height 14
click at [740, 378] on input "Operating a Business" at bounding box center [744, 377] width 9 height 9
checkbox input "true"
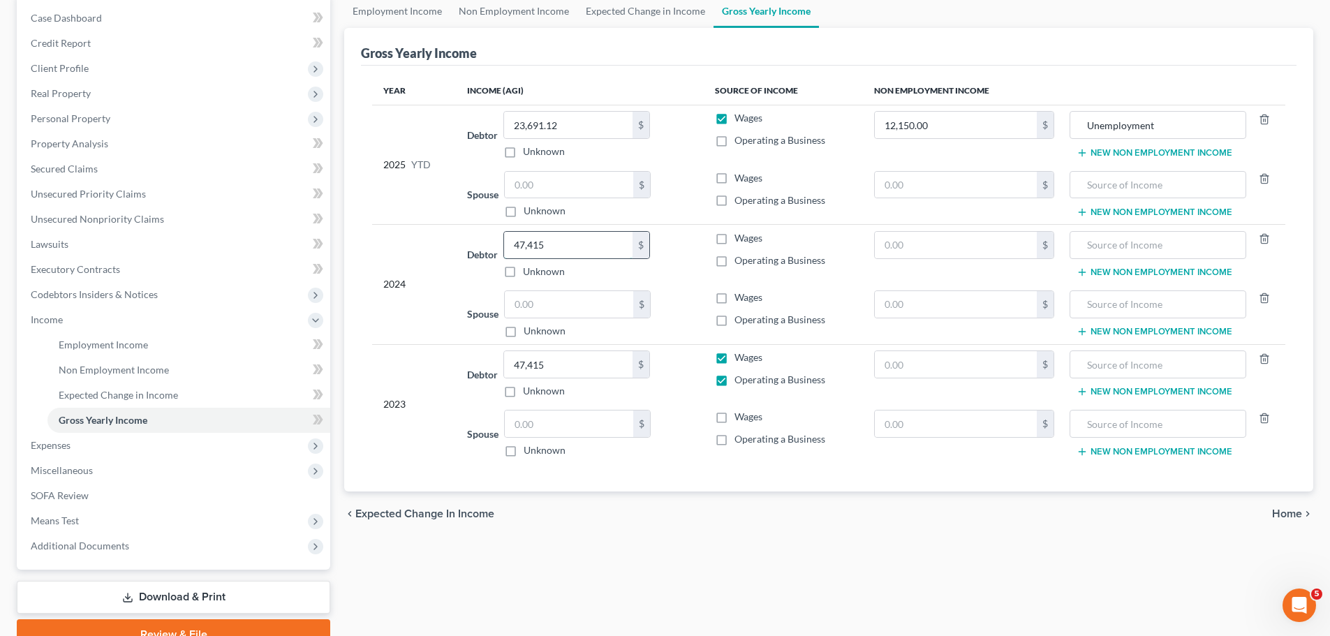
click at [540, 242] on input "47,415" at bounding box center [568, 245] width 128 height 27
click at [563, 373] on input "47,415" at bounding box center [568, 364] width 128 height 27
type input "54,609"
click at [603, 255] on input "text" at bounding box center [568, 245] width 128 height 27
type input "54,609"
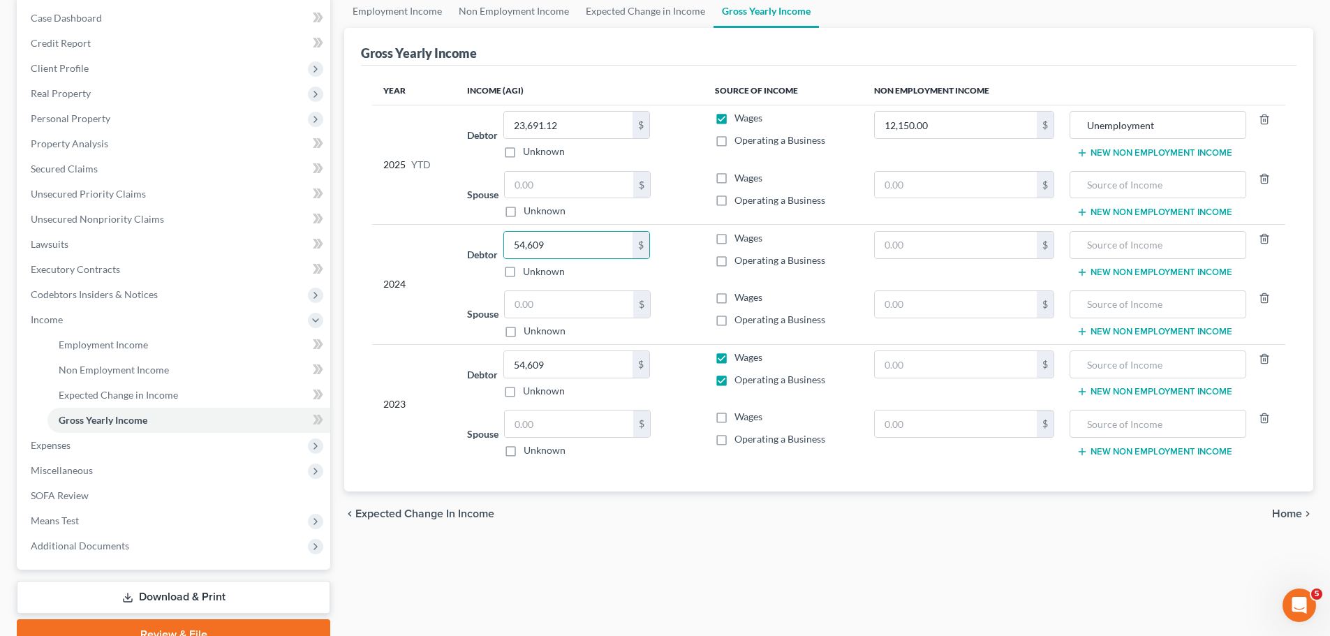
click at [734, 240] on label "Wages" at bounding box center [748, 238] width 28 height 14
click at [740, 240] on input "Wages" at bounding box center [744, 235] width 9 height 9
checkbox input "true"
click at [734, 258] on label "Operating a Business" at bounding box center [779, 260] width 91 height 14
click at [740, 258] on input "Operating a Business" at bounding box center [744, 257] width 9 height 9
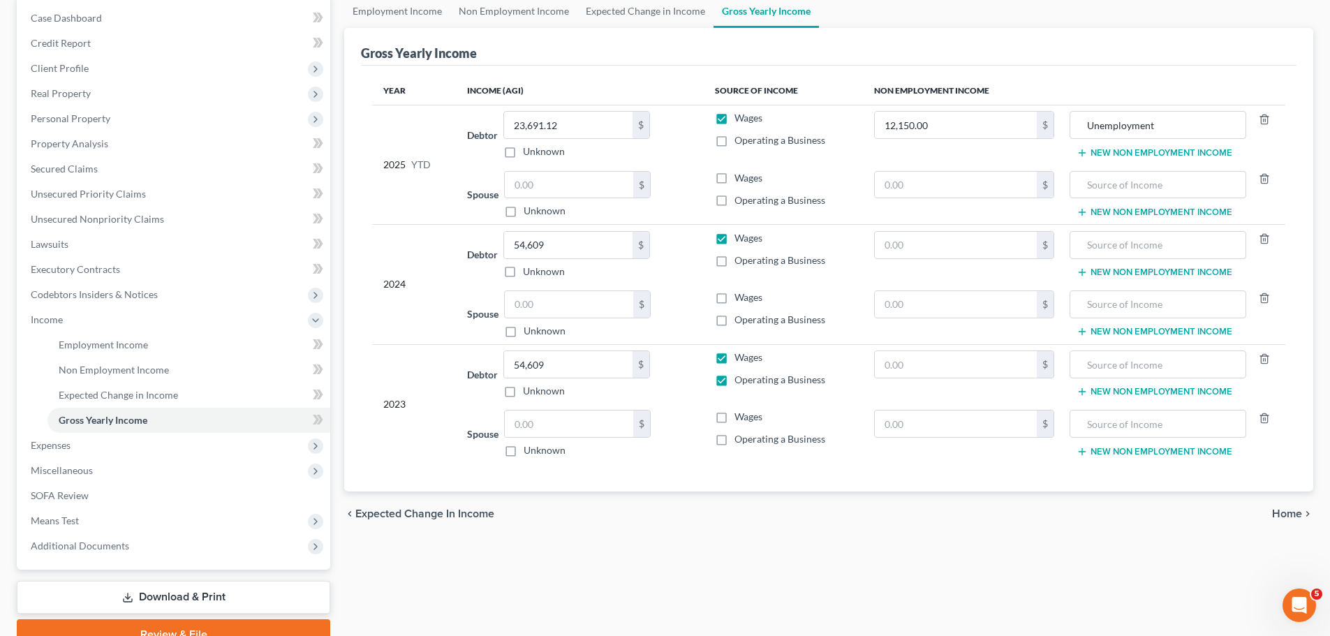
checkbox input "true"
click at [734, 357] on label "Wages" at bounding box center [748, 357] width 28 height 14
click at [740, 357] on input "Wages" at bounding box center [744, 354] width 9 height 9
checkbox input "false"
click at [515, 244] on input "54,609" at bounding box center [568, 245] width 128 height 27
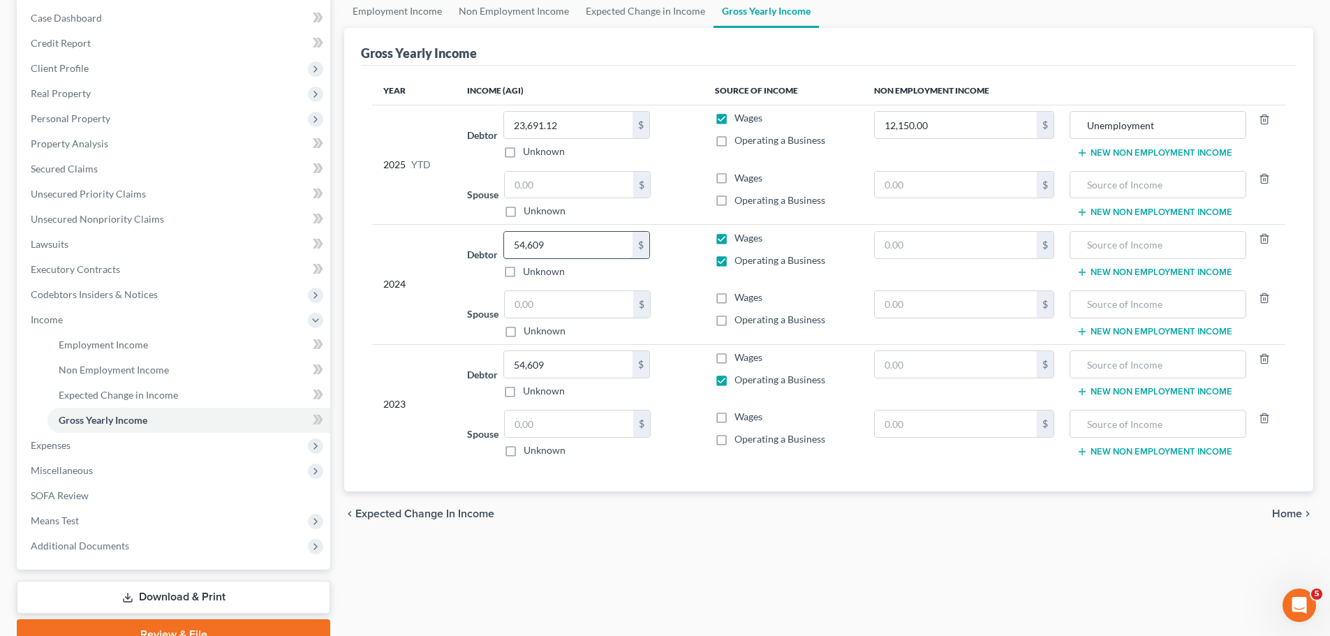
click at [549, 249] on input "54,609" at bounding box center [568, 245] width 128 height 27
type input "54,609"
click at [571, 257] on input "54,609" at bounding box center [568, 245] width 128 height 27
click at [574, 357] on input "54,609" at bounding box center [568, 364] width 128 height 27
click at [734, 356] on label "Wages" at bounding box center [748, 357] width 28 height 14
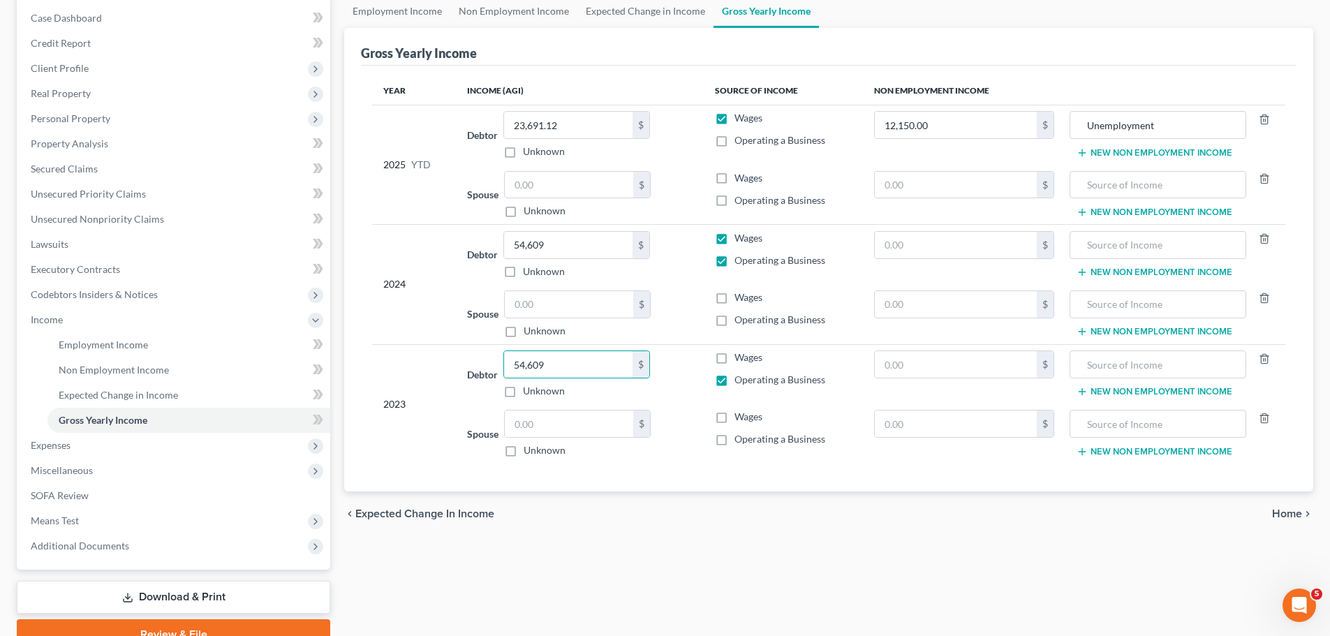
click at [740, 356] on input "Wages" at bounding box center [744, 354] width 9 height 9
checkbox input "true"
click at [591, 364] on input "54,609" at bounding box center [568, 364] width 128 height 27
type input "36,438"
click at [118, 440] on span "Expenses" at bounding box center [175, 445] width 311 height 25
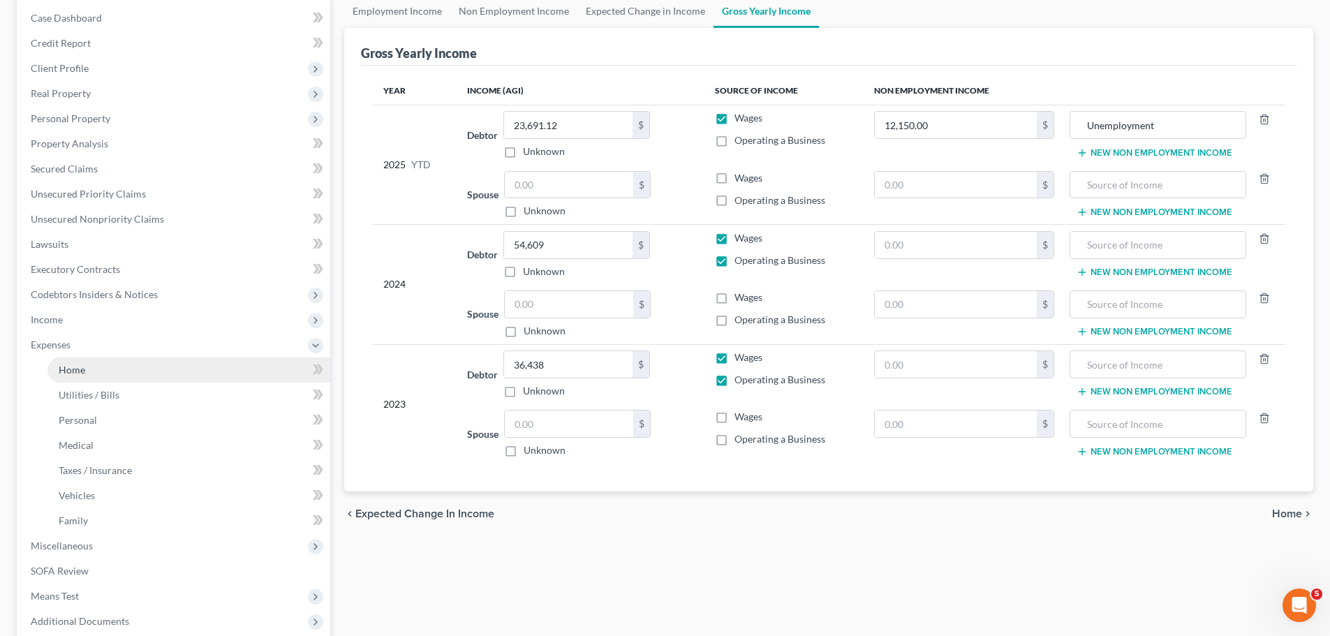
click at [87, 372] on link "Home" at bounding box center [188, 369] width 283 height 25
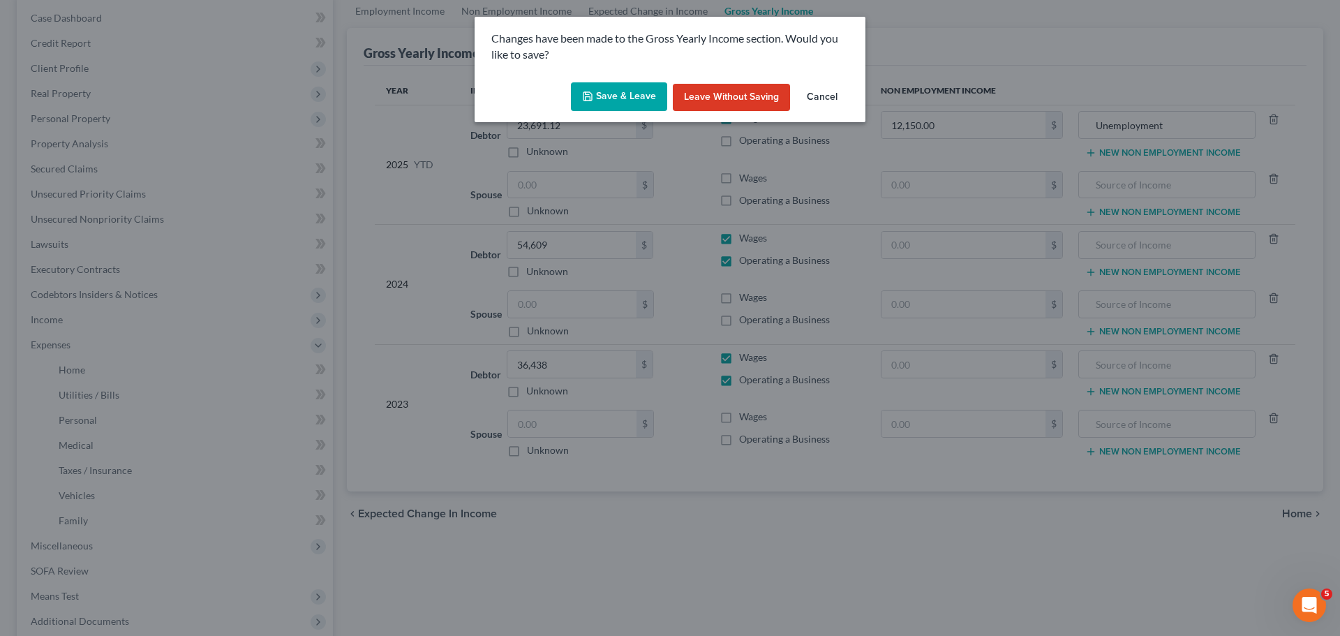
click at [641, 81] on div "Save & Leave Leave without Saving Cancel" at bounding box center [670, 100] width 391 height 46
click at [631, 88] on button "Save & Leave" at bounding box center [619, 96] width 96 height 29
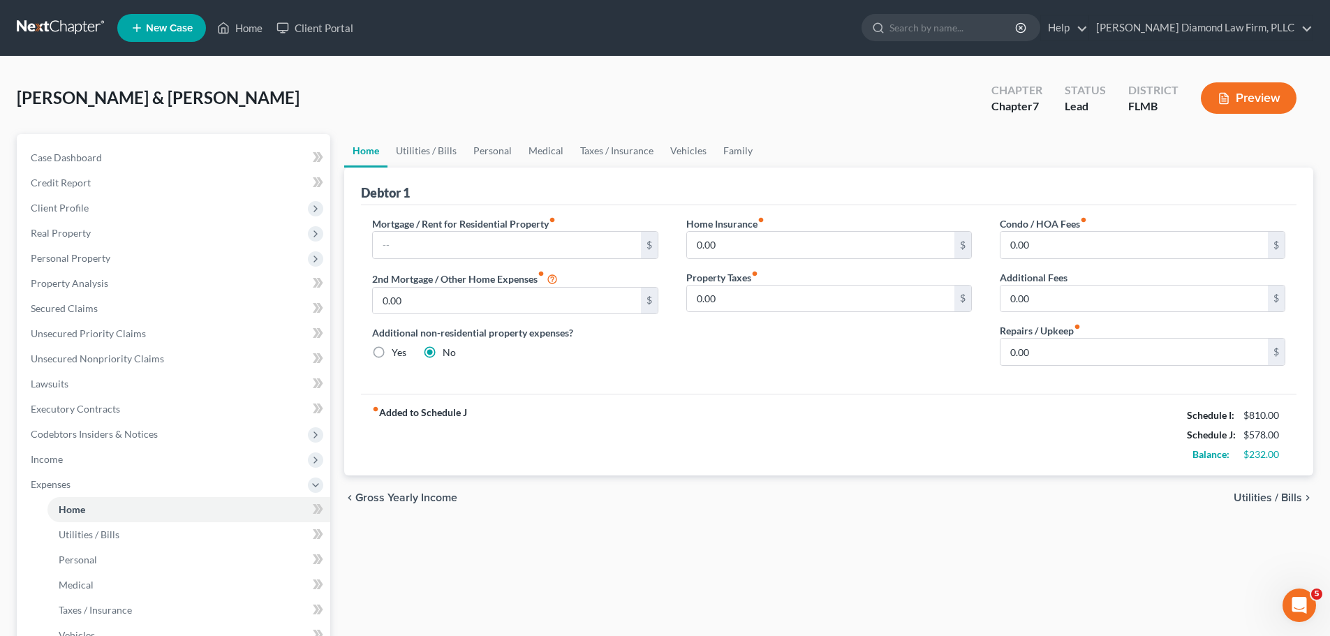
click at [514, 260] on div "Mortgage / Rent for Residential Property fiber_manual_record $ 2nd Mortgage / O…" at bounding box center [514, 296] width 313 height 161
click at [522, 252] on input "text" at bounding box center [506, 245] width 267 height 27
type input "2,500"
click at [1057, 373] on div "Condo / HOA Fees fiber_manual_record 0.00 $ Additional Fees 0.00 $ Repairs / Up…" at bounding box center [1142, 296] width 313 height 161
click at [1057, 346] on input "0.00" at bounding box center [1133, 352] width 267 height 27
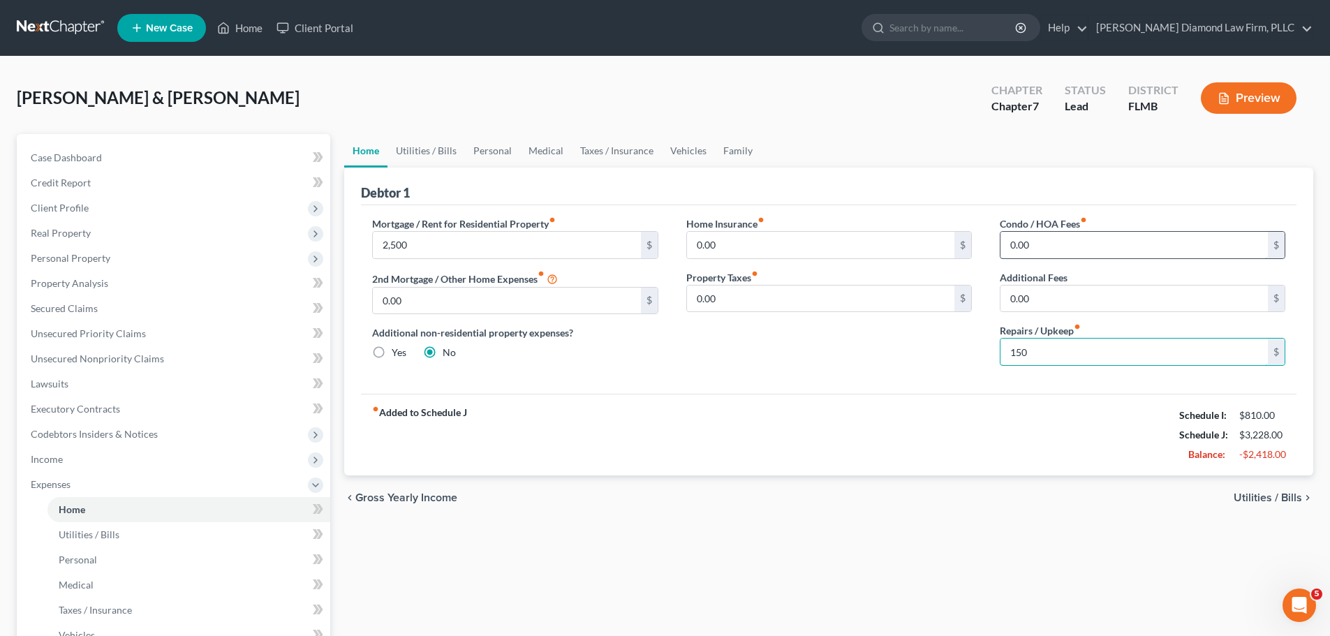
type input "150"
click at [1042, 246] on input "0.00" at bounding box center [1133, 245] width 267 height 27
type input "140"
click at [433, 144] on link "Utilities / Bills" at bounding box center [425, 151] width 77 height 34
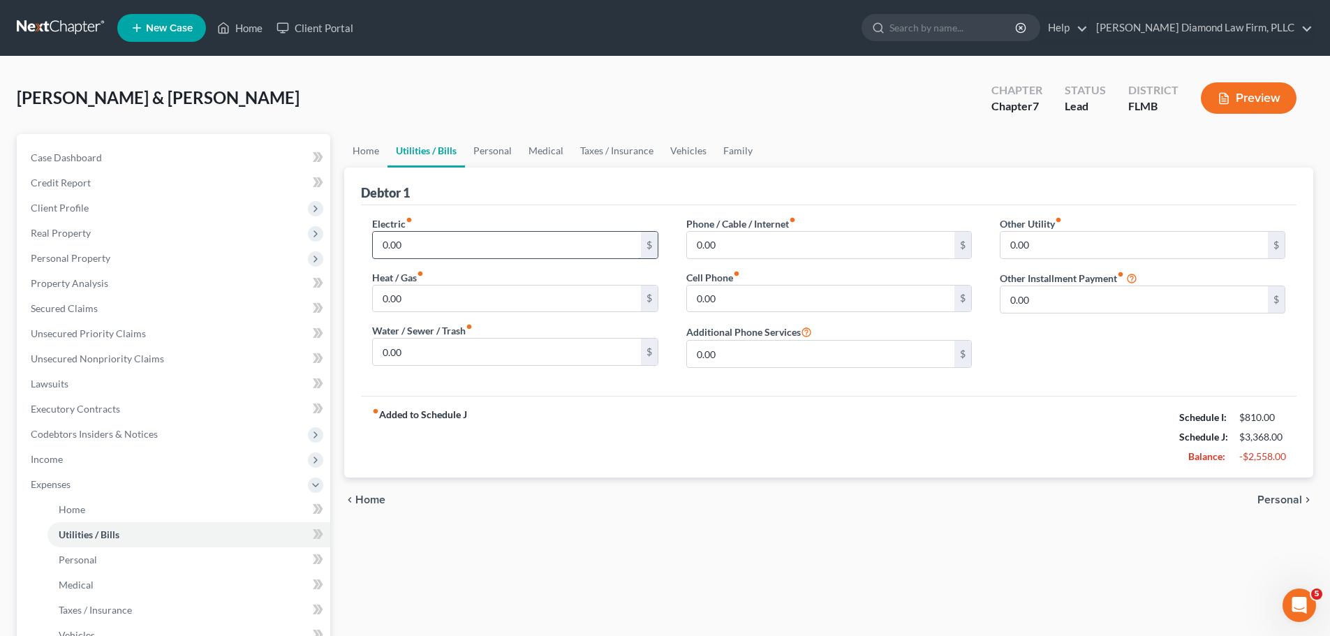
click at [450, 246] on input "0.00" at bounding box center [506, 245] width 267 height 27
type input "280"
type input "220"
type input "240"
click at [759, 246] on input "0.00" at bounding box center [820, 245] width 267 height 27
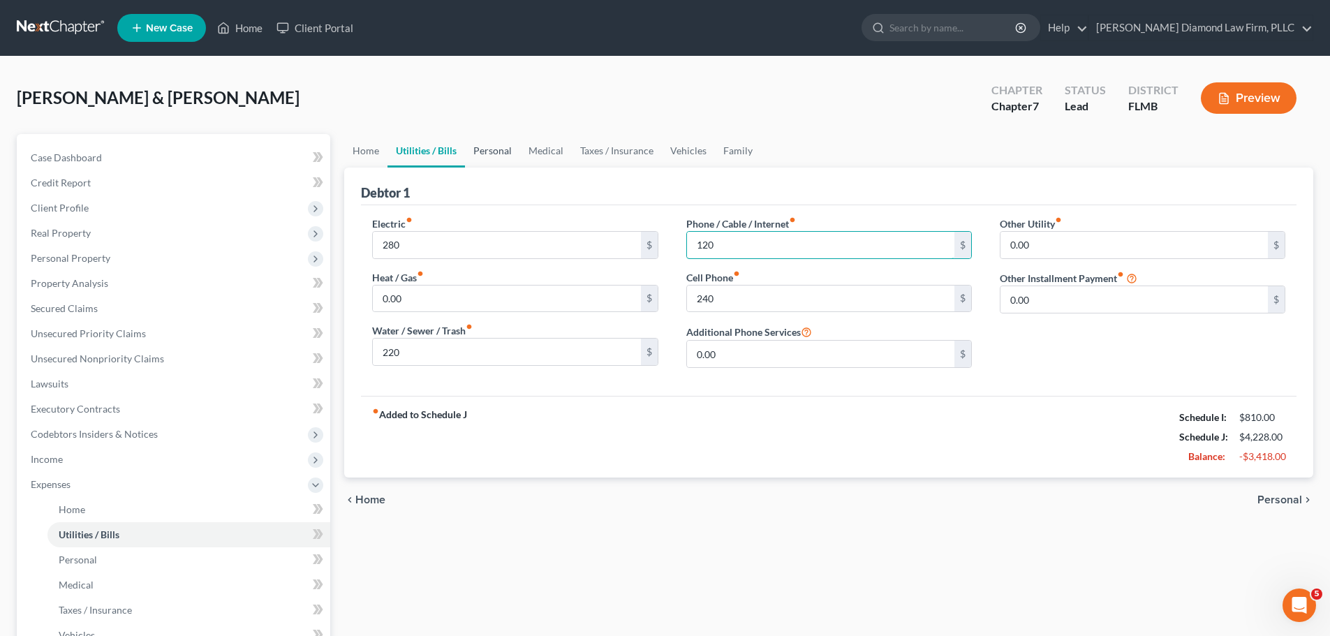
type input "120"
click at [501, 147] on link "Personal" at bounding box center [492, 151] width 55 height 34
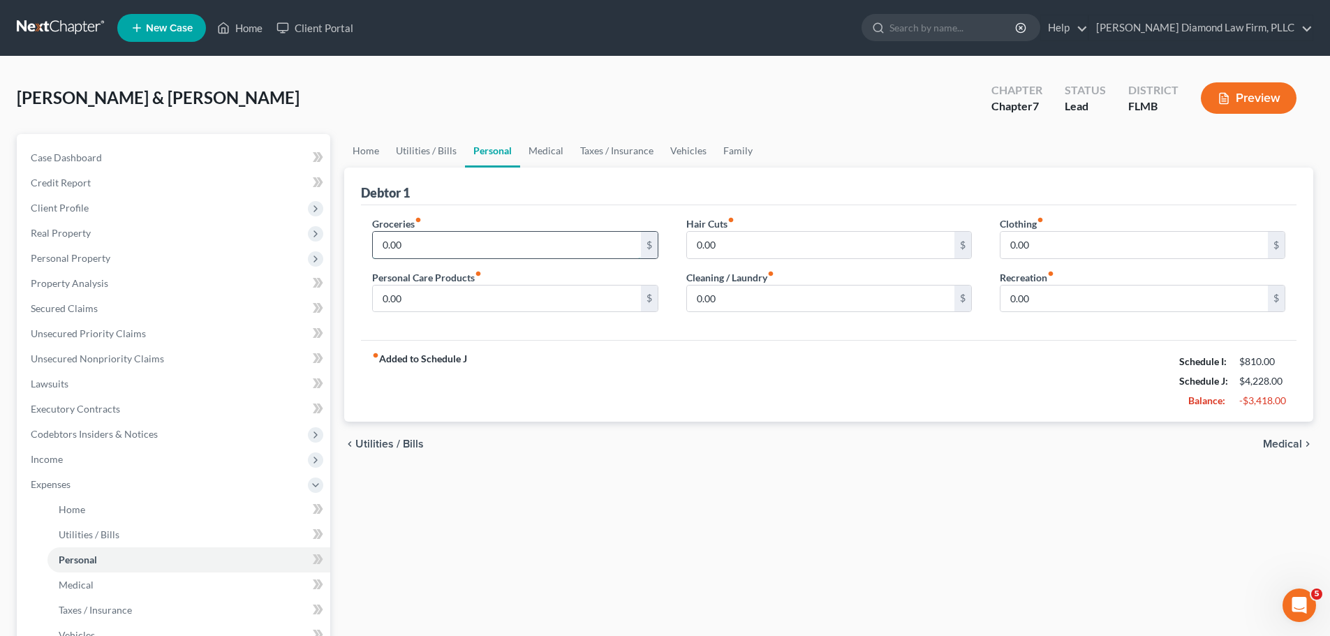
click at [430, 248] on input "0.00" at bounding box center [506, 245] width 267 height 27
type input "1,200"
click at [662, 150] on link "Vehicles" at bounding box center [688, 151] width 53 height 34
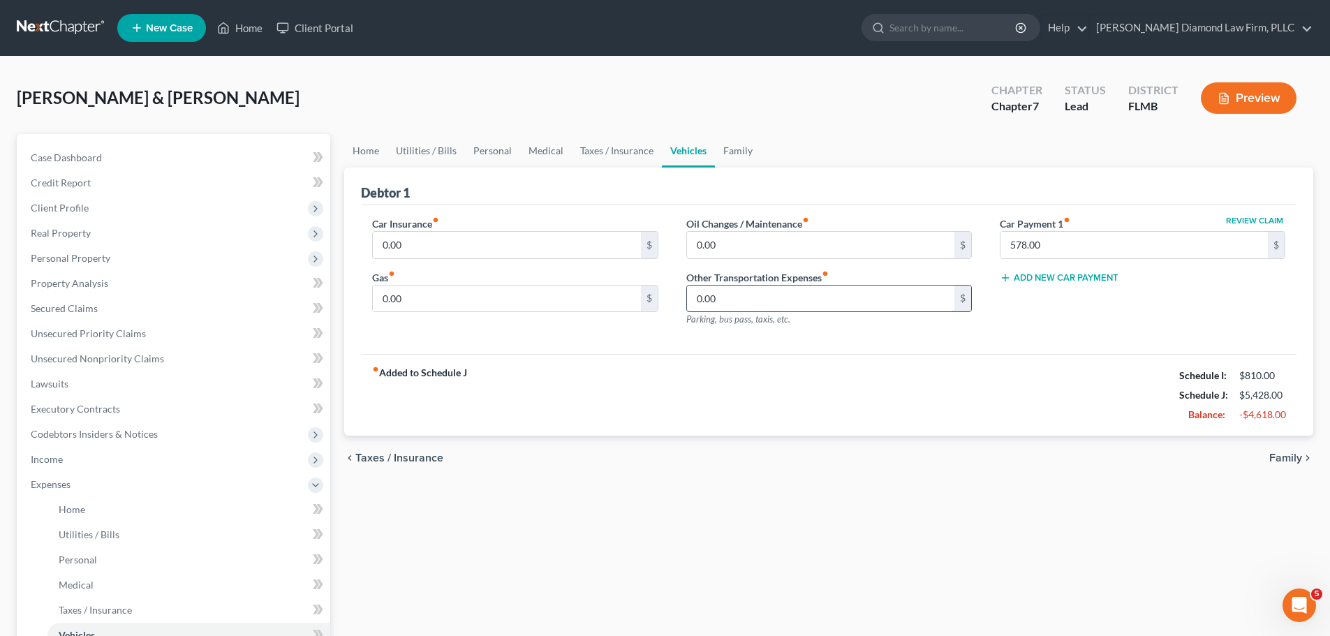
click at [731, 293] on input "0.00" at bounding box center [820, 298] width 267 height 27
click at [544, 297] on input "0.00" at bounding box center [506, 298] width 267 height 27
type input "500"
click at [627, 153] on link "Taxes / Insurance" at bounding box center [617, 151] width 90 height 34
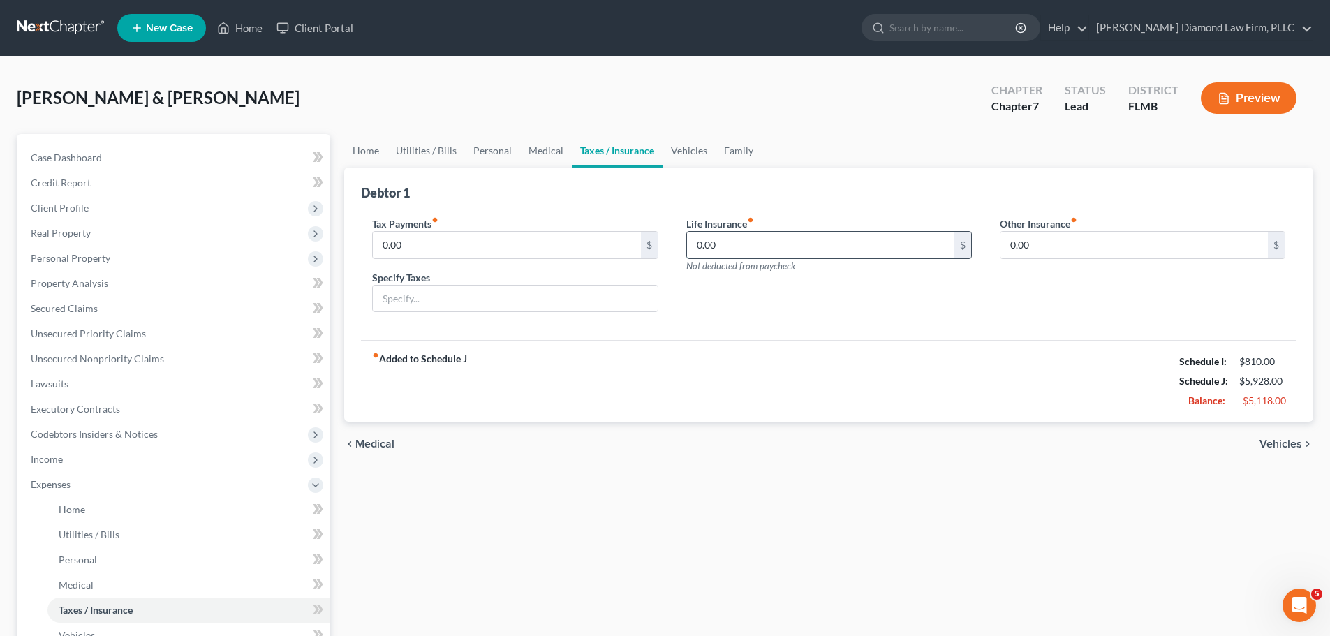
click at [775, 249] on input "0.00" at bounding box center [820, 245] width 267 height 27
type input "88"
click at [688, 151] on link "Vehicles" at bounding box center [688, 151] width 53 height 34
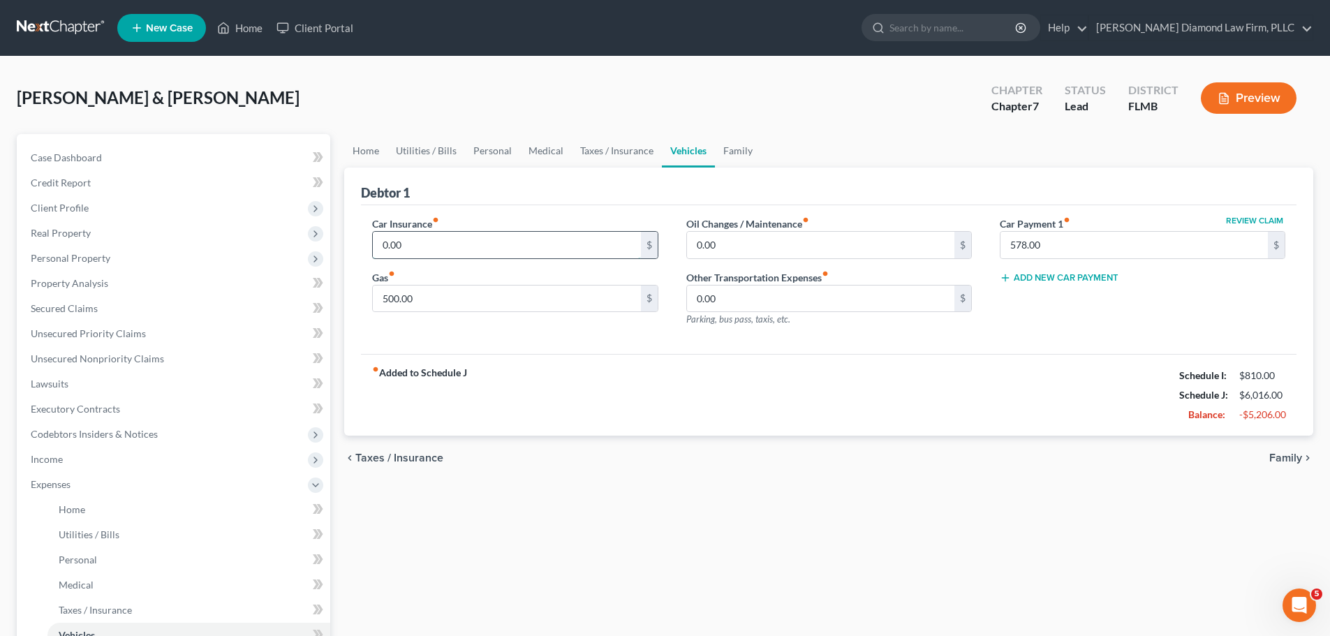
click at [506, 253] on input "0.00" at bounding box center [506, 245] width 267 height 27
type input "380"
click at [734, 156] on link "Family" at bounding box center [738, 151] width 46 height 34
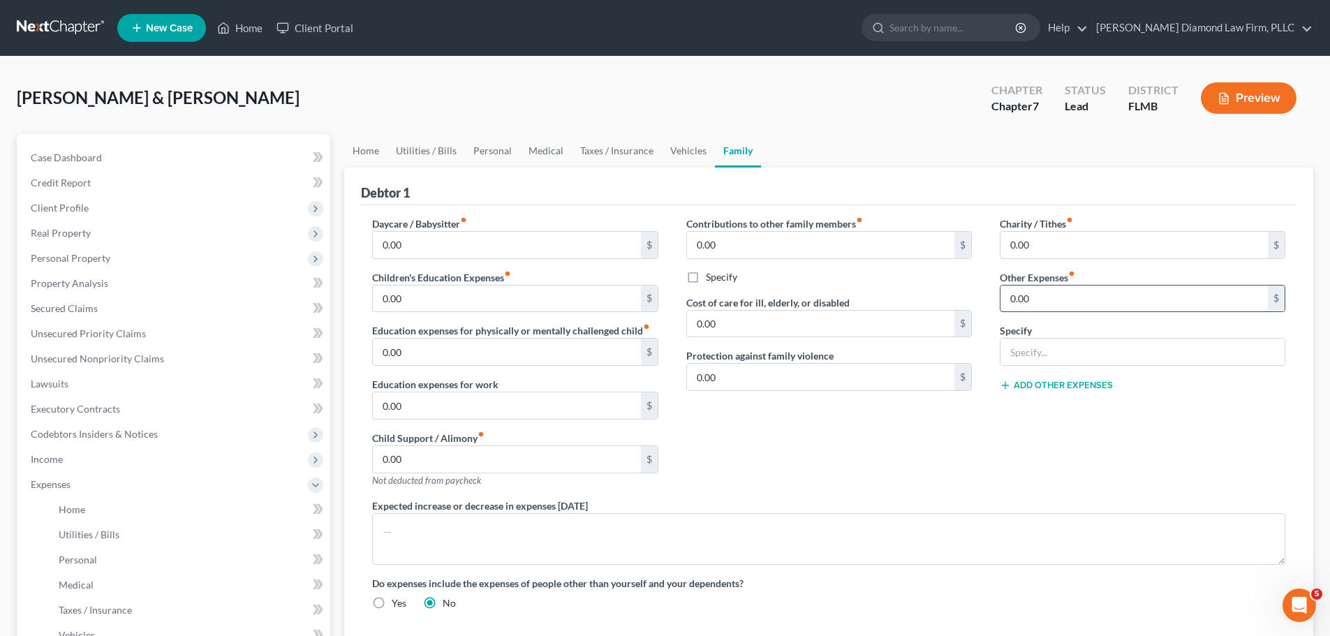
click at [1106, 302] on input "0.00" at bounding box center [1133, 298] width 267 height 27
type input "400"
click at [1083, 359] on input "text" at bounding box center [1142, 352] width 284 height 27
type input "Pet expenses"
click at [981, 436] on div "Contributions to other family members fiber_manual_record 0.00 $ Specify Cost o…" at bounding box center [828, 357] width 313 height 282
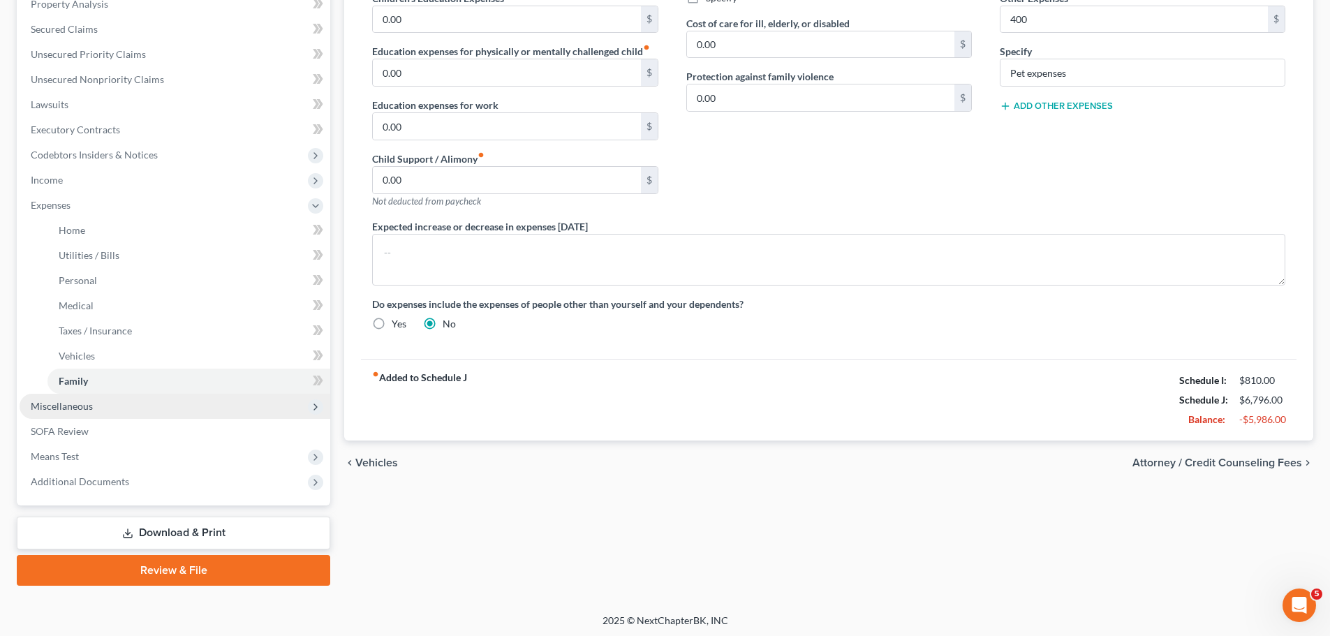
click at [75, 406] on span "Miscellaneous" at bounding box center [62, 406] width 62 height 12
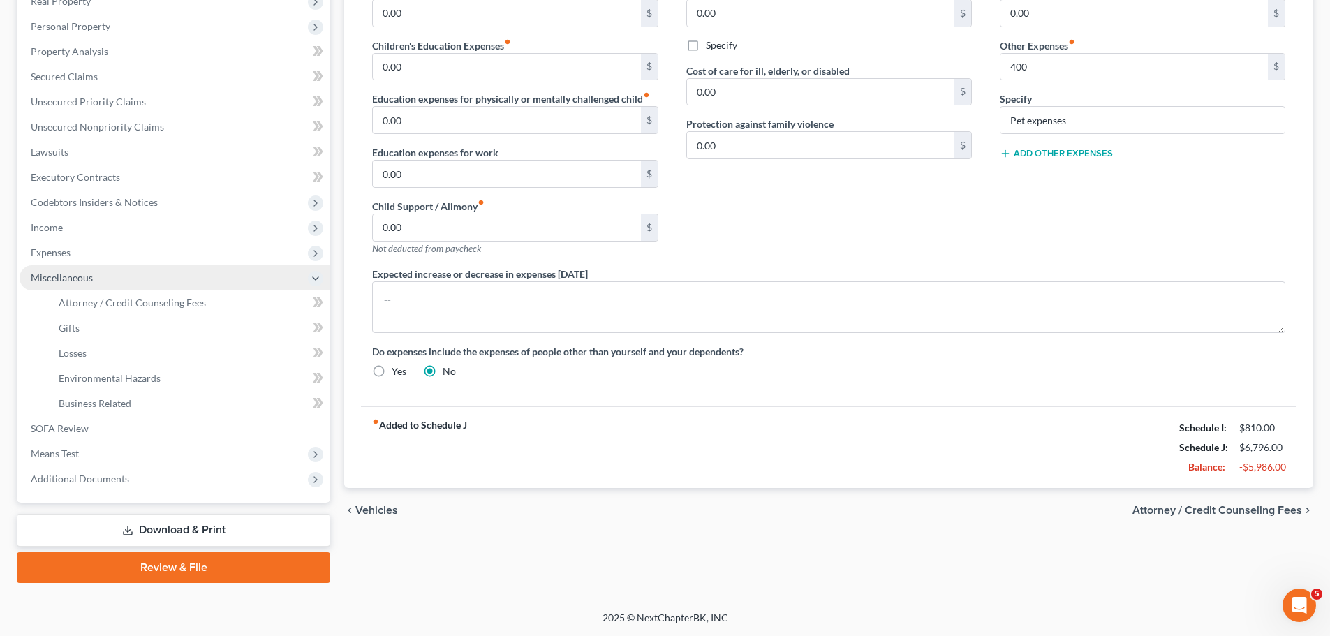
scroll to position [232, 0]
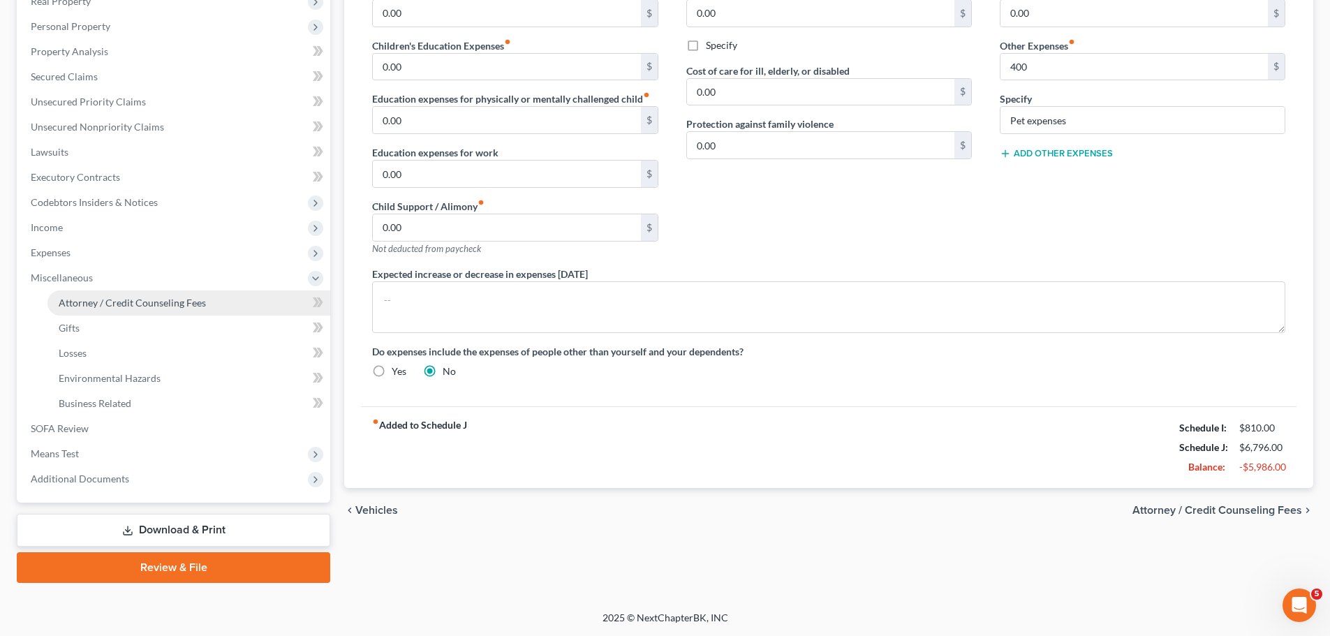
click at [85, 306] on span "Attorney / Credit Counseling Fees" at bounding box center [132, 303] width 147 height 12
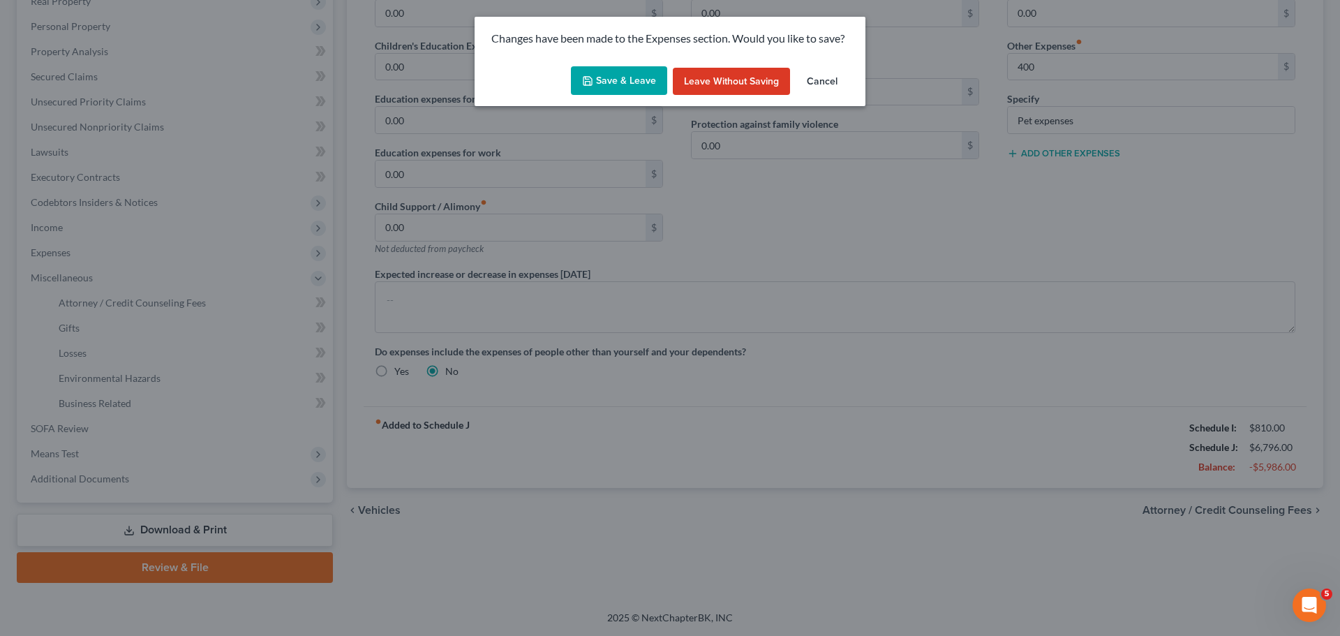
click at [611, 75] on button "Save & Leave" at bounding box center [619, 80] width 96 height 29
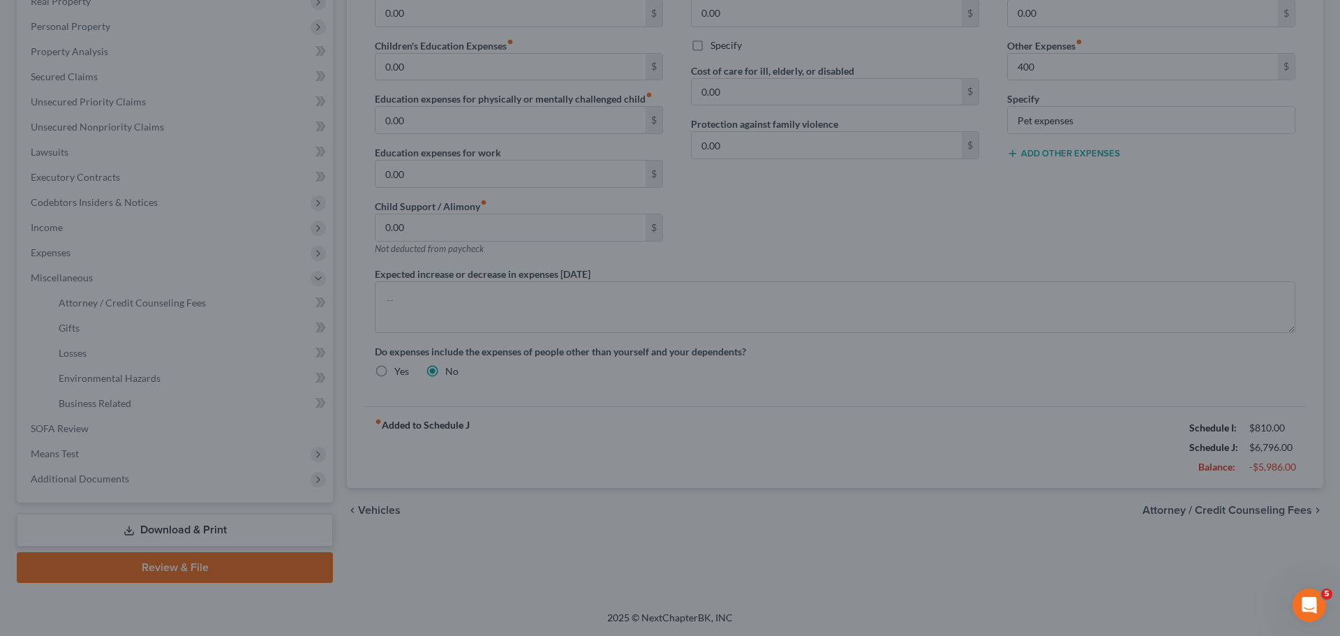
type input "400.00"
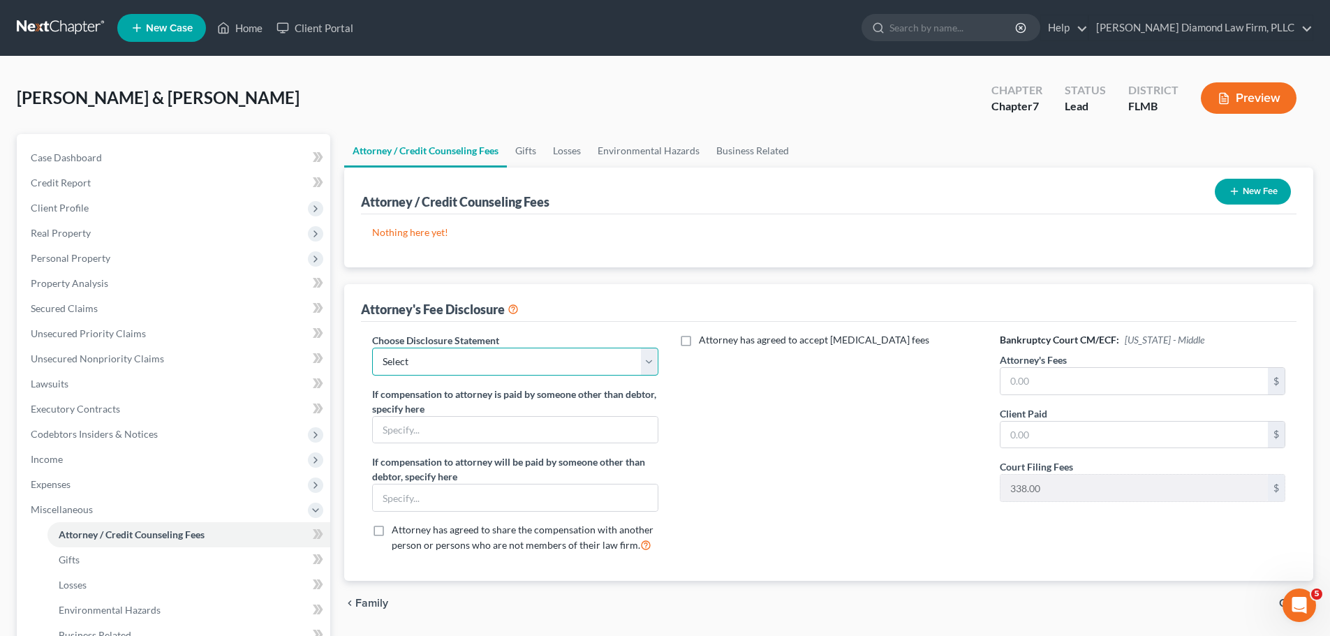
click at [436, 364] on select "Select Blundo Chapter 13 monitoring fees Attorney Fee" at bounding box center [514, 362] width 285 height 28
select select "2"
click at [372, 348] on select "Select Blundo Chapter 13 monitoring fees Attorney Fee" at bounding box center [514, 362] width 285 height 28
click at [1057, 375] on input "text" at bounding box center [1133, 381] width 267 height 27
type input "2,357"
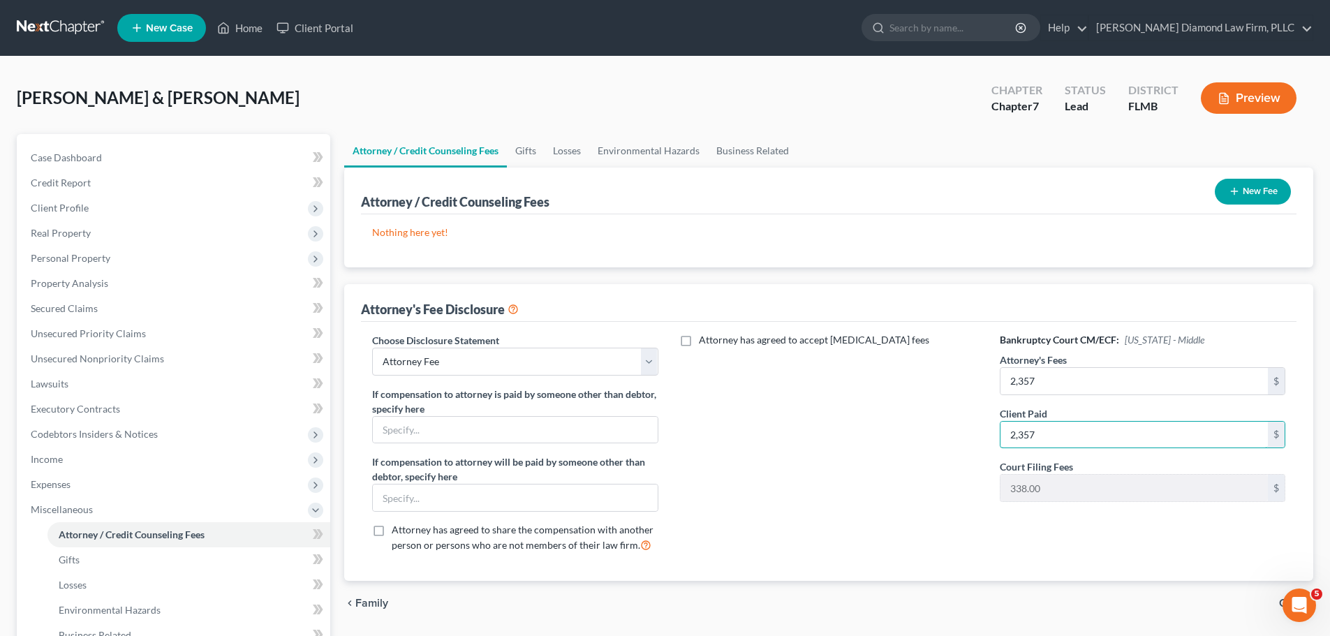
type input "2,357"
click at [1231, 183] on button "New Fee" at bounding box center [1252, 192] width 76 height 26
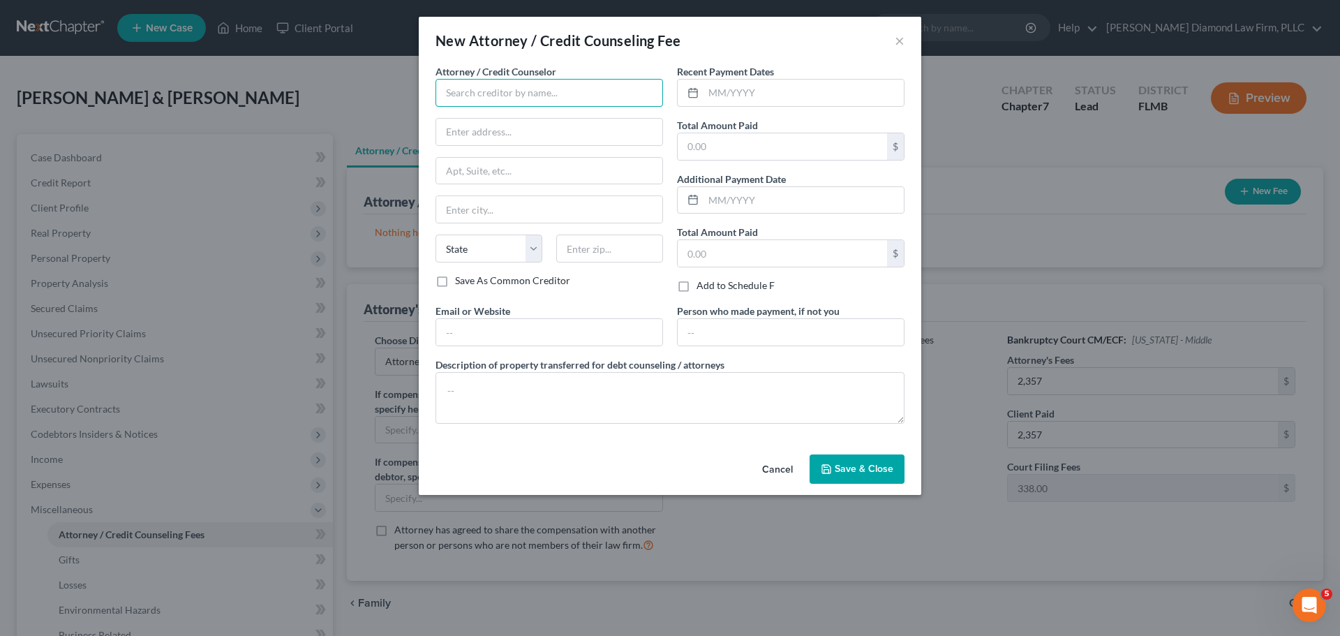
click at [484, 90] on input "text" at bounding box center [550, 93] width 228 height 28
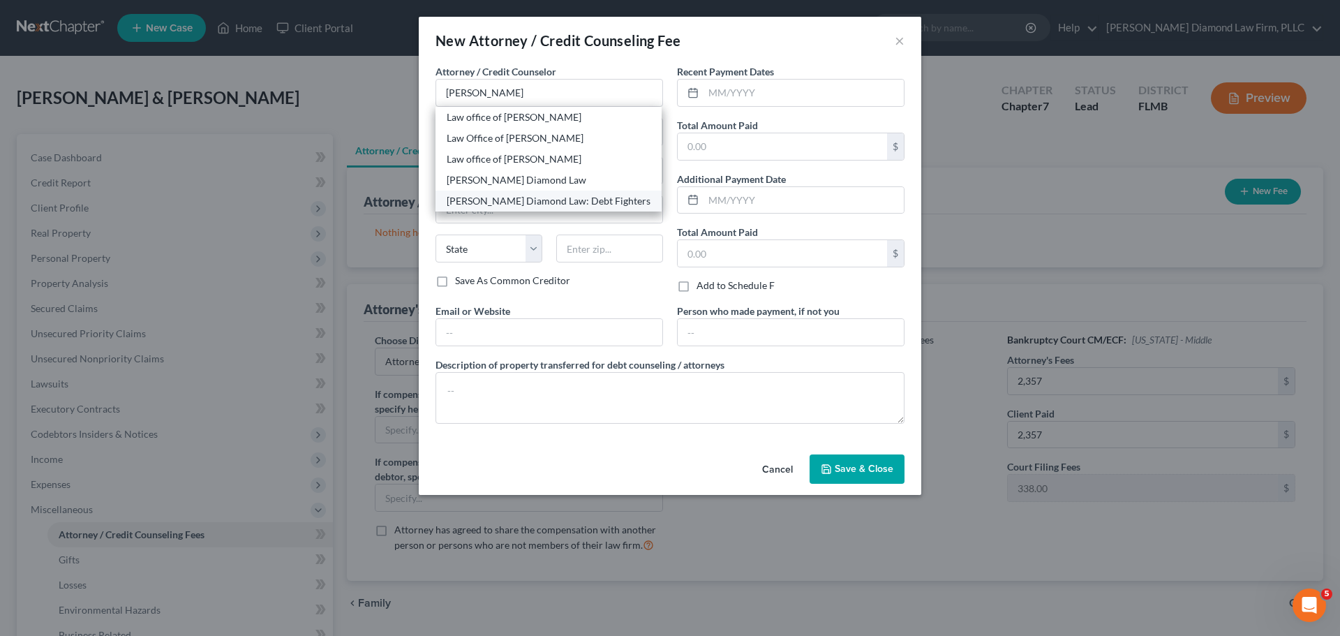
click at [498, 193] on div "Ziegler Diamond Law: Debt Fighters" at bounding box center [549, 201] width 226 height 21
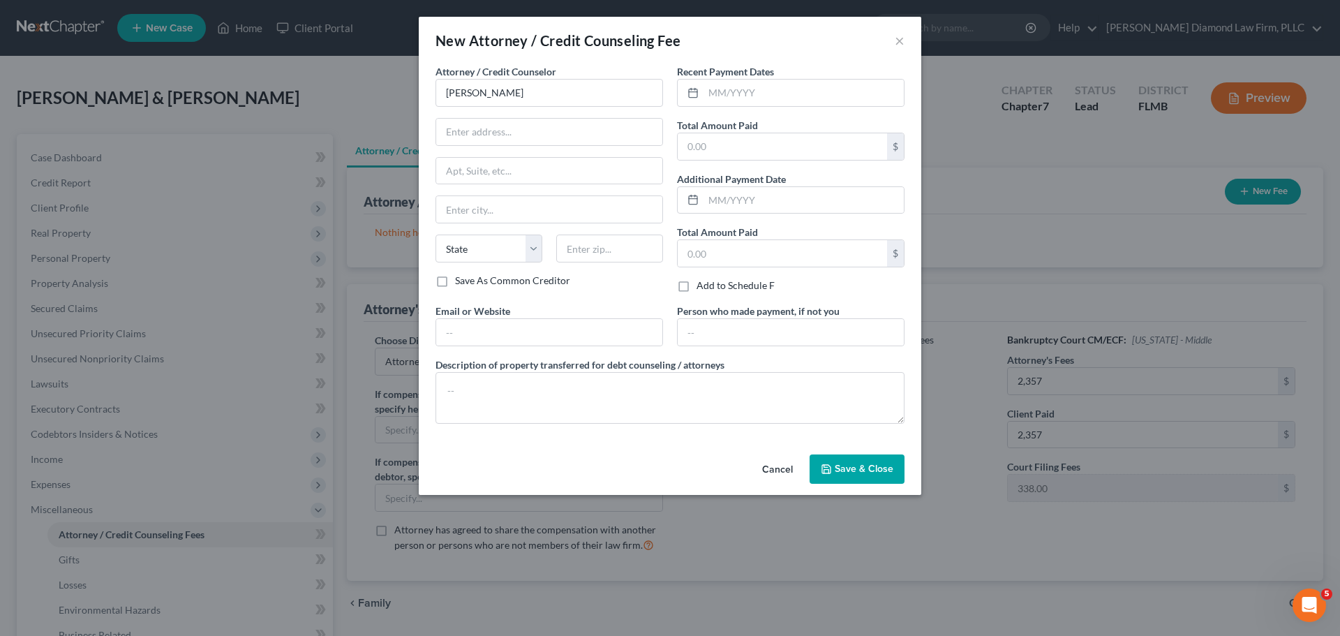
type input "Ziegler Diamond Law: Debt Fighters"
type input "2430 Estancia Blvd"
type input "Unit 108"
type input "Clearwater"
select select "9"
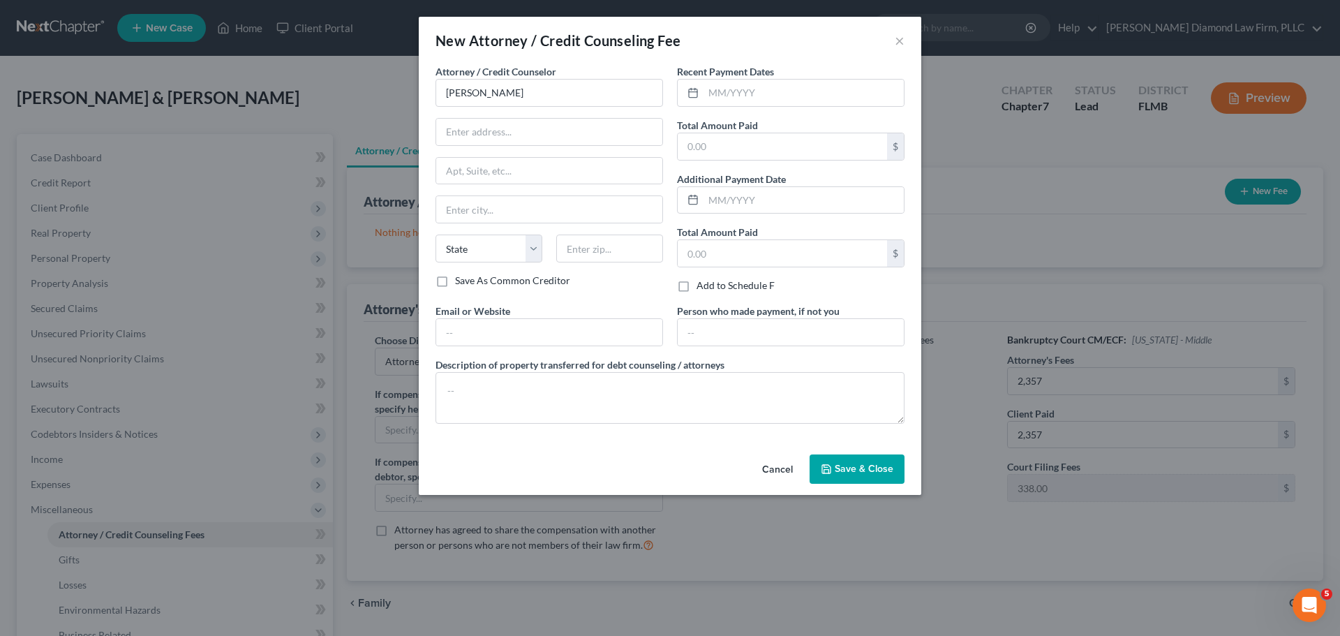
type input "33761"
click at [498, 386] on textarea at bounding box center [670, 398] width 469 height 52
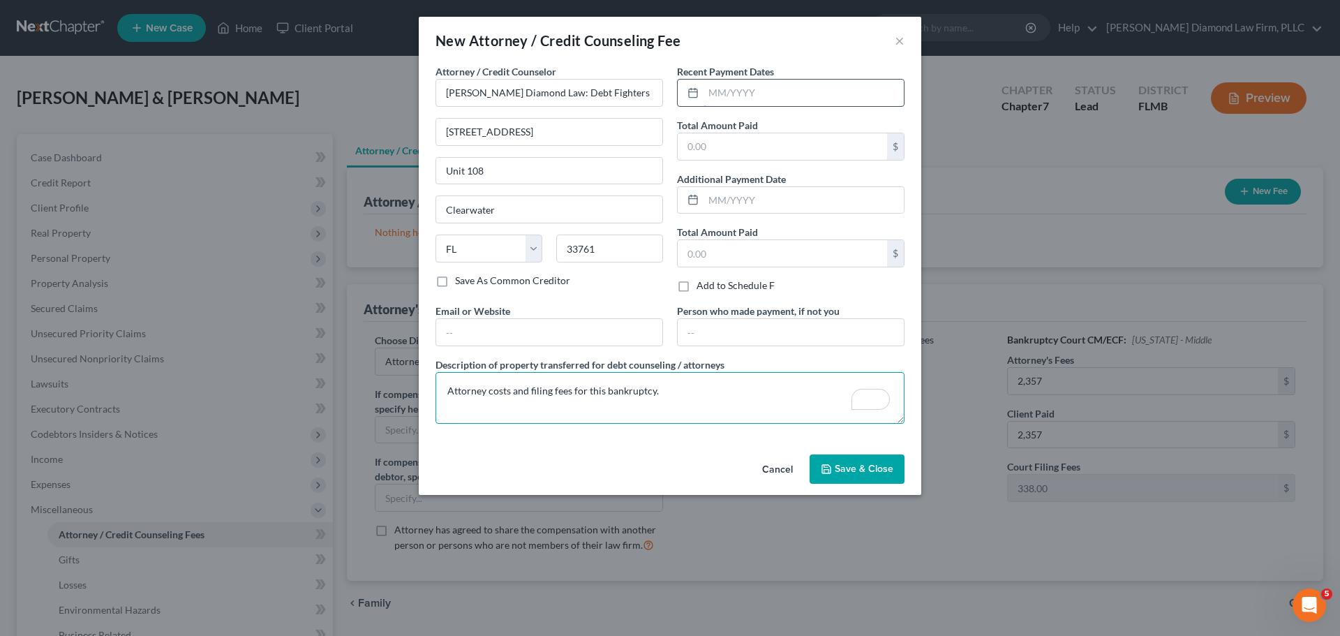
type textarea "Attorney costs and filing fees for this bankruptcy."
click at [789, 91] on input "text" at bounding box center [804, 93] width 200 height 27
type input "07/2025"
click at [720, 144] on input "text" at bounding box center [782, 146] width 209 height 27
type input "2,695"
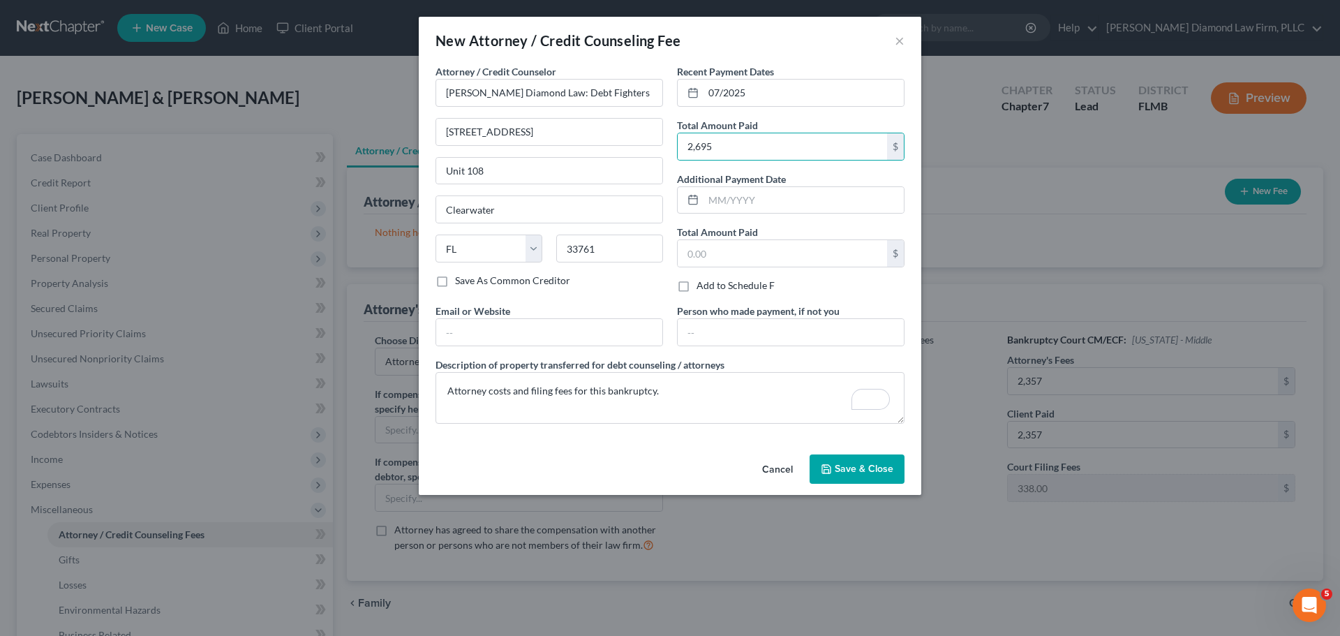
click at [870, 473] on span "Save & Close" at bounding box center [864, 469] width 59 height 12
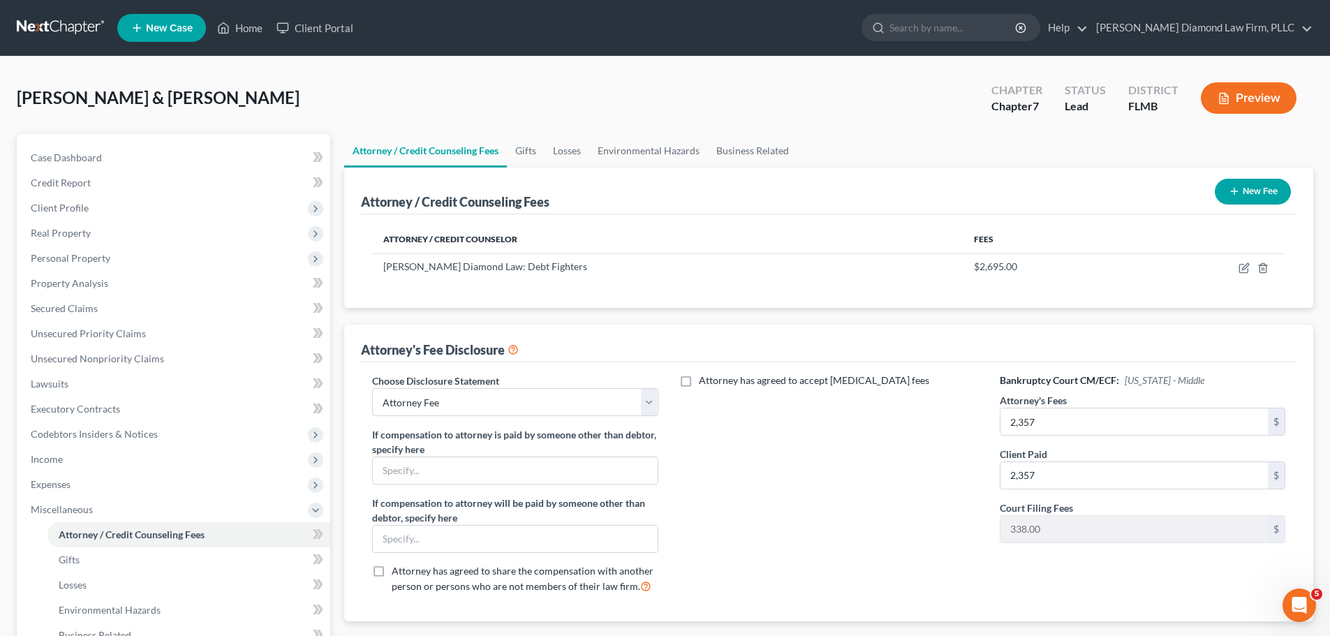
click at [1237, 197] on icon "button" at bounding box center [1233, 191] width 11 height 11
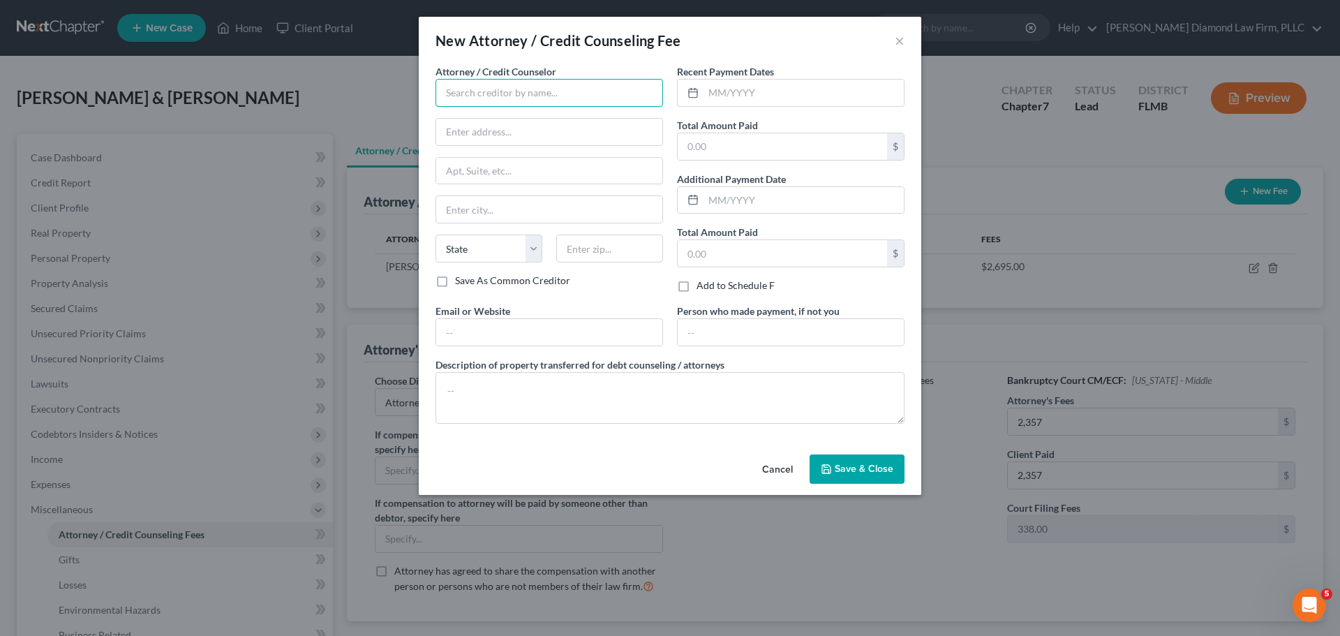
click at [482, 97] on input "text" at bounding box center [550, 93] width 228 height 28
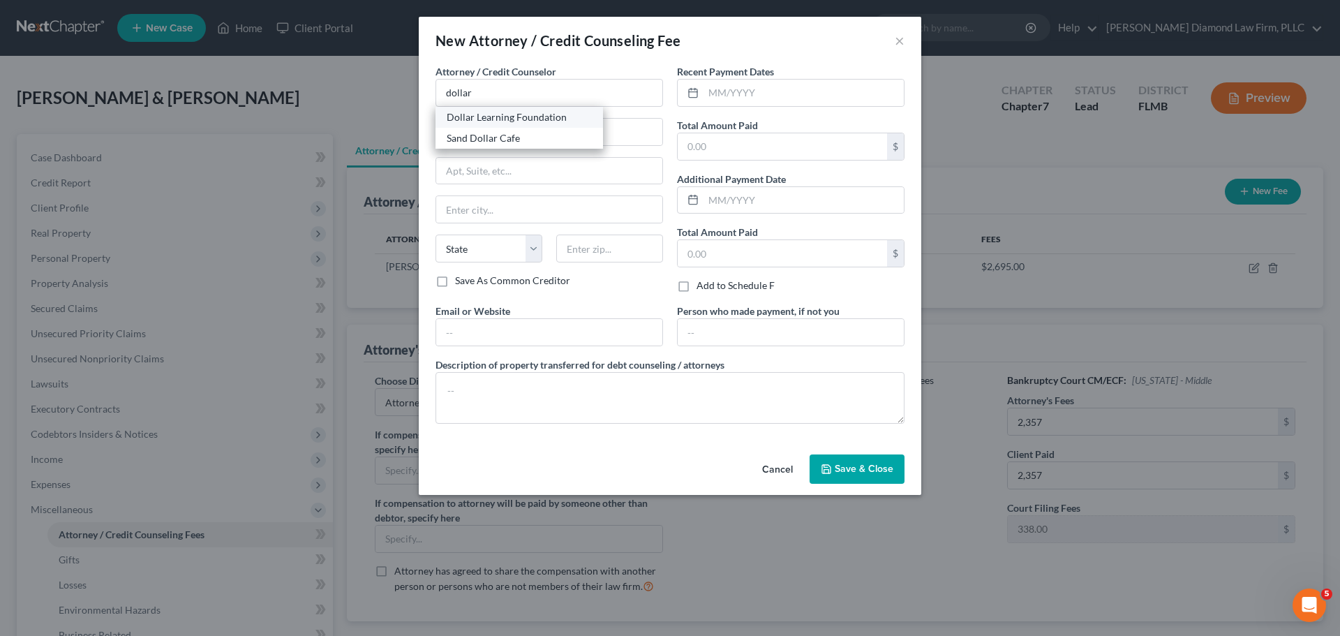
click at [482, 114] on div "Dollar Learning Foundation" at bounding box center [519, 117] width 145 height 14
type input "Dollar Learning Foundation"
type input "21550 Oxnard St, 3rd Fl"
type input "PMB #001"
type input "Woodland Hills"
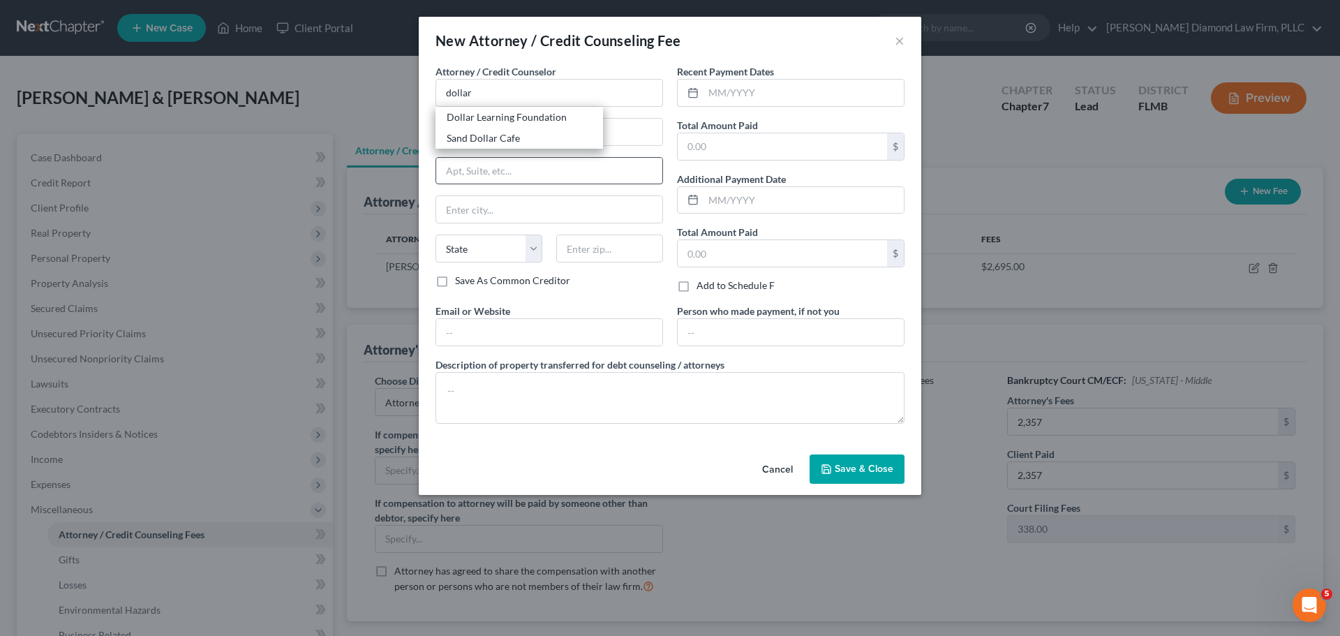
select select "4"
type input "91367"
click at [763, 101] on input "text" at bounding box center [804, 93] width 200 height 27
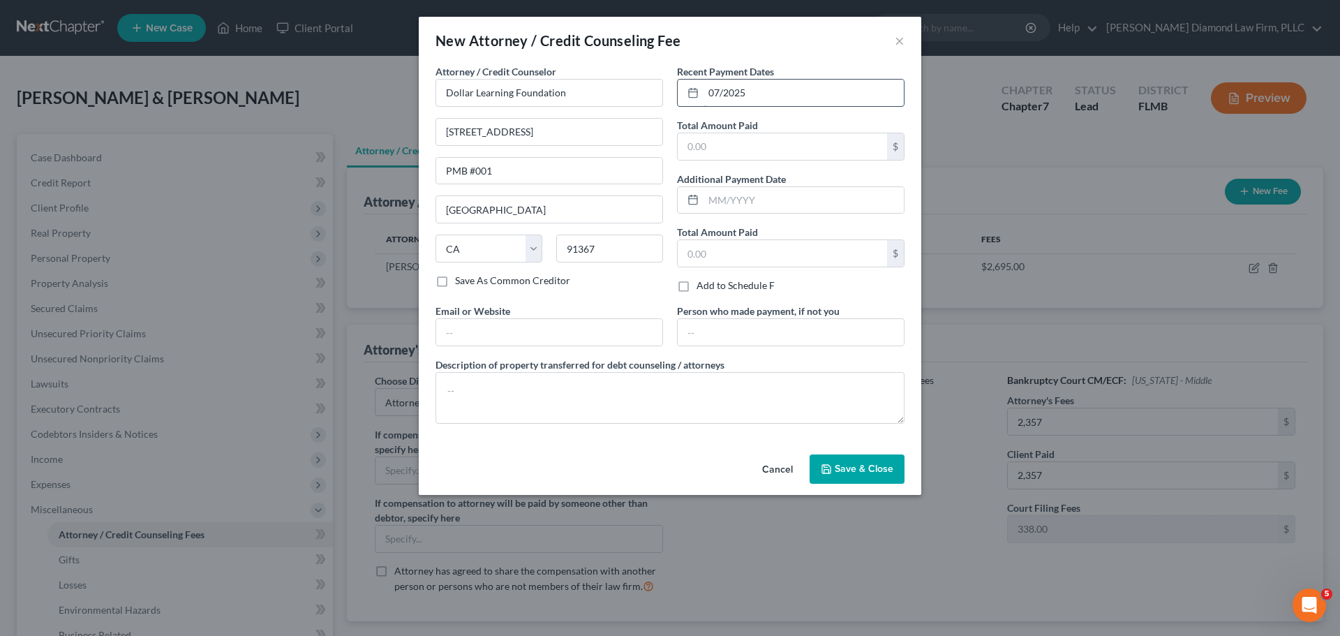
type input "07/2025"
type input "36.95"
click at [594, 383] on textarea at bounding box center [670, 398] width 469 height 52
type textarea "Credit couseling course"
click at [844, 468] on span "Save & Close" at bounding box center [864, 469] width 59 height 12
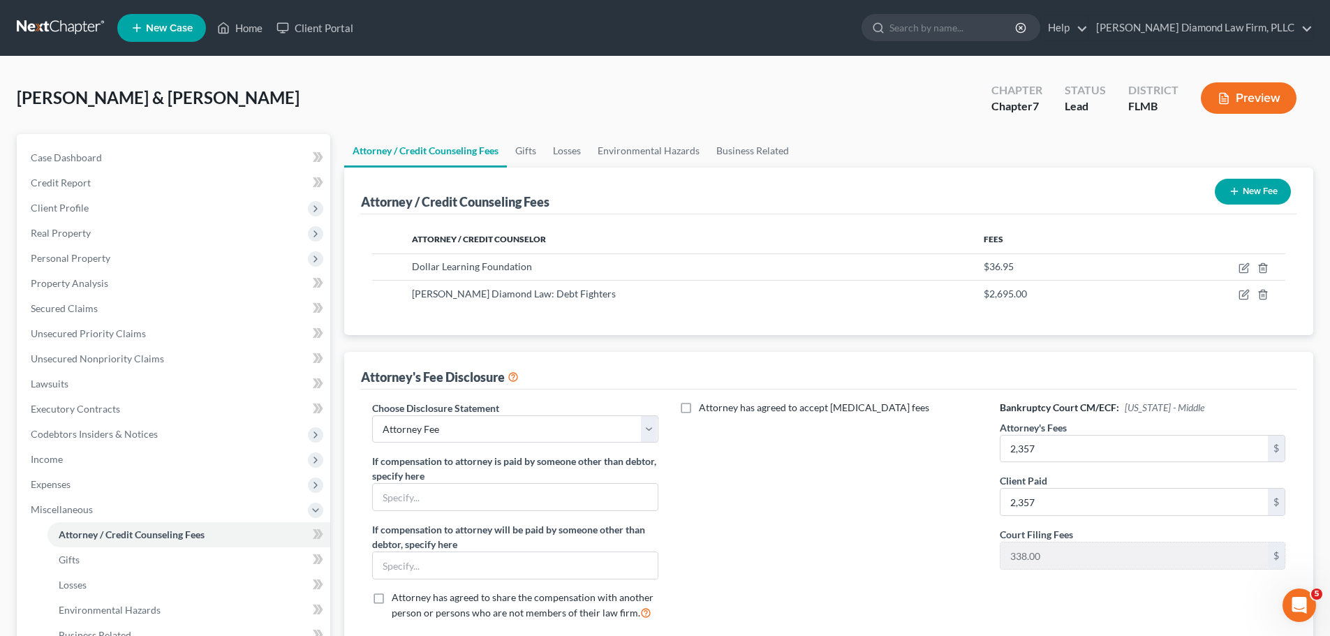
click at [1238, 188] on icon "button" at bounding box center [1233, 191] width 11 height 11
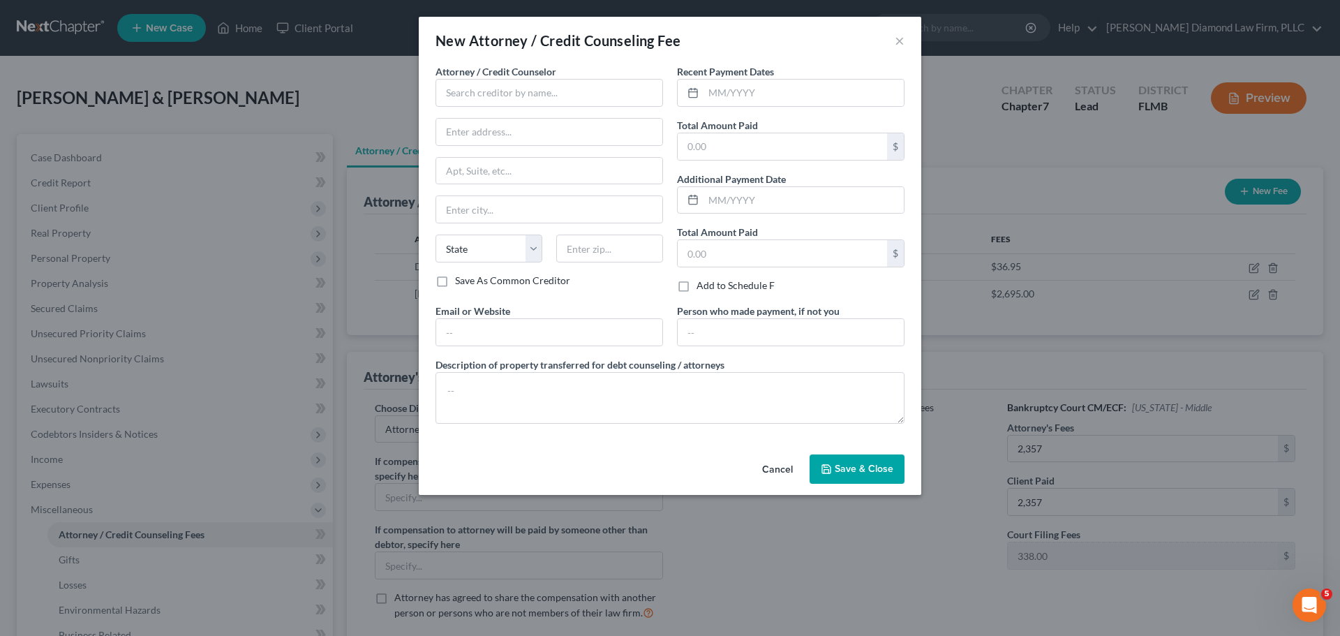
click at [767, 474] on button "Cancel" at bounding box center [777, 470] width 53 height 28
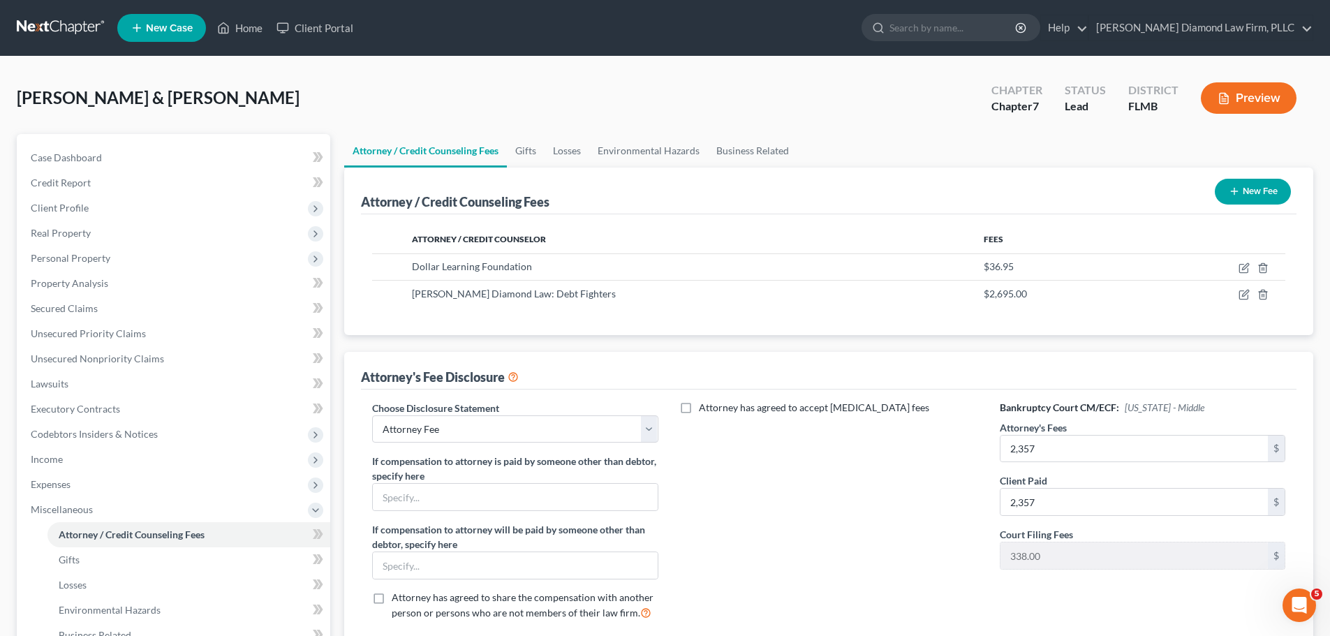
drag, startPoint x: 70, startPoint y: 23, endPoint x: 63, endPoint y: 1, distance: 23.4
click at [70, 23] on link at bounding box center [61, 27] width 89 height 25
